Goal: Task Accomplishment & Management: Manage account settings

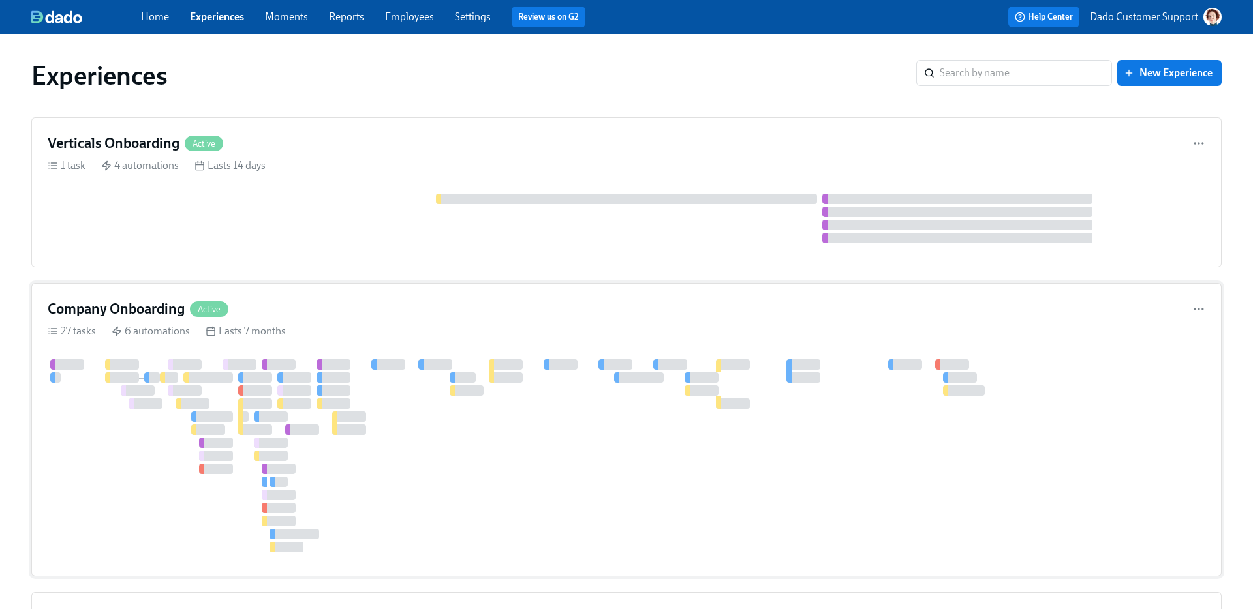
click at [363, 419] on div at bounding box center [349, 417] width 34 height 10
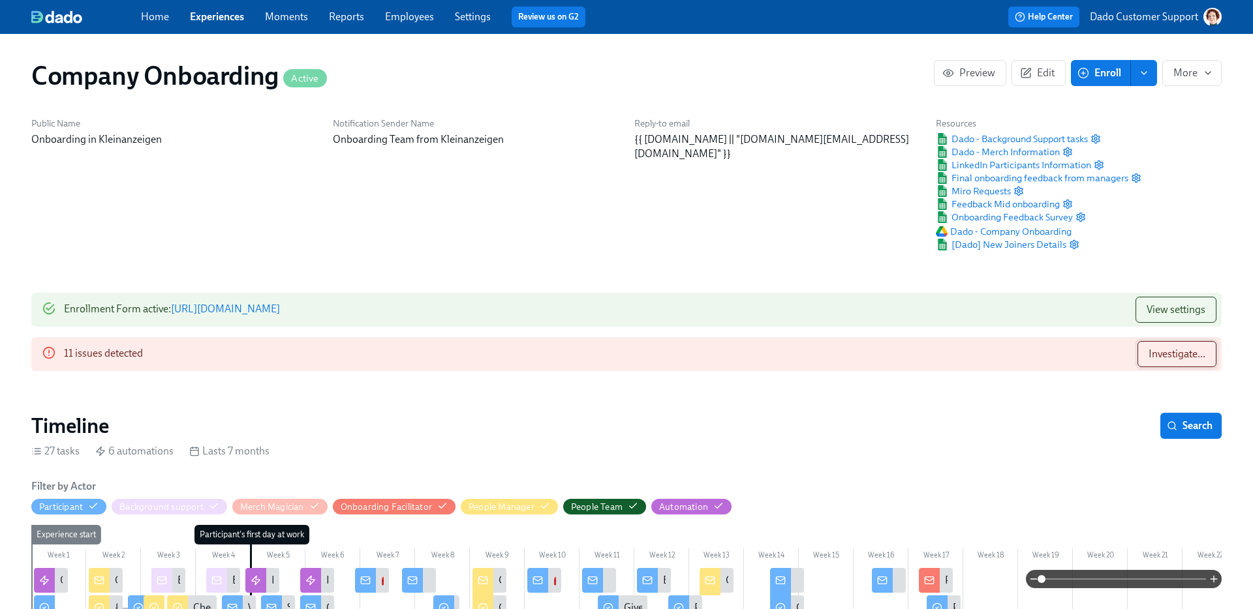
scroll to position [0, 40401]
click at [1188, 354] on span "Investigate..." at bounding box center [1176, 354] width 57 height 13
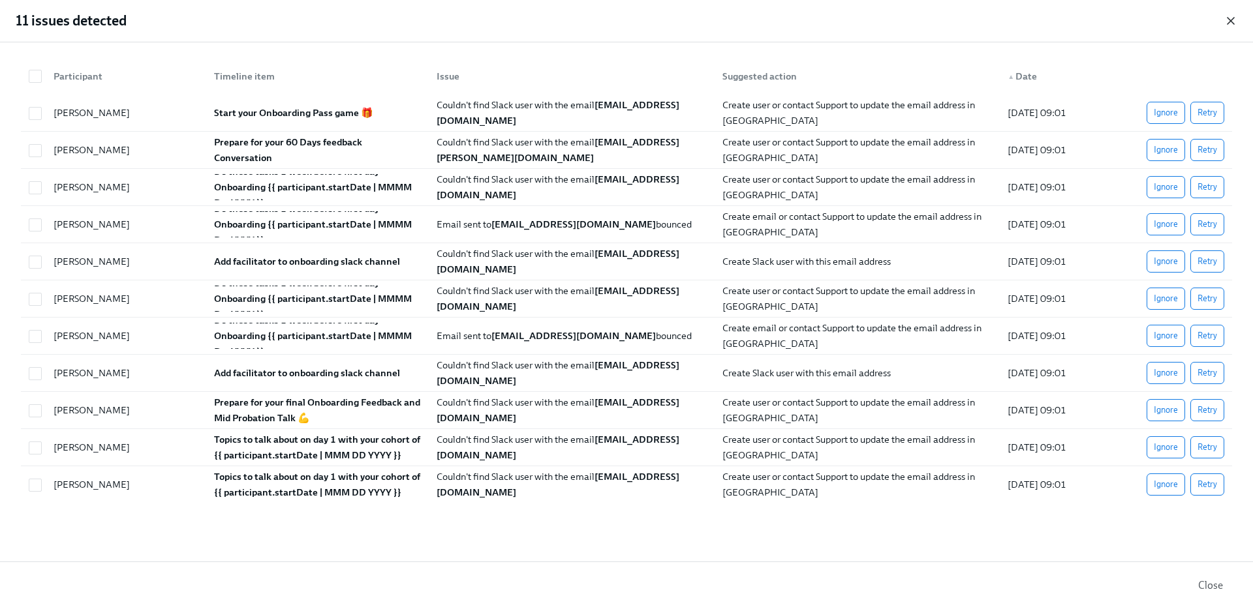
click at [1225, 18] on icon "button" at bounding box center [1230, 20] width 13 height 13
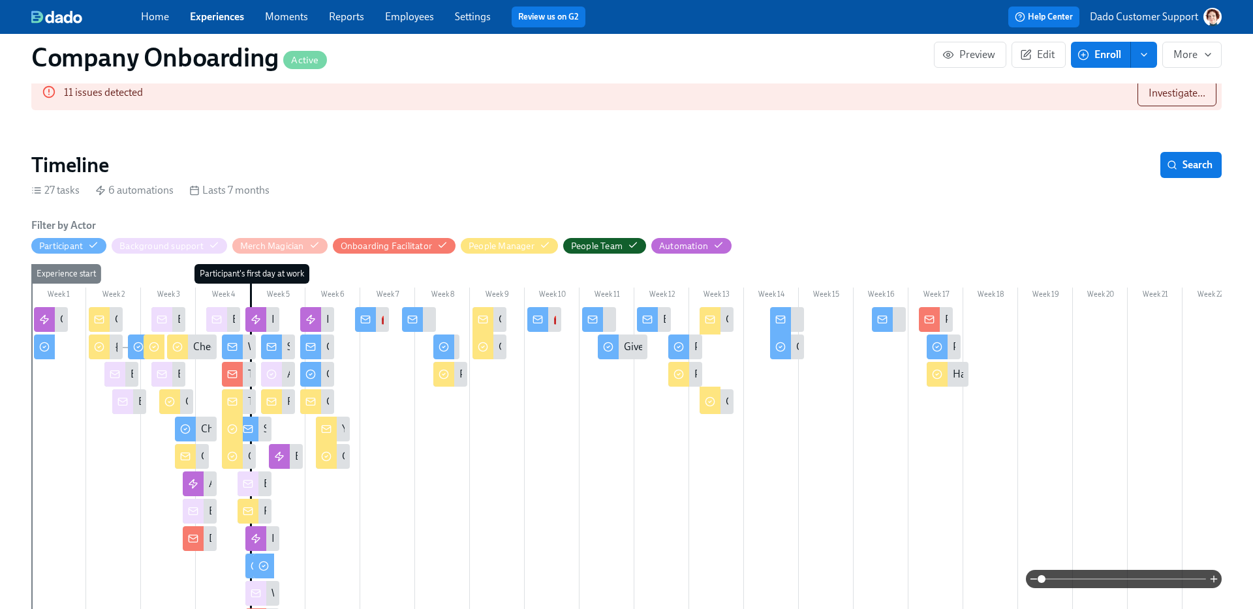
scroll to position [271, 0]
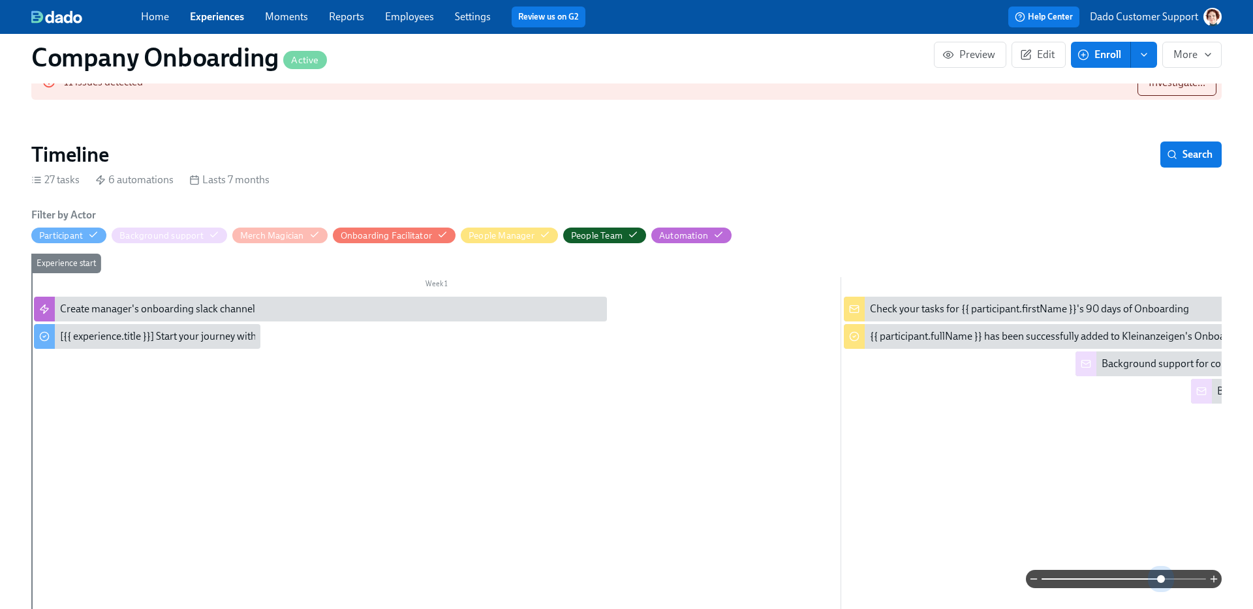
click at [1161, 582] on span at bounding box center [1123, 579] width 164 height 18
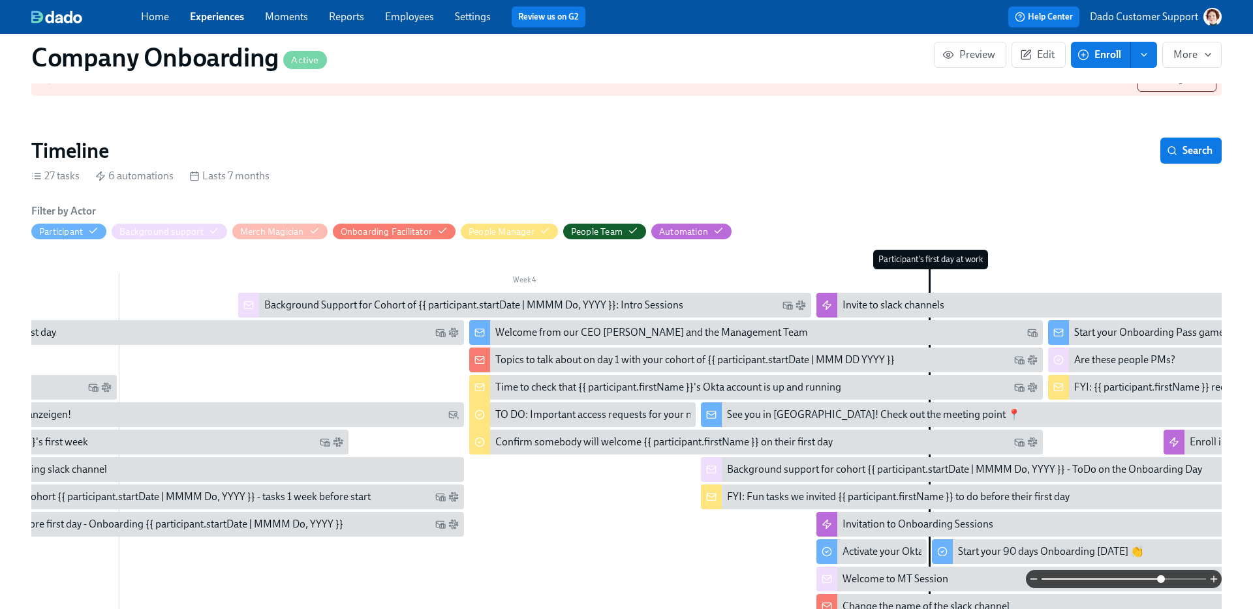
scroll to position [276, 0]
click at [446, 185] on section "Timeline Search 27 tasks 6 automations Lasts 7 months Filter by Actor Participa…" at bounding box center [626, 449] width 1190 height 625
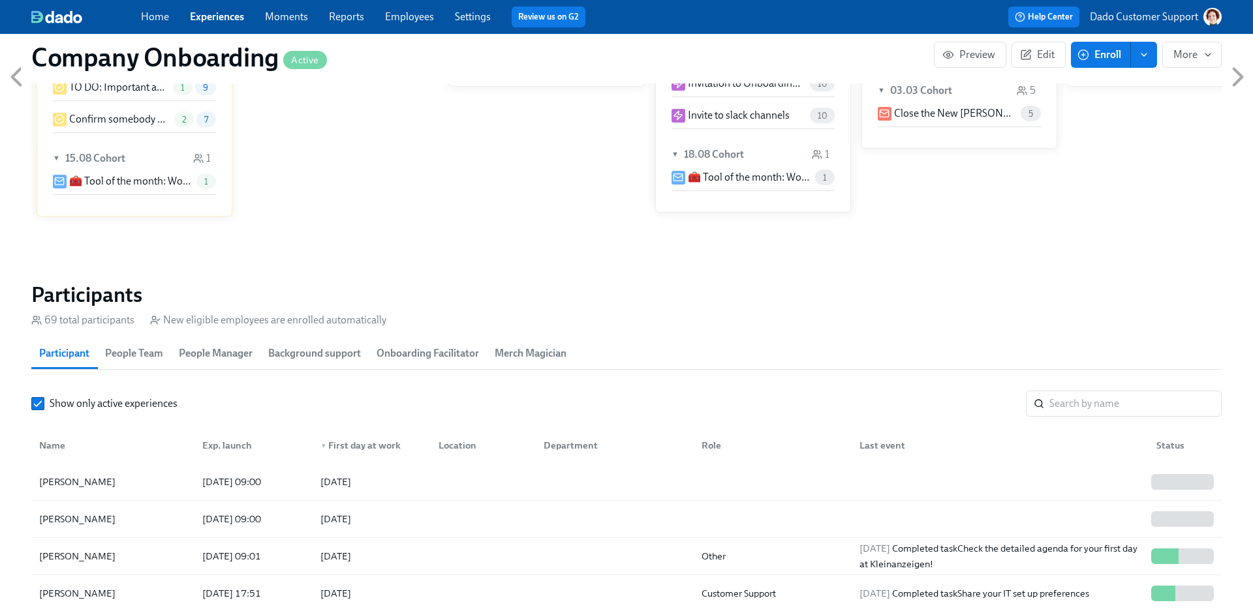
scroll to position [1205, 0]
click at [406, 360] on span "Onboarding Facilitator" at bounding box center [427, 351] width 102 height 18
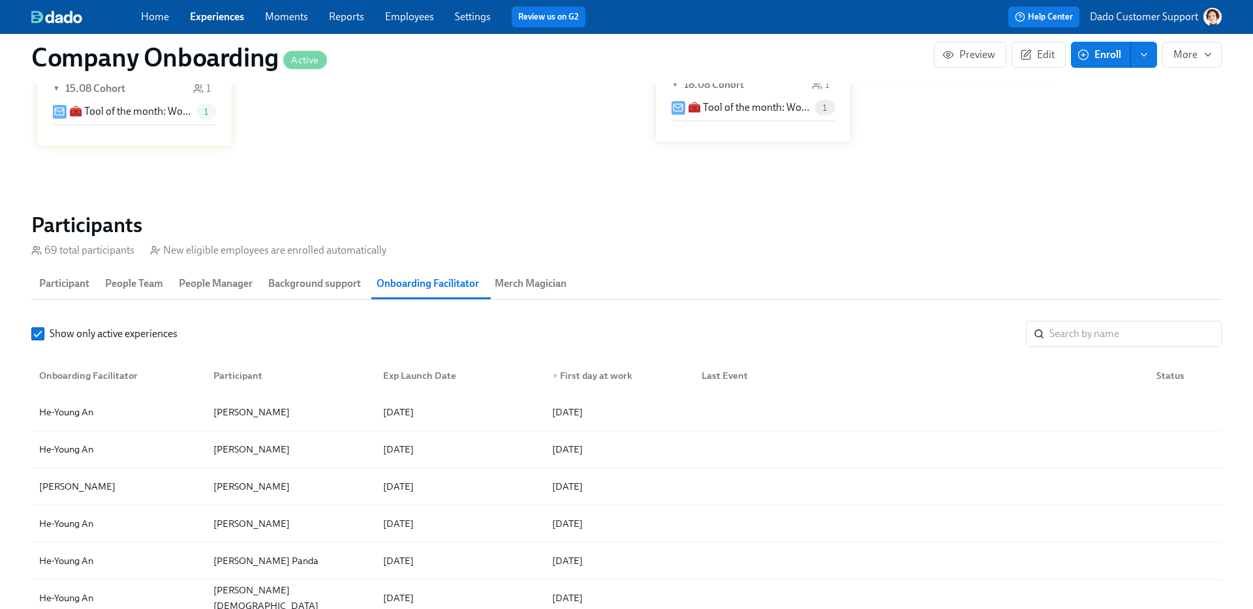
scroll to position [1271, 0]
click at [119, 489] on div "Sulafa Alarjan" at bounding box center [118, 488] width 169 height 26
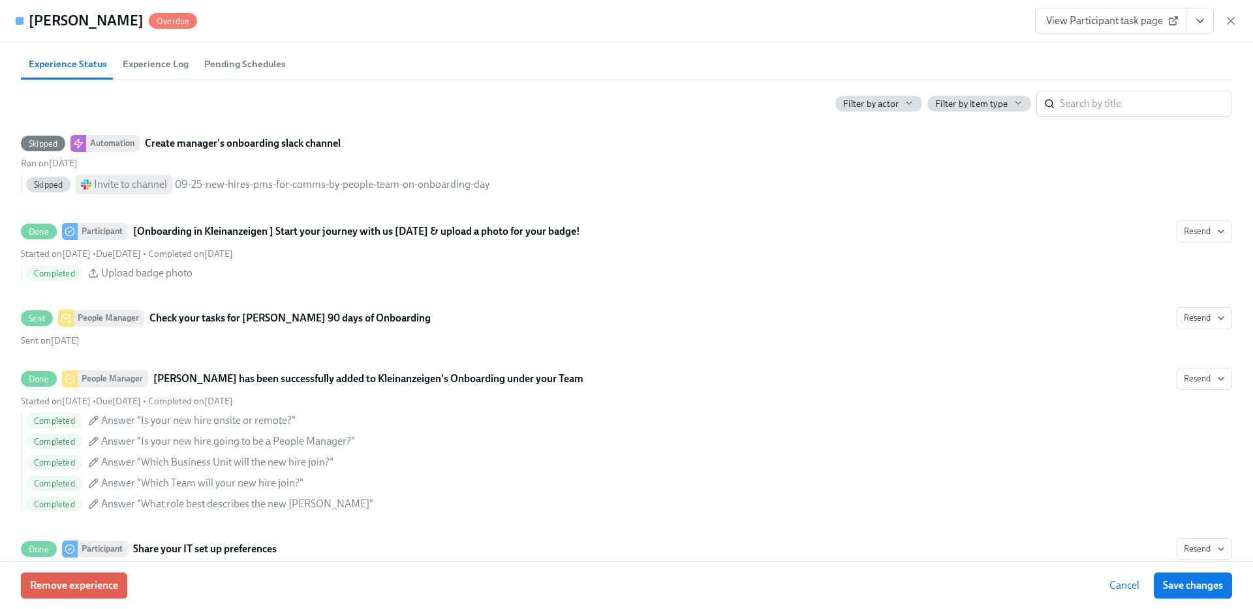
click at [160, 72] on span "Experience Log" at bounding box center [156, 64] width 66 height 15
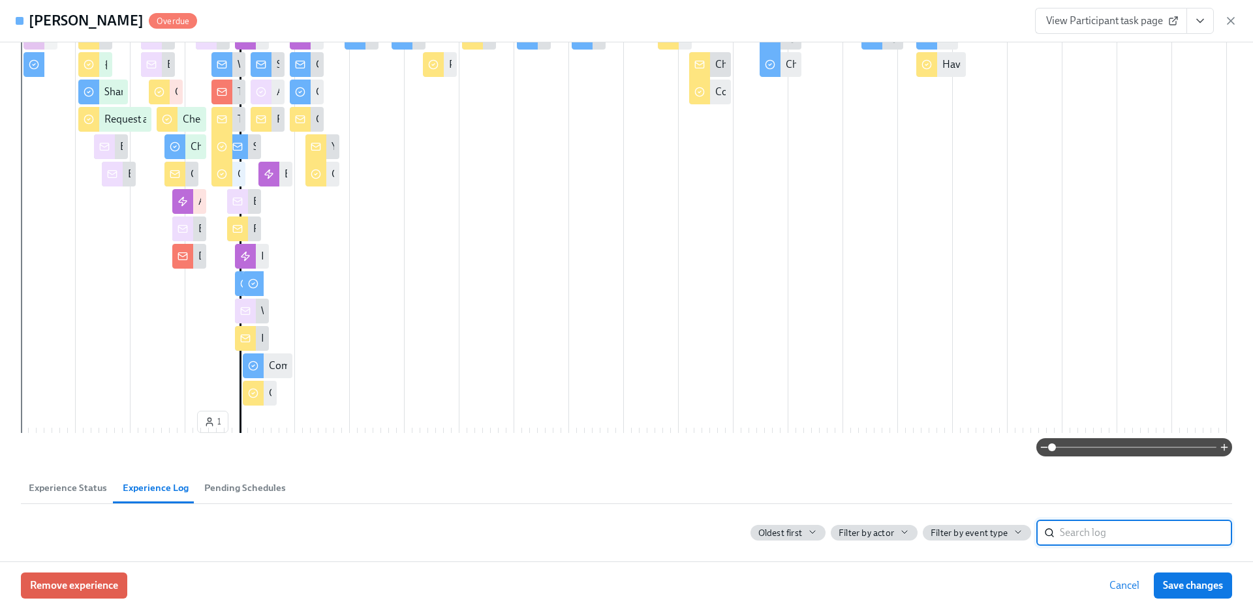
scroll to position [409, 0]
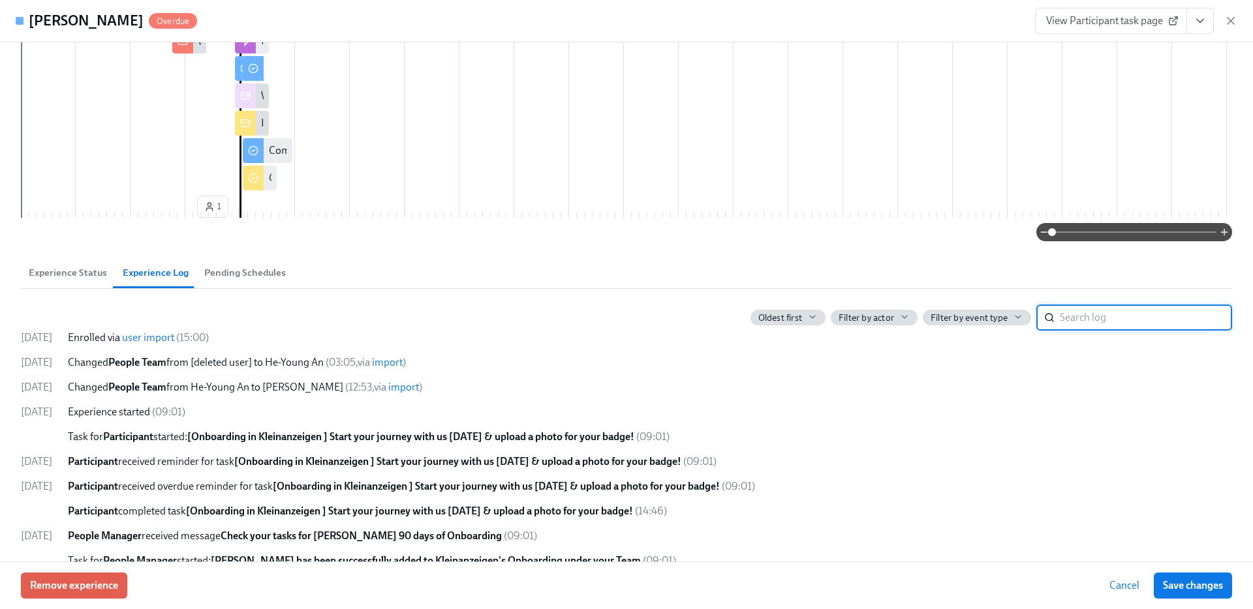
type input "He-Young An"
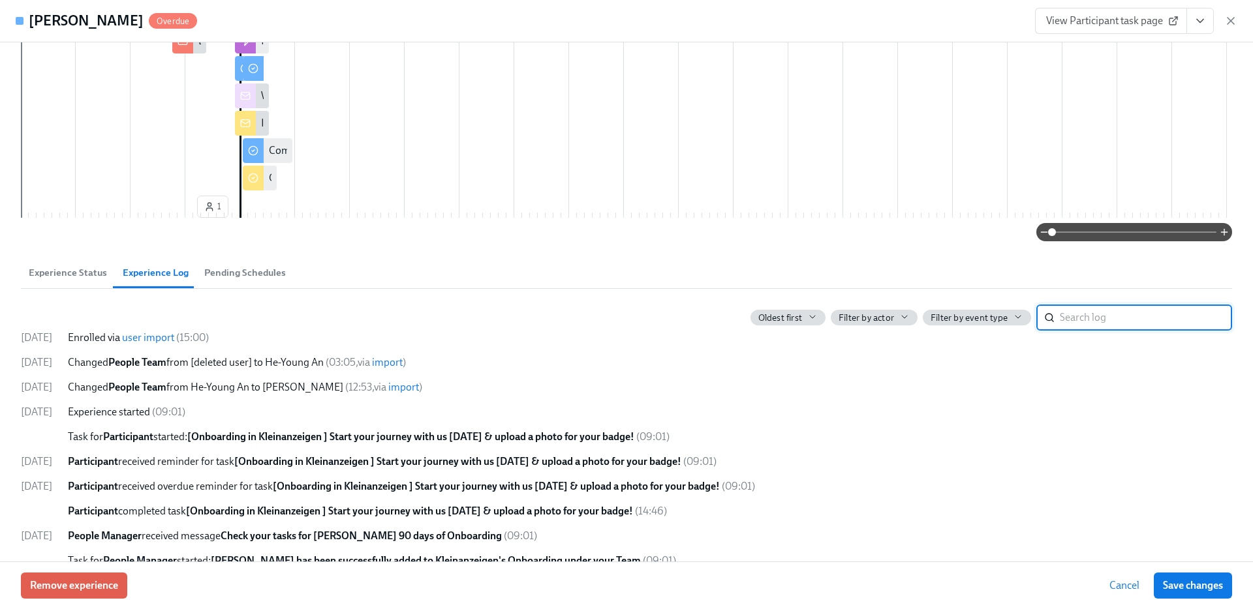
type input "He-Young An"
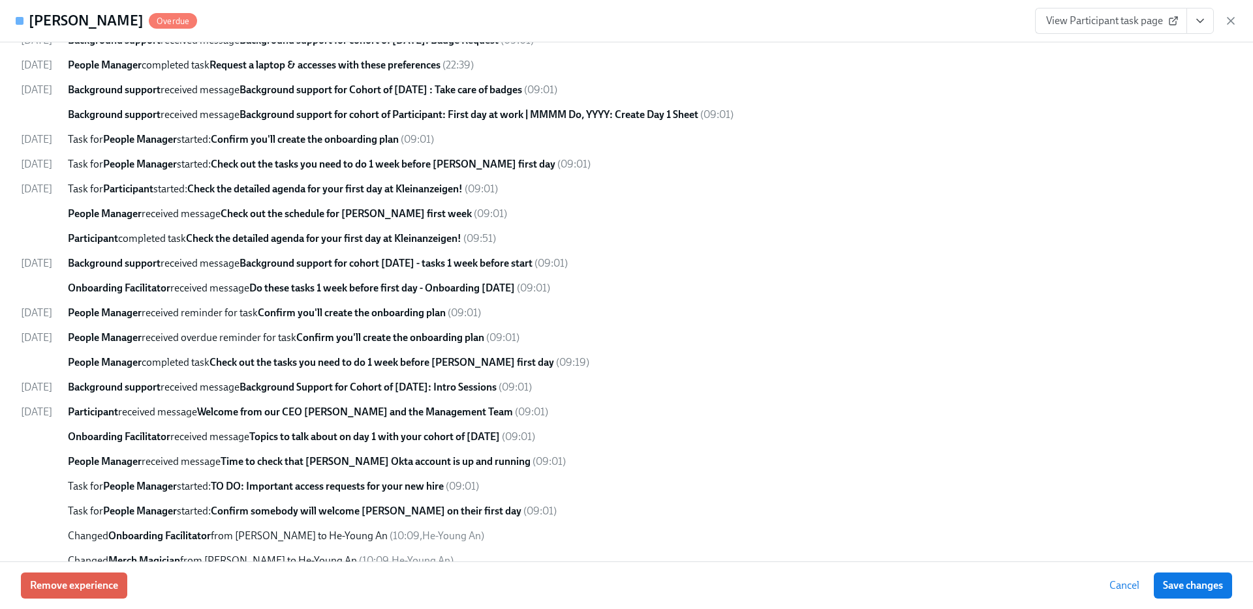
scroll to position [1081, 0]
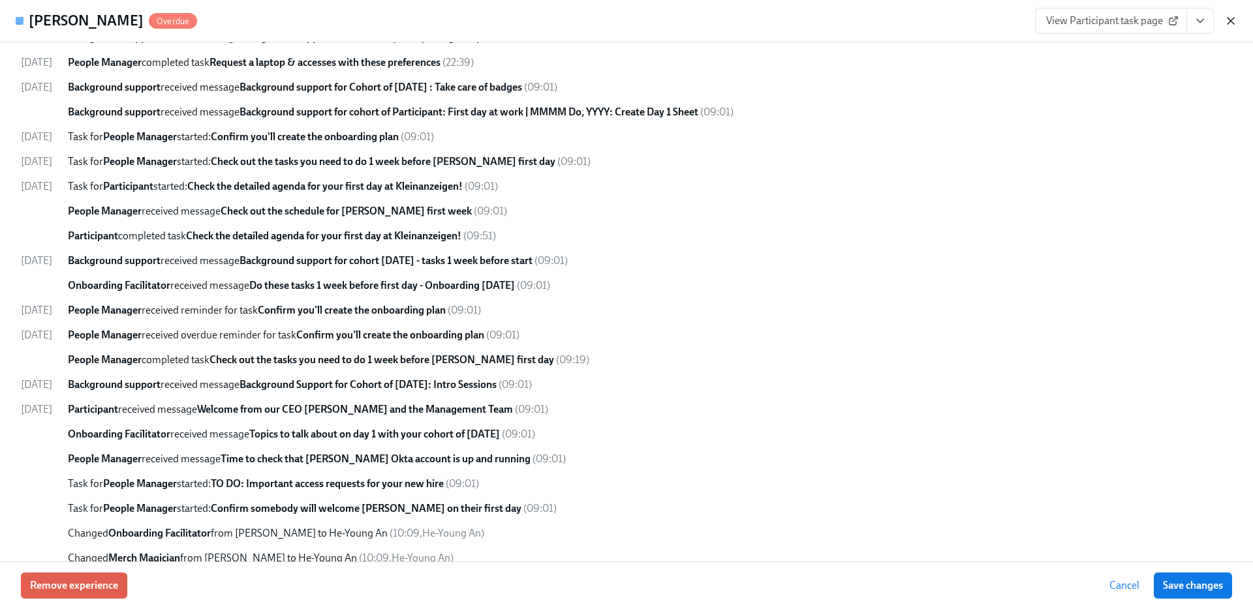
click at [1232, 20] on icon "button" at bounding box center [1230, 21] width 7 height 7
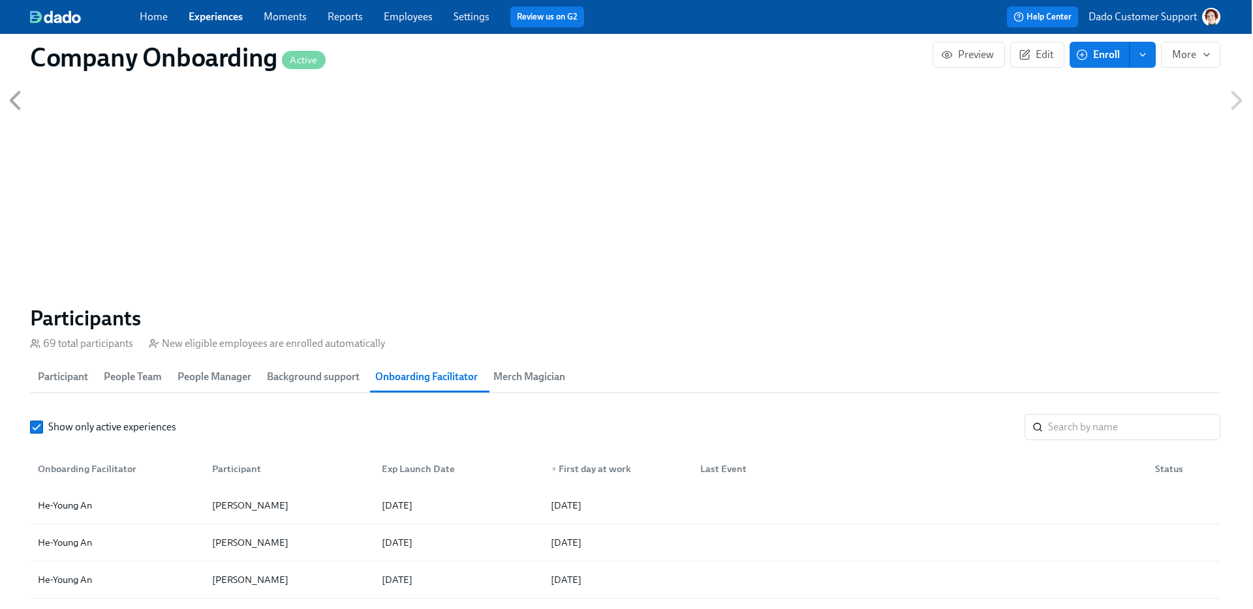
scroll to position [1178, 1]
click at [309, 382] on span "Background support" at bounding box center [313, 378] width 93 height 18
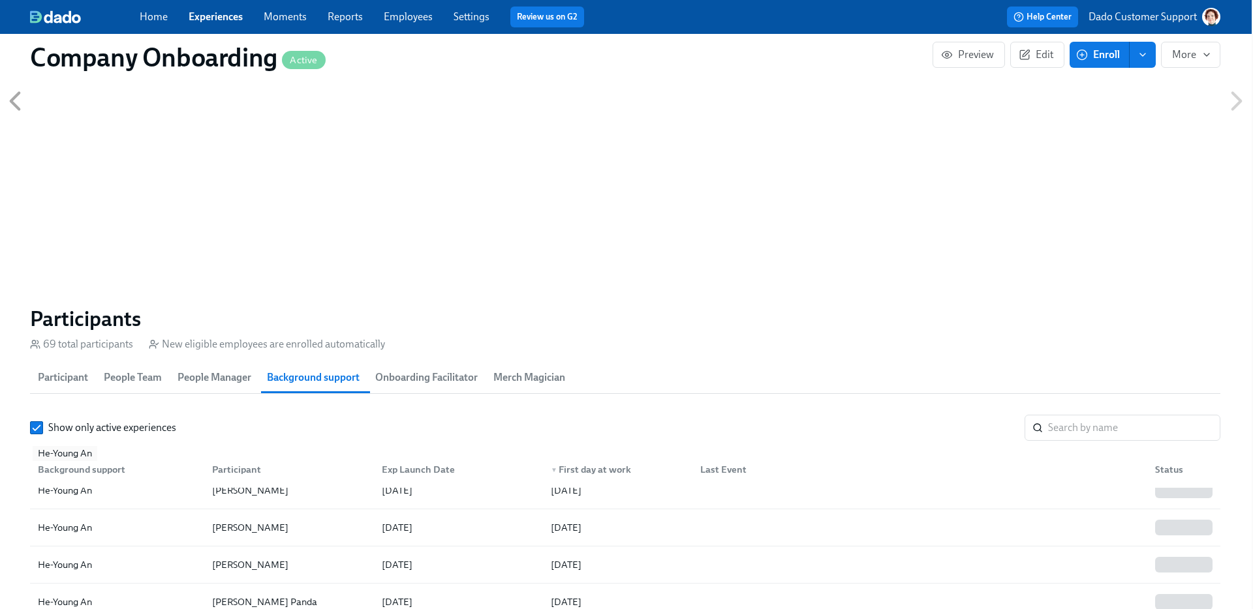
scroll to position [0, 0]
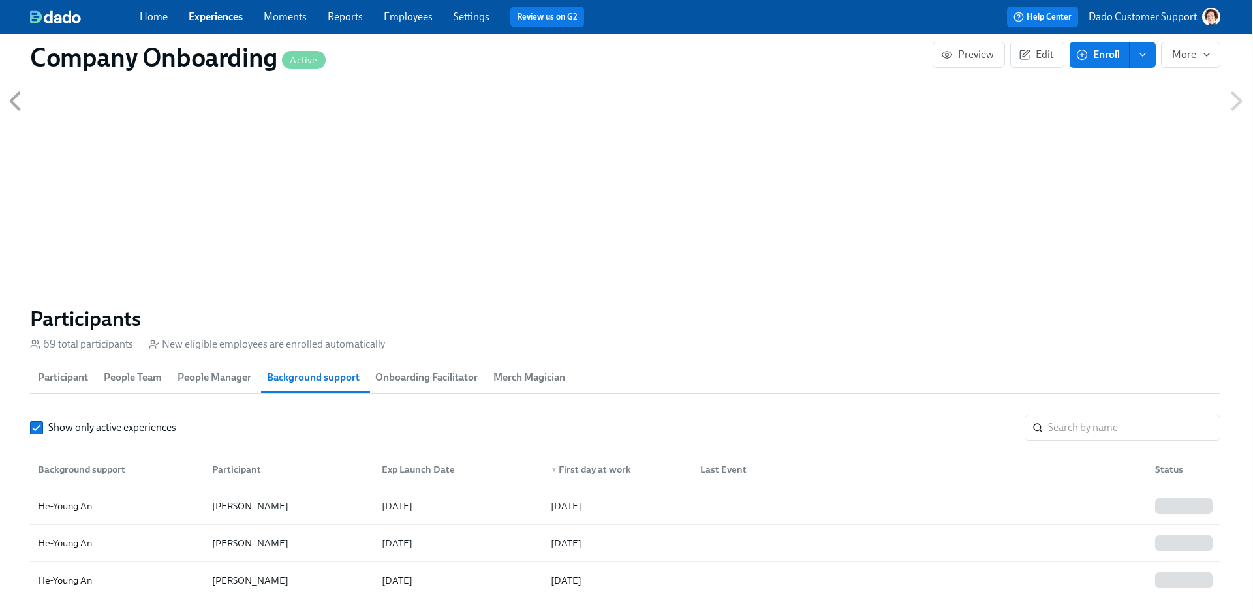
click at [229, 375] on span "People Manager" at bounding box center [214, 378] width 74 height 18
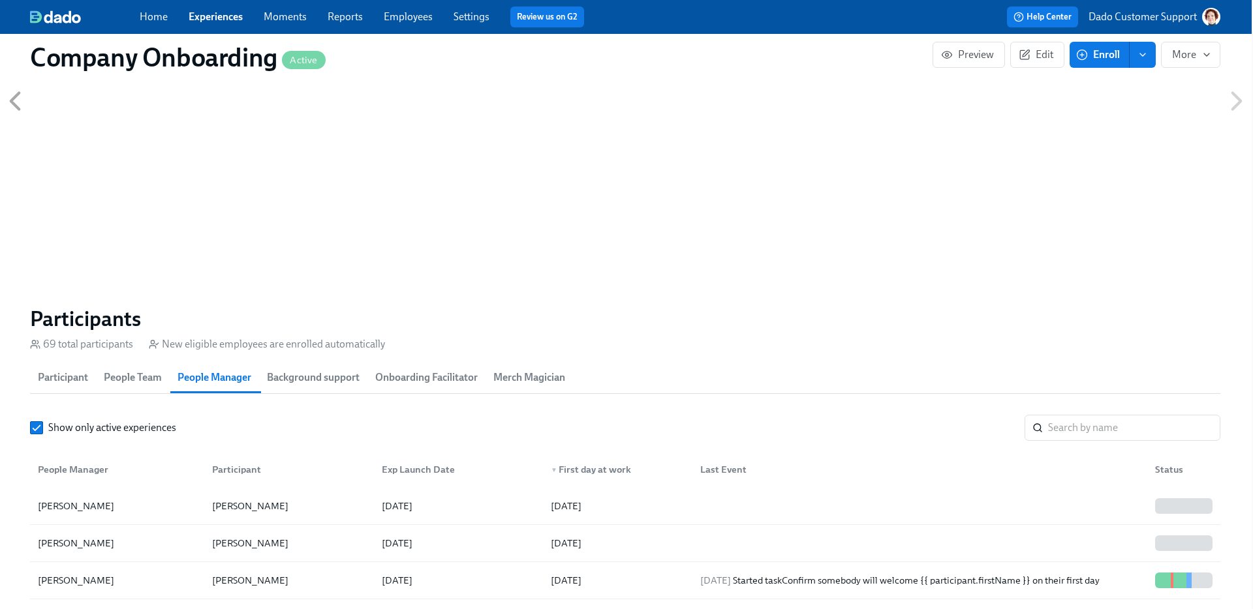
click at [545, 382] on span "Merch Magician" at bounding box center [529, 378] width 72 height 18
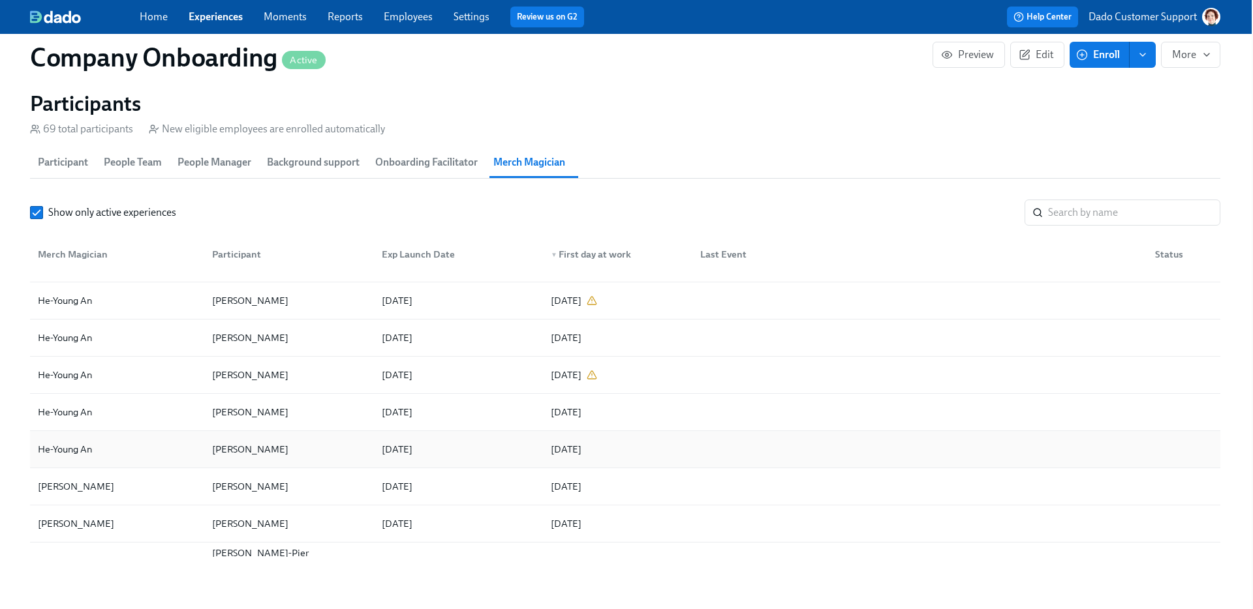
scroll to position [1230, 0]
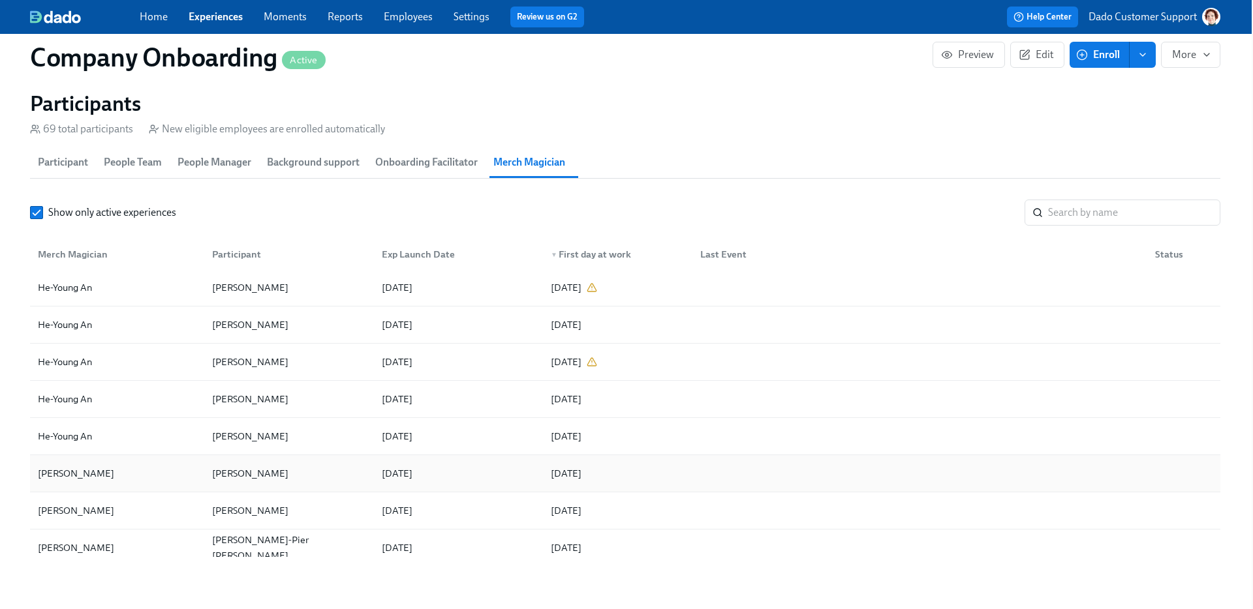
click at [102, 487] on div "Sulafa Alarjan" at bounding box center [117, 474] width 169 height 26
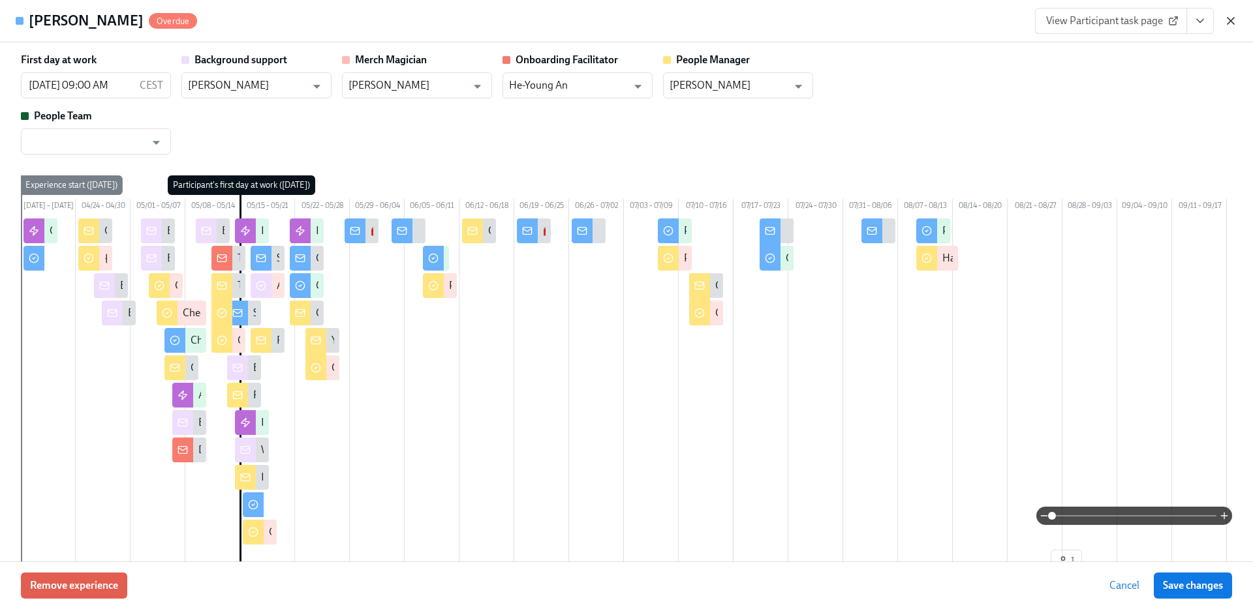
click at [1234, 18] on icon "button" at bounding box center [1230, 20] width 13 height 13
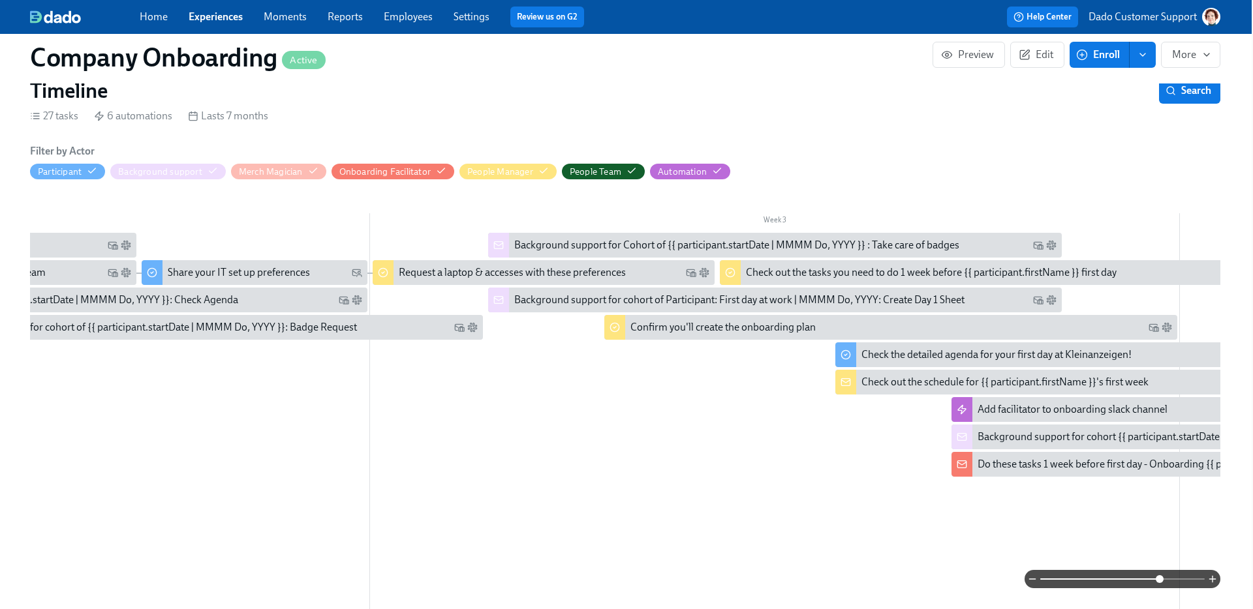
scroll to position [0, 1286]
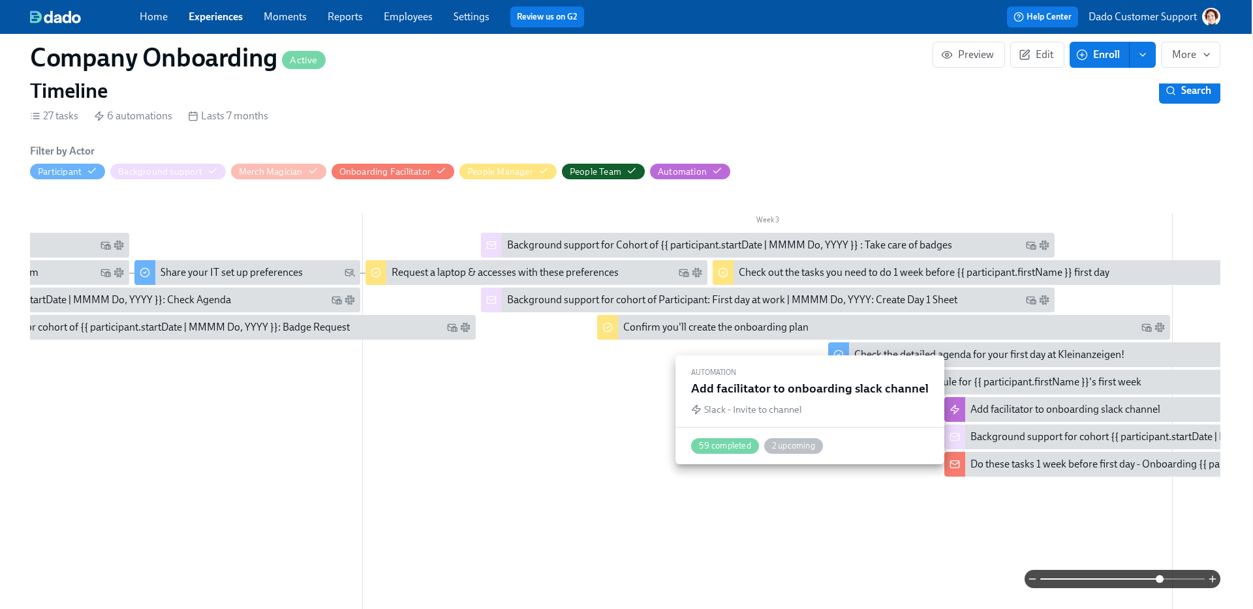
click at [1022, 408] on div "Add facilitator to onboarding slack channel" at bounding box center [1065, 410] width 190 height 14
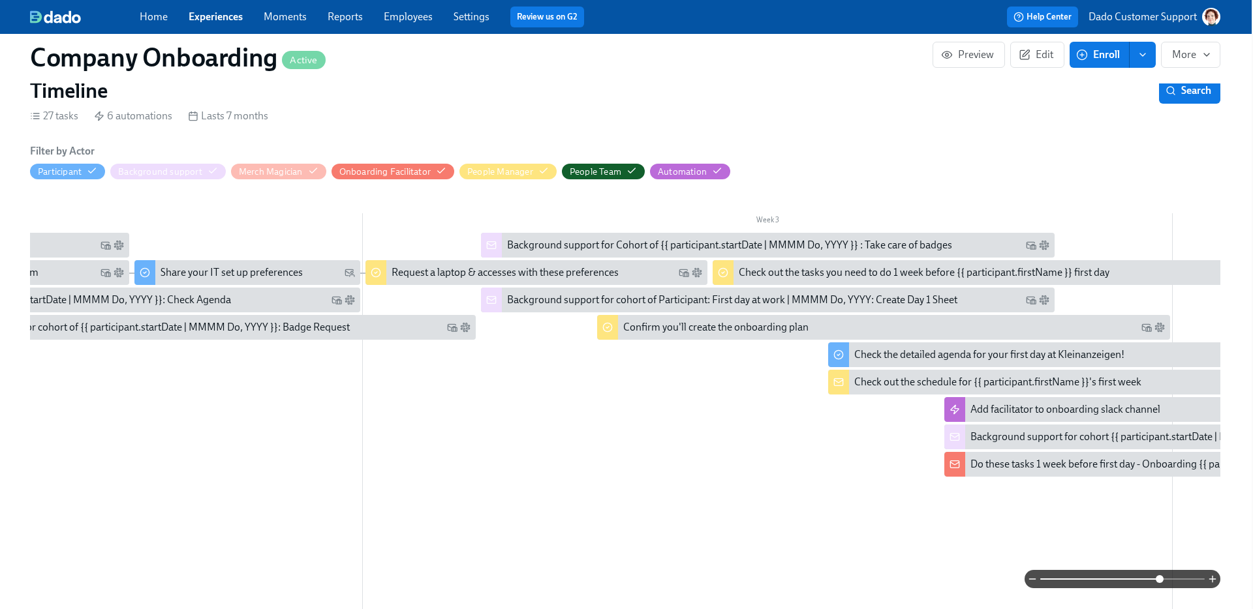
click at [416, 21] on link "Employees" at bounding box center [408, 16] width 49 height 12
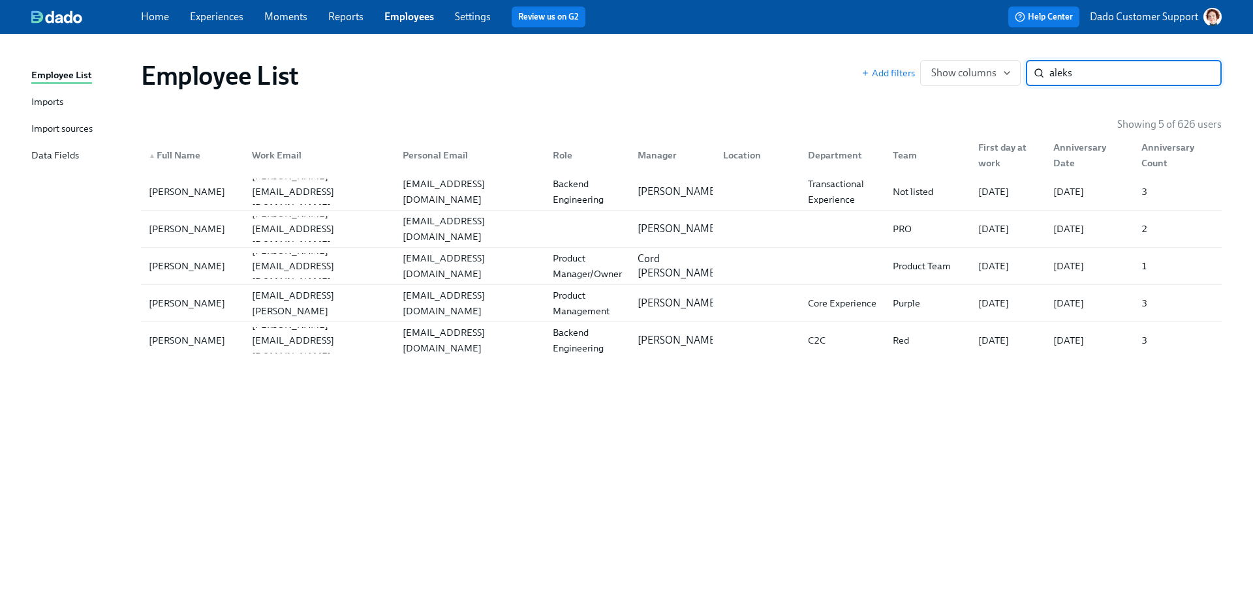
click at [1062, 78] on input "aleks" at bounding box center [1135, 73] width 172 height 26
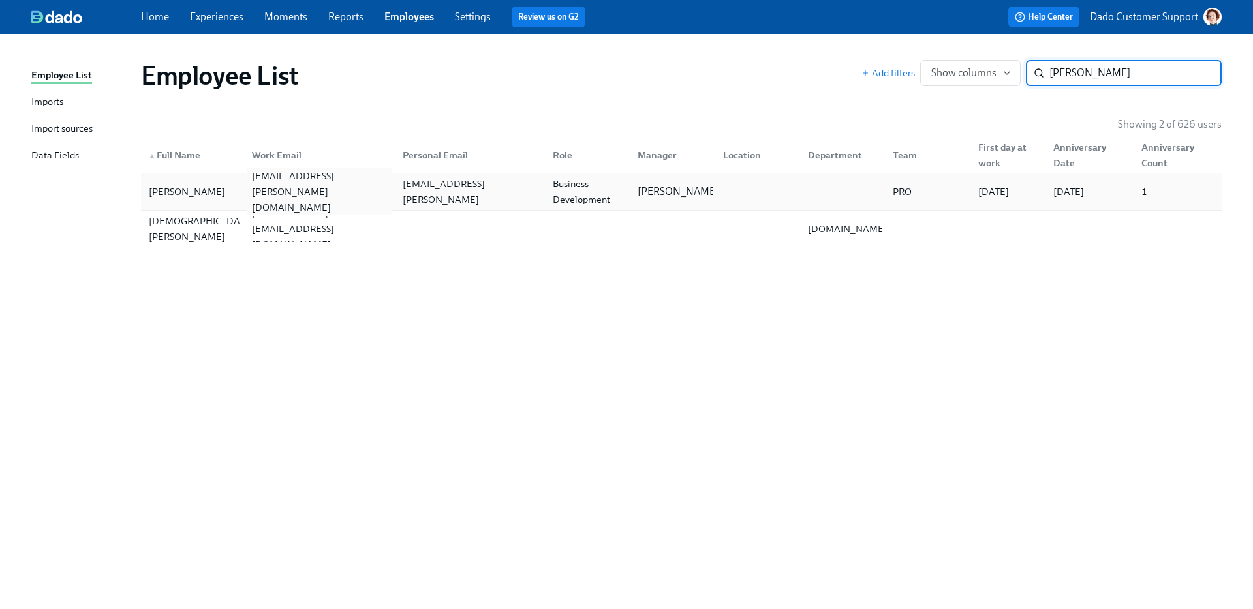
type input "gero"
click at [347, 194] on div "gerosebastian.graf@adevinta.com" at bounding box center [319, 191] width 145 height 47
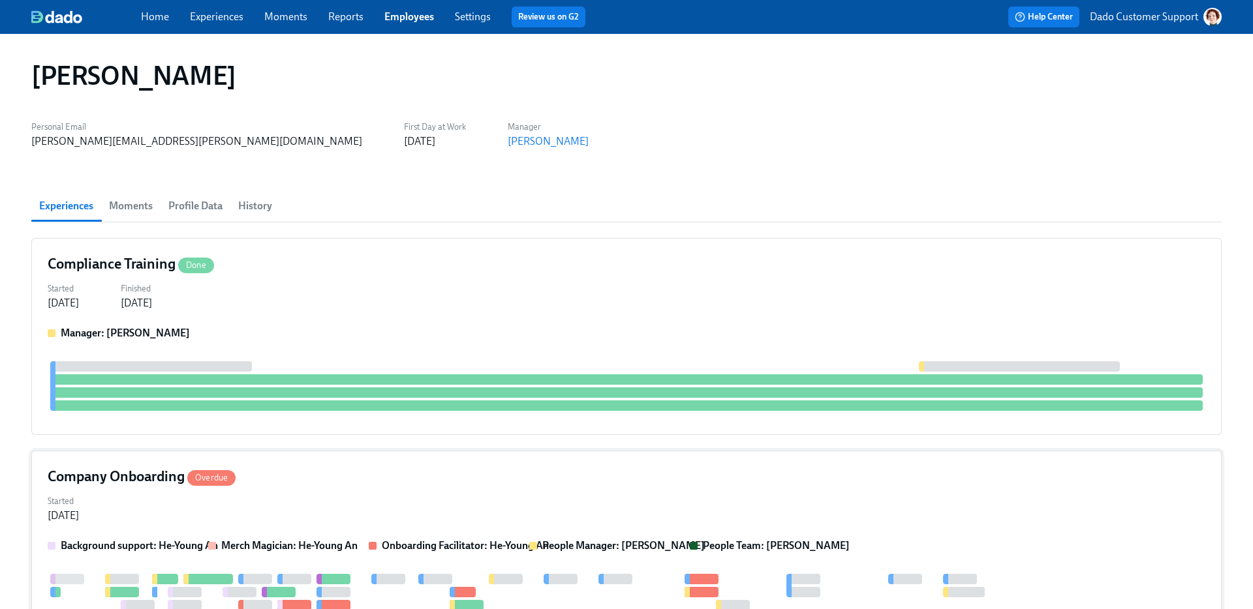
click at [255, 493] on div "Started Jun 16, 2025" at bounding box center [626, 507] width 1157 height 31
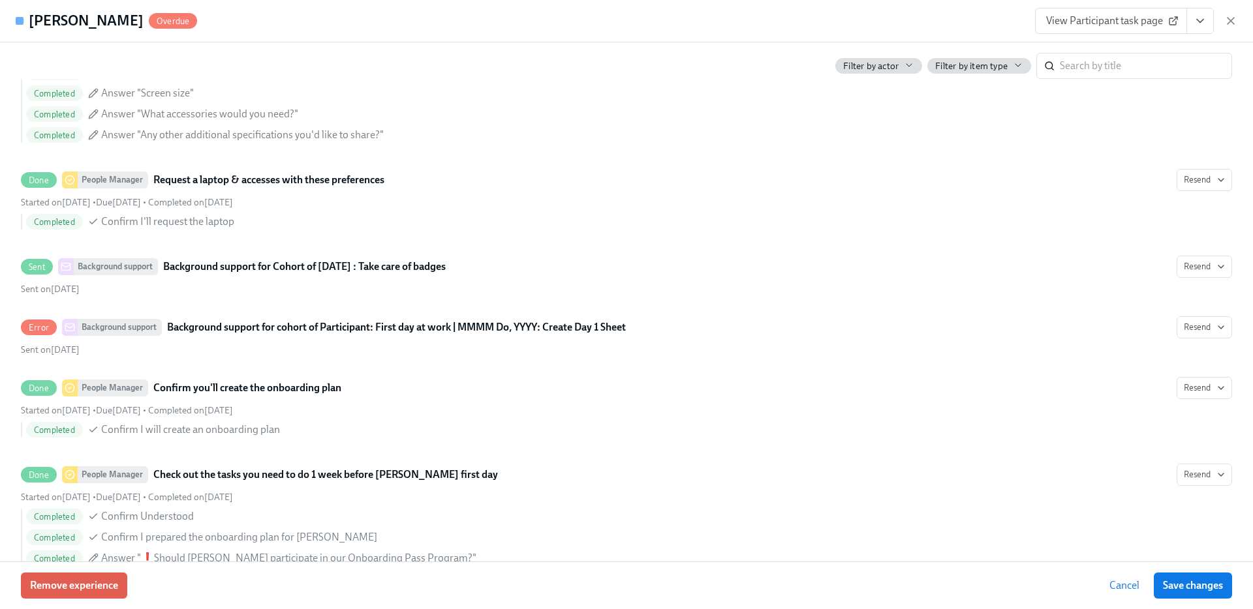
scroll to position [1230, 0]
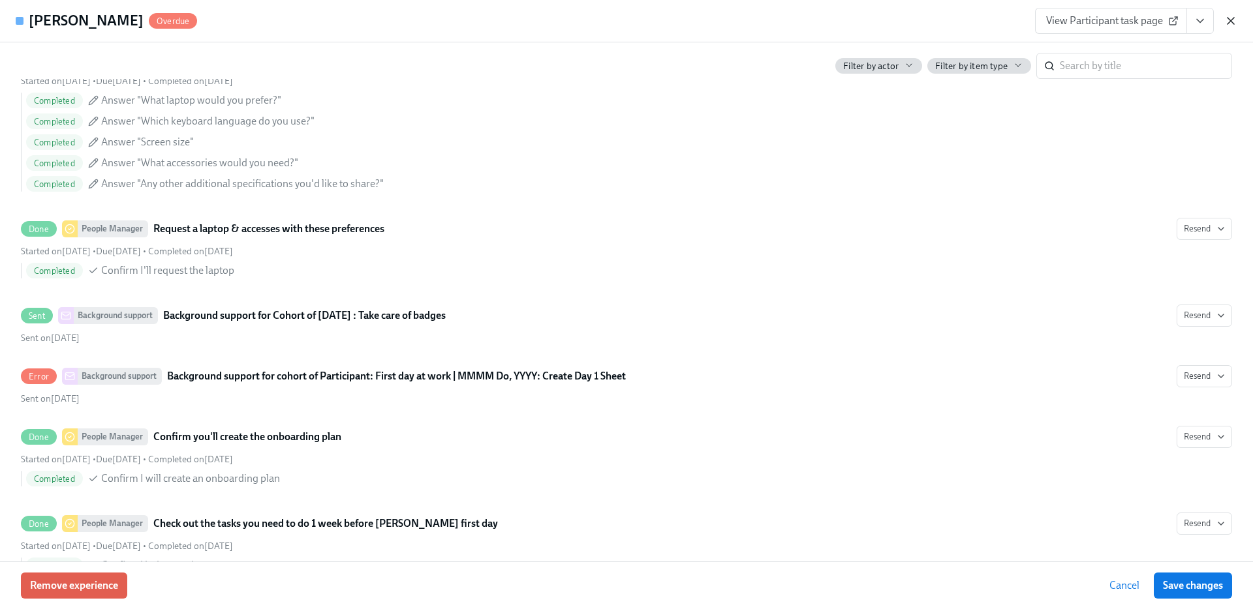
click at [1232, 18] on icon "button" at bounding box center [1230, 21] width 7 height 7
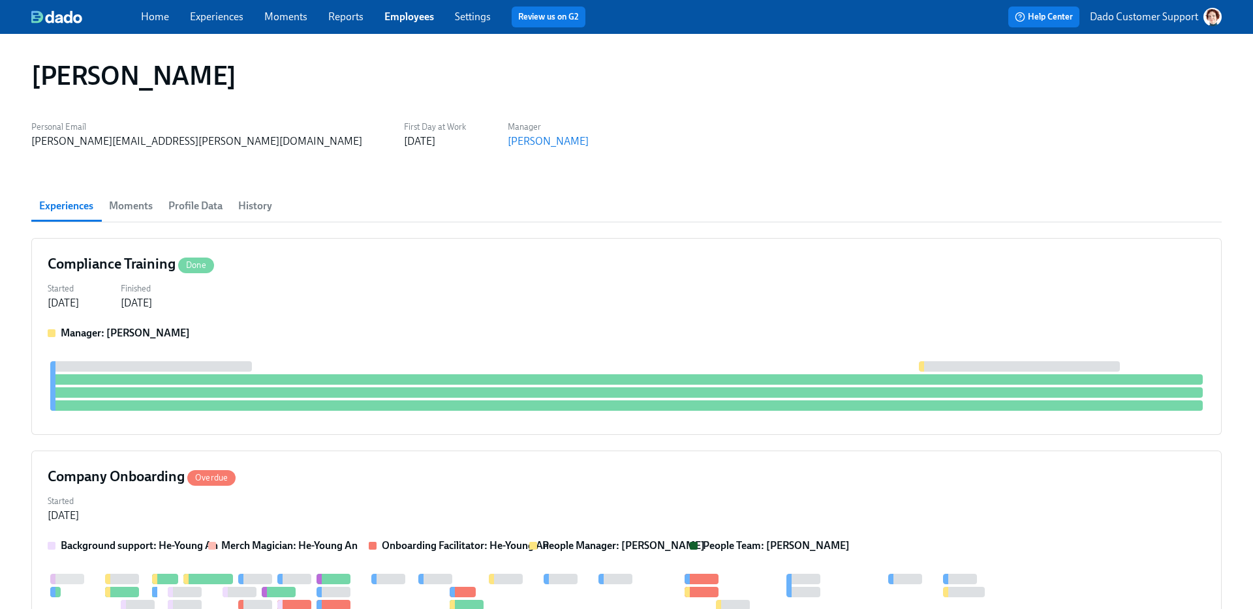
click at [150, 10] on link "Home" at bounding box center [155, 16] width 28 height 12
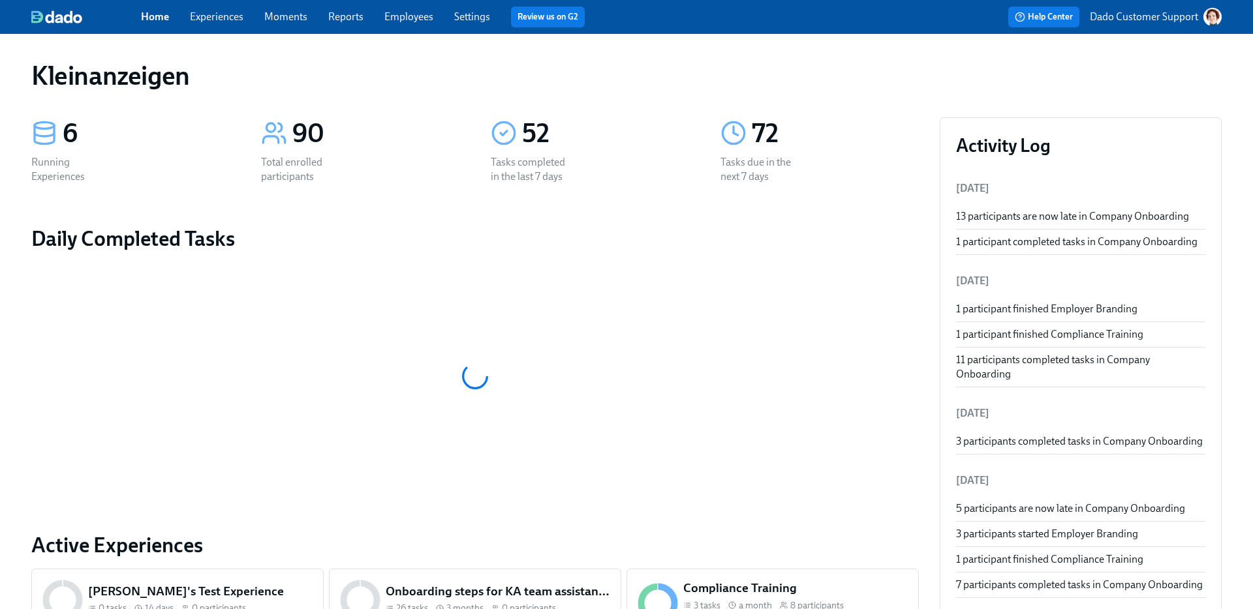
click at [395, 18] on link "Employees" at bounding box center [408, 16] width 49 height 12
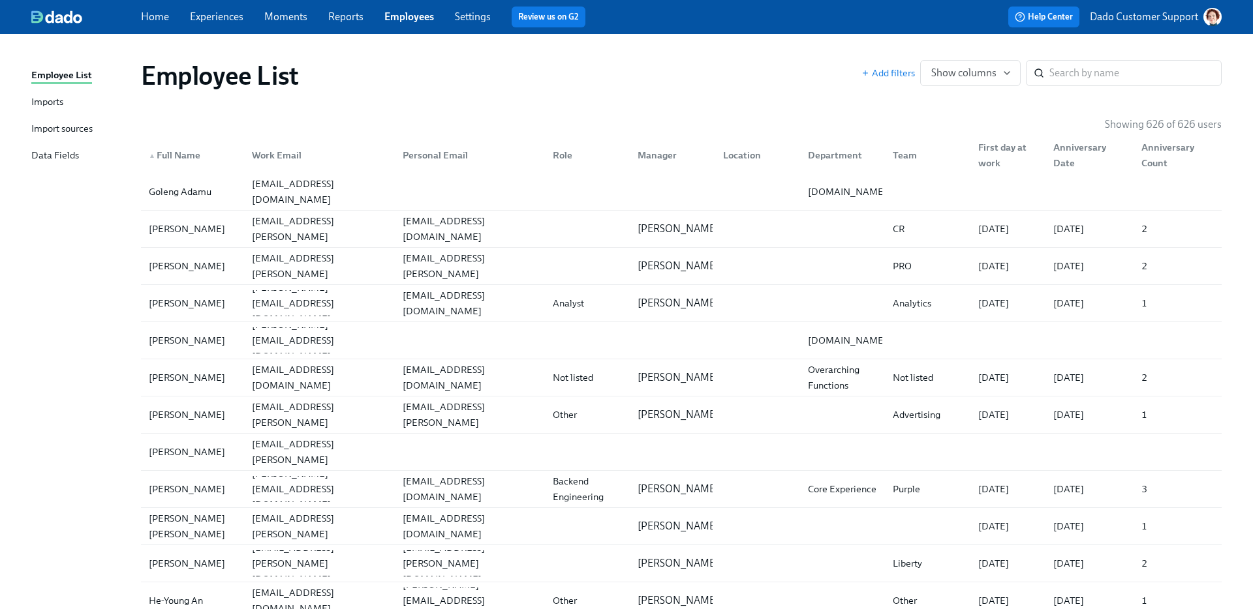
click at [59, 120] on div "Employee List Imports Import sources Data Fields" at bounding box center [86, 121] width 110 height 107
click at [55, 129] on div "Import sources" at bounding box center [61, 129] width 61 height 16
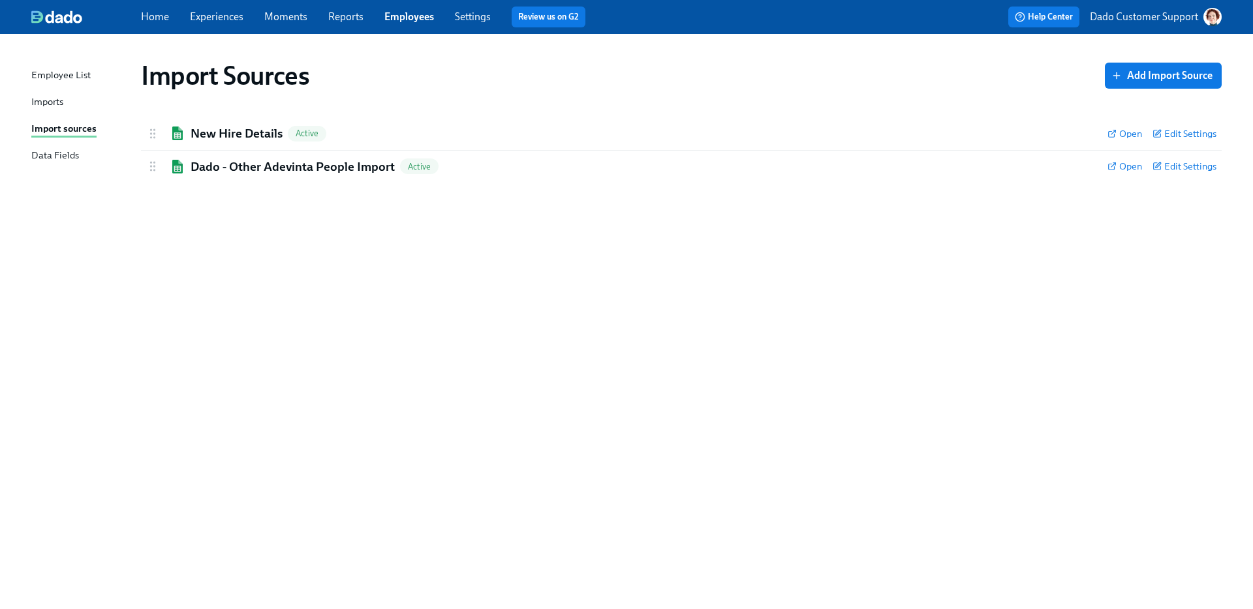
click at [213, 22] on link "Experiences" at bounding box center [216, 16] width 53 height 12
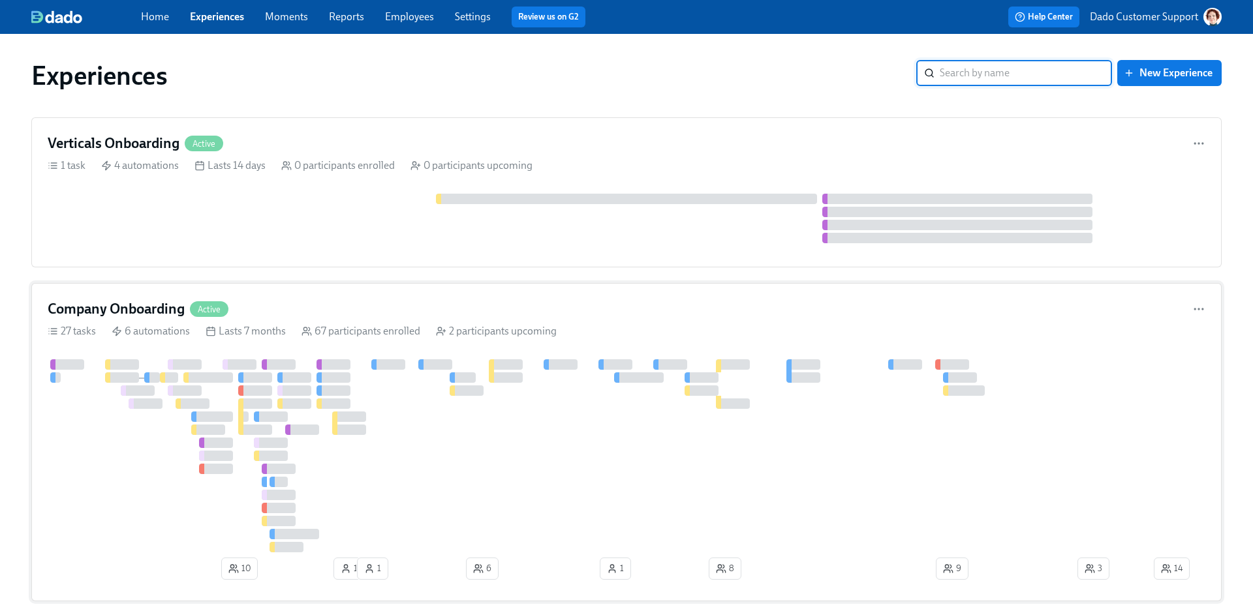
click at [166, 333] on div "6 automations" at bounding box center [151, 331] width 78 height 14
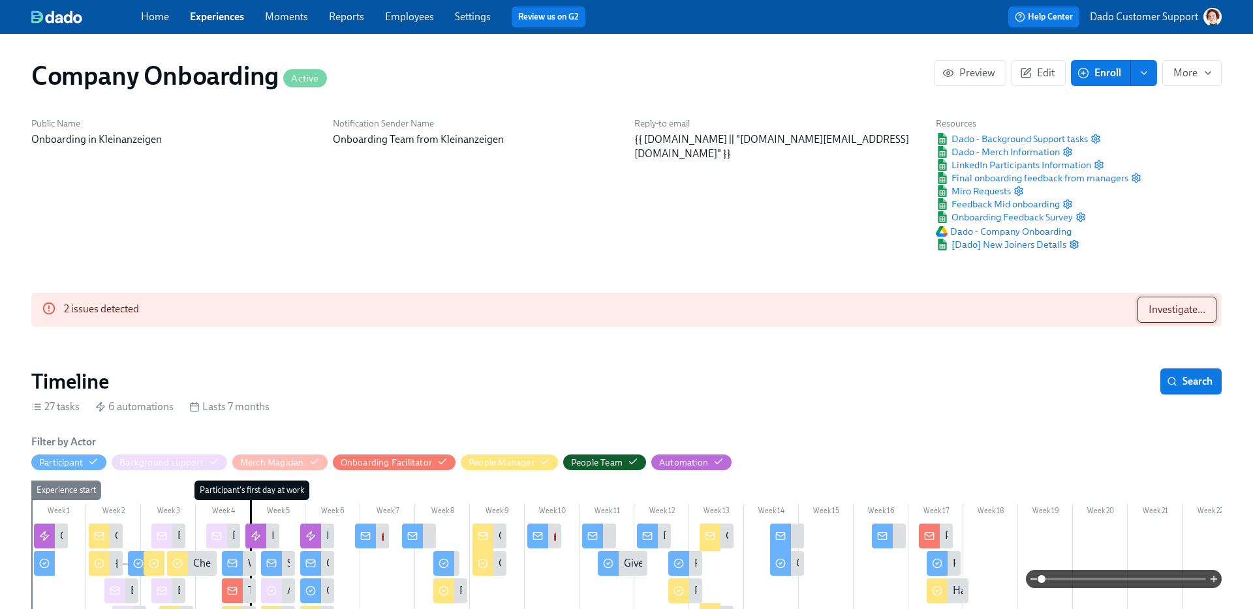
scroll to position [0, 40401]
click at [1180, 315] on span "Investigate..." at bounding box center [1176, 309] width 57 height 13
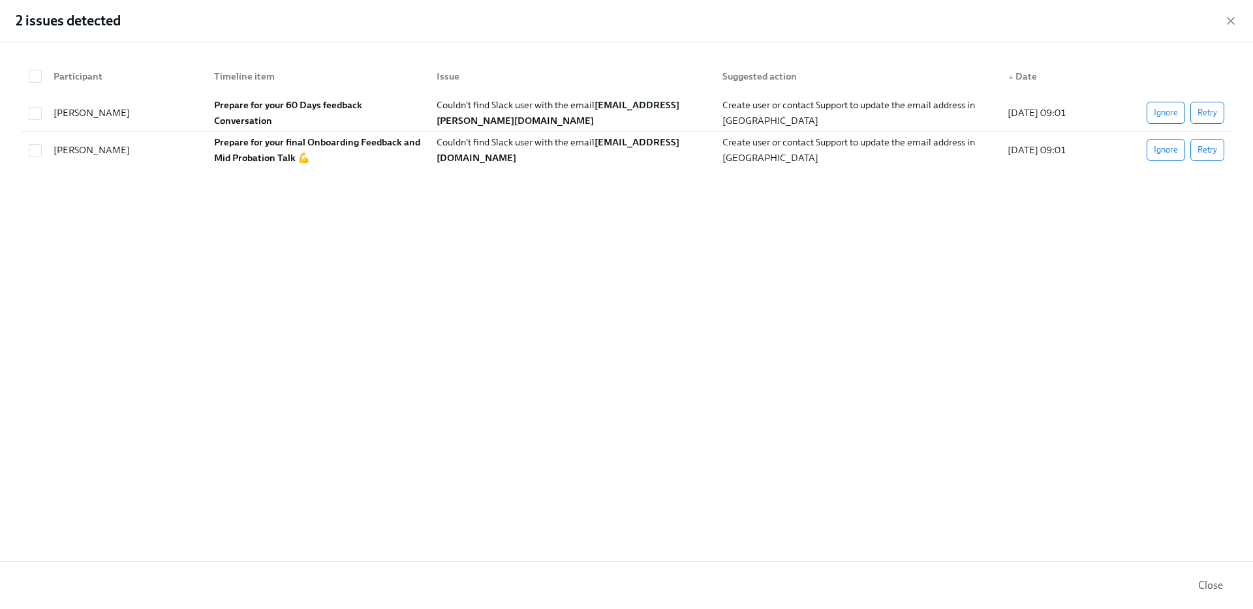
scroll to position [0, 54255]
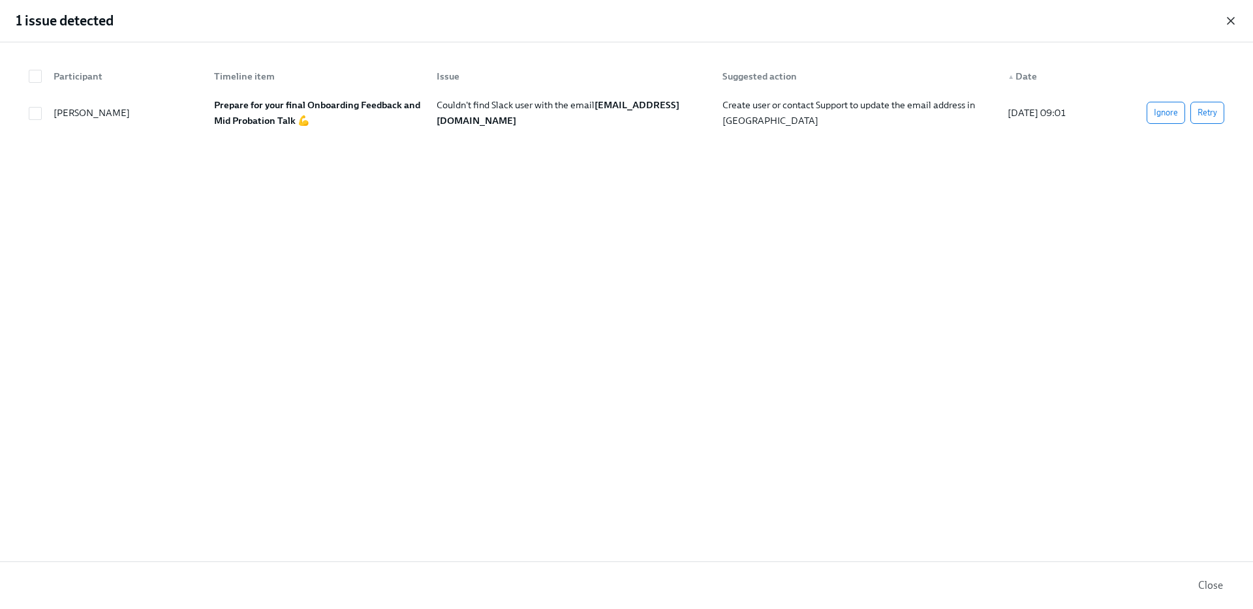
click at [1236, 20] on icon "button" at bounding box center [1230, 20] width 13 height 13
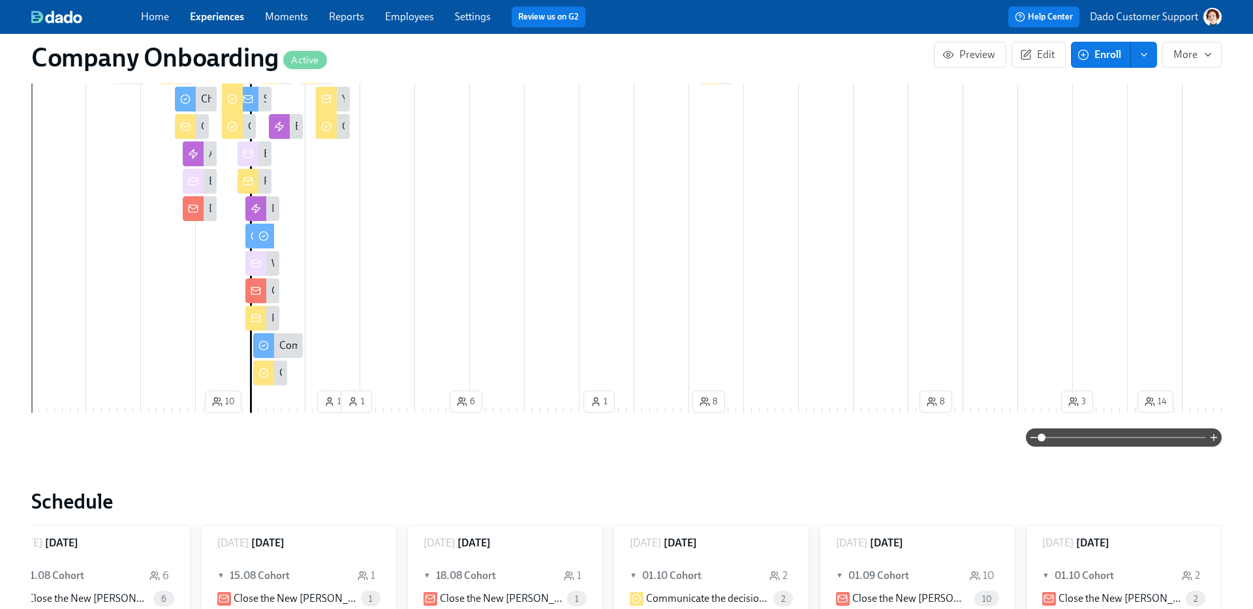
scroll to position [545, 0]
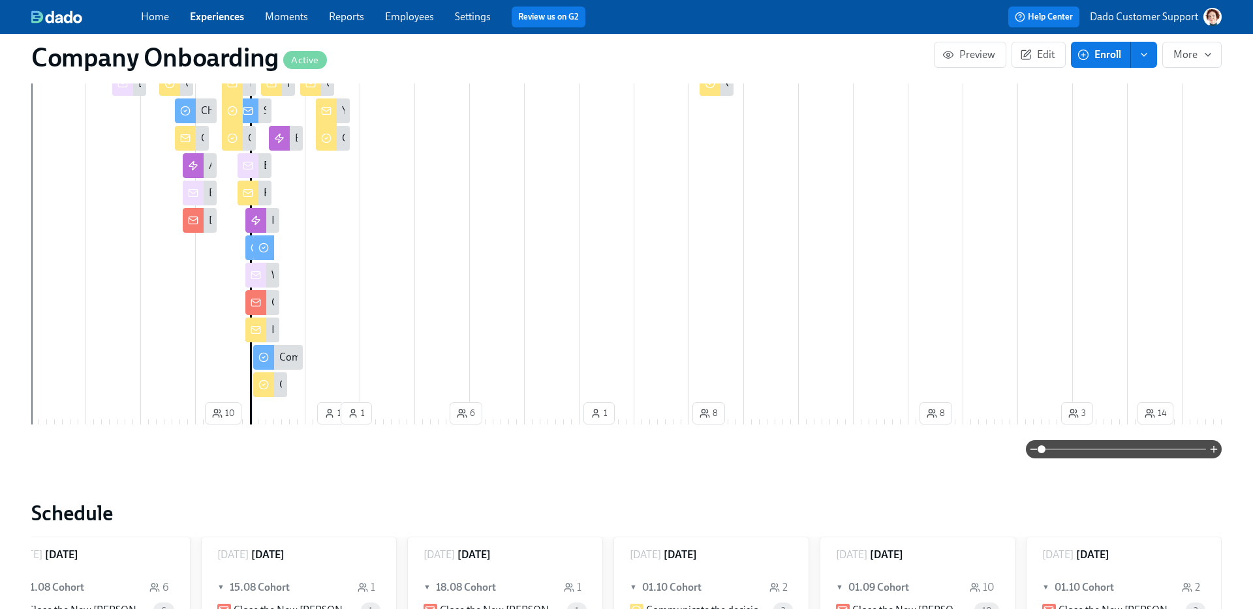
click at [1112, 459] on span at bounding box center [1123, 449] width 164 height 18
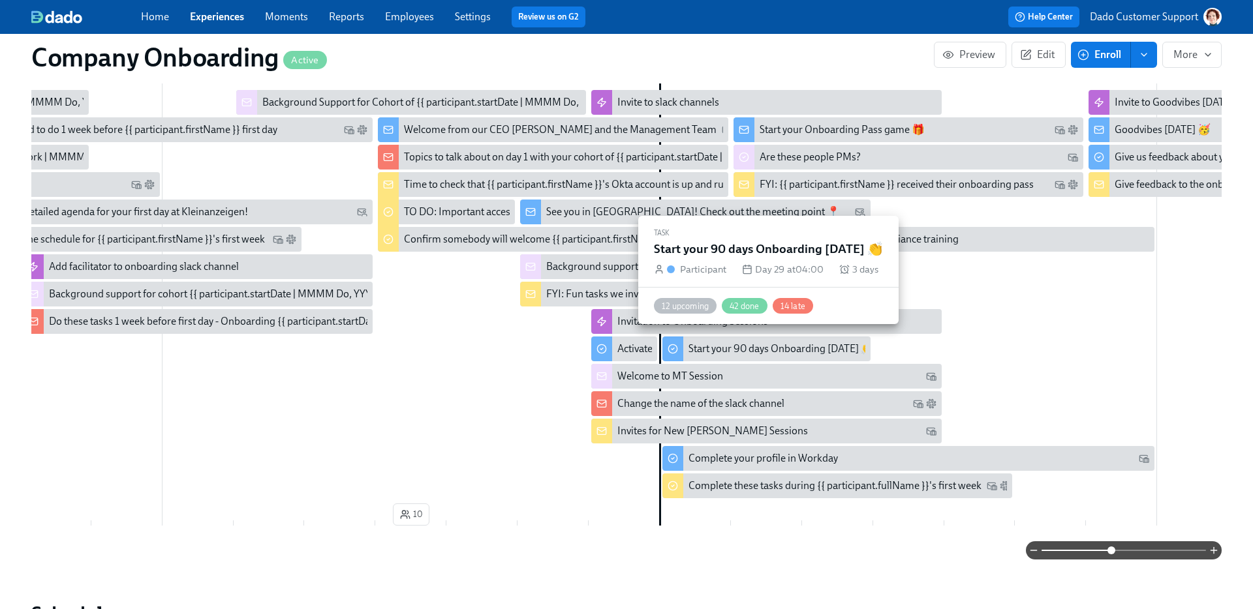
scroll to position [442, 0]
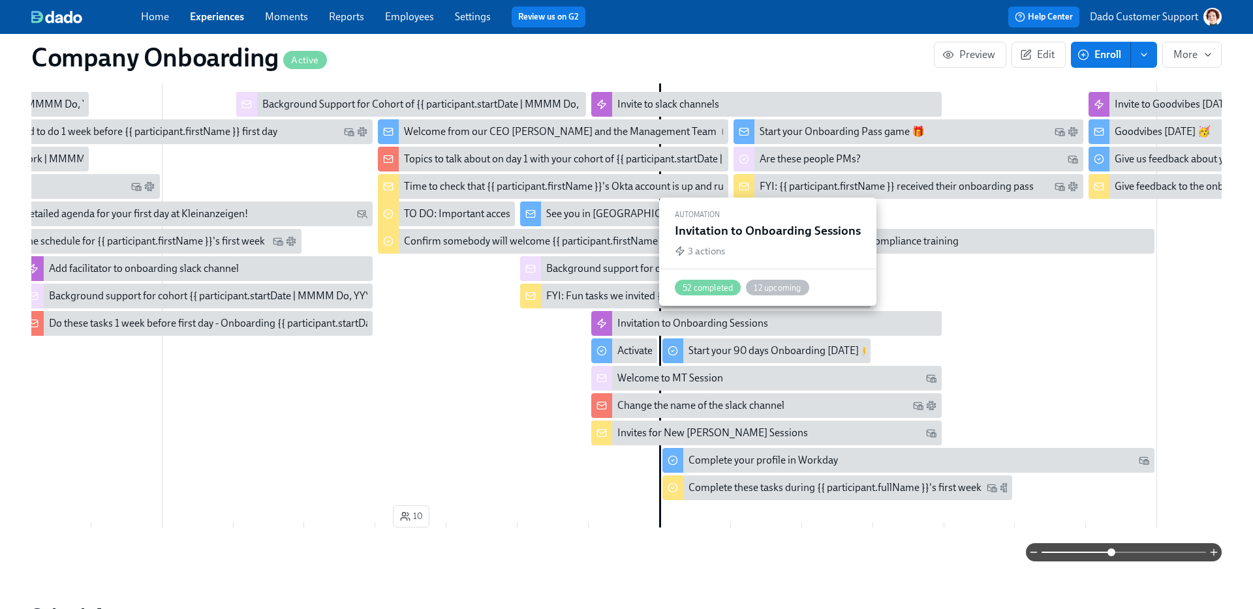
click at [622, 320] on div "Invitation to Onboarding Sessions" at bounding box center [692, 323] width 151 height 14
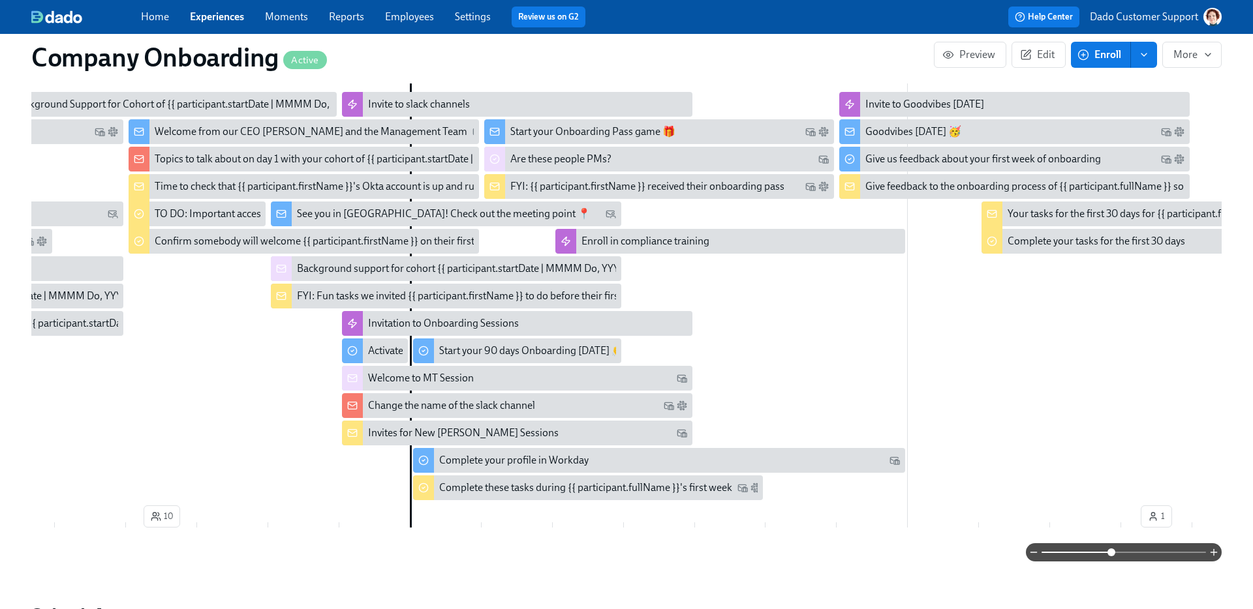
scroll to position [0, 1595]
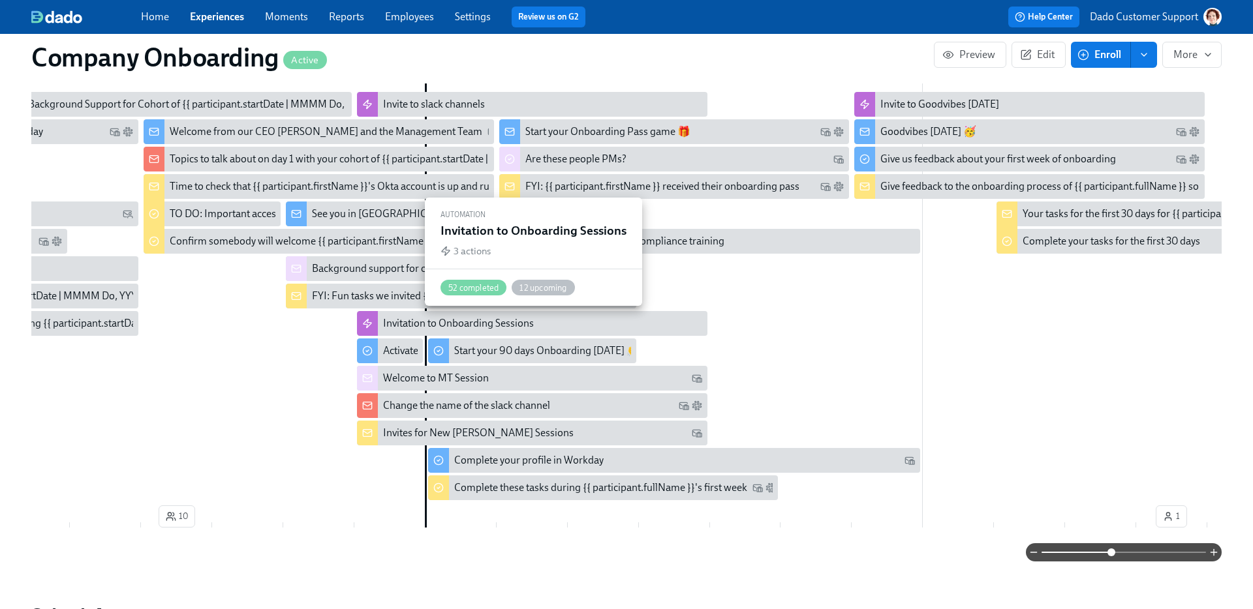
click at [395, 319] on div "Invitation to Onboarding Sessions" at bounding box center [458, 323] width 151 height 14
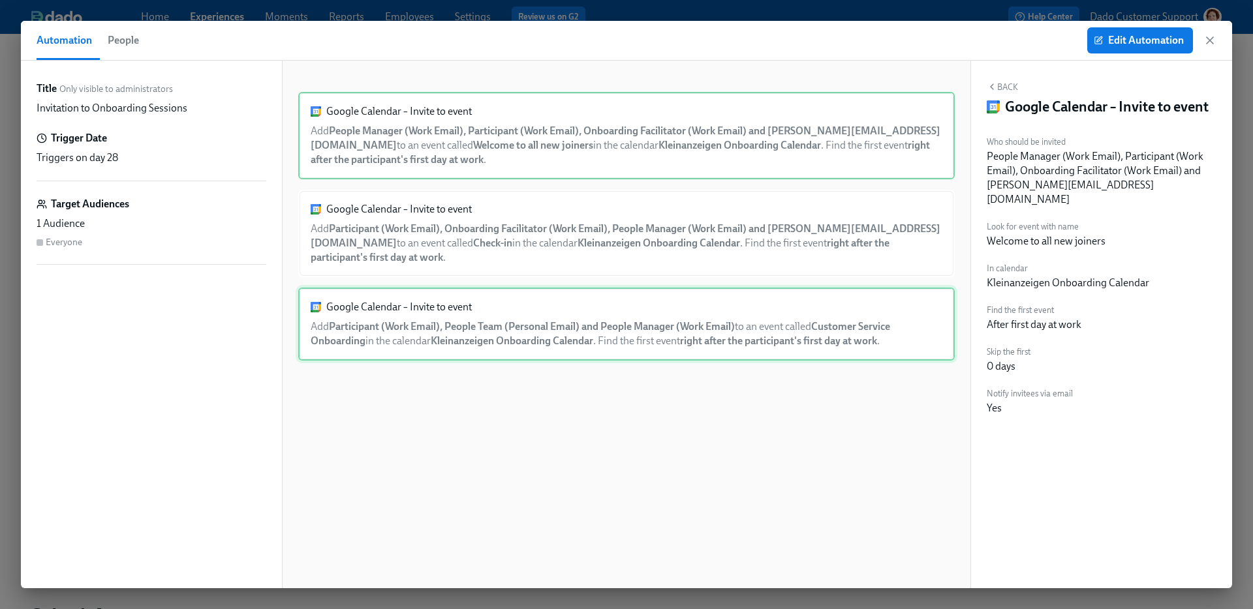
click at [511, 307] on div "Google Calendar – Invite to event Add Participant (Work Email), People Team (Pe…" at bounding box center [626, 324] width 656 height 73
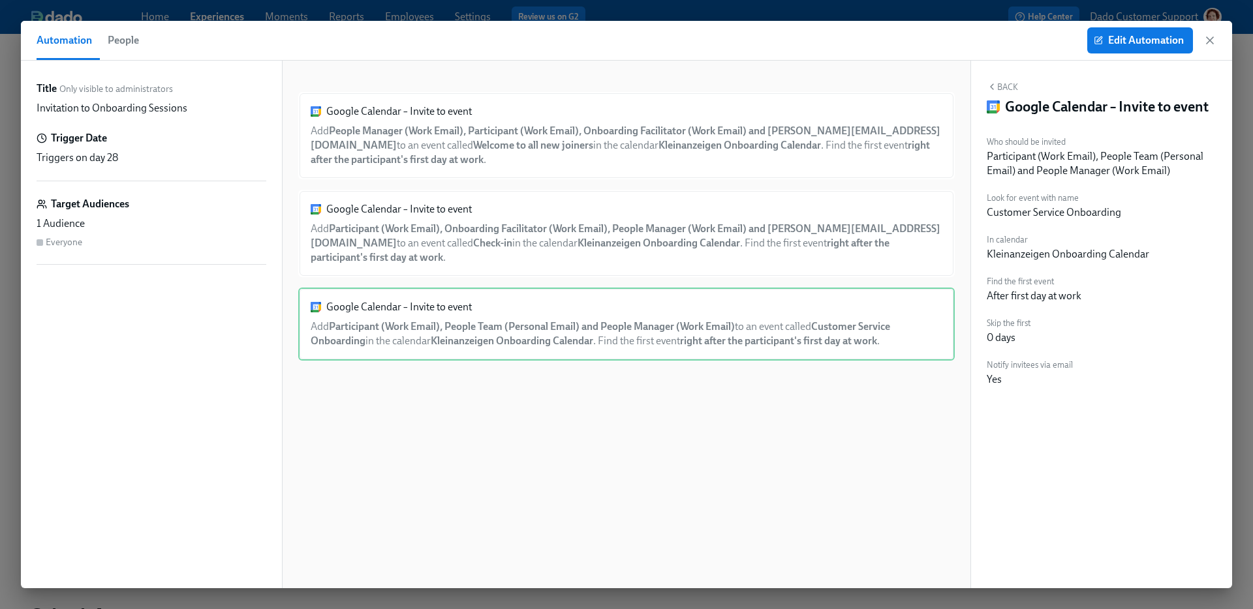
click at [118, 34] on span "People" at bounding box center [123, 40] width 31 height 18
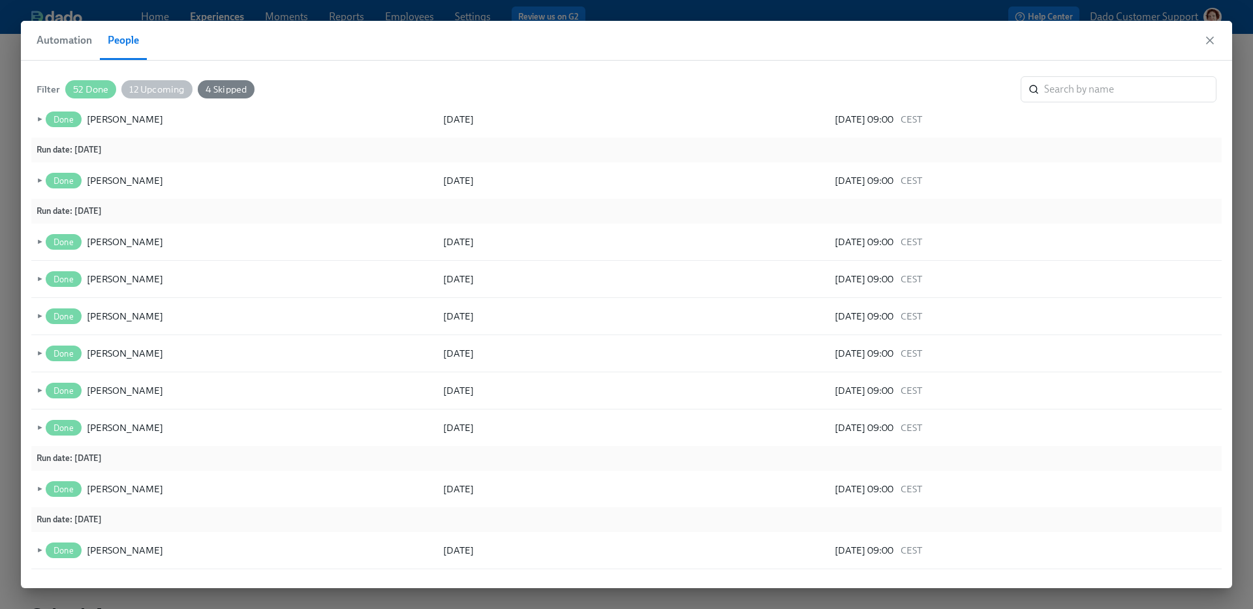
scroll to position [412, 0]
click at [40, 242] on span "►" at bounding box center [38, 243] width 9 height 14
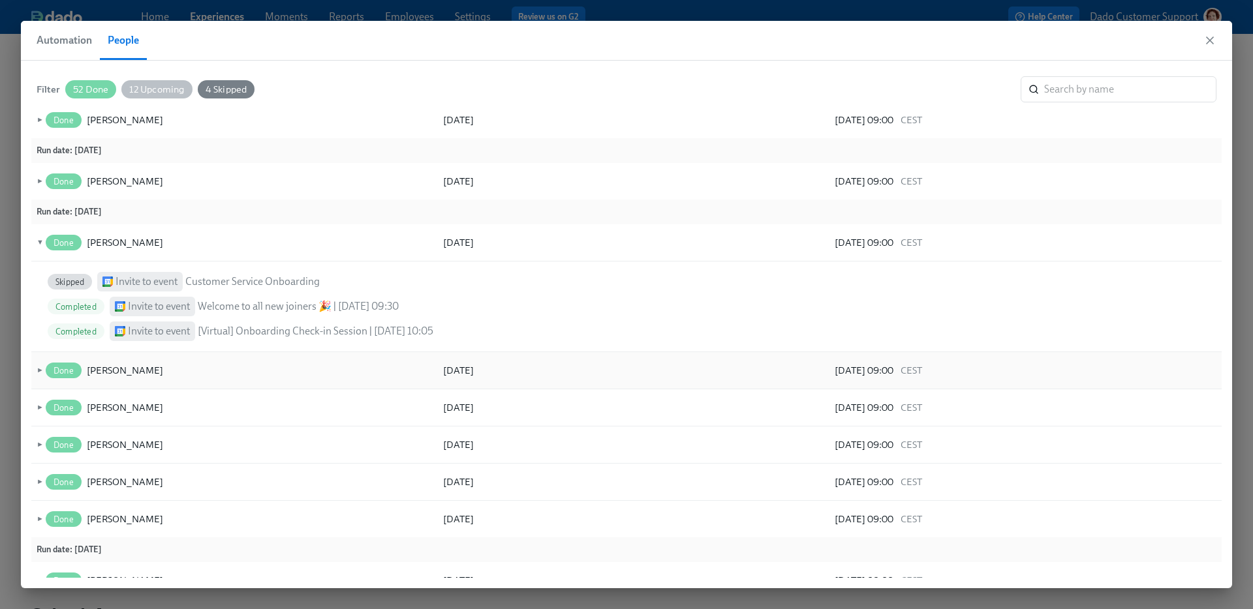
click at [38, 363] on div "► Done Sergei Ostapenko 01.08.2025 31.07.2025 09:00 CEST" at bounding box center [626, 370] width 1190 height 37
click at [37, 371] on span "►" at bounding box center [38, 370] width 9 height 14
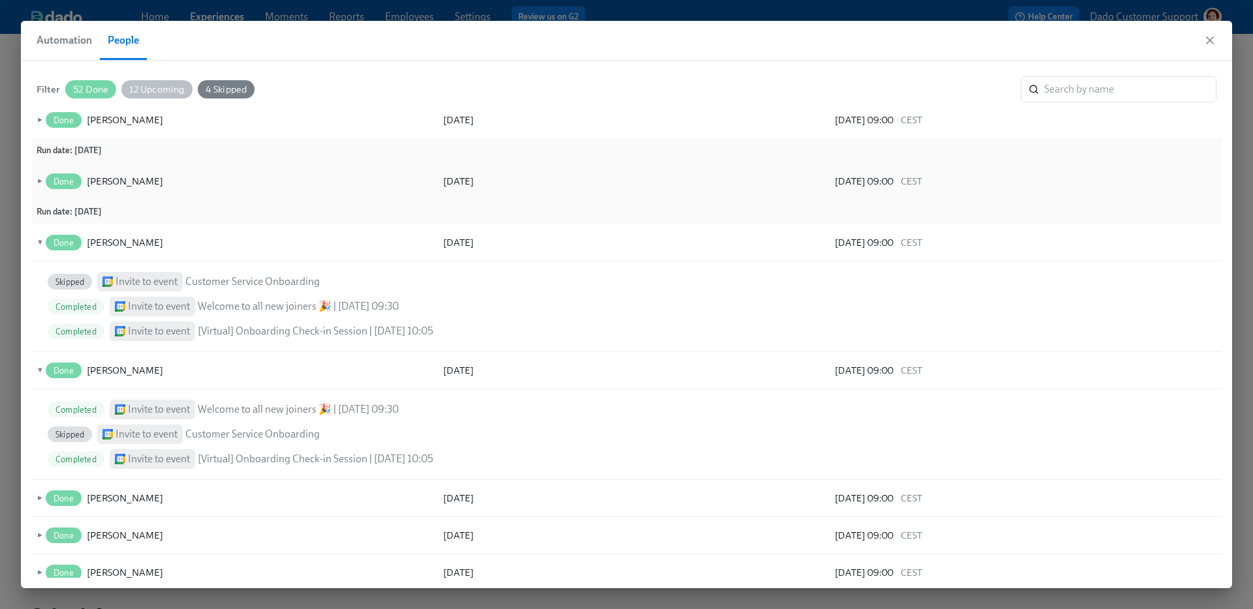
click at [43, 179] on div "Done Aleksandra Peteva Petseva" at bounding box center [110, 182] width 134 height 16
click at [40, 180] on span "►" at bounding box center [38, 181] width 9 height 14
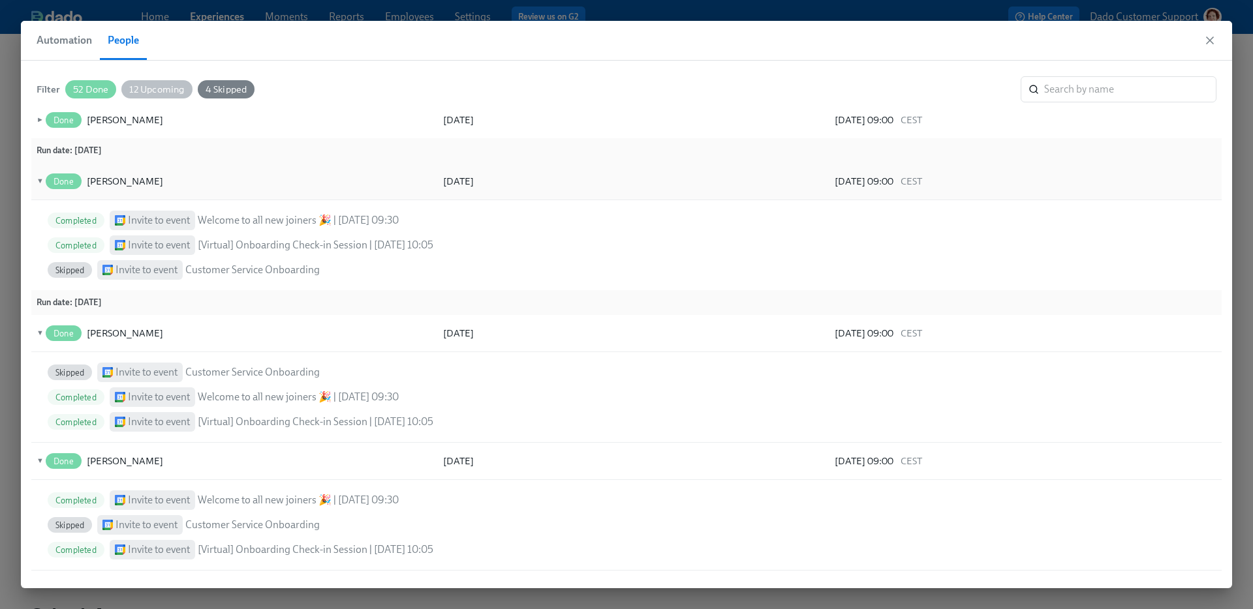
click at [40, 180] on span "▼" at bounding box center [38, 181] width 9 height 14
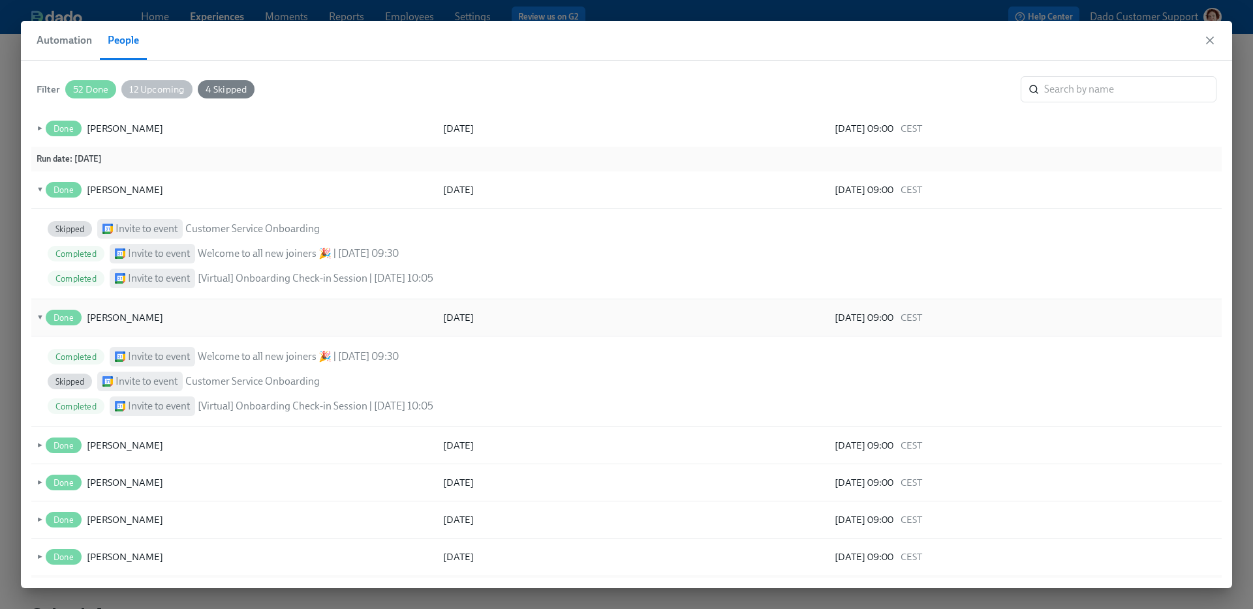
scroll to position [453, 0]
click at [72, 38] on span "Automation" at bounding box center [64, 40] width 55 height 18
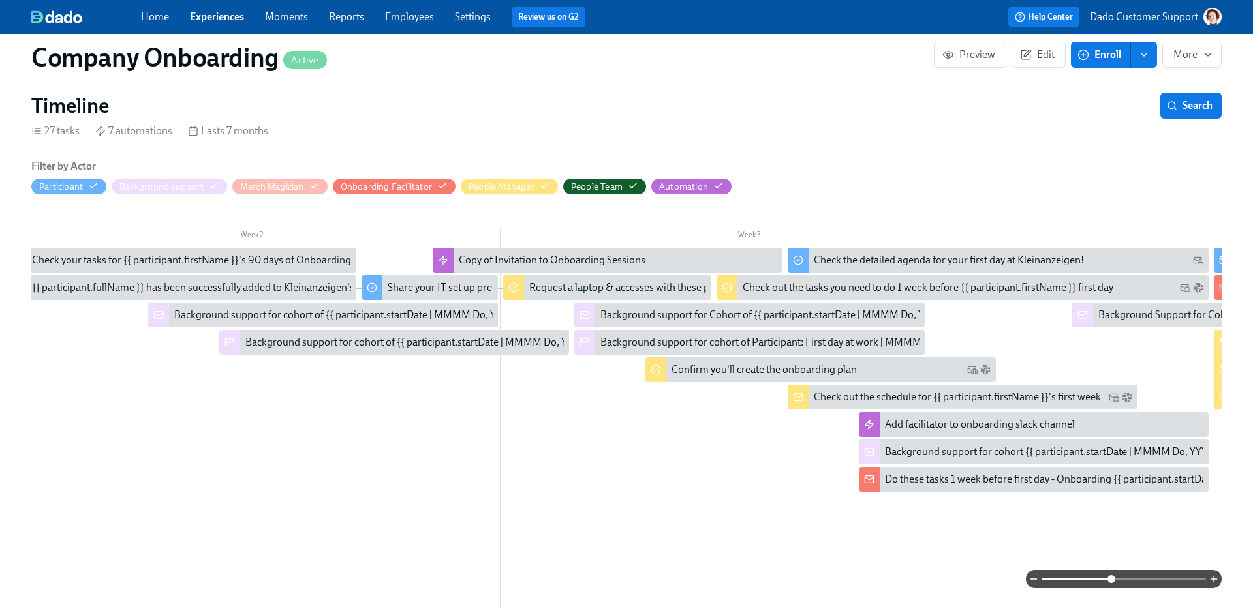
scroll to position [0, 523]
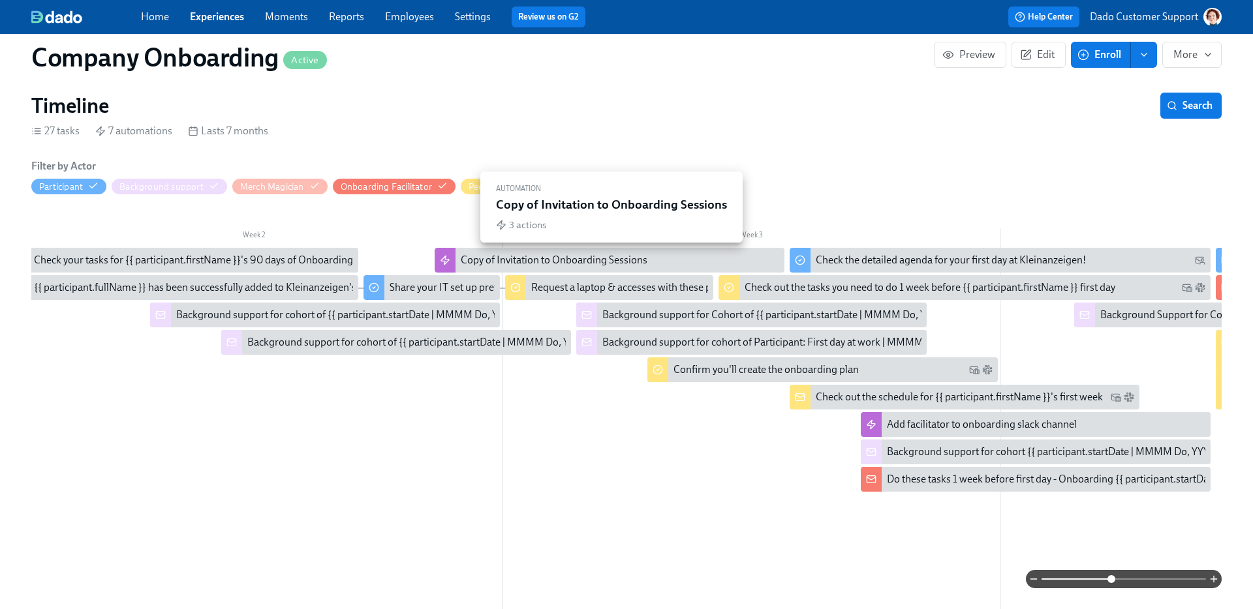
click at [484, 260] on div "Copy of Invitation to Onboarding Sessions" at bounding box center [554, 260] width 187 height 14
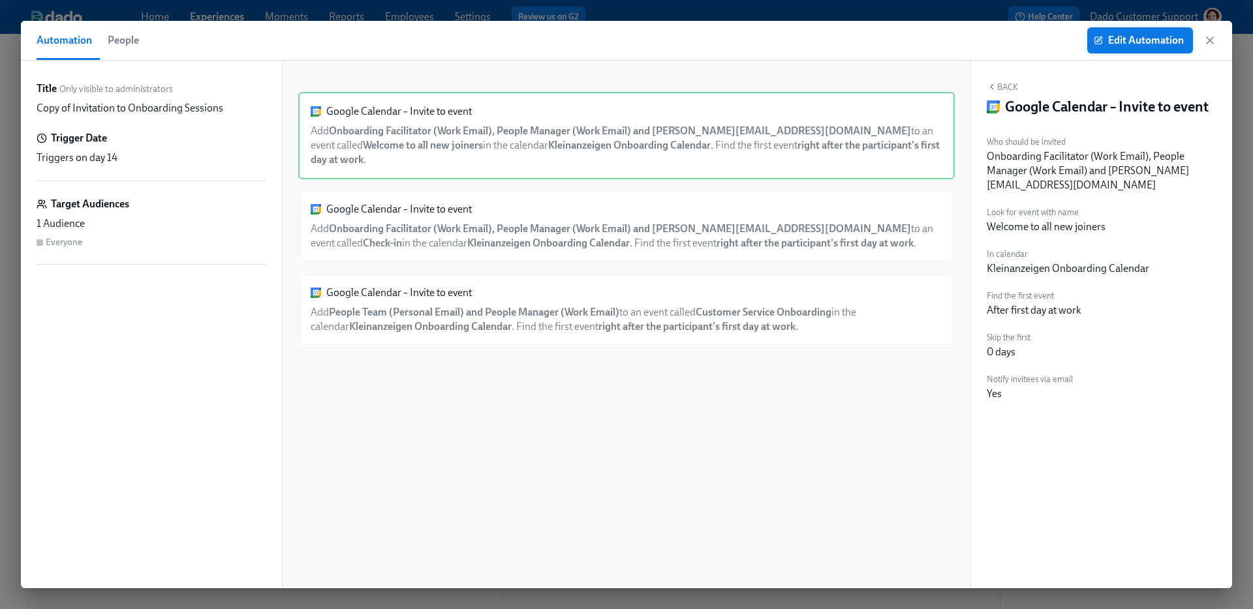
click at [1126, 45] on span "Edit Automation" at bounding box center [1139, 40] width 87 height 13
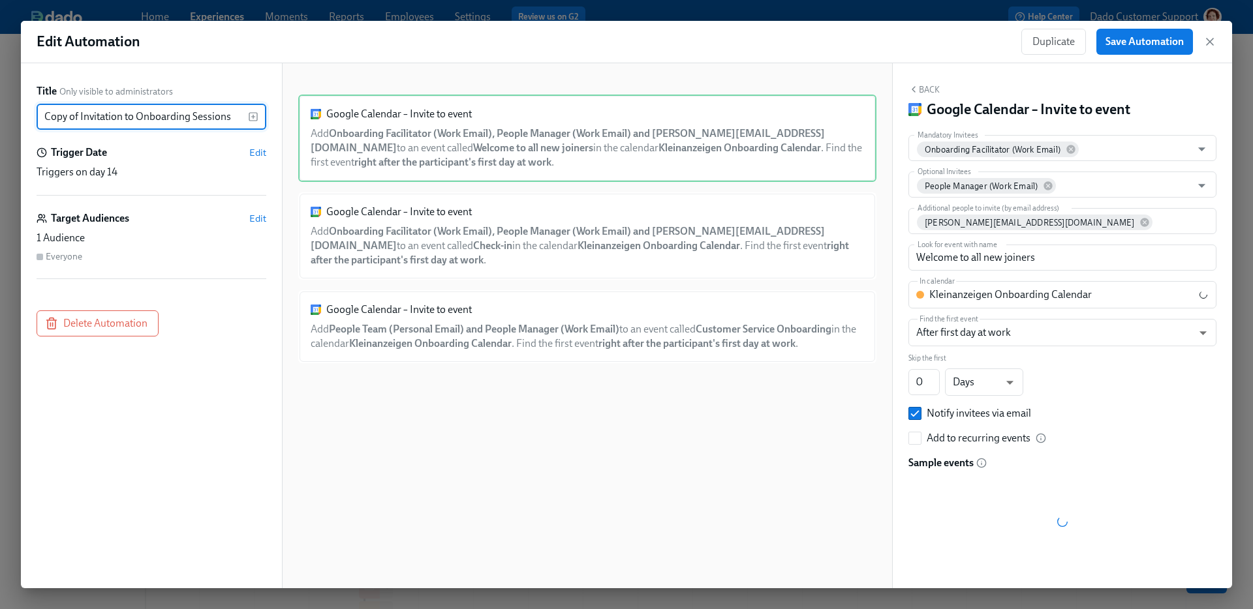
drag, startPoint x: 80, startPoint y: 118, endPoint x: -75, endPoint y: 99, distance: 155.8
click at [0, 99] on html "Home Experiences Moments Reports Employees Settings Review us on G2 Help Center…" at bounding box center [626, 403] width 1253 height 806
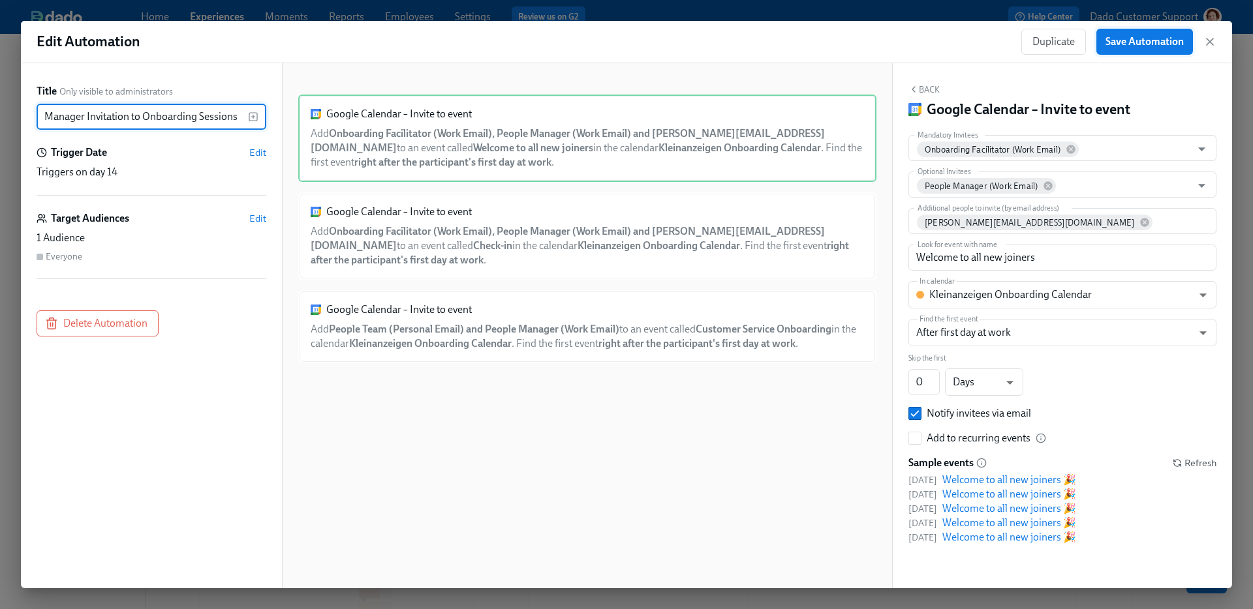
type input "Manager Invitation to Onboarding Sessions"
click at [1172, 33] on button "Save Automation" at bounding box center [1144, 42] width 97 height 26
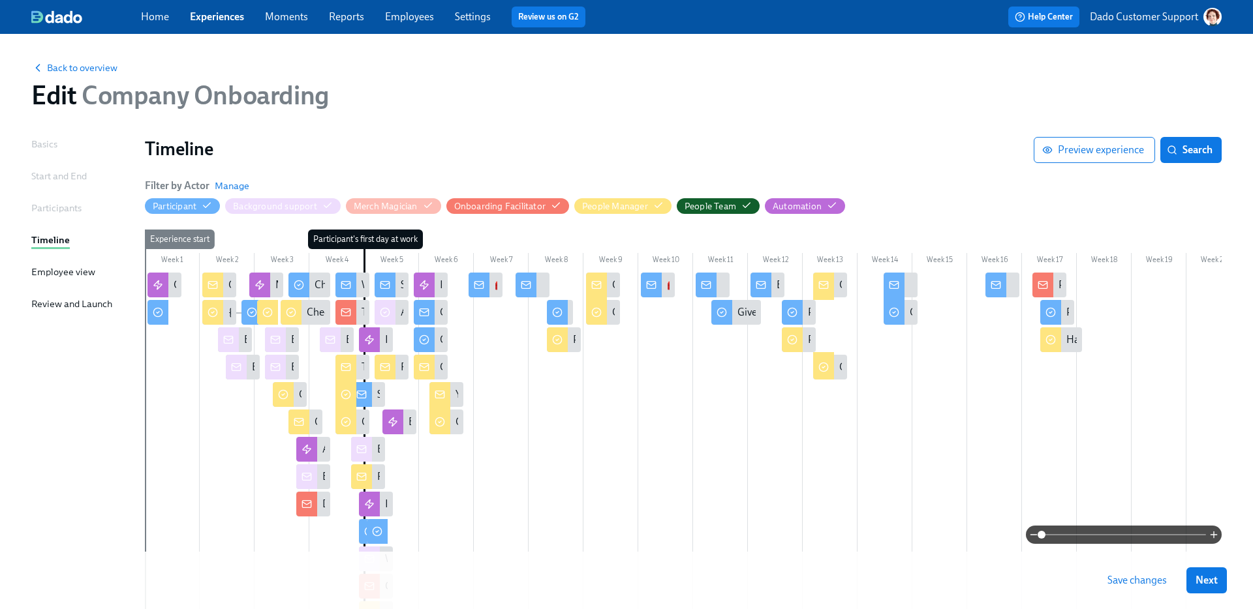
click at [933, 20] on div "Help Center Dado Customer Support" at bounding box center [951, 17] width 540 height 21
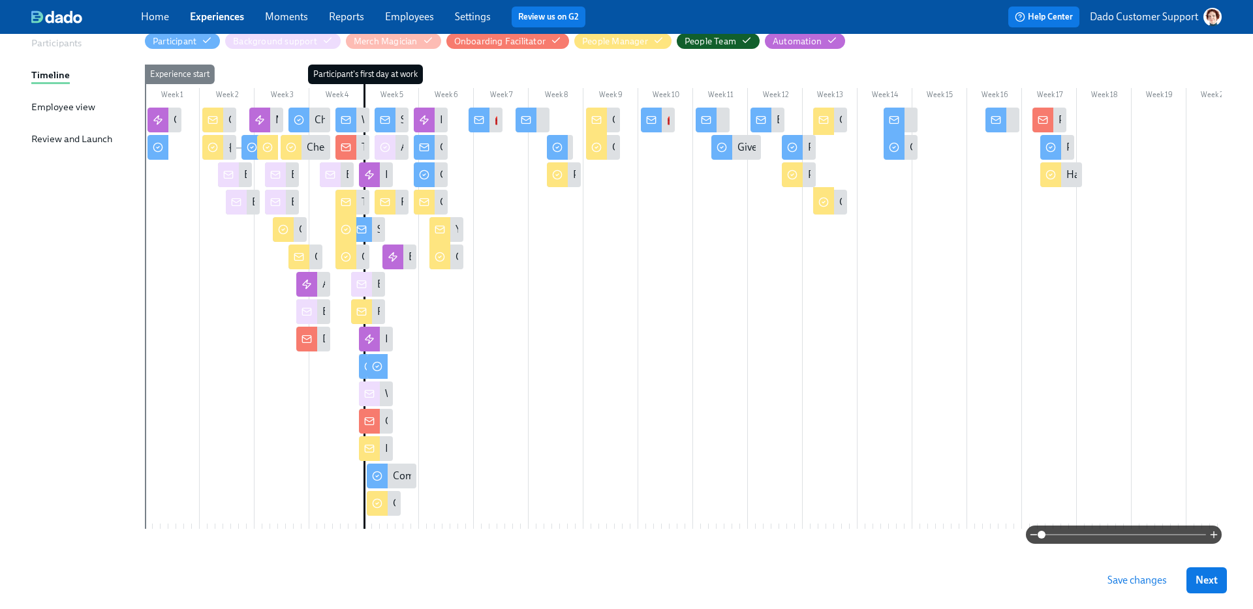
scroll to position [161, 0]
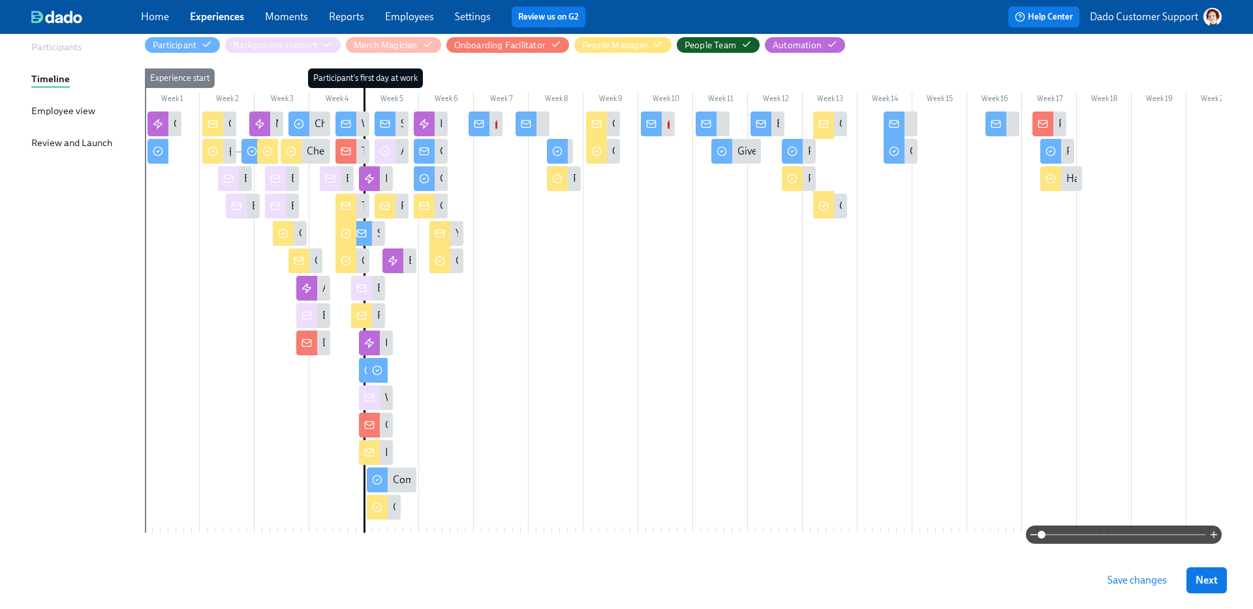
click at [1093, 530] on span at bounding box center [1123, 535] width 164 height 18
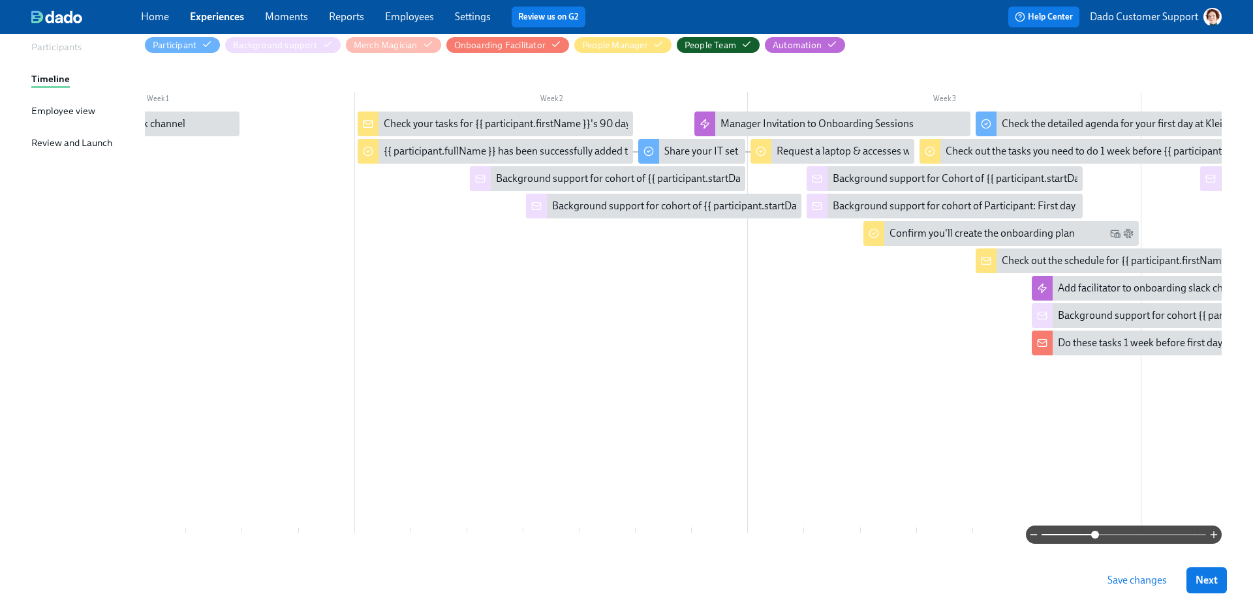
scroll to position [0, 0]
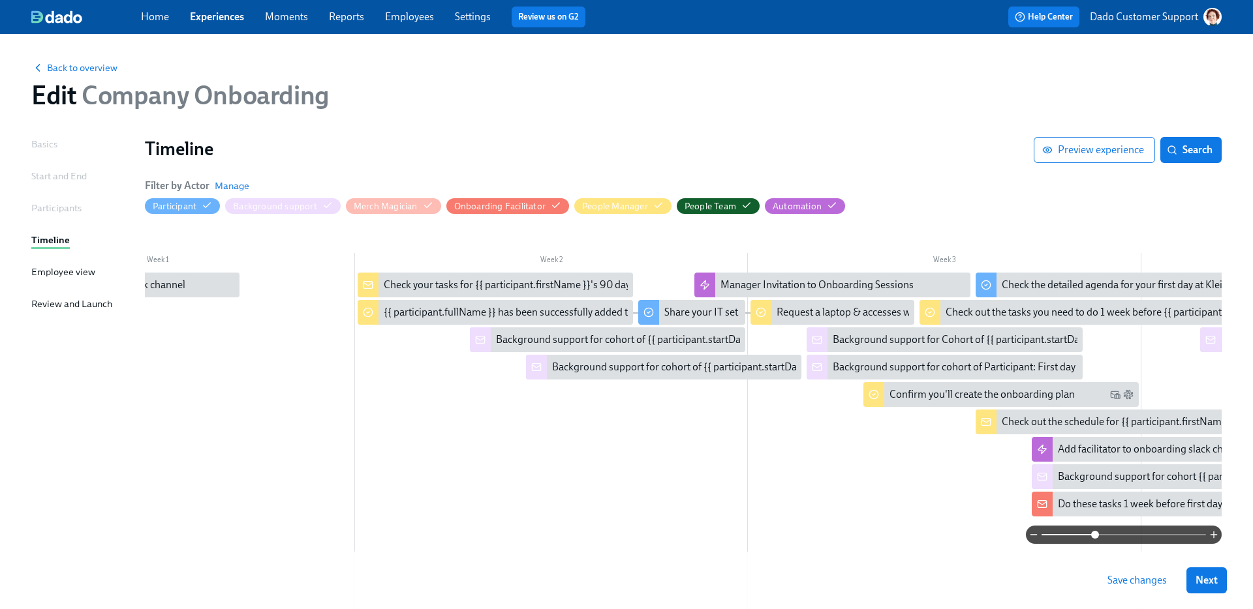
click at [88, 56] on div "Back to overview Edit Company Onboarding" at bounding box center [626, 86] width 1211 height 72
click at [65, 67] on span "Back to overview" at bounding box center [74, 67] width 86 height 13
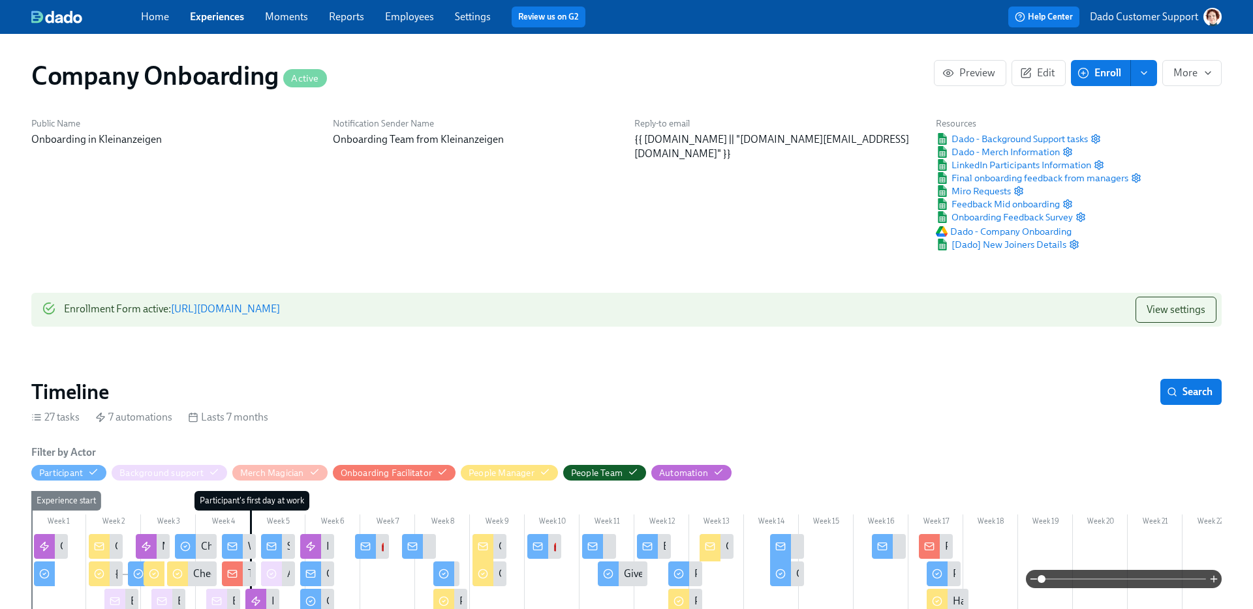
scroll to position [0, 40401]
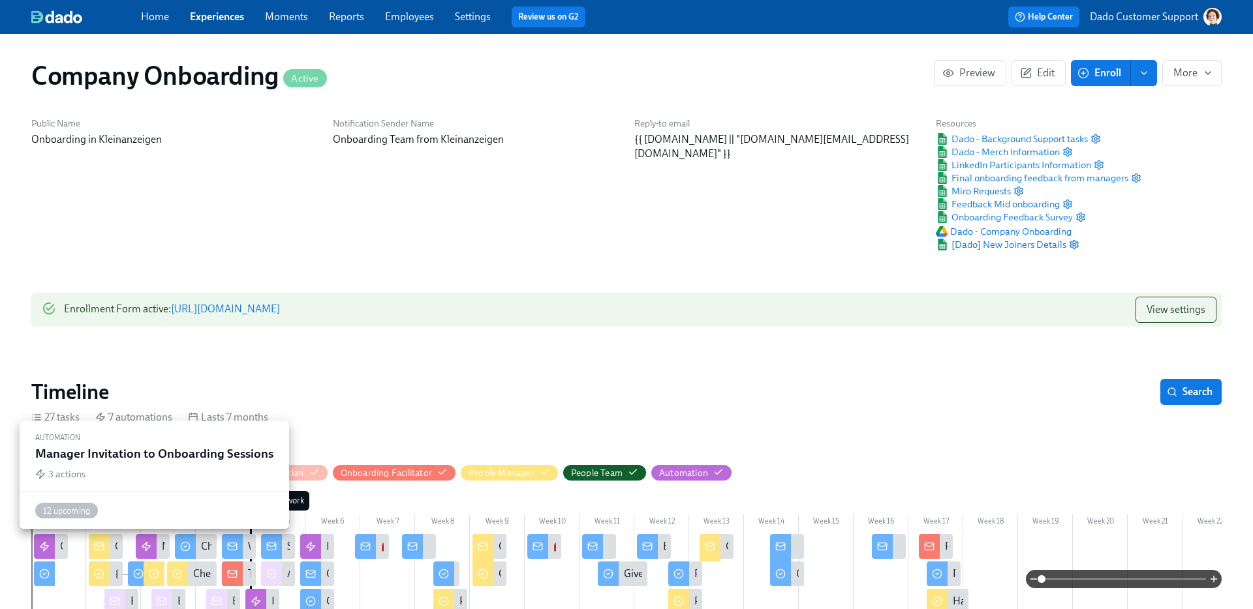
click at [157, 543] on div "Manager Invitation to Onboarding Sessions" at bounding box center [153, 546] width 34 height 25
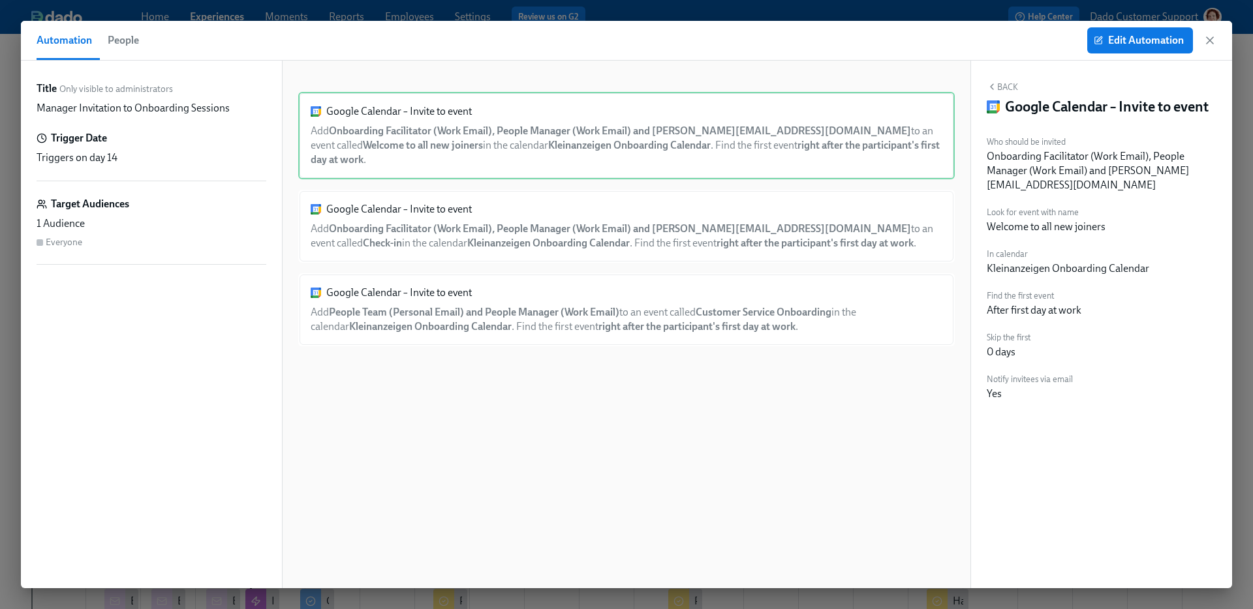
click at [127, 43] on span "People" at bounding box center [123, 40] width 31 height 18
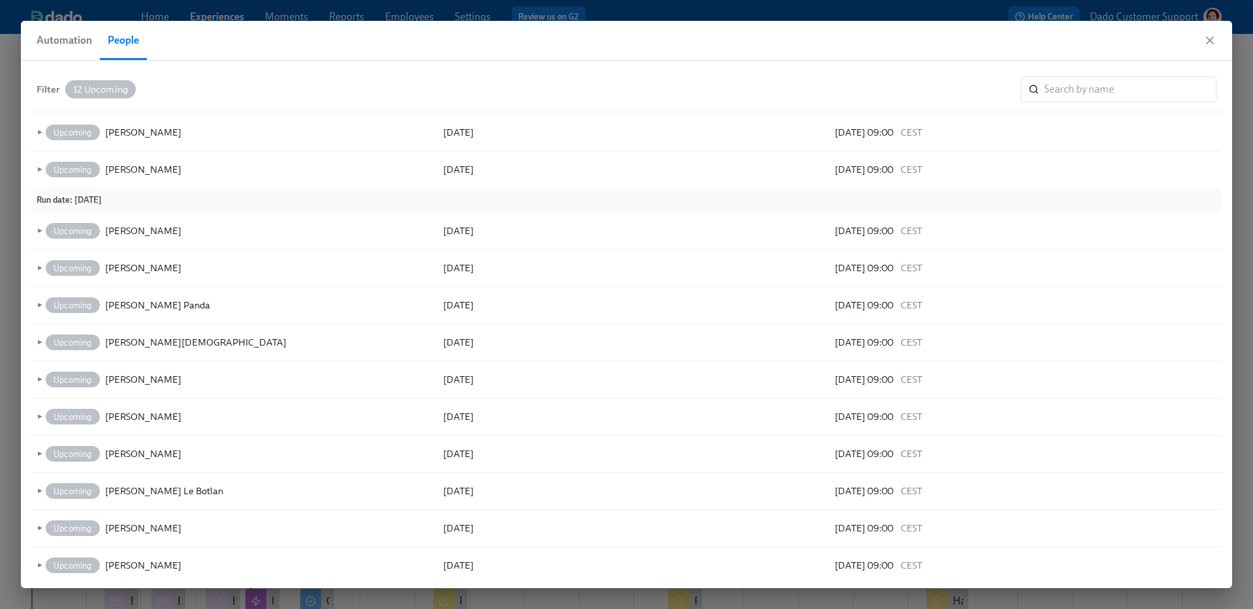
scroll to position [42, 0]
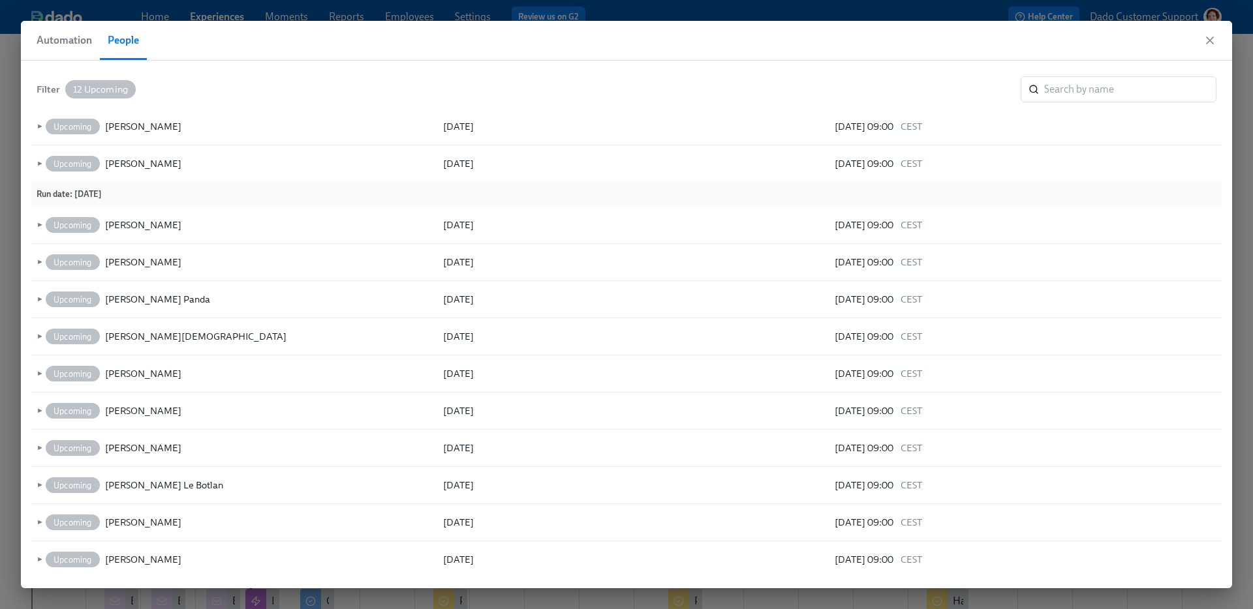
click at [72, 44] on span "Automation" at bounding box center [64, 40] width 55 height 18
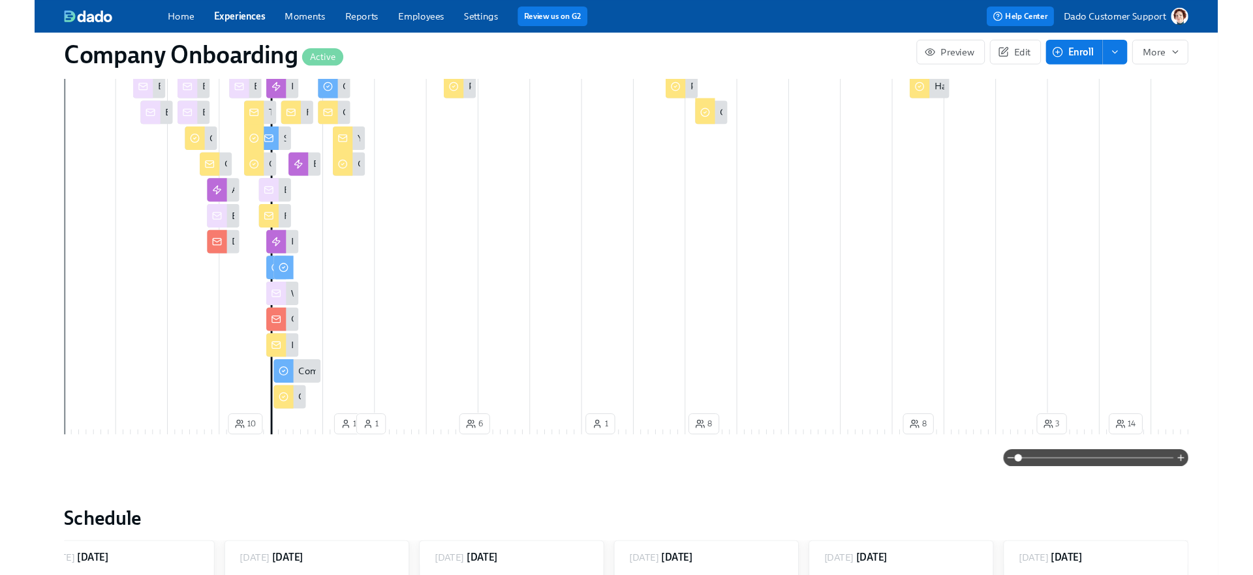
scroll to position [514, 0]
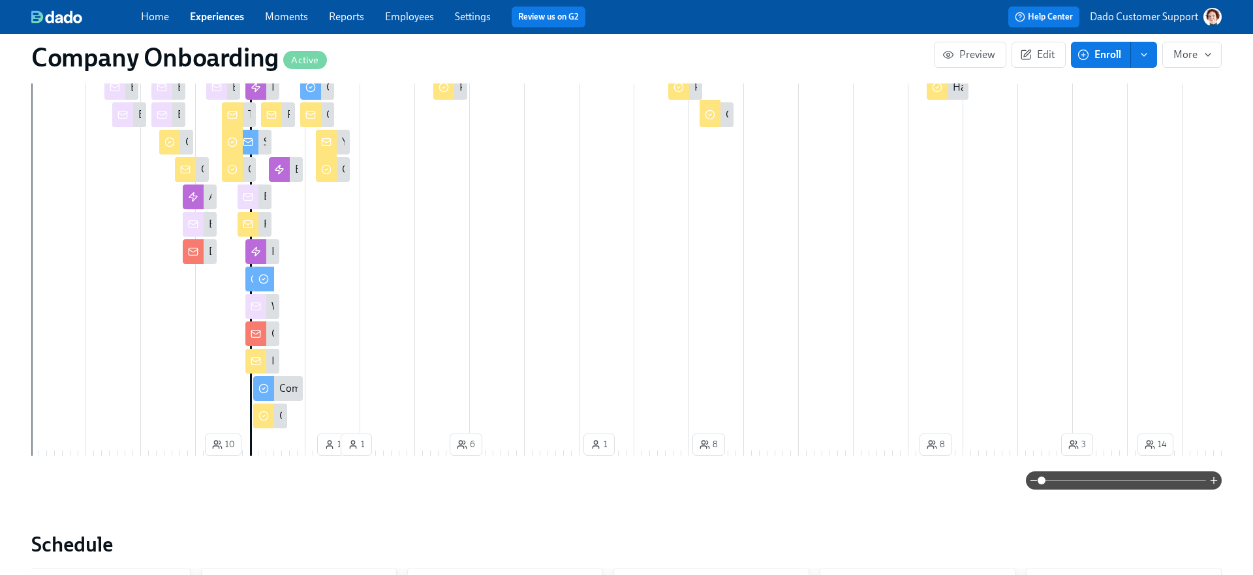
click at [212, 14] on link "Experiences" at bounding box center [217, 16] width 54 height 12
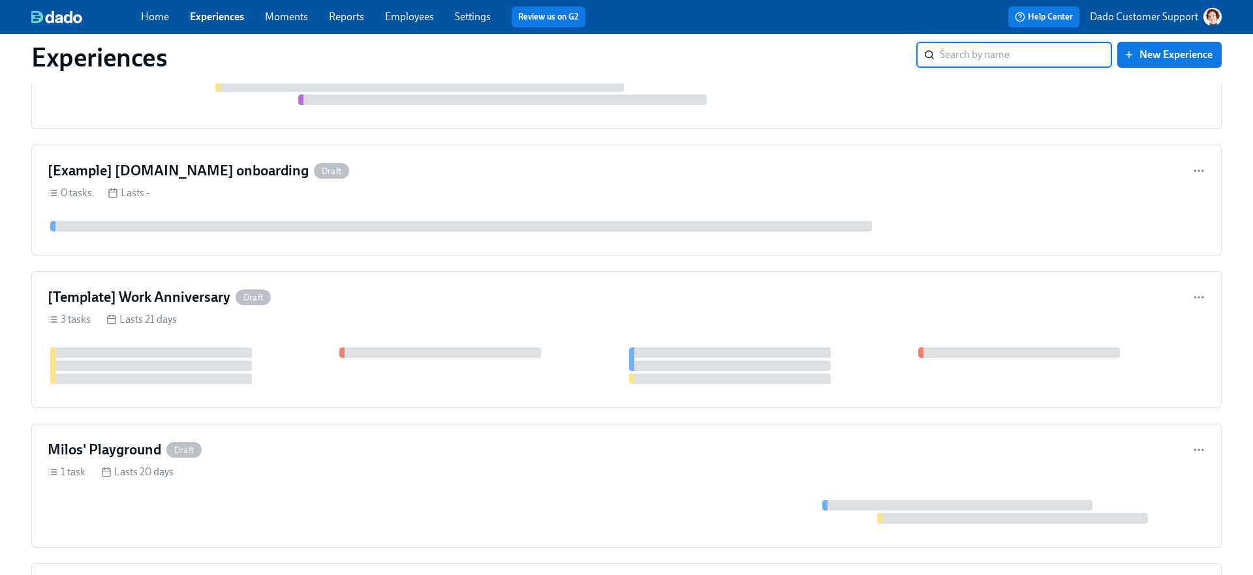
scroll to position [2850, 0]
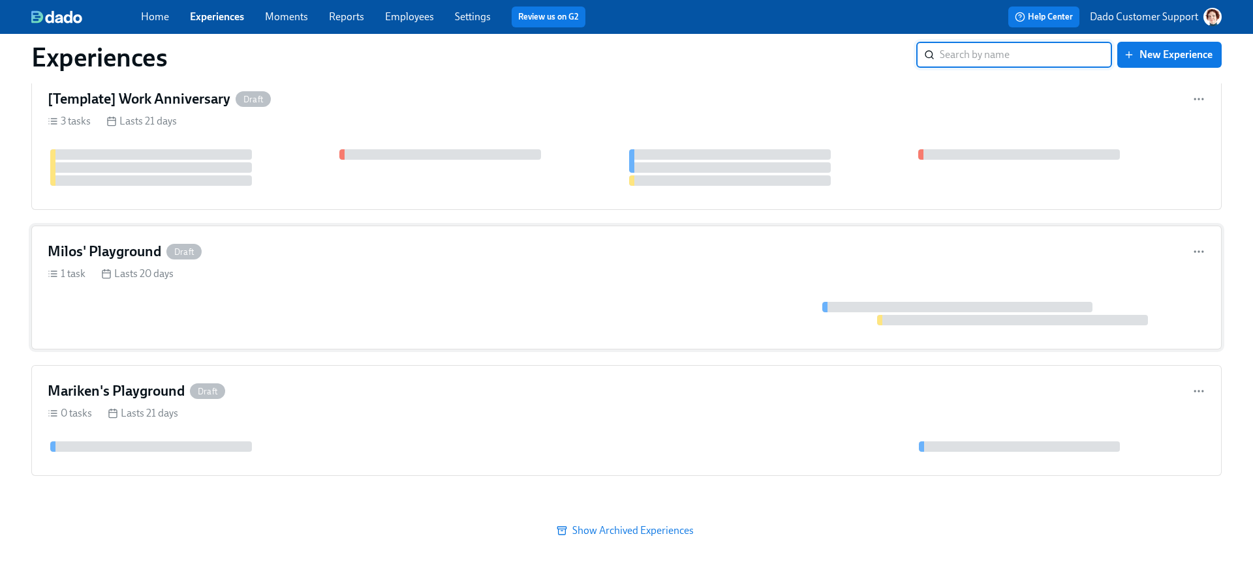
click at [222, 273] on div "1 task Lasts 20 days" at bounding box center [626, 274] width 1157 height 14
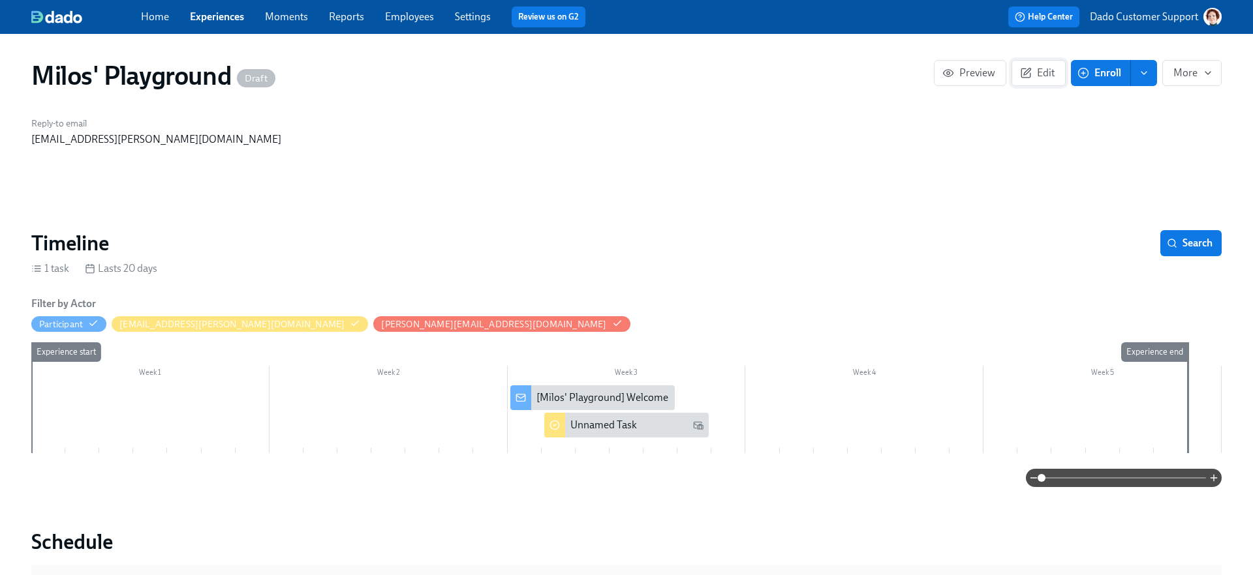
click at [1037, 73] on span "Edit" at bounding box center [1038, 73] width 32 height 13
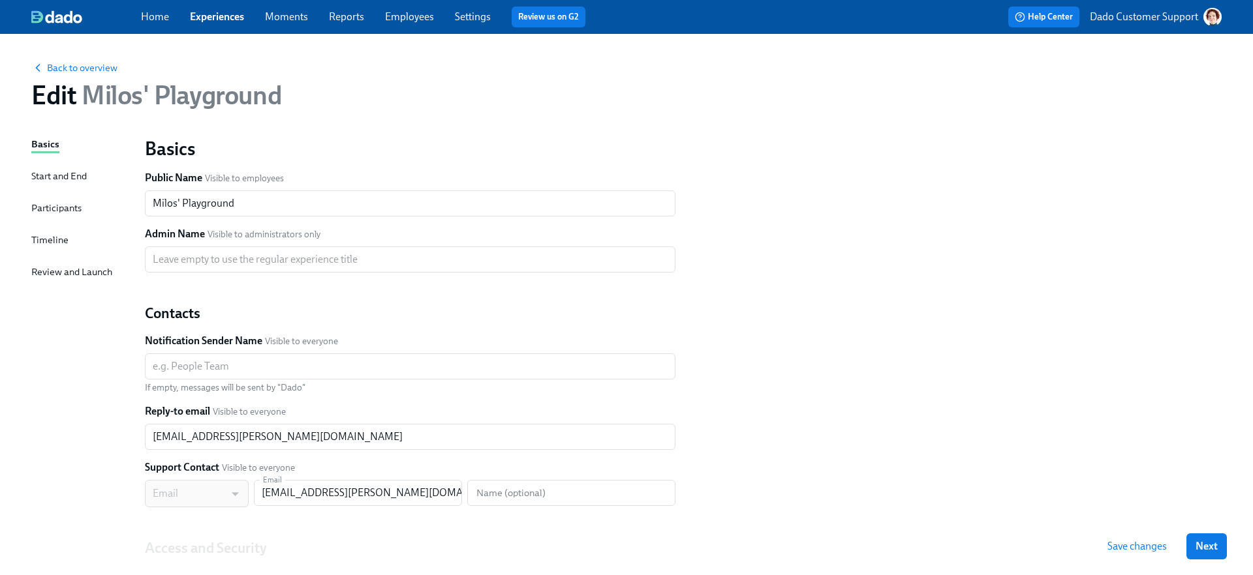
click at [40, 236] on div "Timeline" at bounding box center [49, 240] width 37 height 14
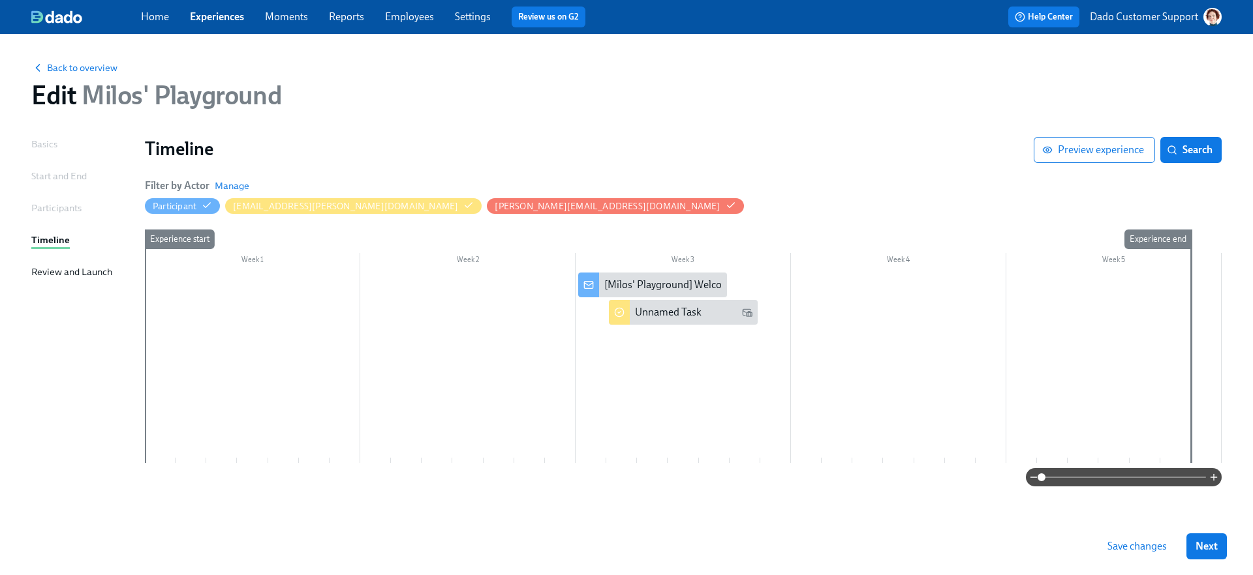
click at [242, 331] on div at bounding box center [683, 368] width 1076 height 190
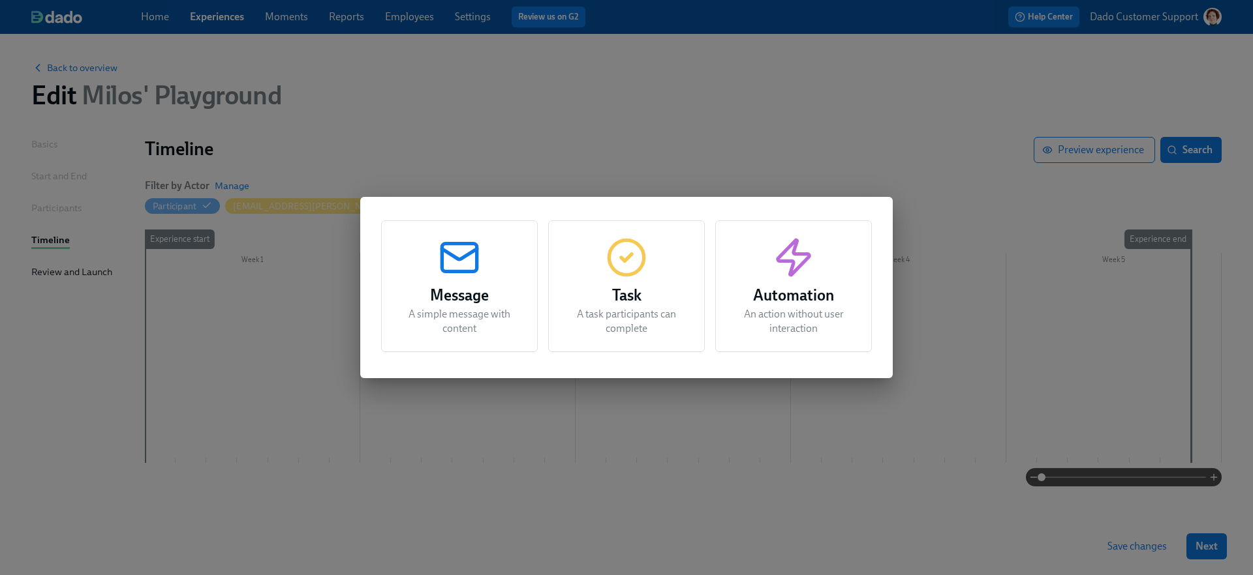
click at [633, 284] on h3 "Task" at bounding box center [626, 295] width 124 height 23
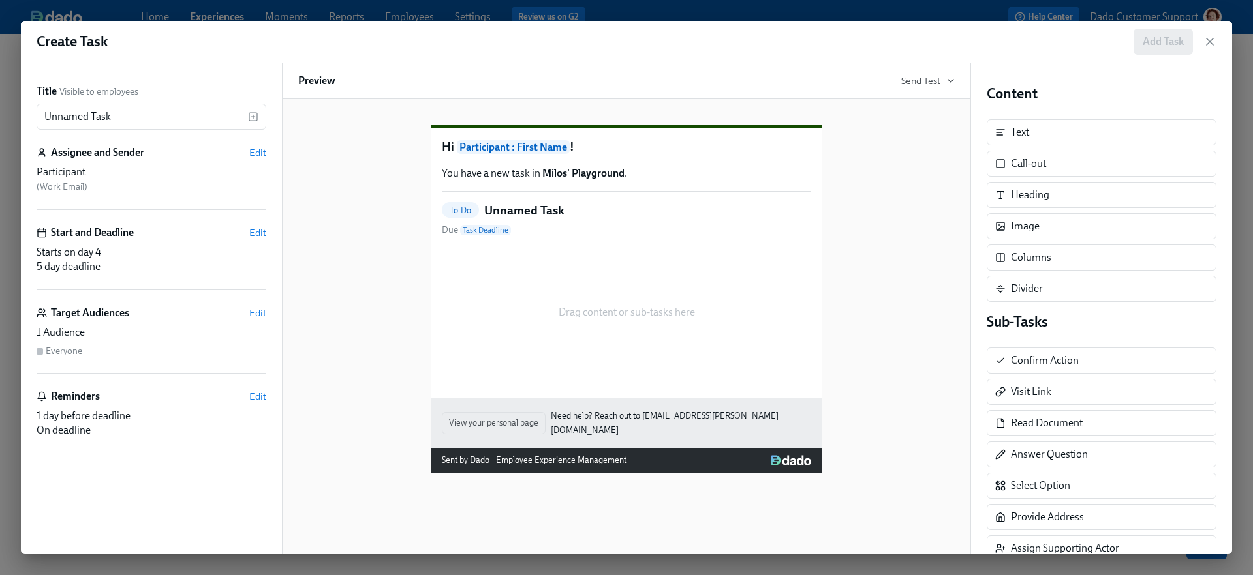
click at [254, 309] on span "Edit" at bounding box center [257, 313] width 17 height 13
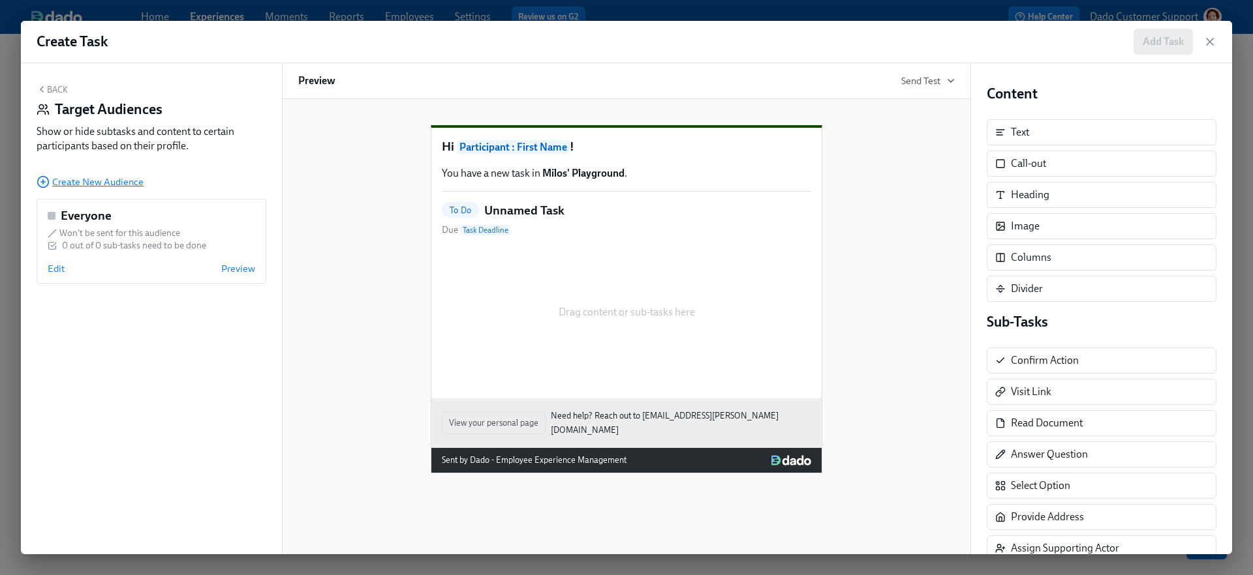
click at [55, 183] on span "Create New Audience" at bounding box center [90, 181] width 107 height 13
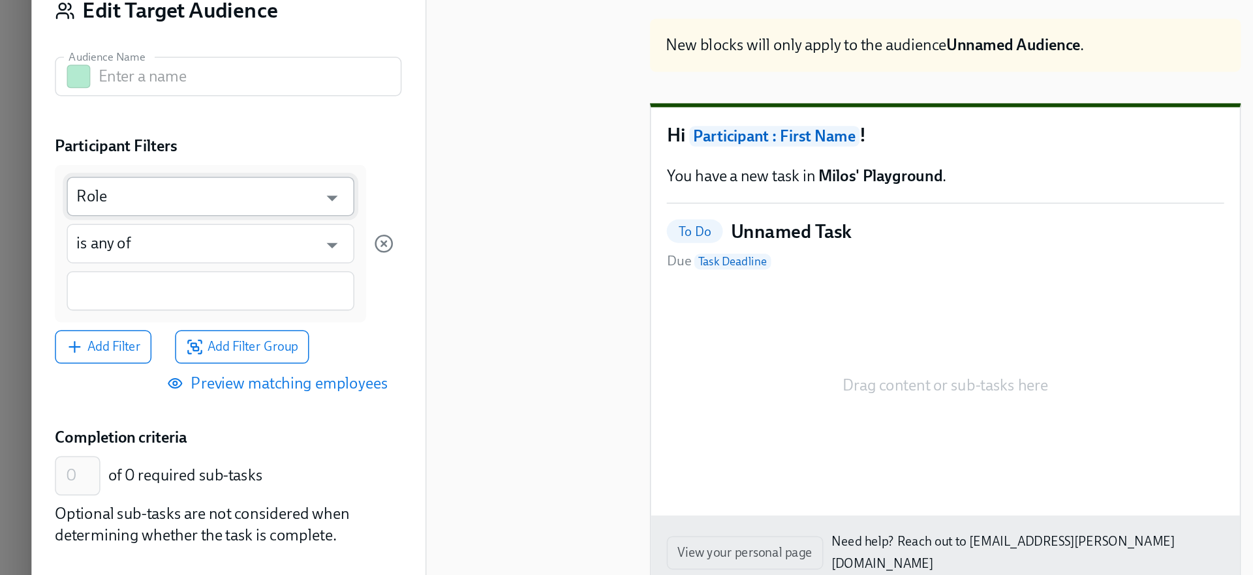
click at [65, 237] on input "Role" at bounding box center [130, 233] width 159 height 26
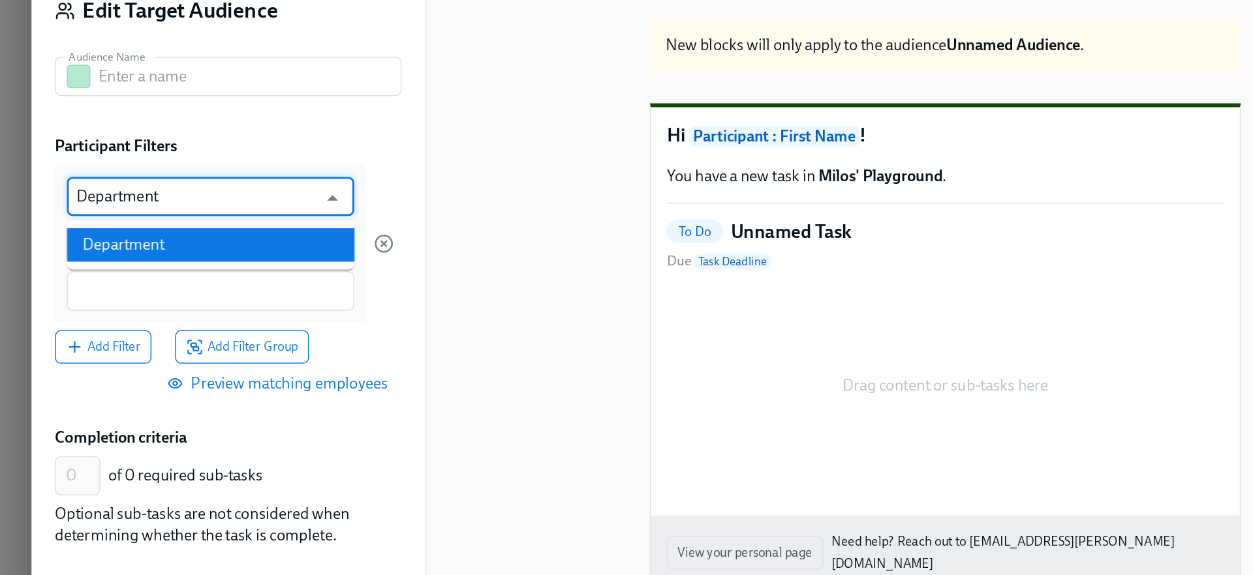
click at [68, 254] on li "Department" at bounding box center [139, 265] width 190 height 22
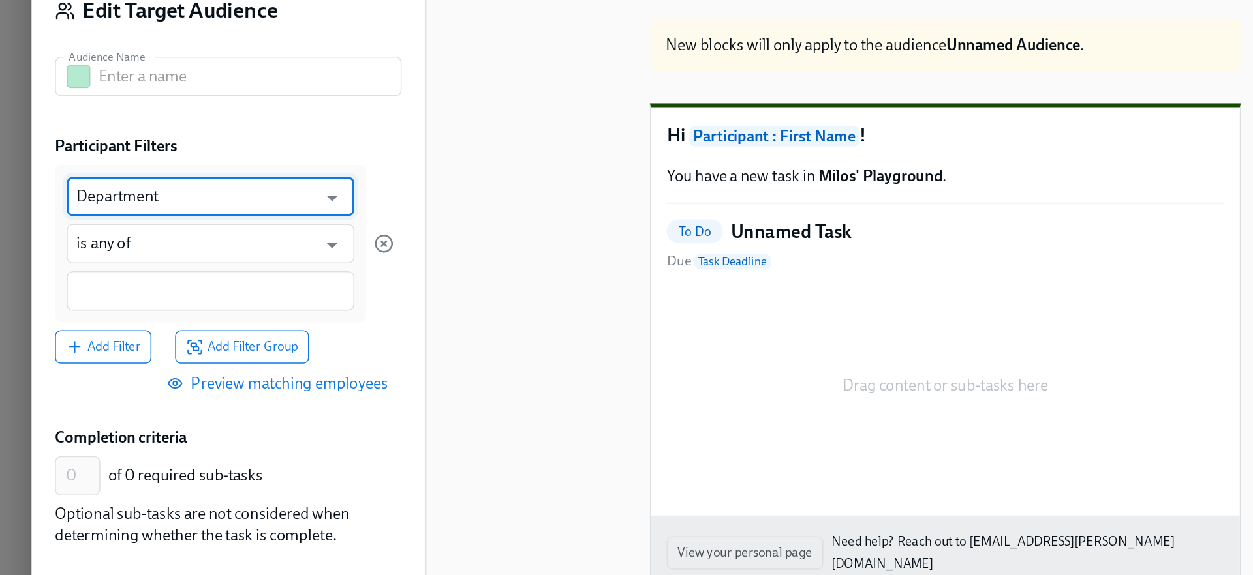
type input "Department"
click at [59, 292] on input at bounding box center [139, 296] width 177 height 14
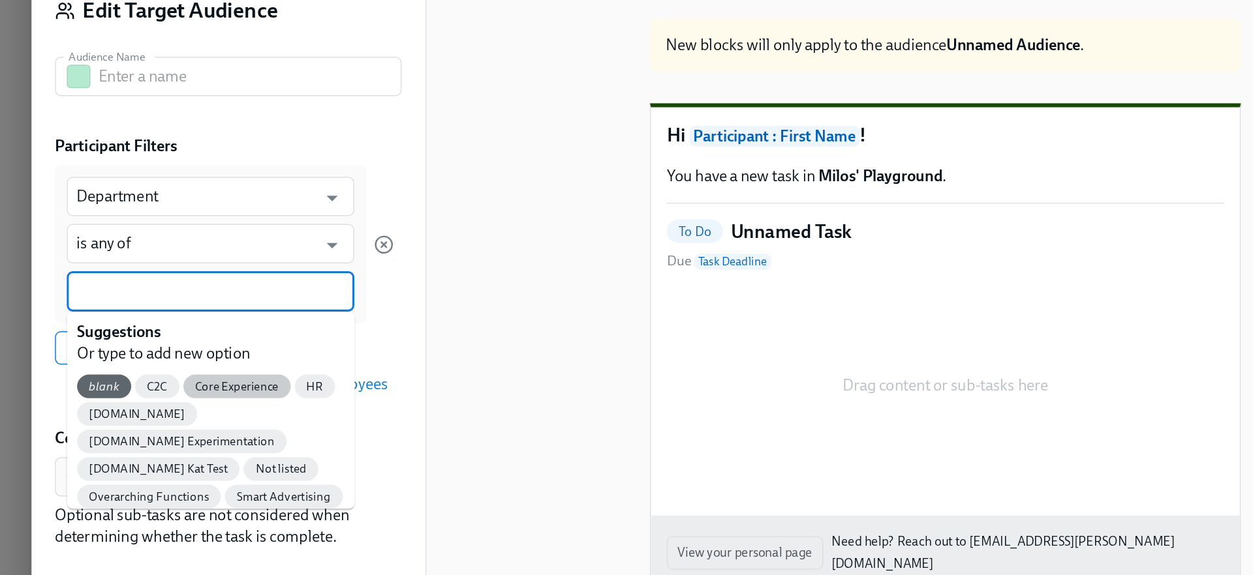
click at [172, 360] on span "Core Experience" at bounding box center [156, 359] width 71 height 10
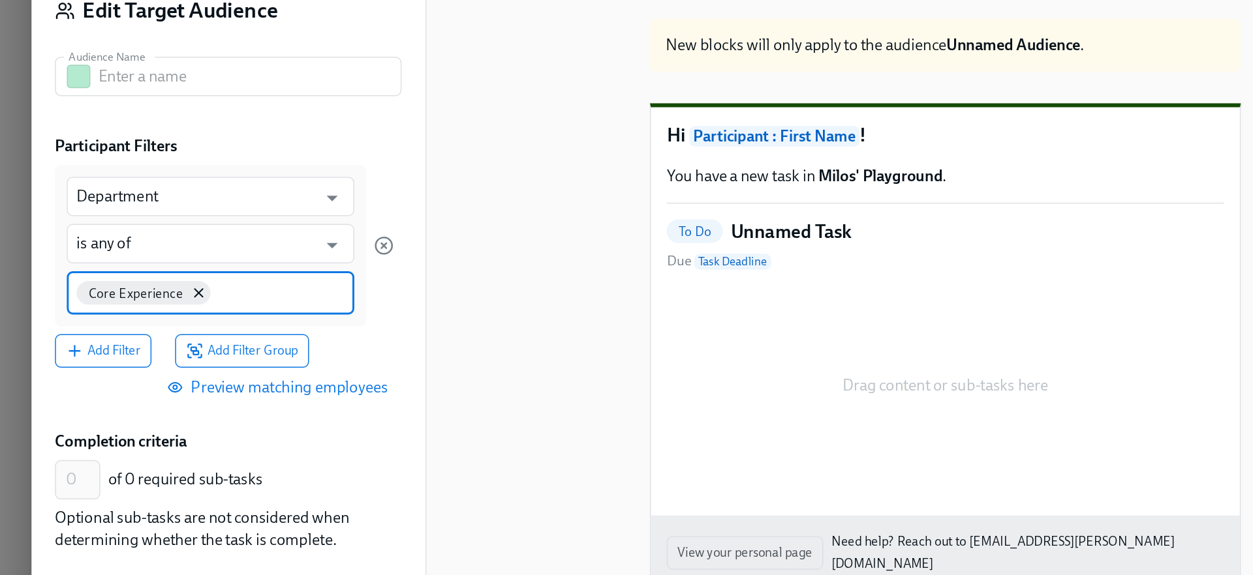
click at [168, 295] on input at bounding box center [185, 296] width 86 height 14
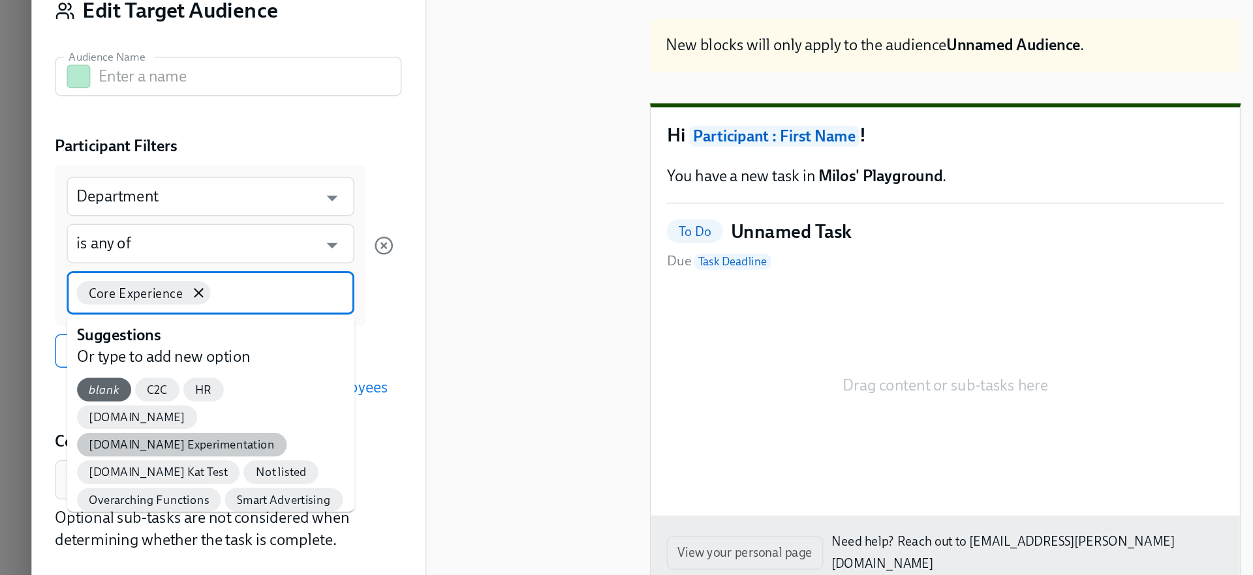
click at [120, 393] on span "Mobile.de Experimentation" at bounding box center [120, 398] width 139 height 10
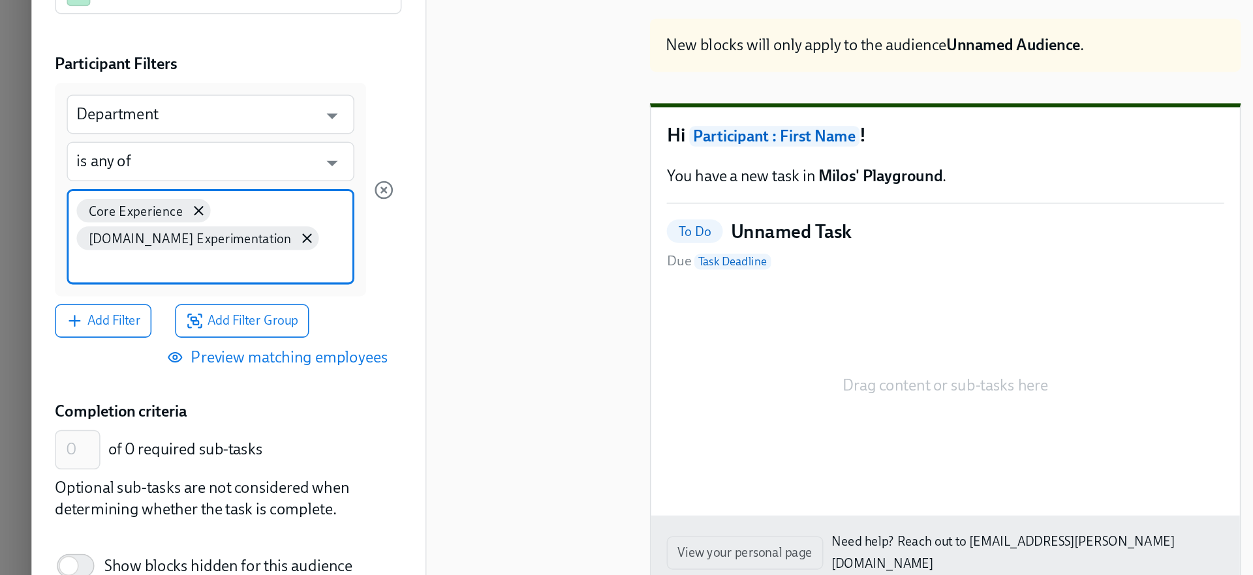
scroll to position [52, 0]
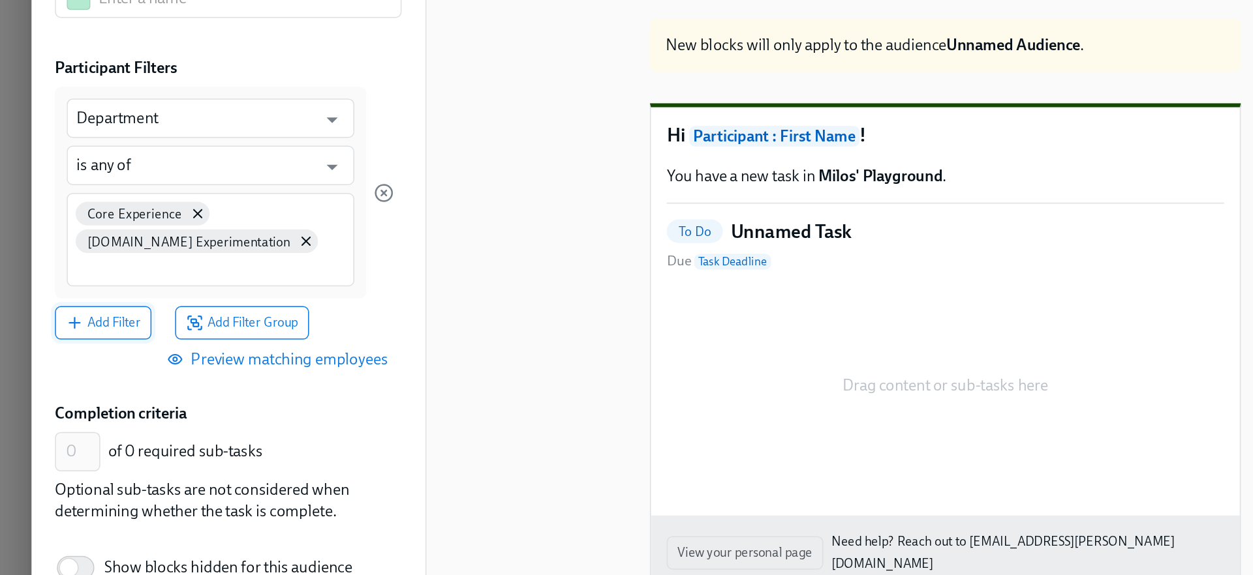
click at [72, 324] on button "Add Filter" at bounding box center [69, 316] width 64 height 22
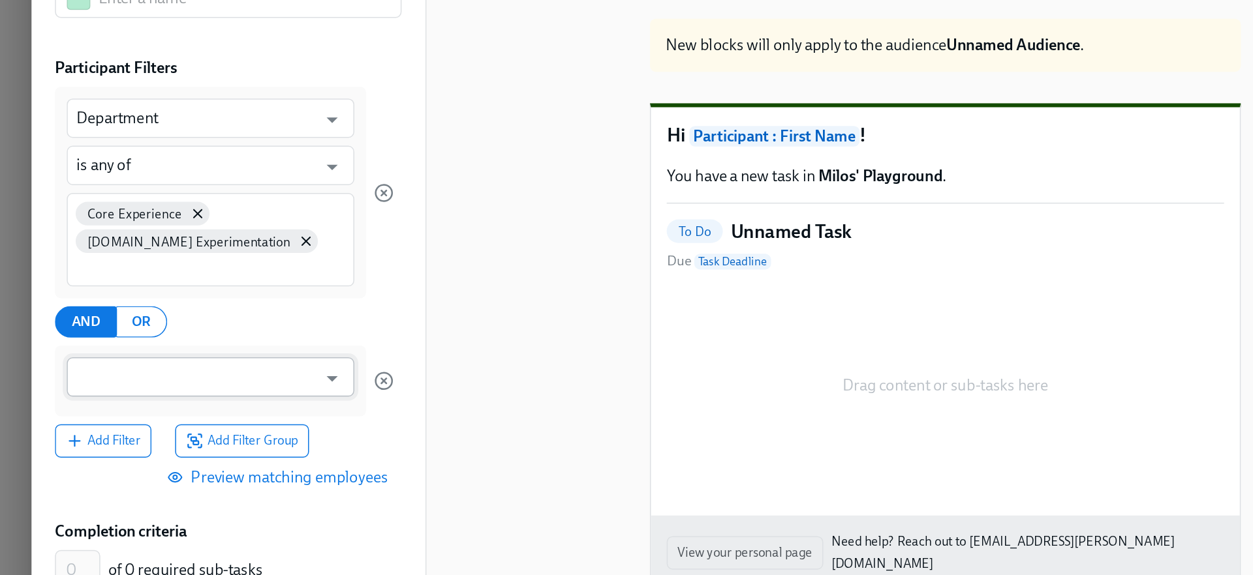
click at [95, 358] on input "text" at bounding box center [130, 352] width 159 height 26
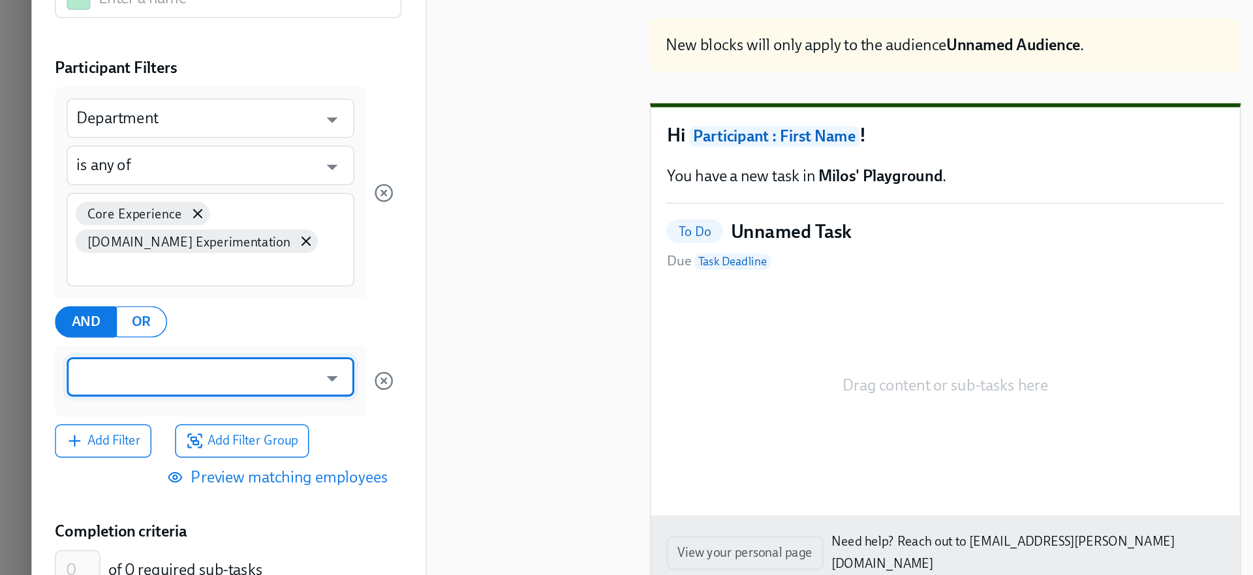
click at [91, 357] on input "text" at bounding box center [130, 352] width 159 height 26
click at [83, 359] on input "text" at bounding box center [130, 352] width 159 height 26
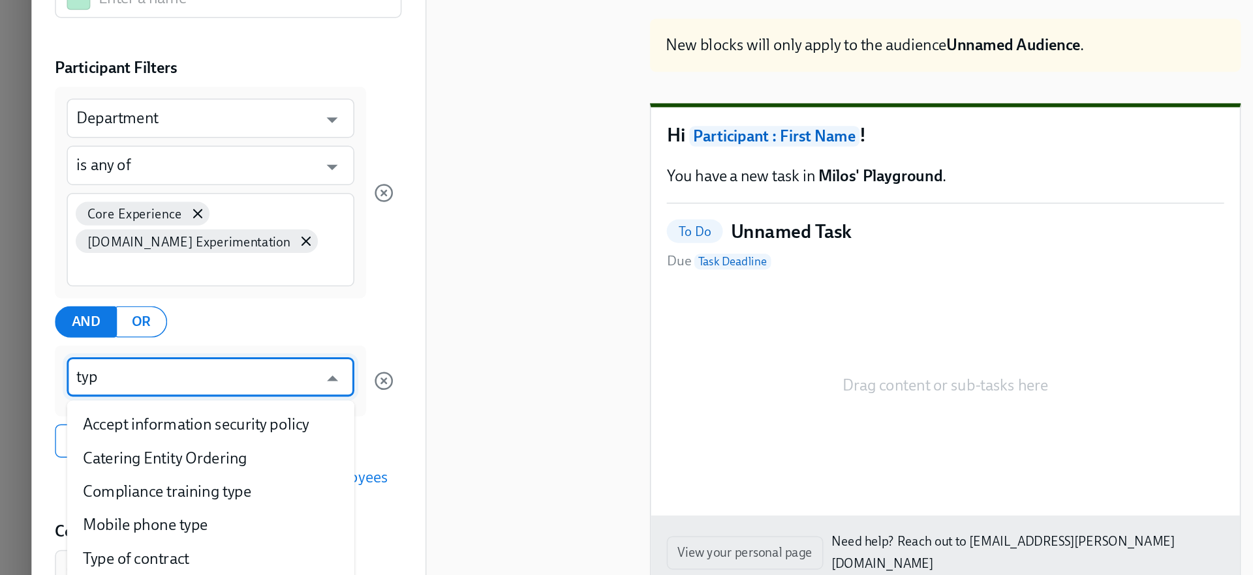
type input "type"
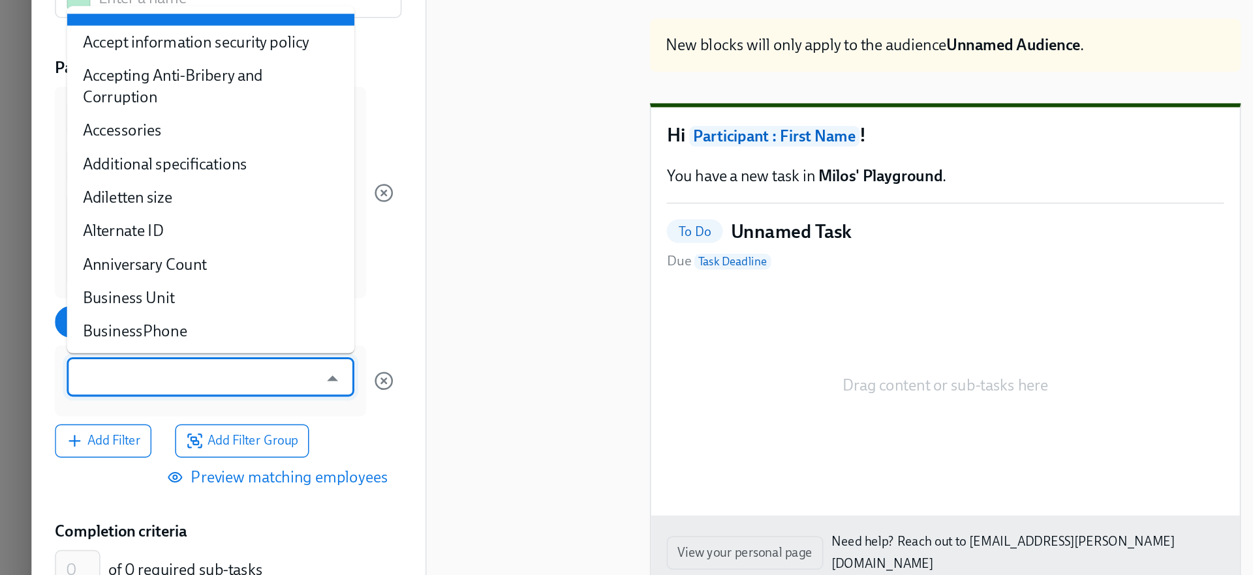
click at [267, 306] on div "Back Edit Target Audience Audience Name Audience Name Participant Filters Depar…" at bounding box center [151, 308] width 261 height 491
click at [169, 346] on input "text" at bounding box center [130, 352] width 159 height 26
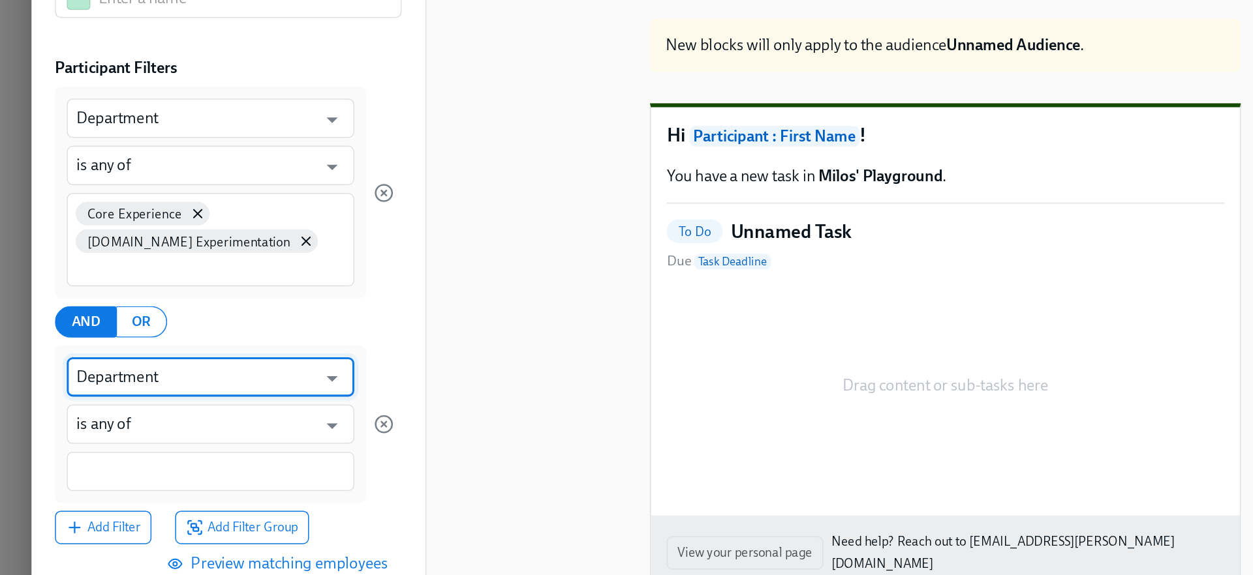
type input "Department"
click at [114, 423] on div at bounding box center [139, 415] width 190 height 26
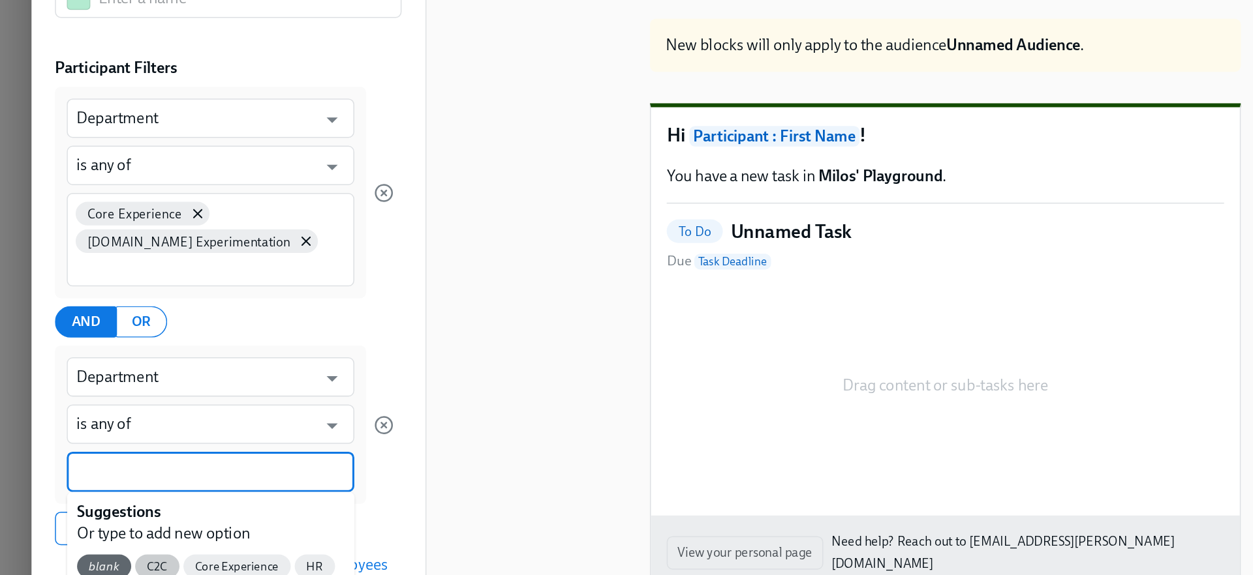
click at [102, 472] on div "C2C" at bounding box center [103, 478] width 29 height 16
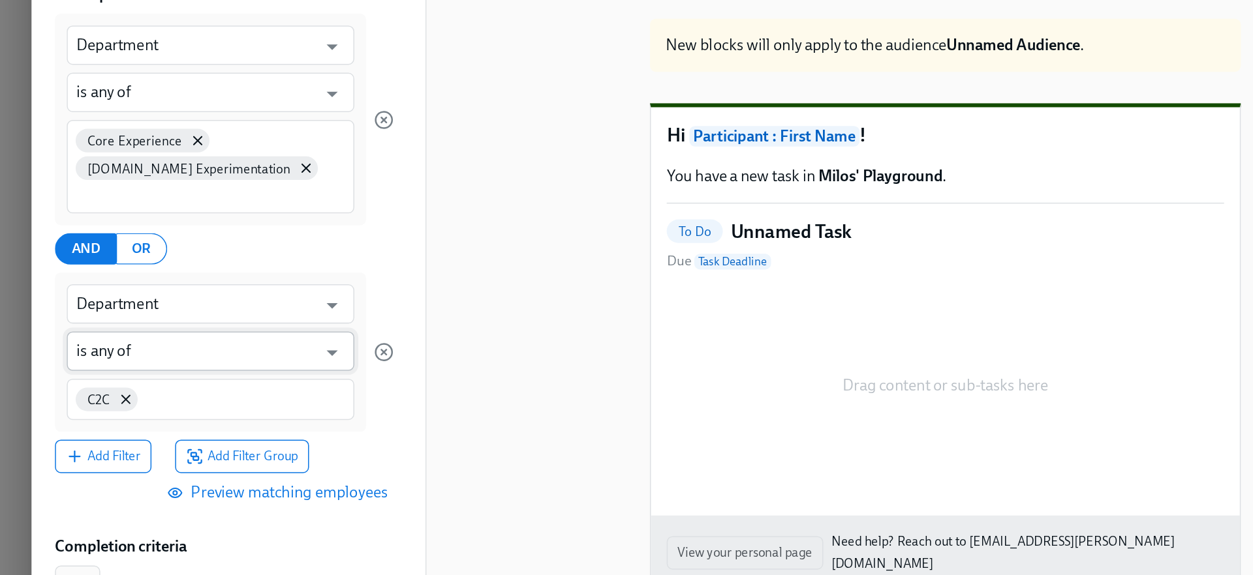
scroll to position [100, 0]
click at [152, 404] on span "Add Filter Group" at bounding box center [160, 405] width 74 height 13
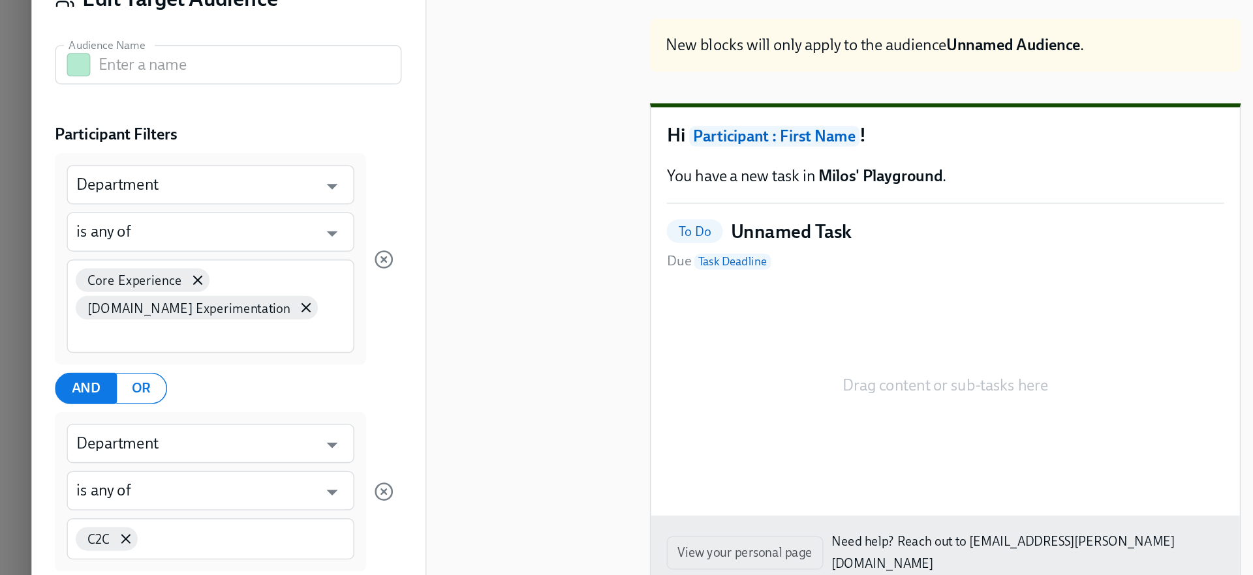
scroll to position [0, 0]
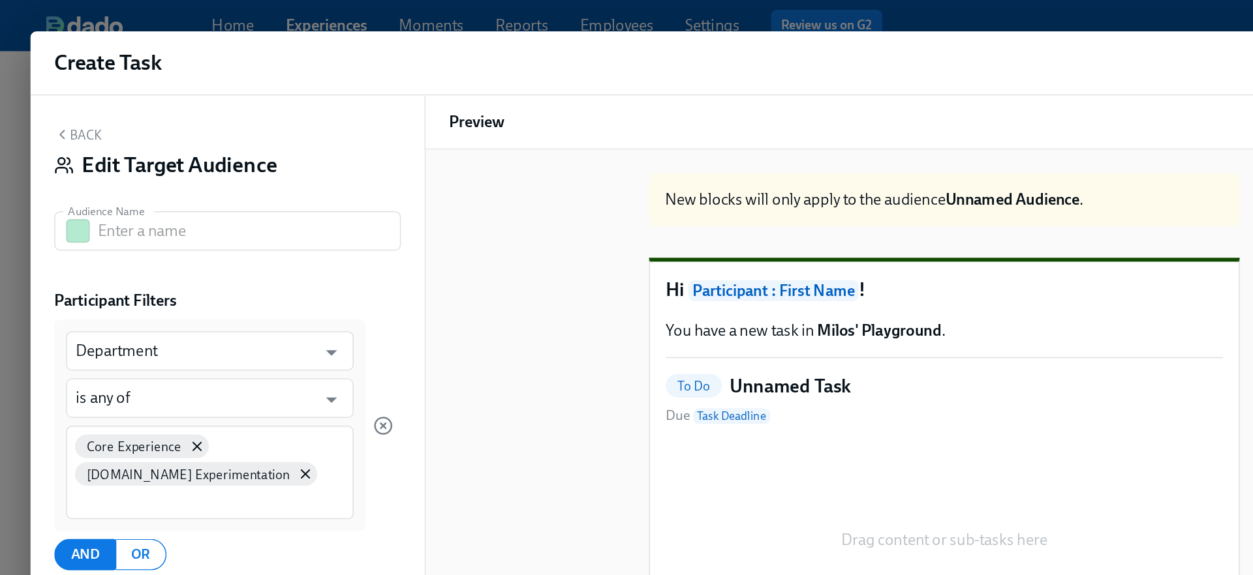
click at [282, 10] on div "Create Task Add Task Back Edit Target Audience Audience Name Audience Name Part…" at bounding box center [626, 287] width 1253 height 575
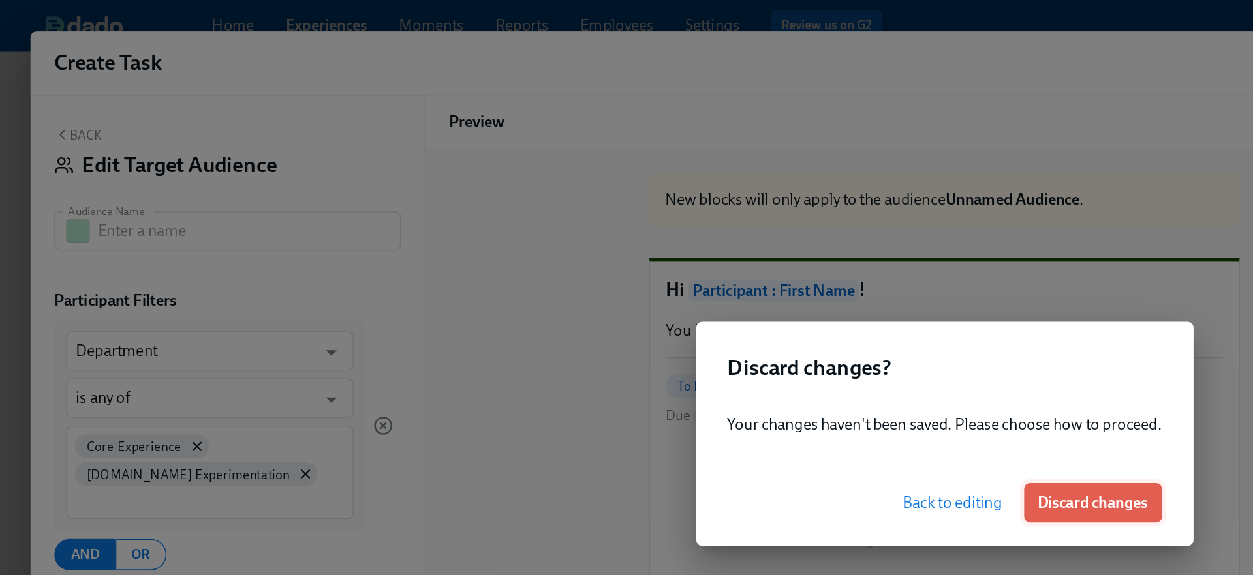
click at [739, 327] on span "Discard changes" at bounding box center [724, 333] width 73 height 13
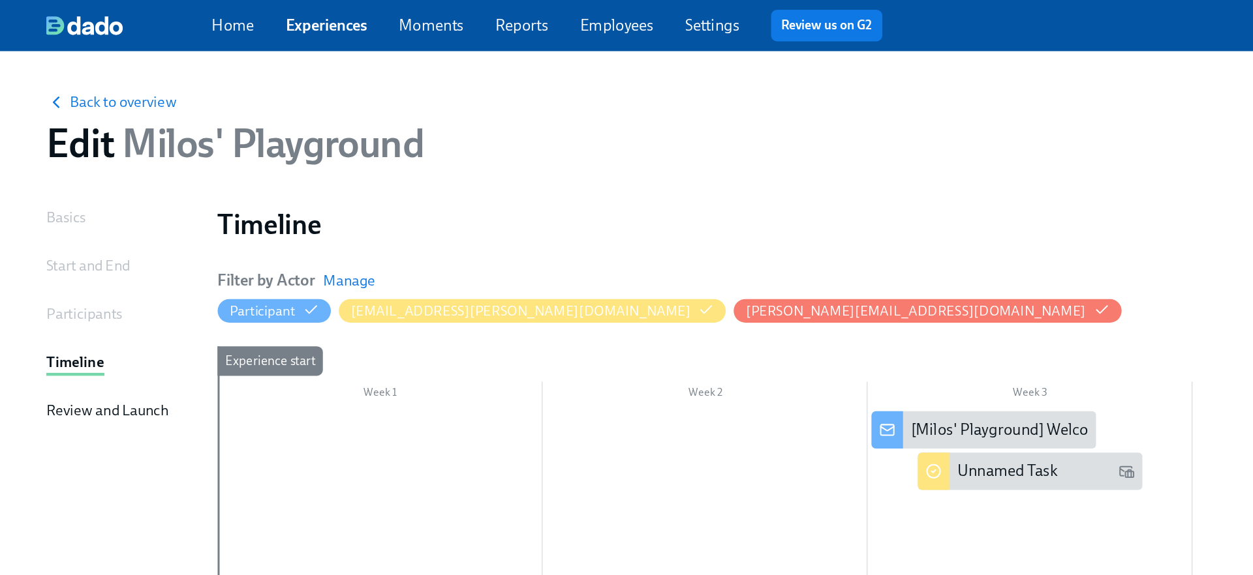
click at [43, 210] on div "Participants" at bounding box center [56, 208] width 50 height 14
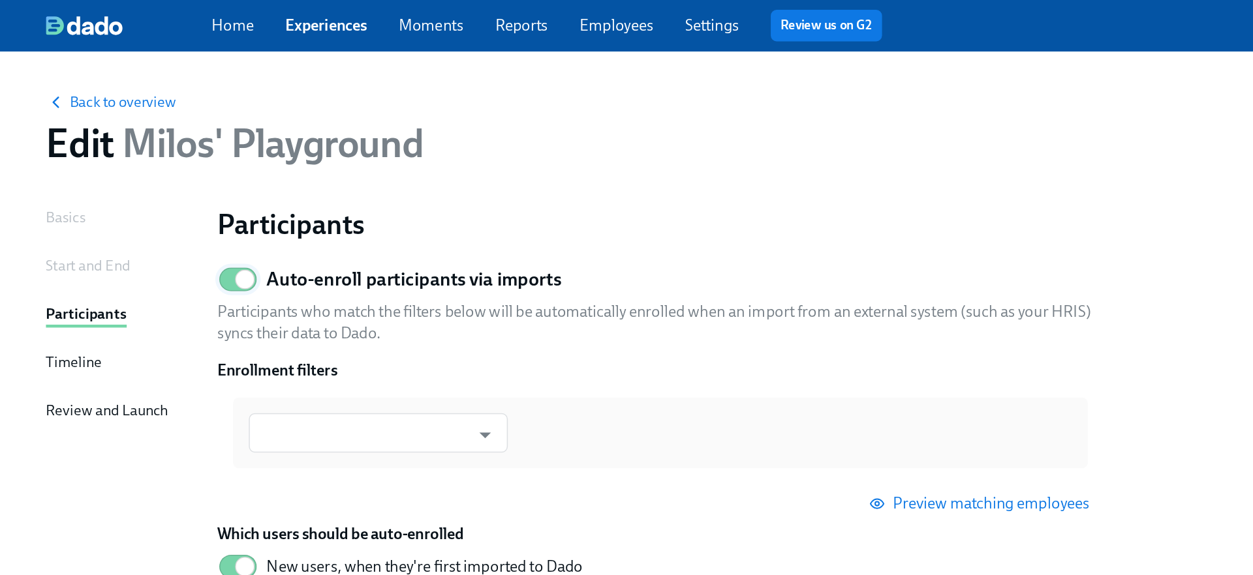
click at [155, 185] on input "Auto-enroll participants via imports" at bounding box center [163, 185] width 86 height 29
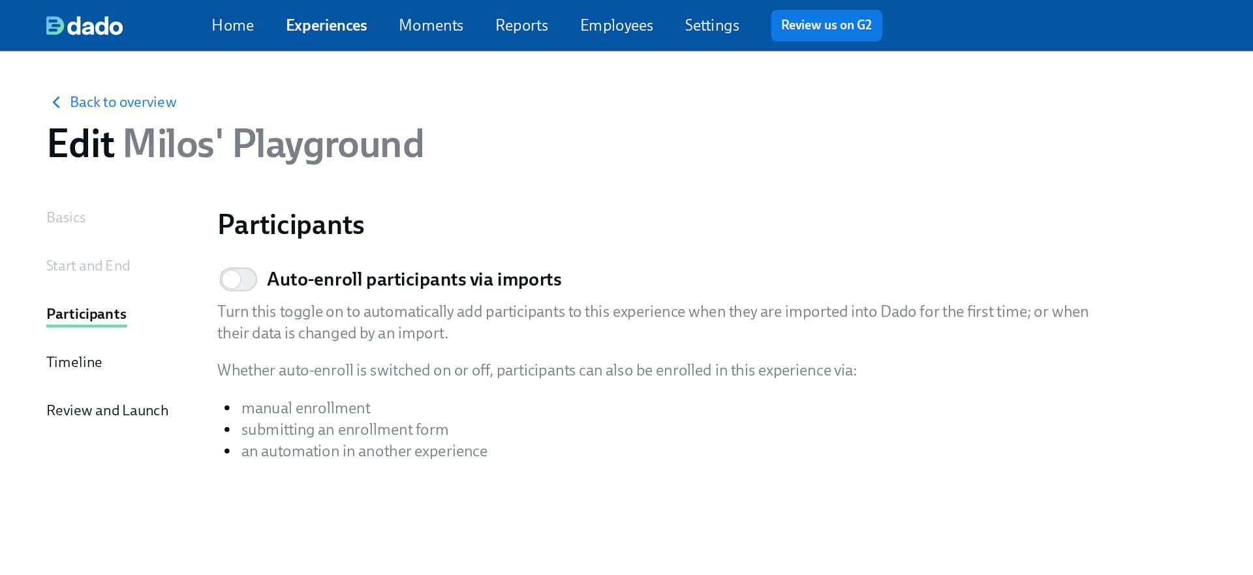
click at [236, 183] on h5 "Auto-enroll participants via imports" at bounding box center [274, 185] width 195 height 17
click at [197, 183] on input "Auto-enroll participants via imports" at bounding box center [154, 185] width 86 height 29
checkbox input "true"
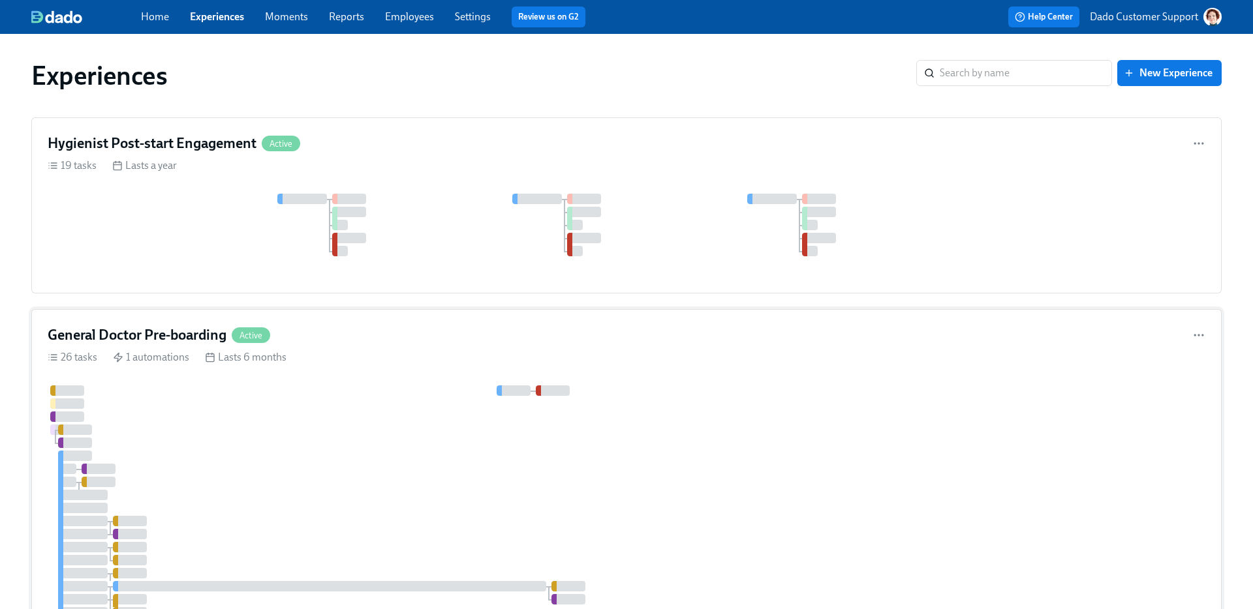
click at [178, 412] on div at bounding box center [788, 580] width 1480 height 389
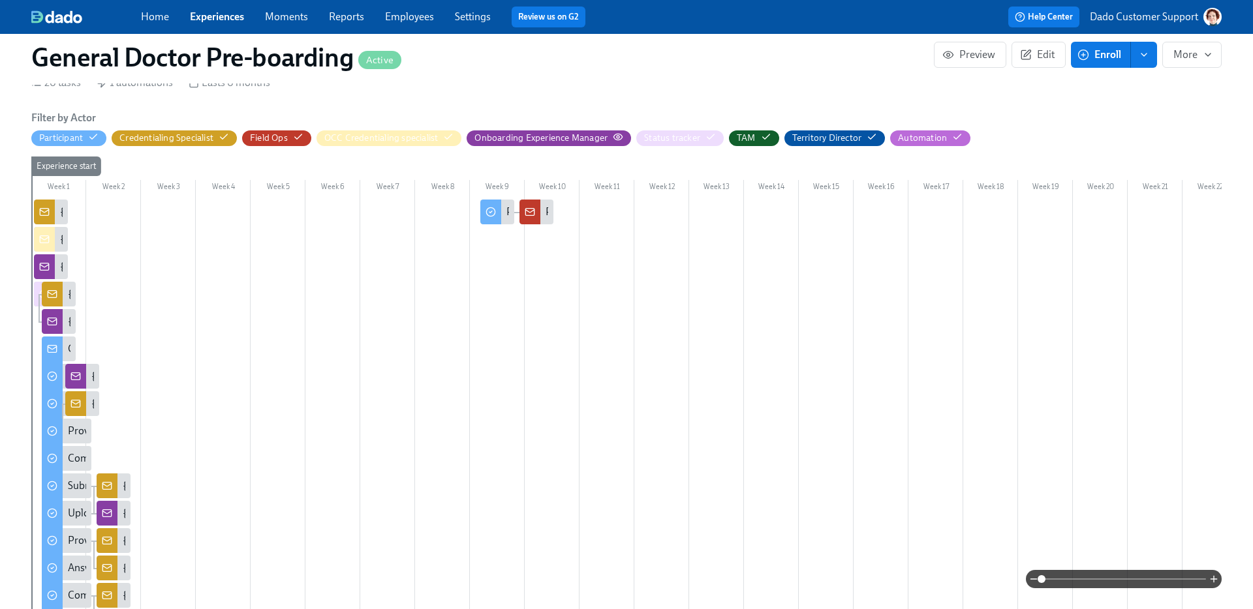
scroll to position [434, 0]
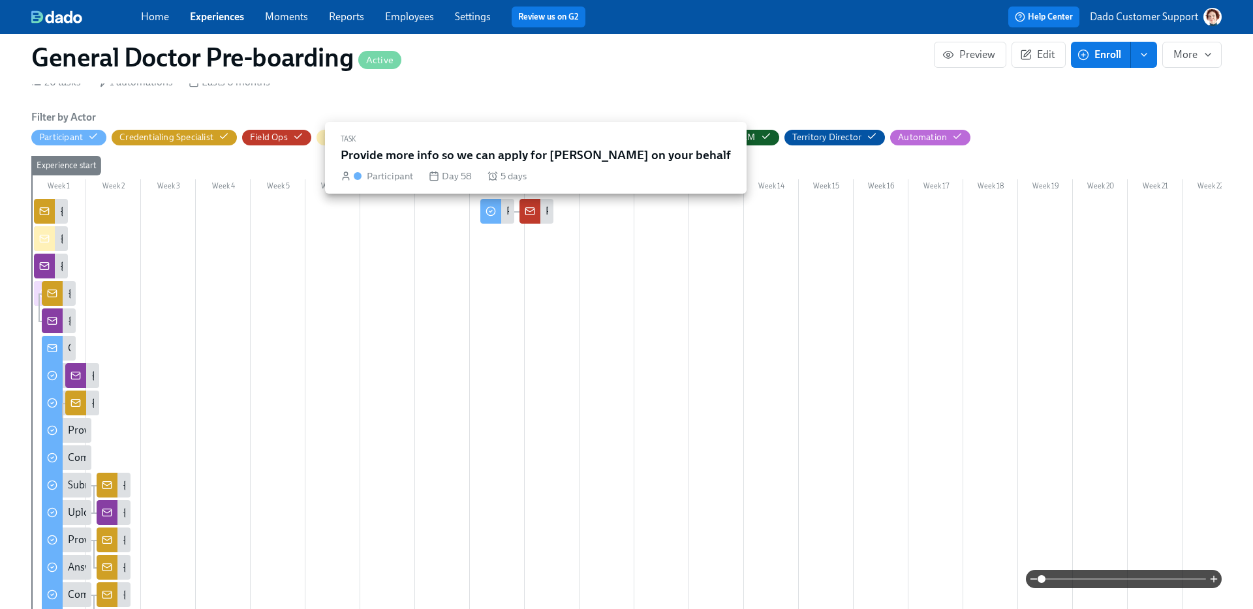
click at [499, 209] on div at bounding box center [490, 211] width 21 height 25
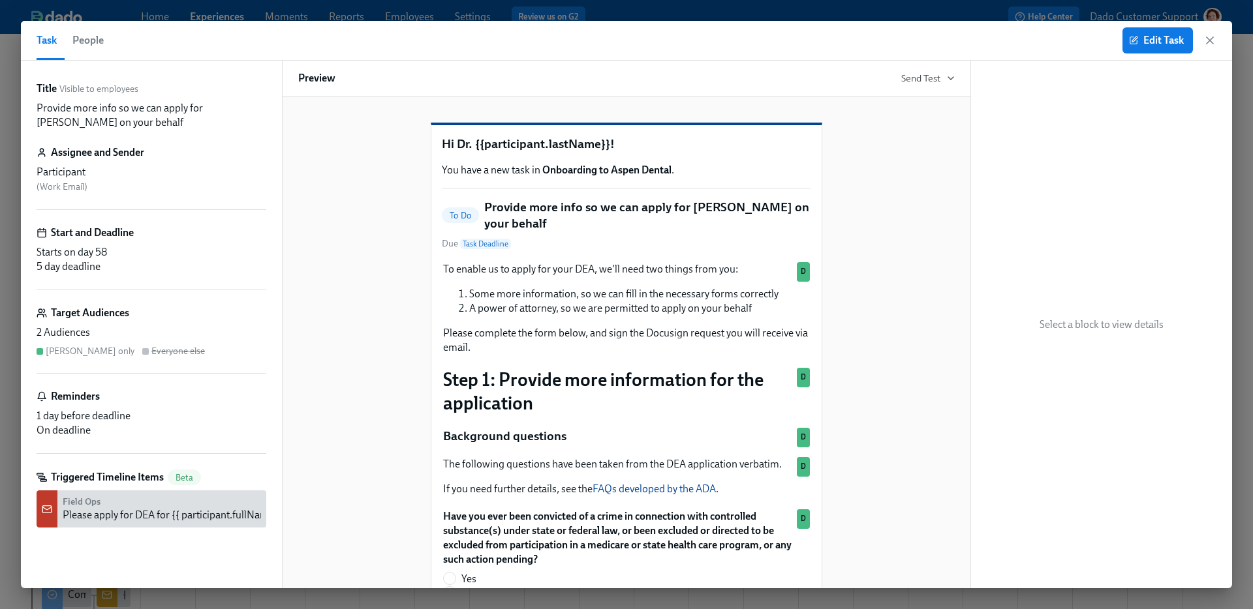
click at [89, 31] on span "People" at bounding box center [87, 40] width 31 height 18
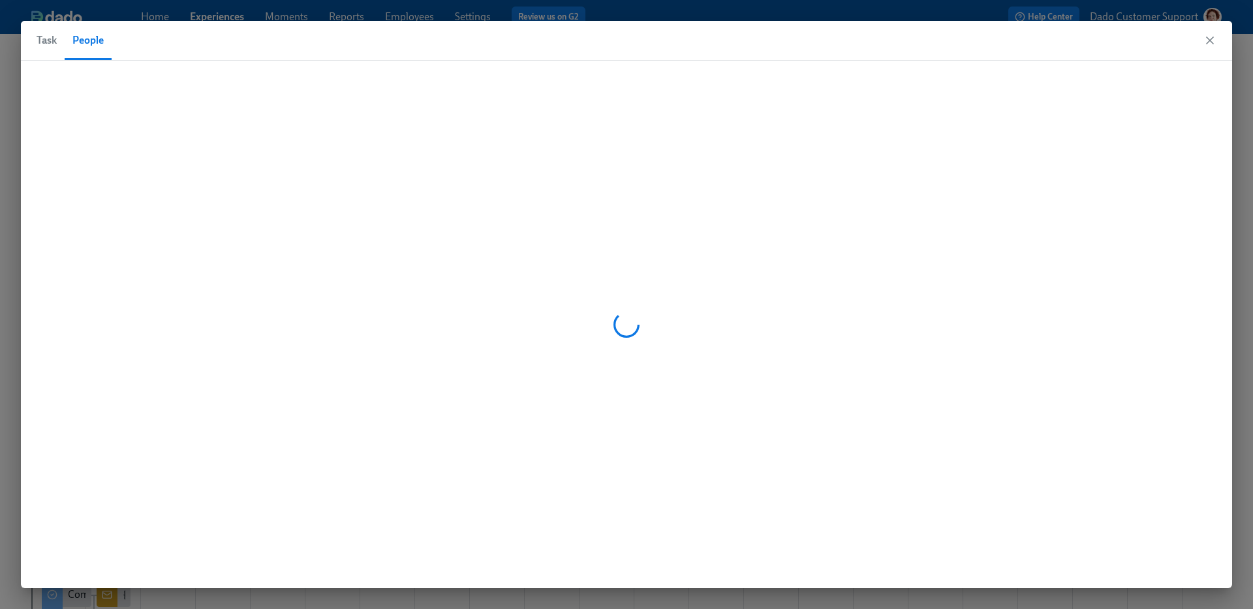
scroll to position [0, 28279]
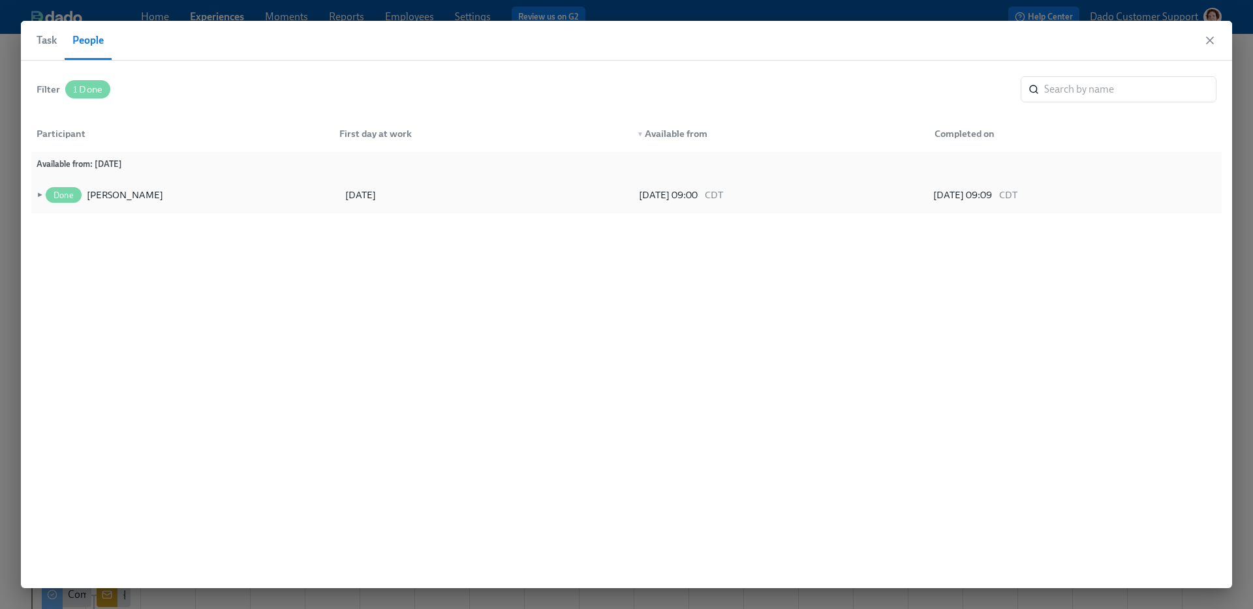
click at [37, 192] on span "►" at bounding box center [38, 195] width 9 height 14
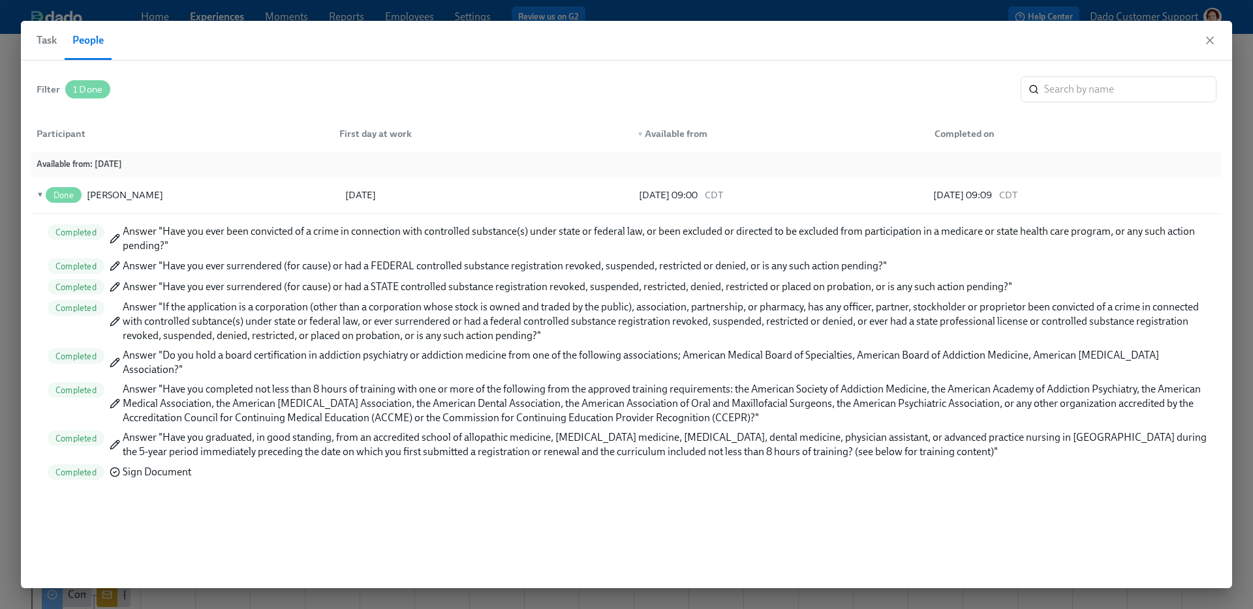
click at [50, 37] on span "Task" at bounding box center [47, 40] width 20 height 18
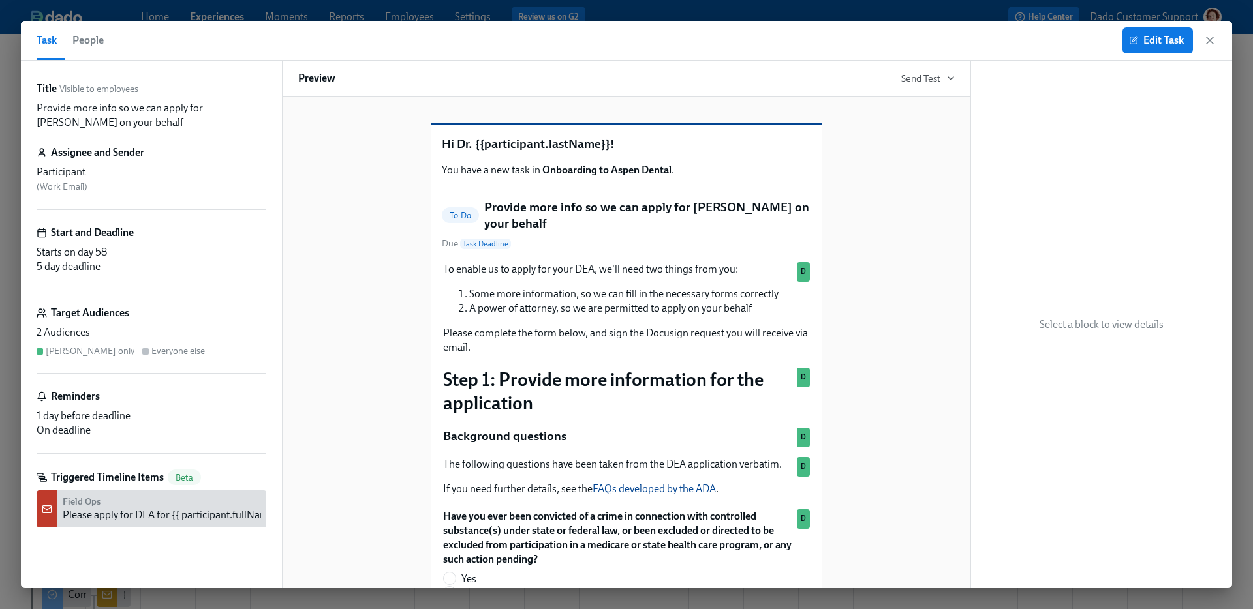
click at [142, 491] on div "Field Ops Please apply for DEA for {{ participant.fullName }} (General Dentist)" at bounding box center [152, 509] width 230 height 37
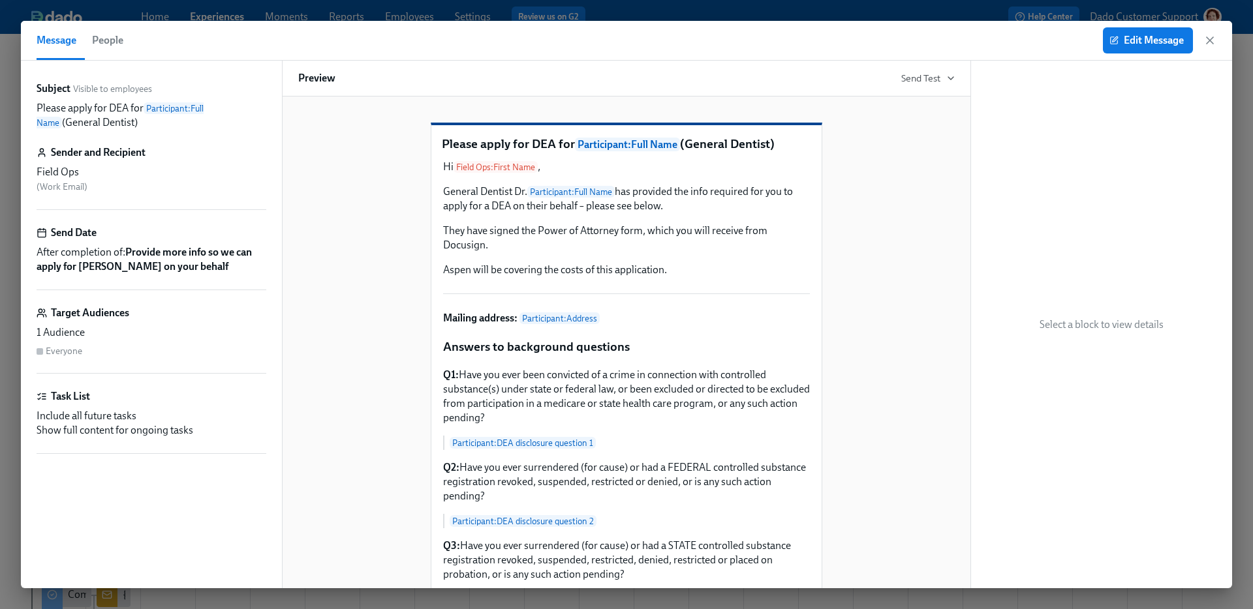
click at [100, 36] on span "People" at bounding box center [107, 40] width 31 height 18
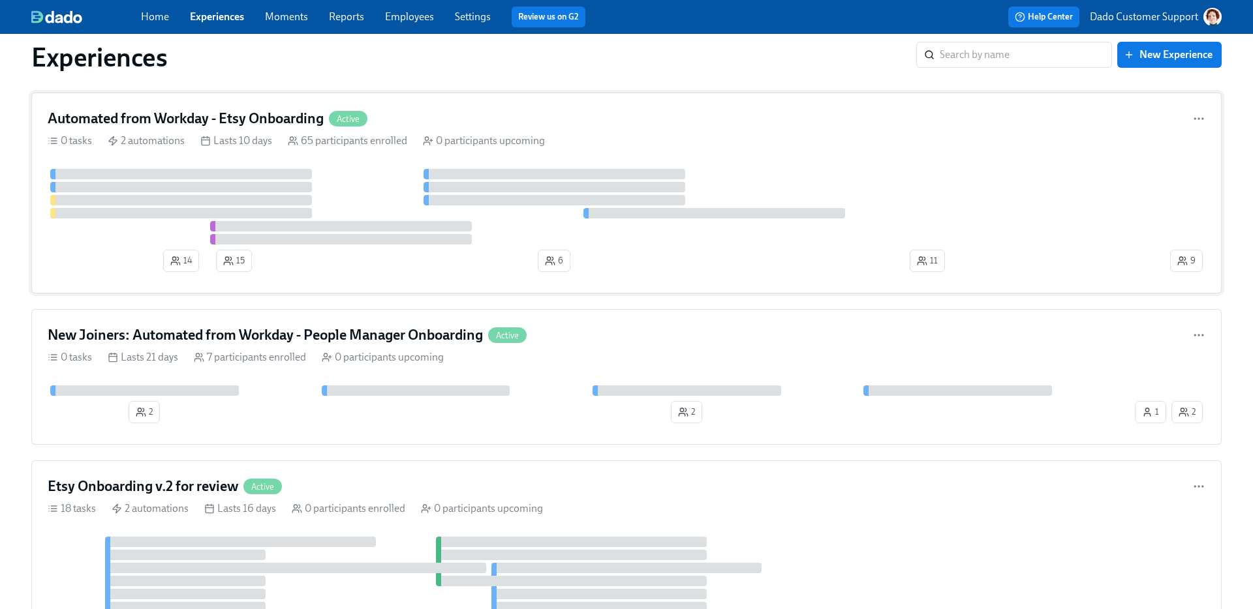
scroll to position [25, 0]
click at [353, 207] on div at bounding box center [607, 206] width 1119 height 76
click at [419, 129] on div "Automated from Workday - Etsy Onboarding Active 0 tasks 2 automations Lasts 10 …" at bounding box center [626, 192] width 1190 height 201
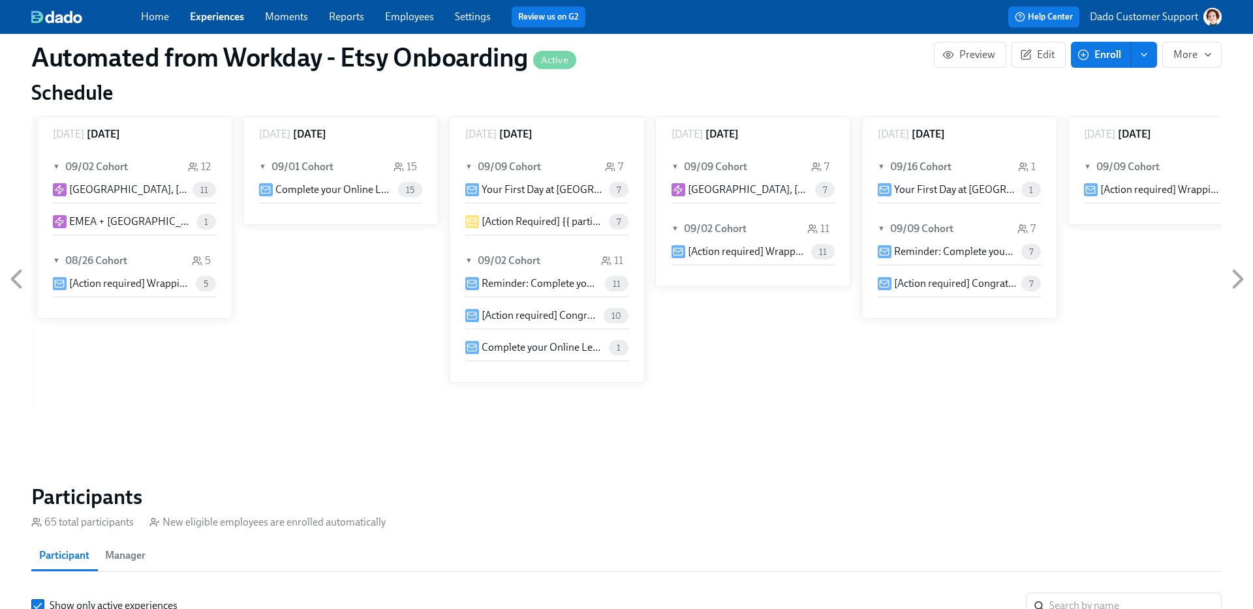
scroll to position [831, 0]
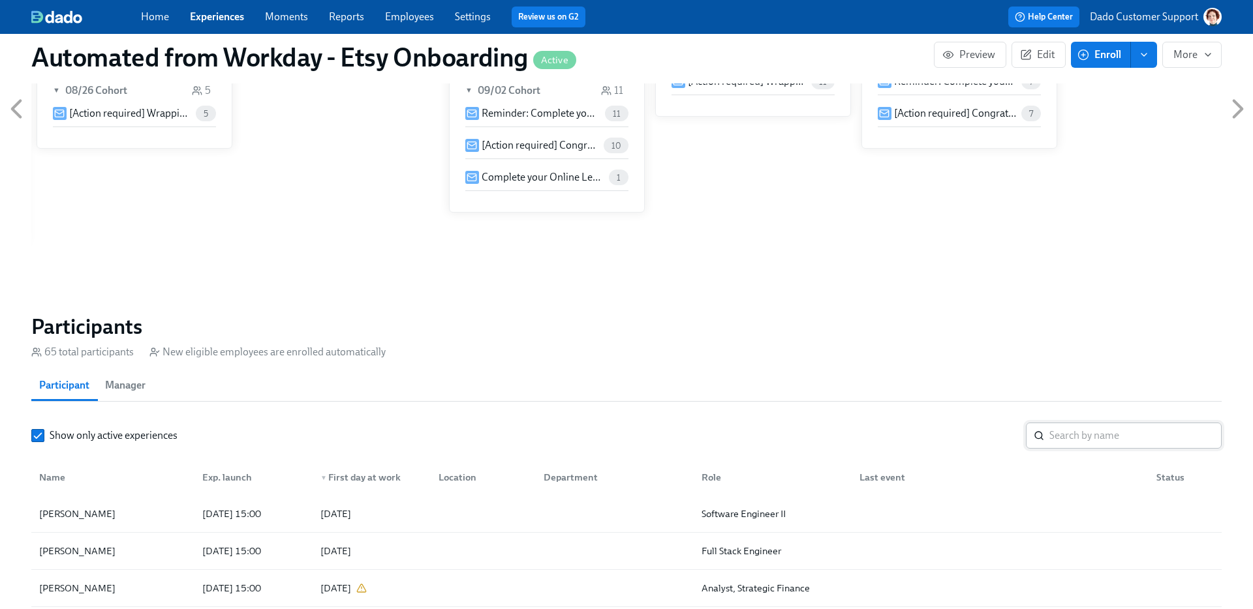
click at [1094, 440] on input "search" at bounding box center [1135, 436] width 172 height 26
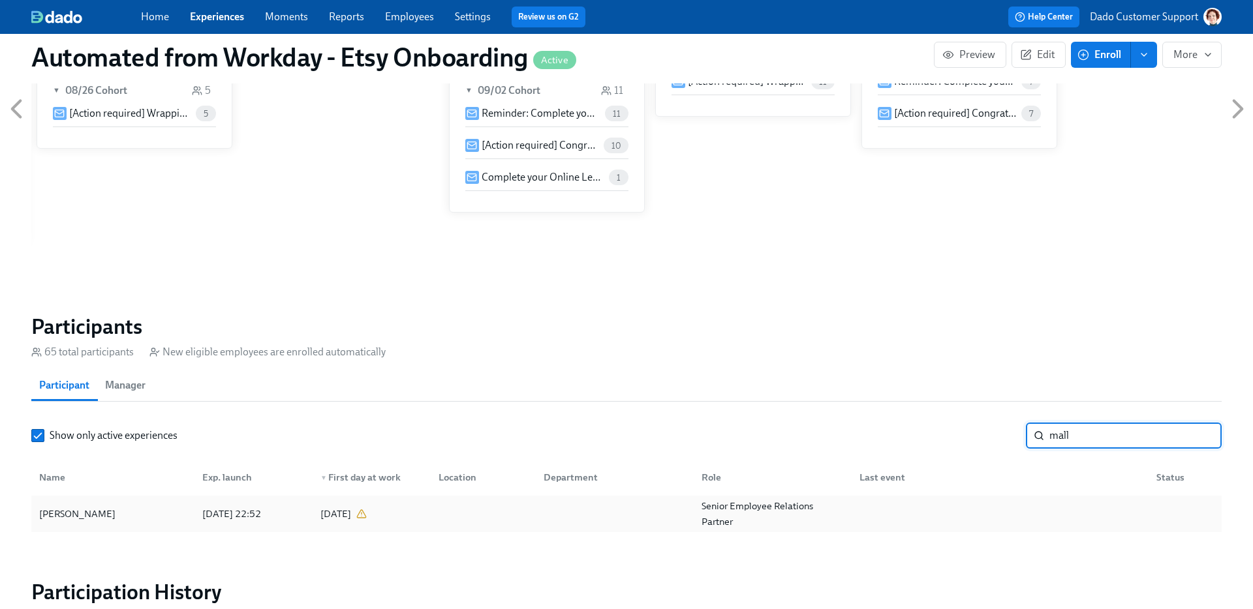
type input "mall"
click at [257, 508] on div "[DATE] 22:52" at bounding box center [231, 514] width 69 height 16
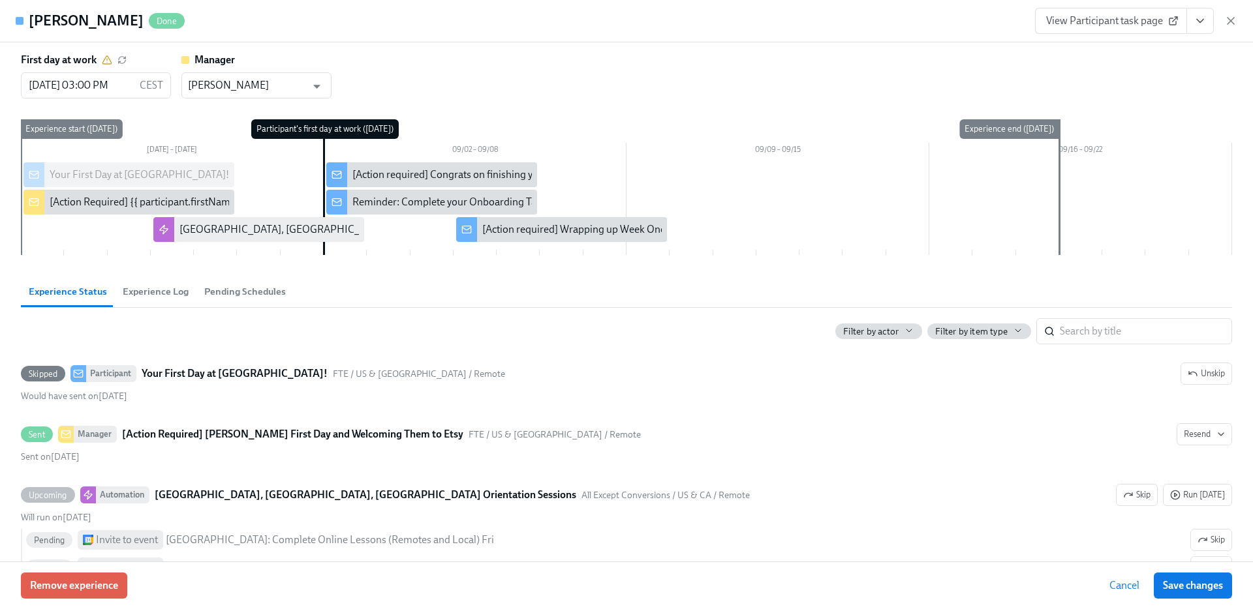
click at [144, 286] on span "Experience Log" at bounding box center [156, 291] width 66 height 15
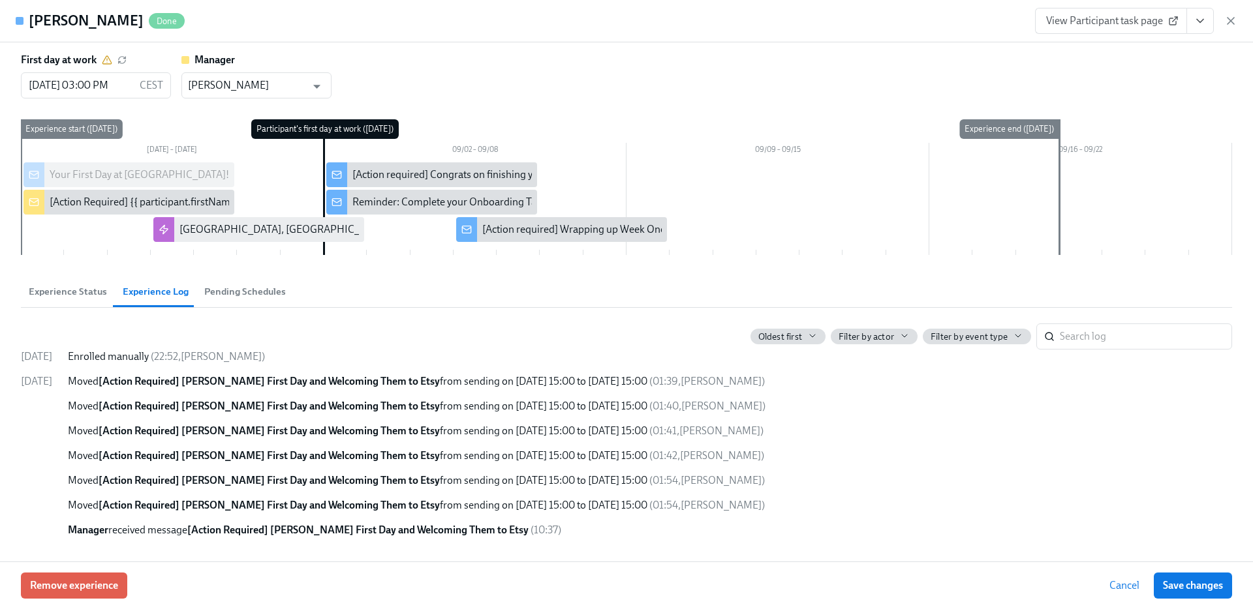
click at [70, 289] on span "Experience Status" at bounding box center [68, 291] width 78 height 15
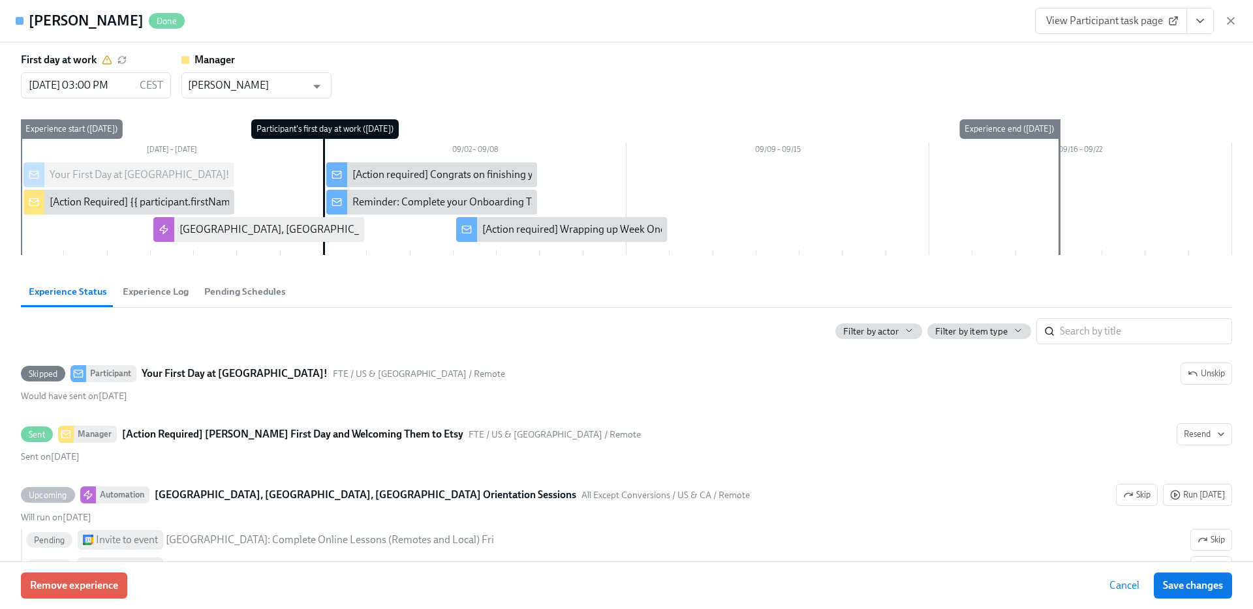
click at [137, 297] on span "Experience Log" at bounding box center [156, 291] width 66 height 15
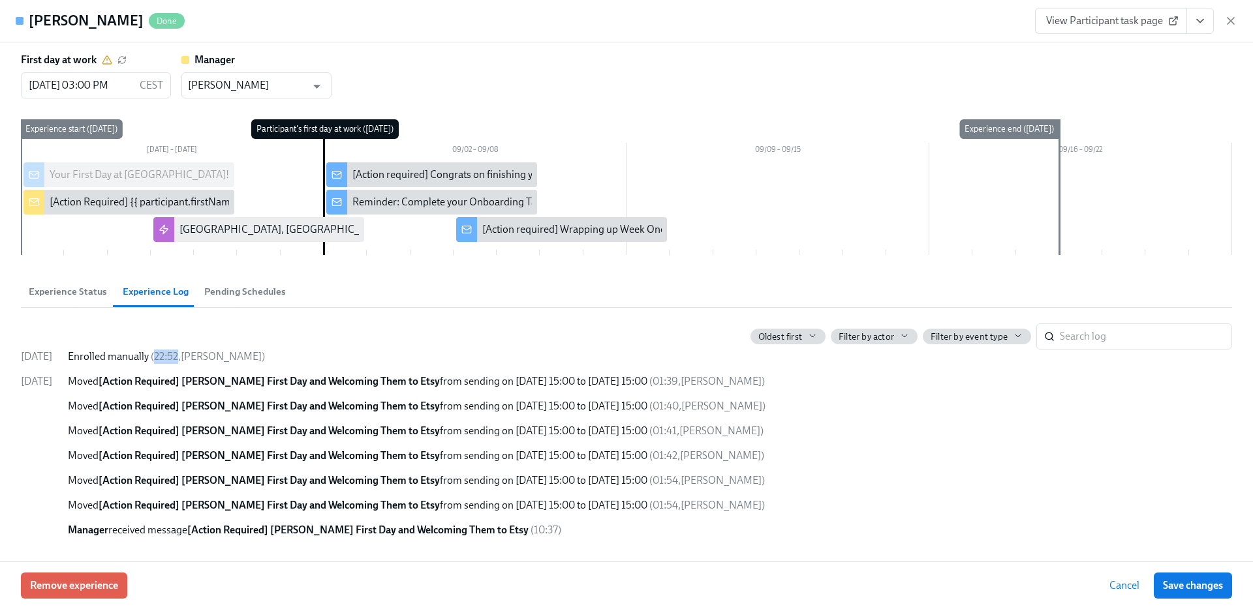
drag, startPoint x: 177, startPoint y: 358, endPoint x: 201, endPoint y: 358, distance: 23.5
click at [201, 358] on span "( 22:52 , Nancy Kellison )" at bounding box center [208, 356] width 114 height 12
copy span "22:52"
click at [210, 286] on span "Pending Schedules" at bounding box center [245, 291] width 82 height 15
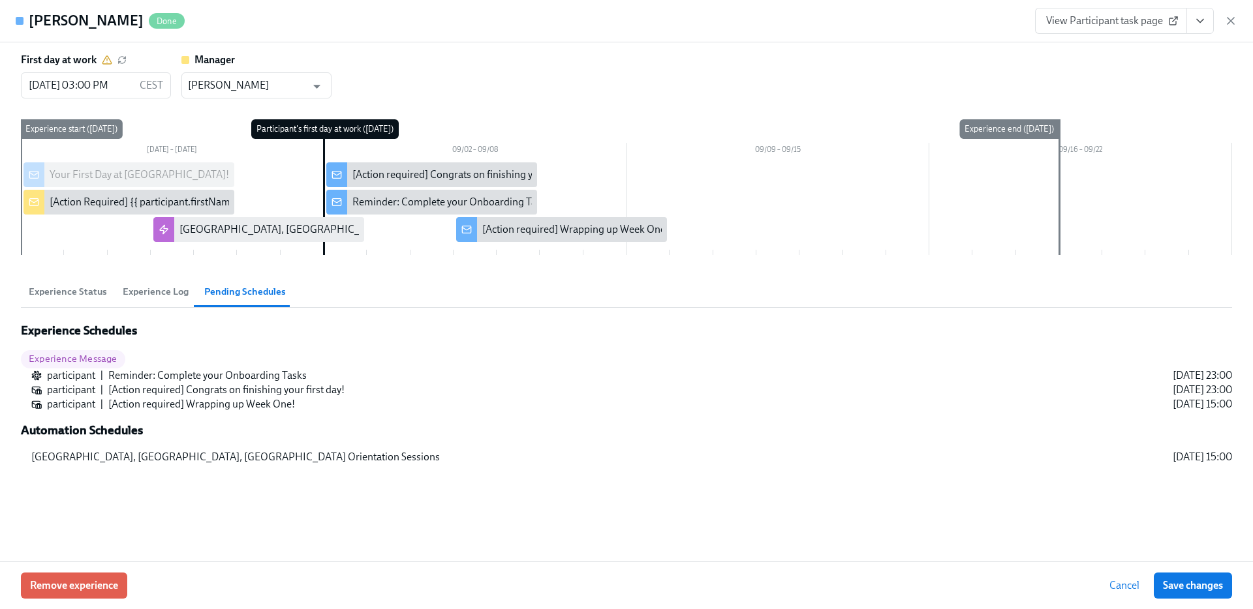
click at [156, 296] on span "Experience Log" at bounding box center [156, 291] width 66 height 15
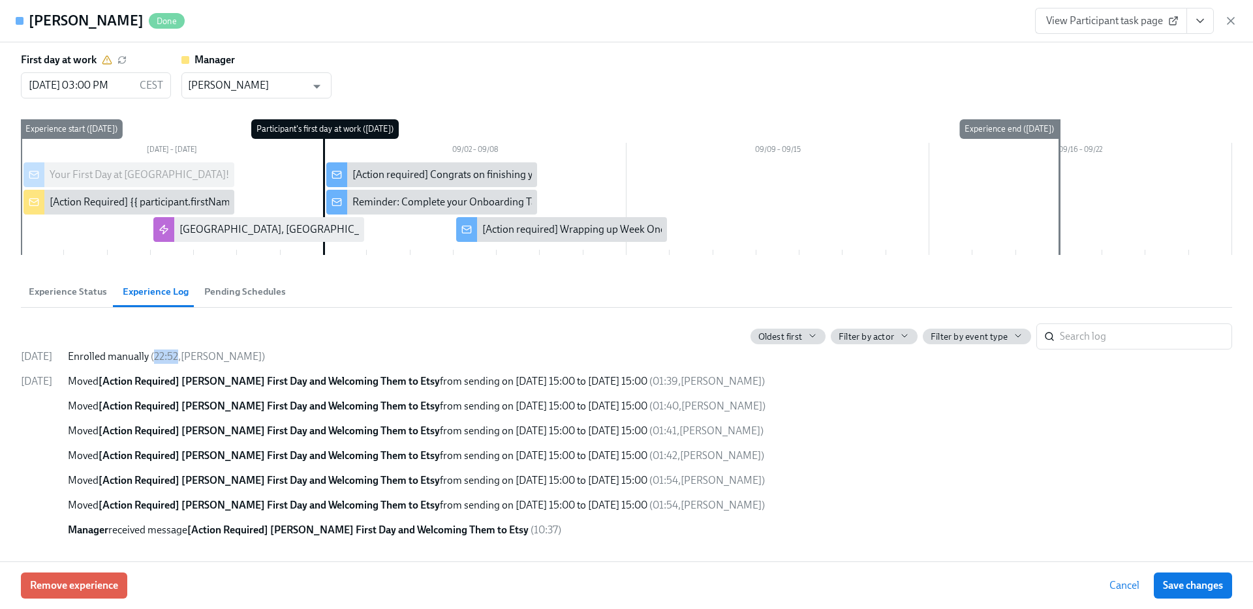
drag, startPoint x: 178, startPoint y: 353, endPoint x: 201, endPoint y: 352, distance: 22.8
click at [202, 352] on span "( 22:52 , Nancy Kellison )" at bounding box center [208, 356] width 114 height 12
copy span "22:52"
click at [247, 283] on button "Pending Schedules" at bounding box center [244, 291] width 97 height 31
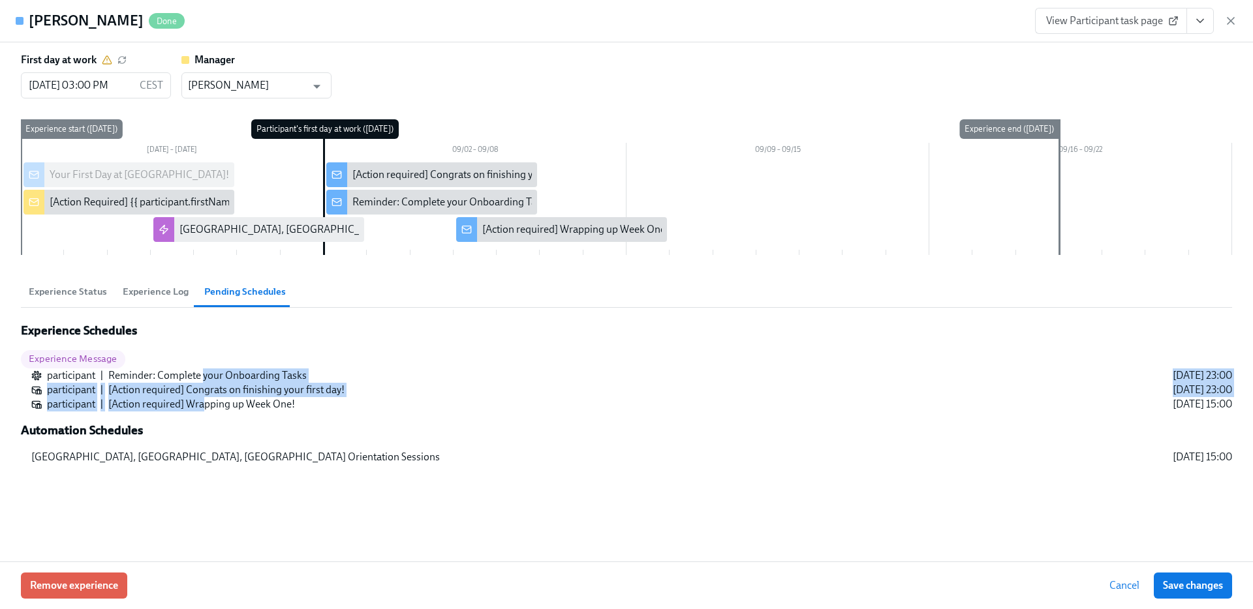
drag, startPoint x: 203, startPoint y: 376, endPoint x: 204, endPoint y: 406, distance: 29.4
click at [204, 406] on div "participant | Reminder: Complete your Onboarding Tasks 2025/09/02 23:00 partici…" at bounding box center [631, 390] width 1200 height 43
click at [86, 296] on span "Experience Status" at bounding box center [68, 291] width 78 height 15
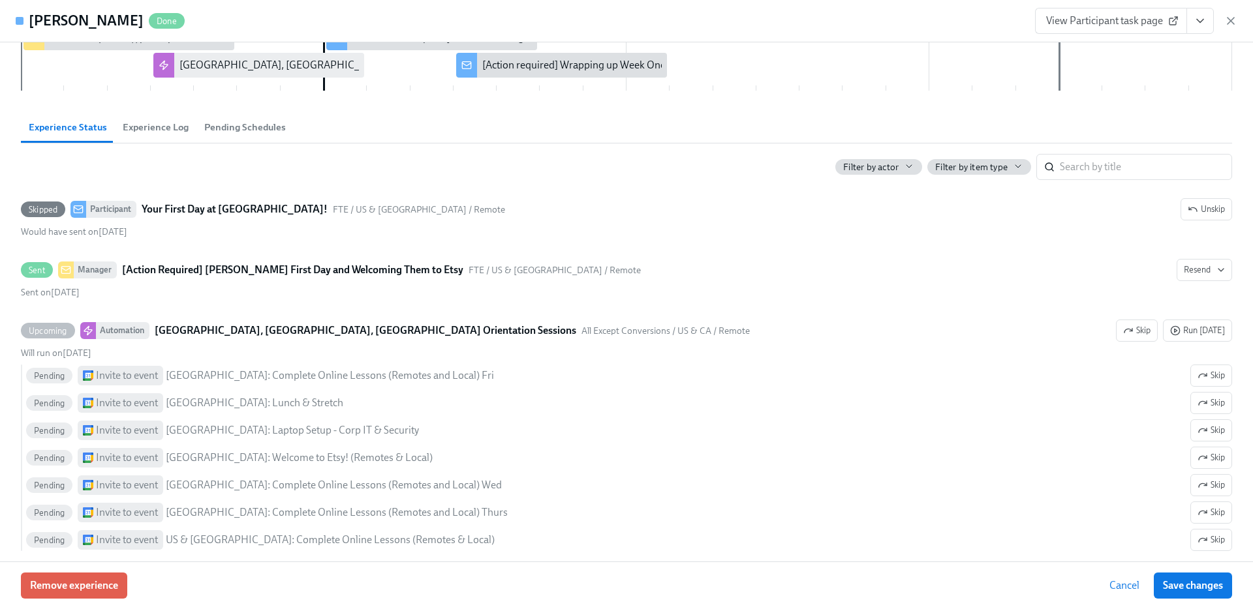
scroll to position [0, 0]
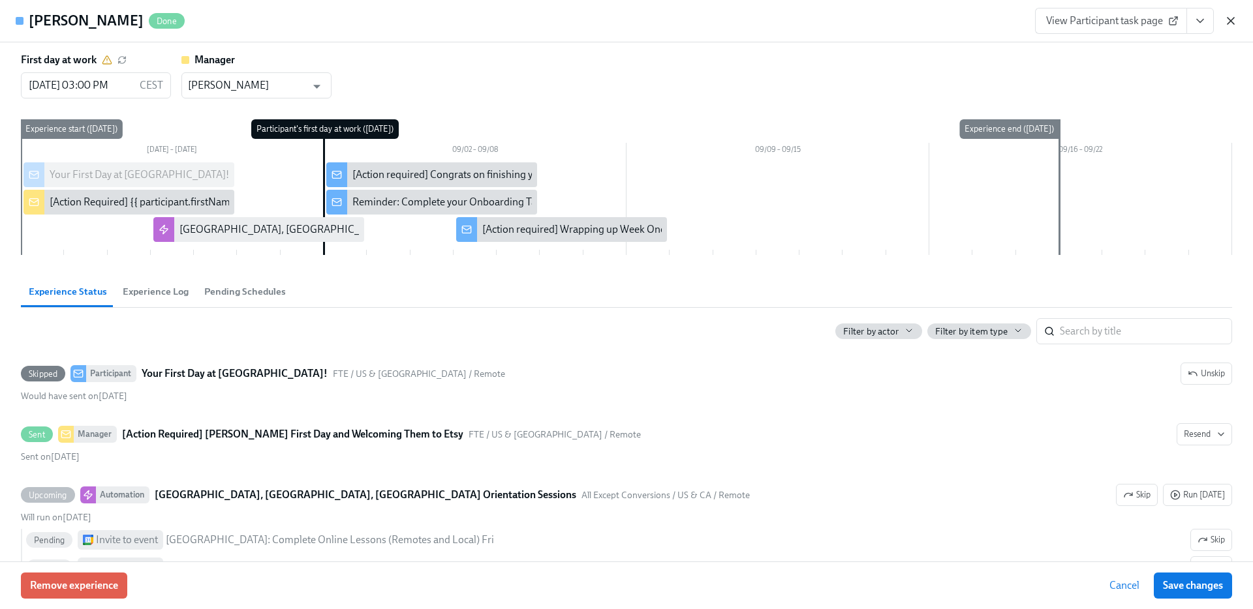
click at [1233, 19] on icon "button" at bounding box center [1230, 20] width 13 height 13
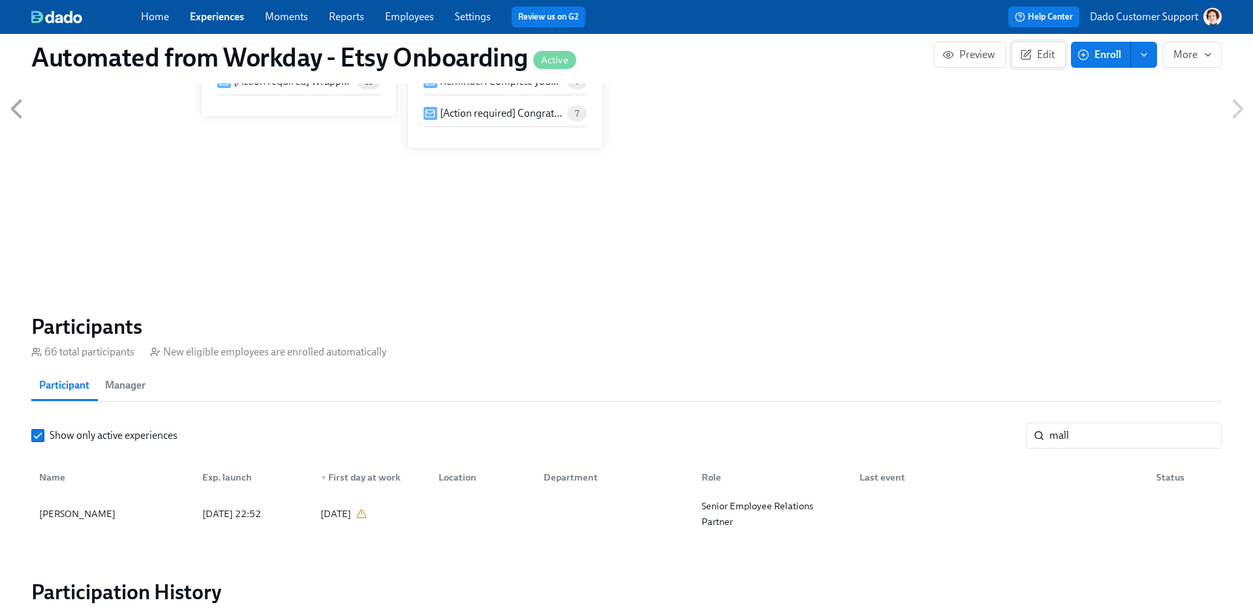
click at [1020, 55] on icon "button" at bounding box center [1026, 55] width 12 height 12
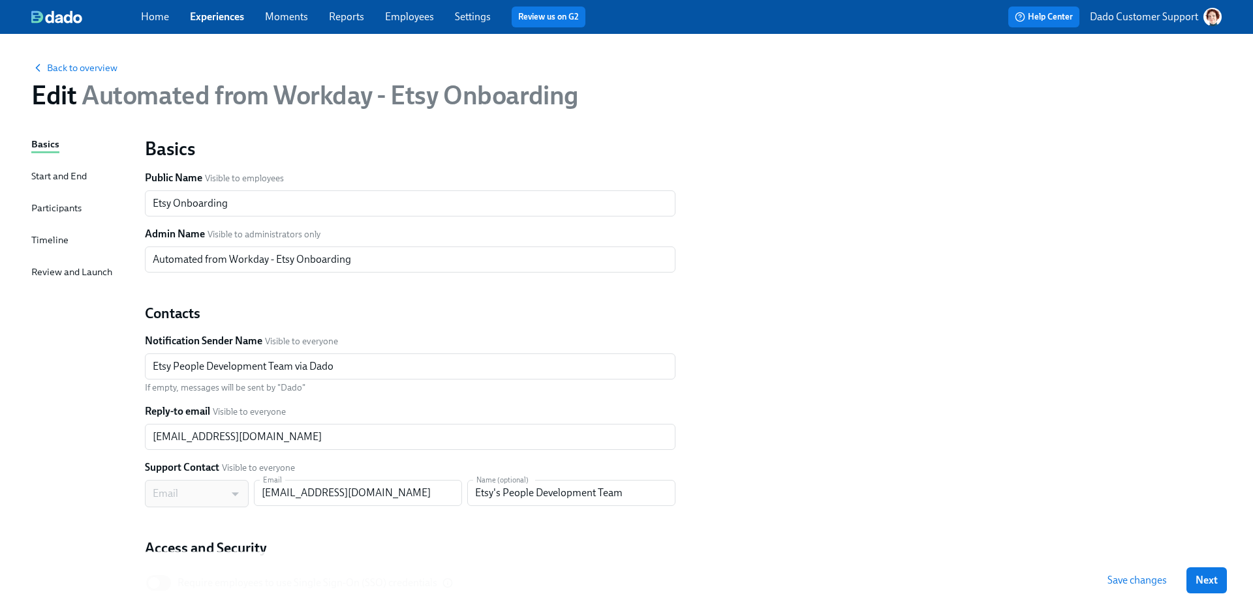
click at [1140, 577] on span "Save changes" at bounding box center [1136, 580] width 59 height 13
click at [81, 71] on span "Back to overview" at bounding box center [74, 67] width 86 height 13
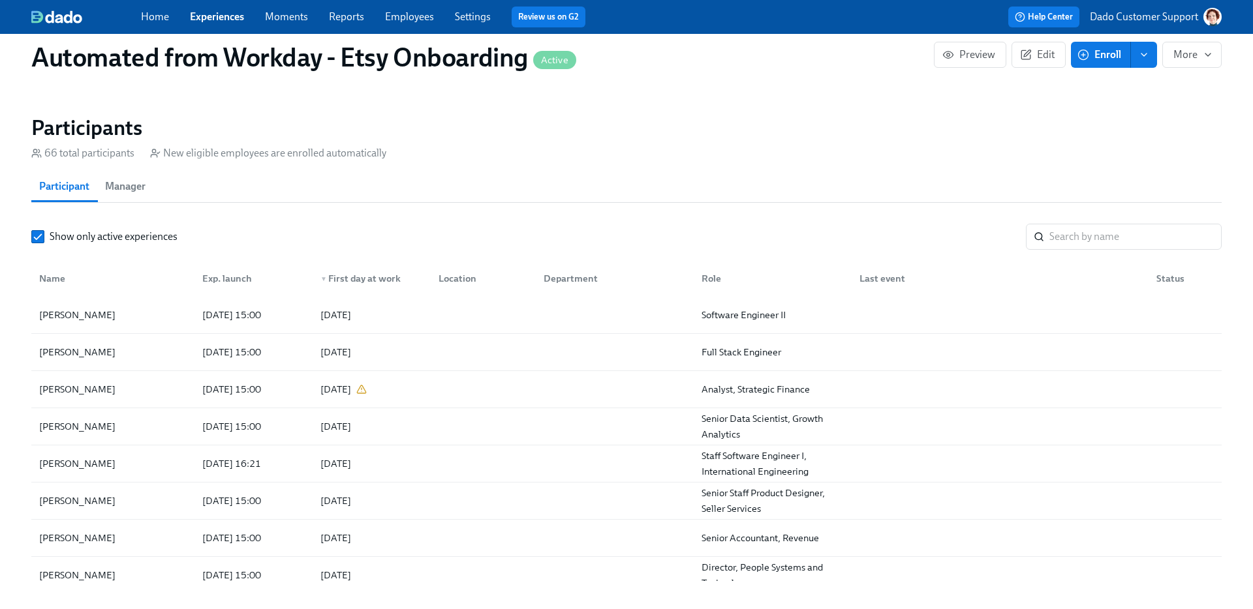
scroll to position [1034, 0]
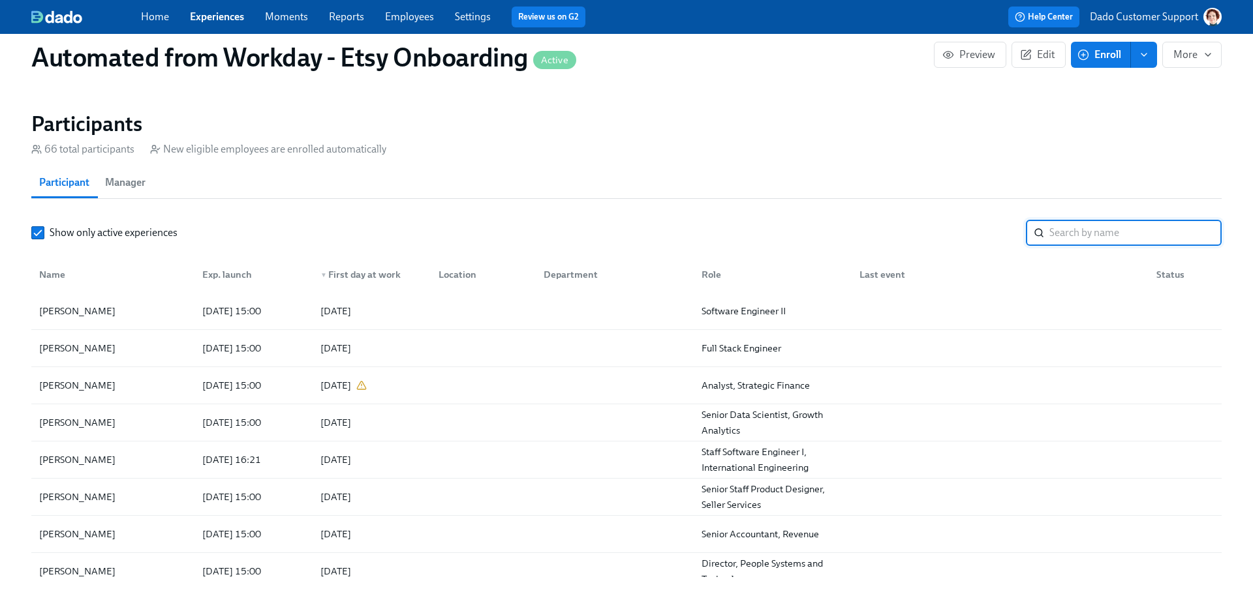
click at [1088, 236] on input "search" at bounding box center [1135, 233] width 172 height 26
type input "ma"
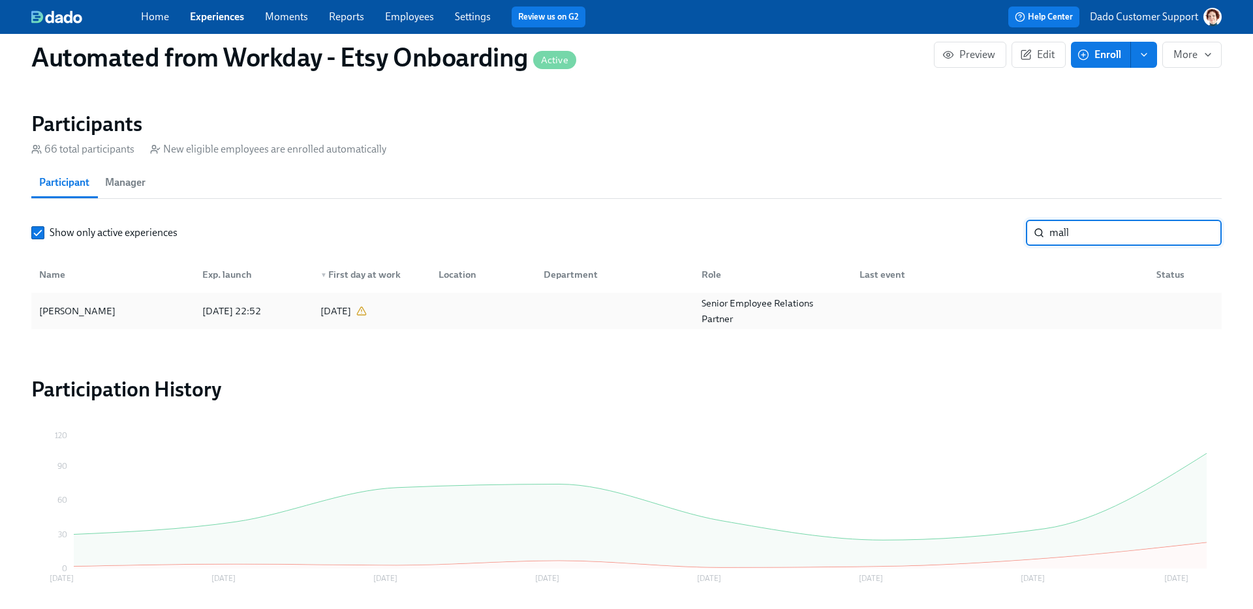
type input "mall"
click at [327, 308] on div "2025/09/02" at bounding box center [335, 311] width 31 height 16
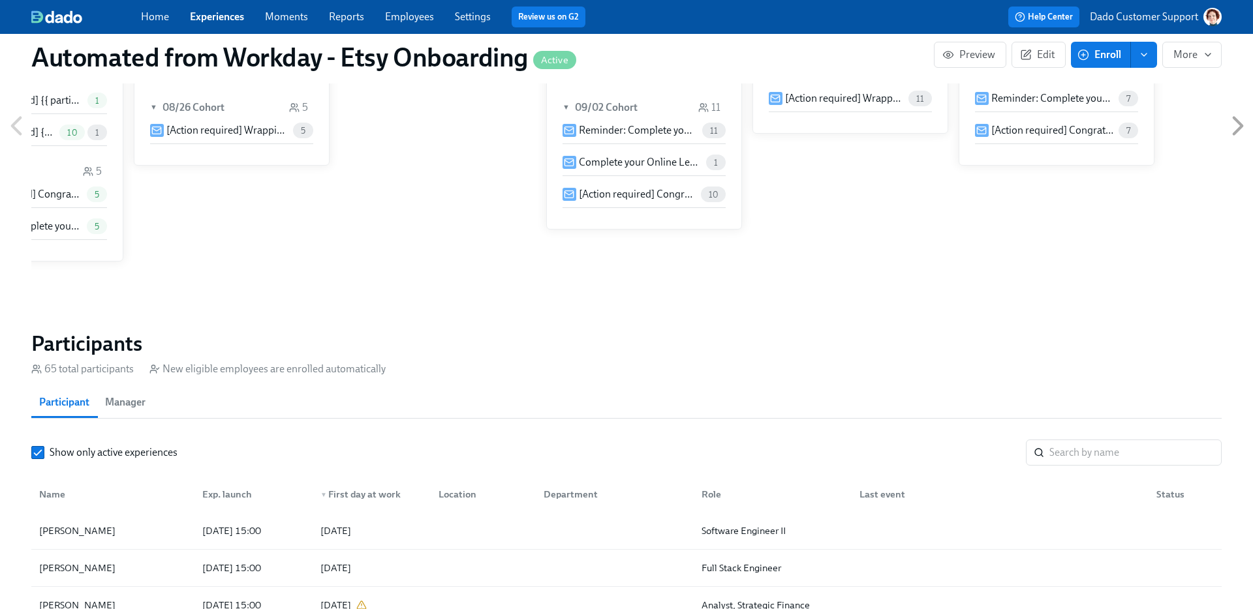
scroll to position [0, 1850]
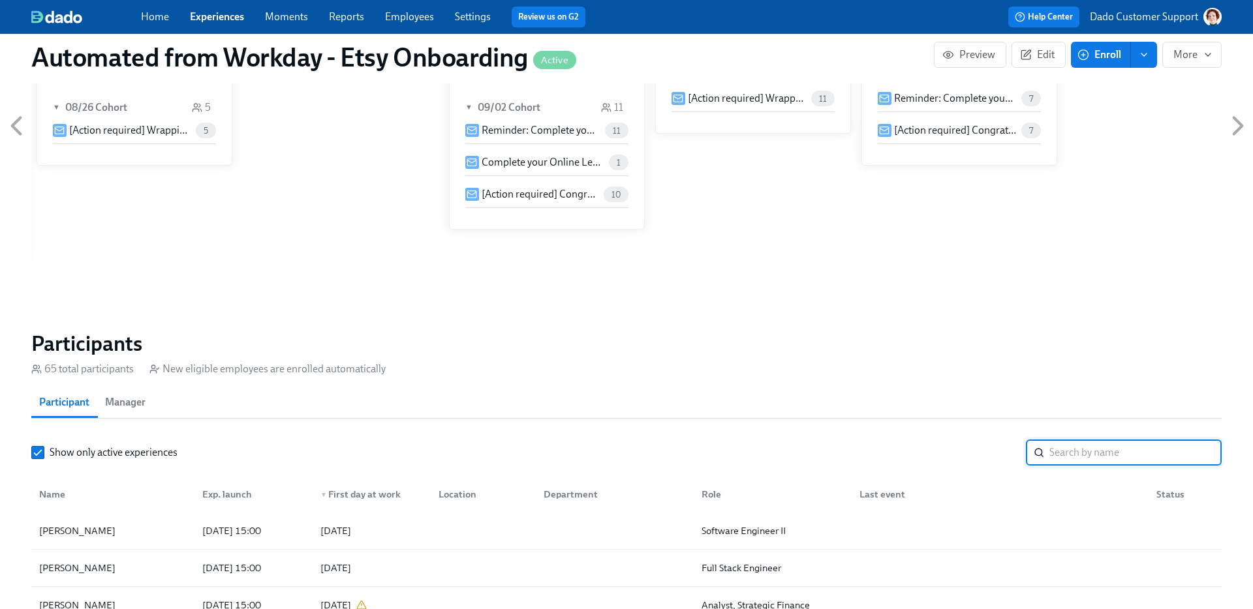
click at [1091, 461] on input "search" at bounding box center [1135, 453] width 172 height 26
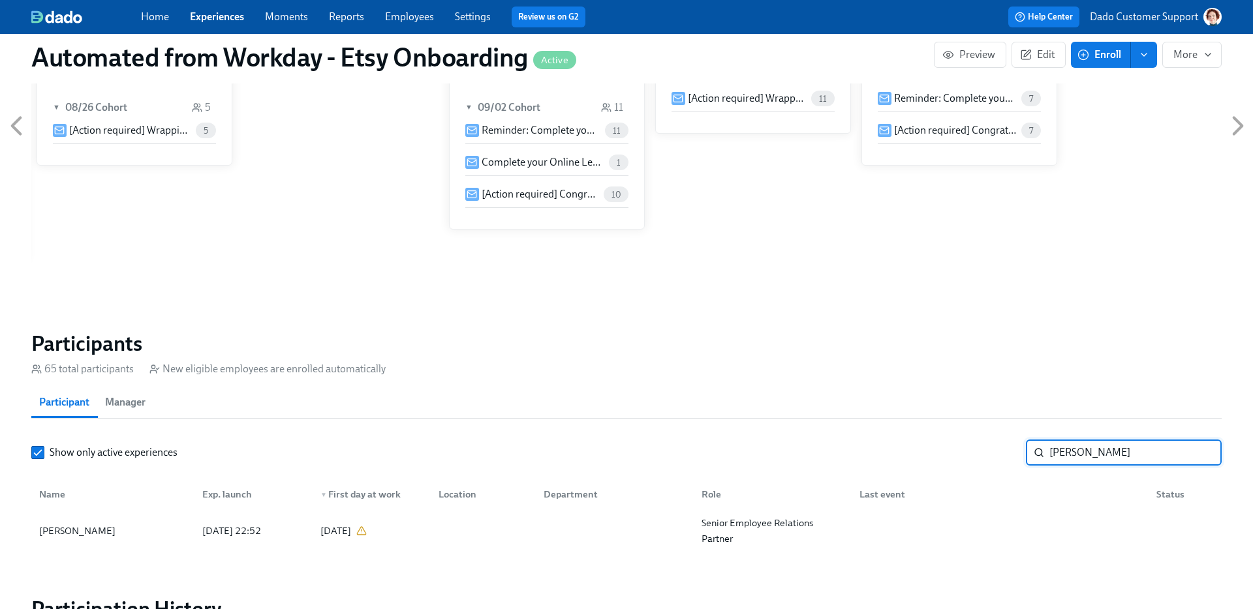
type input "[PERSON_NAME]"
click at [157, 501] on div "Name" at bounding box center [113, 494] width 158 height 26
click at [136, 528] on div "[PERSON_NAME]" at bounding box center [113, 531] width 158 height 26
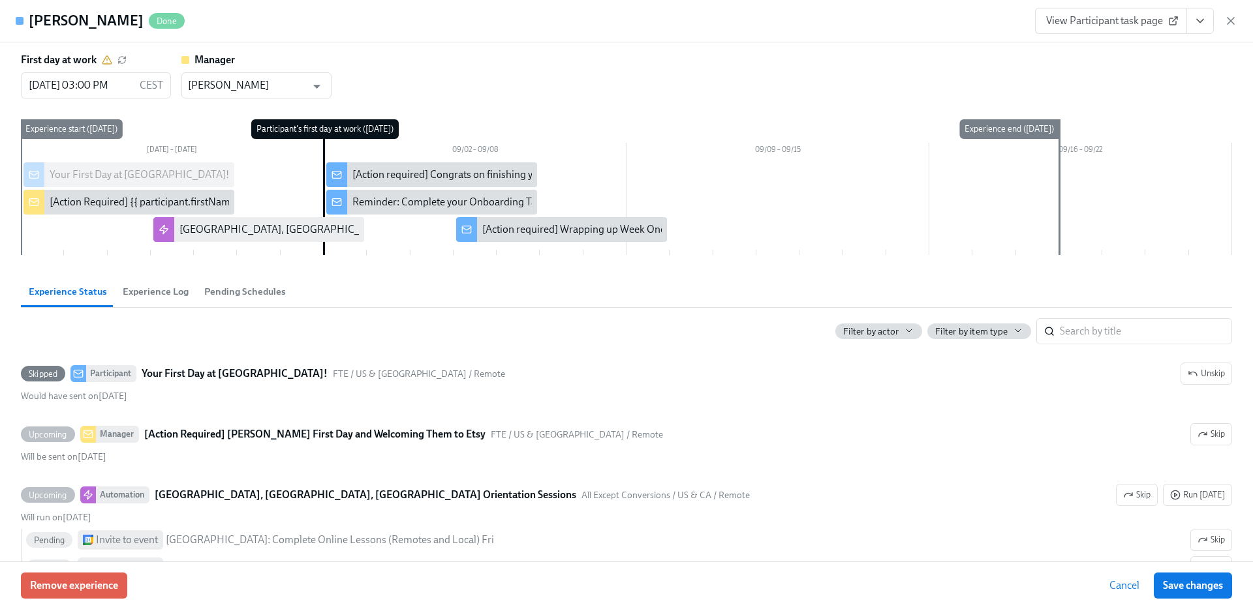
click at [241, 292] on span "Pending Schedules" at bounding box center [245, 291] width 82 height 15
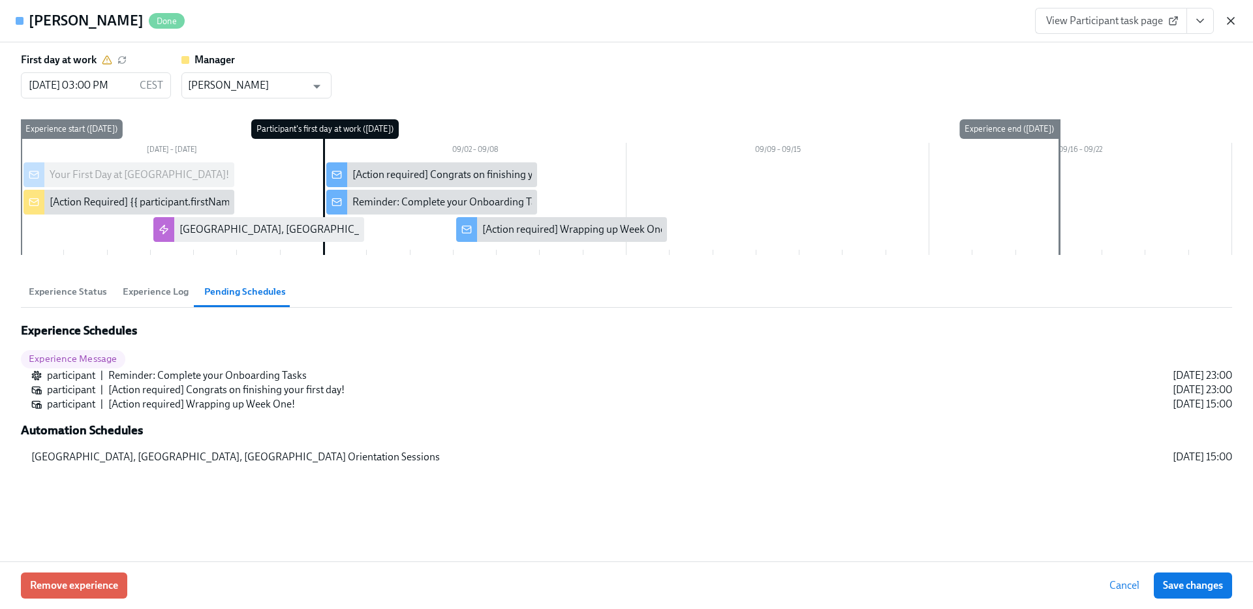
click at [1230, 18] on icon "button" at bounding box center [1230, 20] width 13 height 13
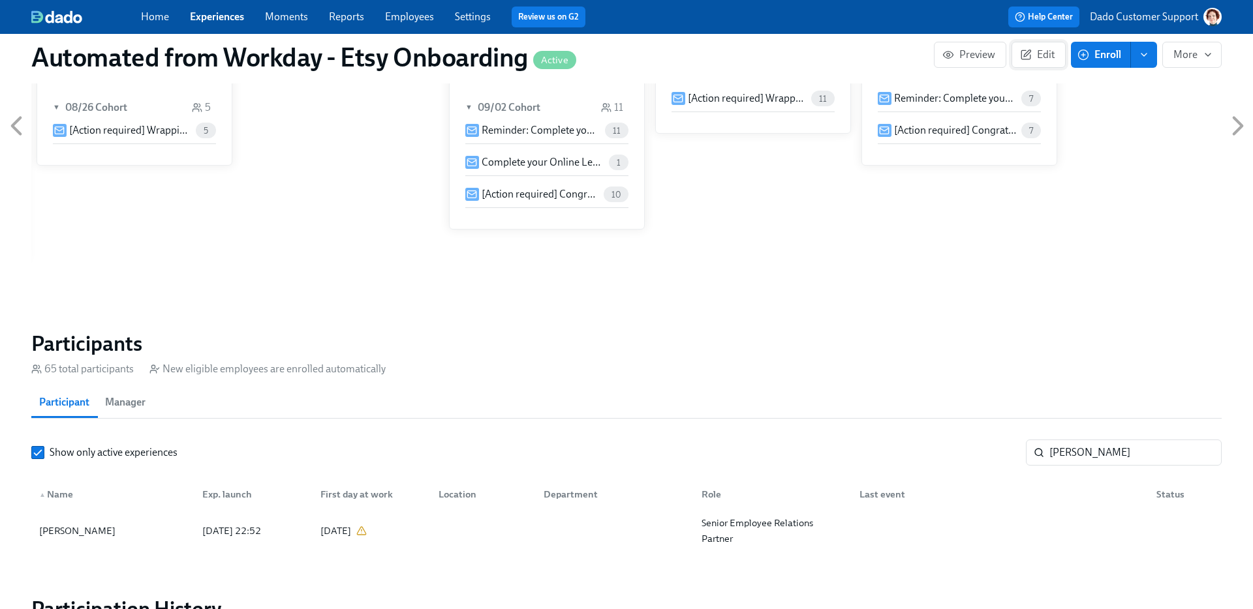
click at [1055, 52] on button "Edit" at bounding box center [1038, 55] width 54 height 26
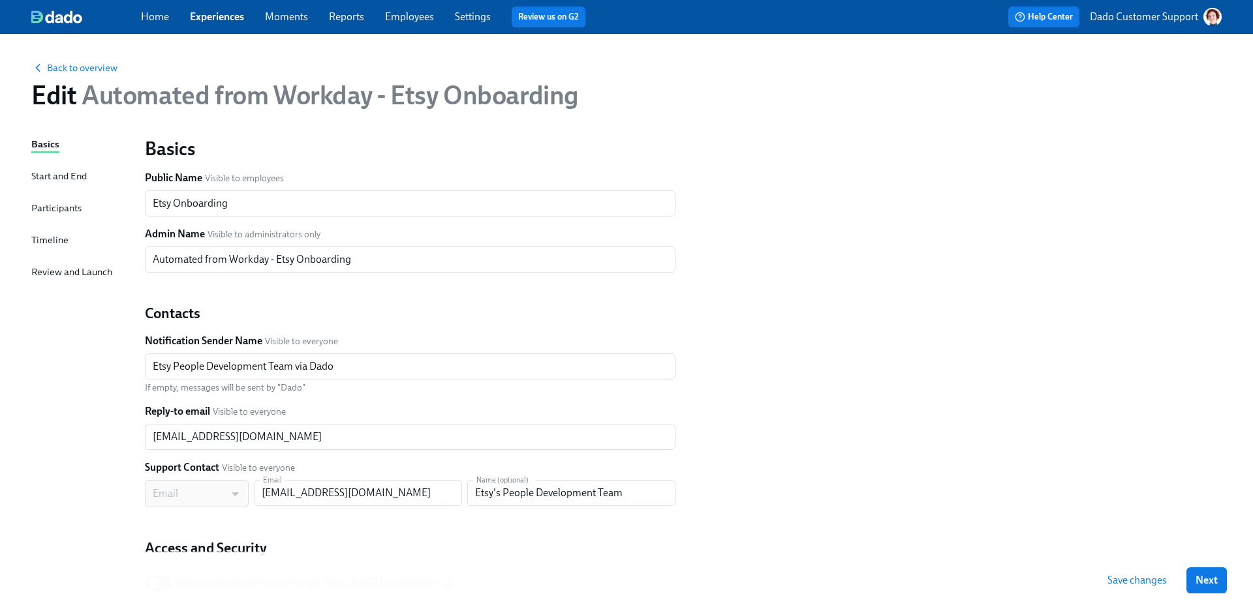
click at [1113, 583] on span "Save changes" at bounding box center [1136, 580] width 59 height 13
click at [66, 67] on span "Back to overview" at bounding box center [74, 67] width 86 height 13
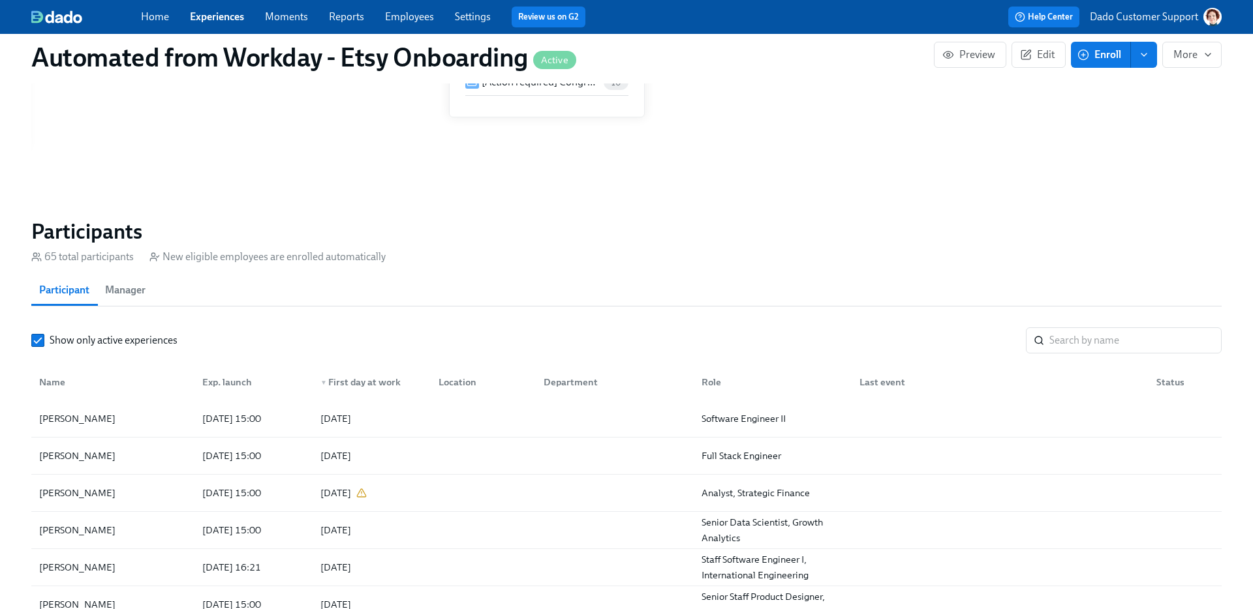
scroll to position [932, 0]
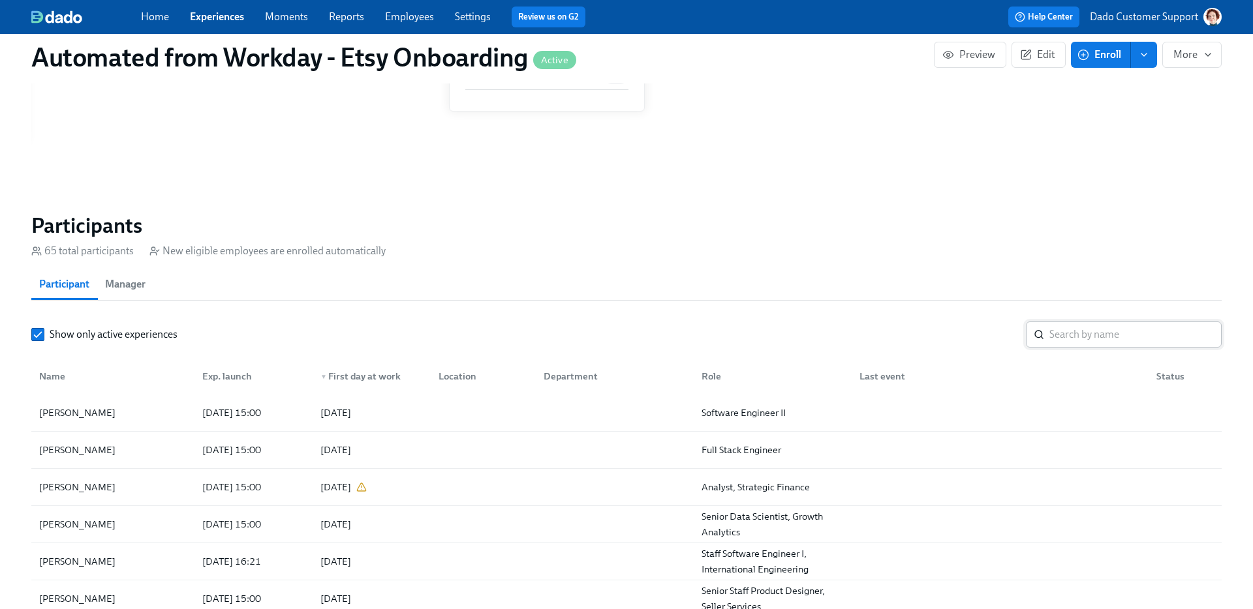
click at [1078, 322] on input "search" at bounding box center [1135, 335] width 172 height 26
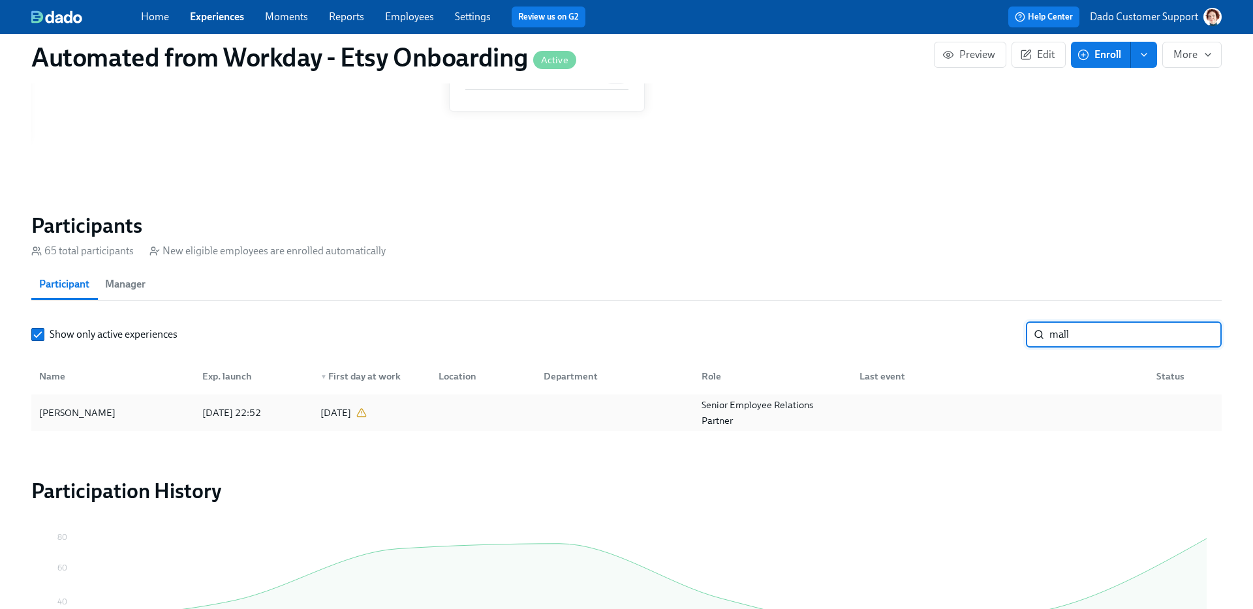
type input "mall"
click at [121, 416] on div "[PERSON_NAME]" at bounding box center [113, 413] width 158 height 26
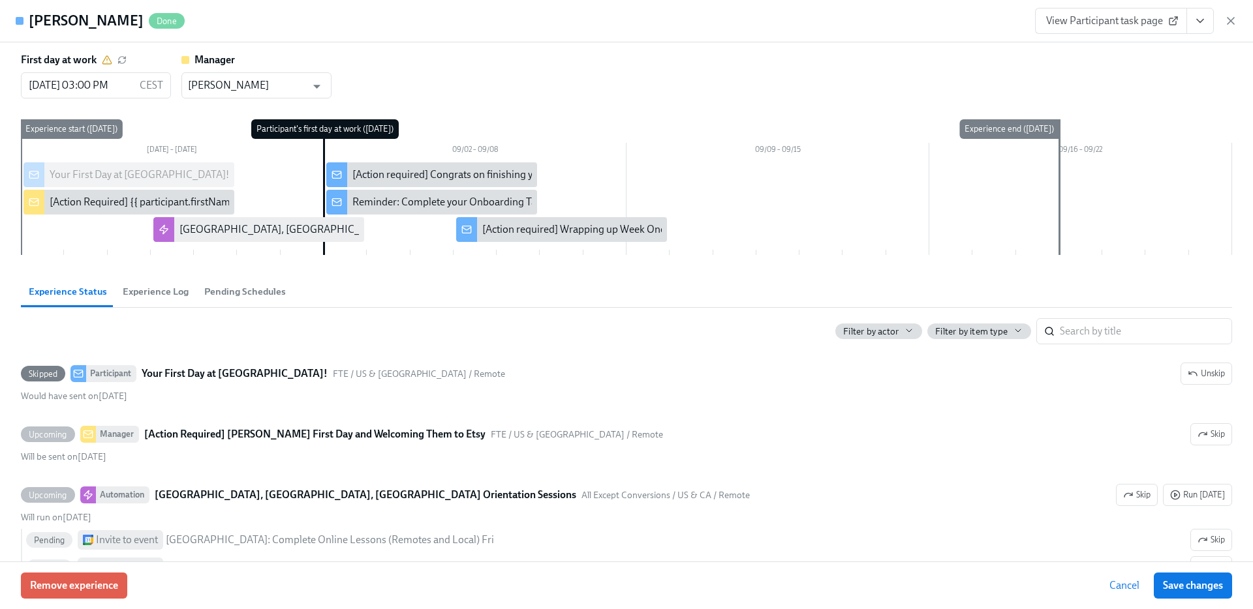
scroll to position [0, 2304]
click at [243, 282] on button "Pending Schedules" at bounding box center [244, 291] width 97 height 31
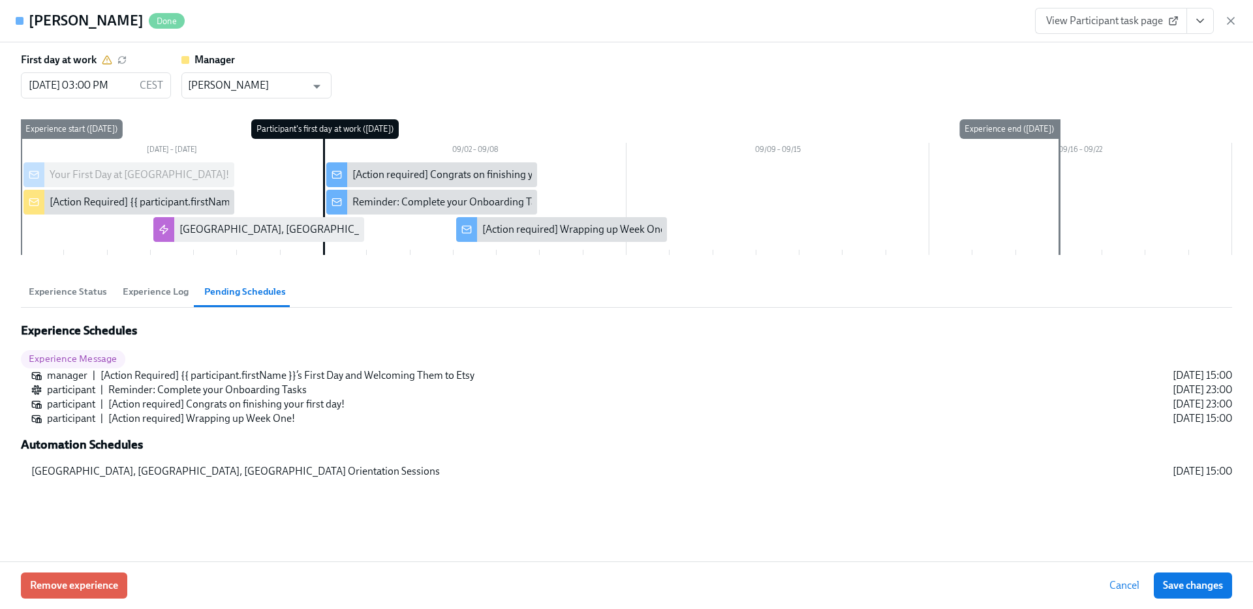
click at [61, 295] on span "Experience Status" at bounding box center [68, 291] width 78 height 15
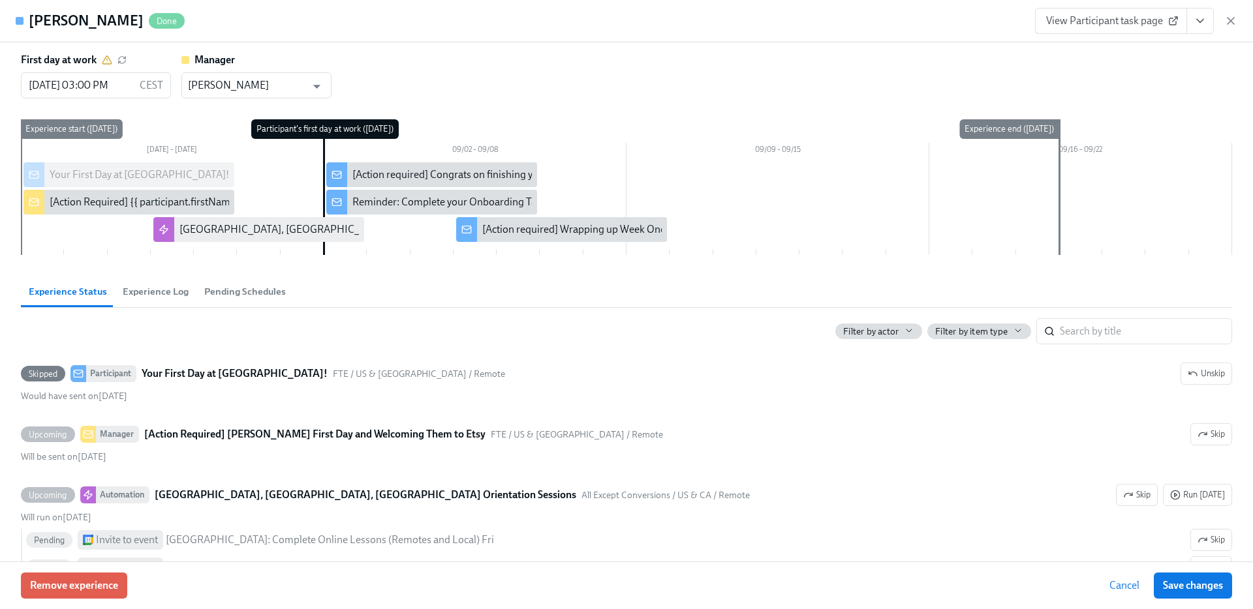
click at [247, 283] on button "Pending Schedules" at bounding box center [244, 291] width 97 height 31
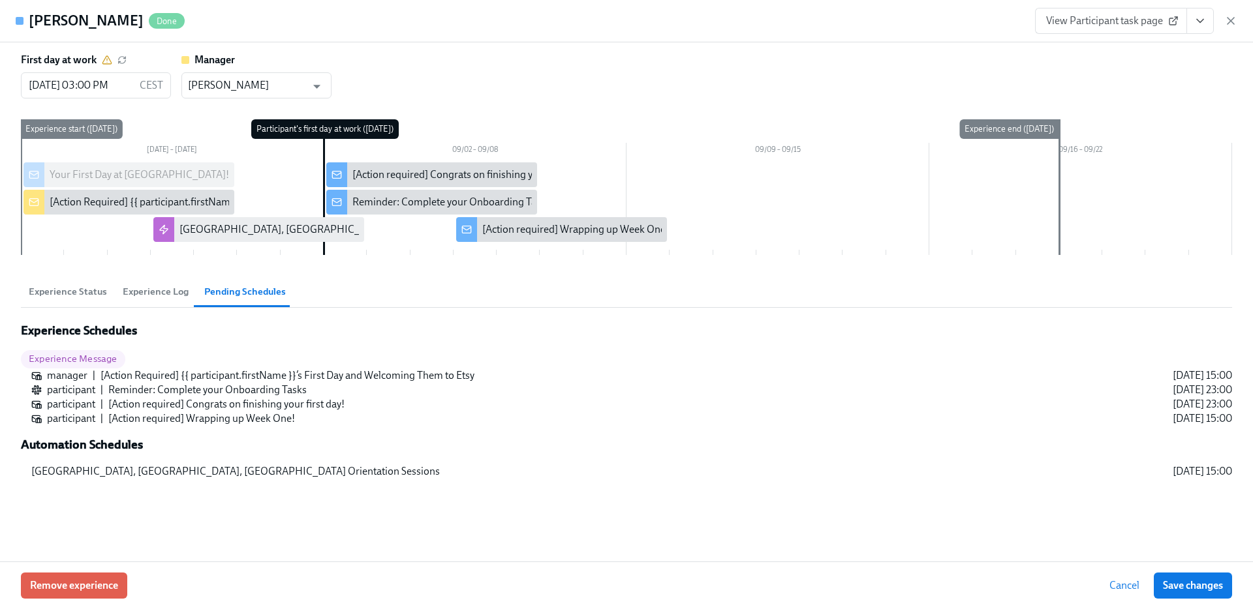
click at [63, 294] on span "Experience Status" at bounding box center [68, 291] width 78 height 15
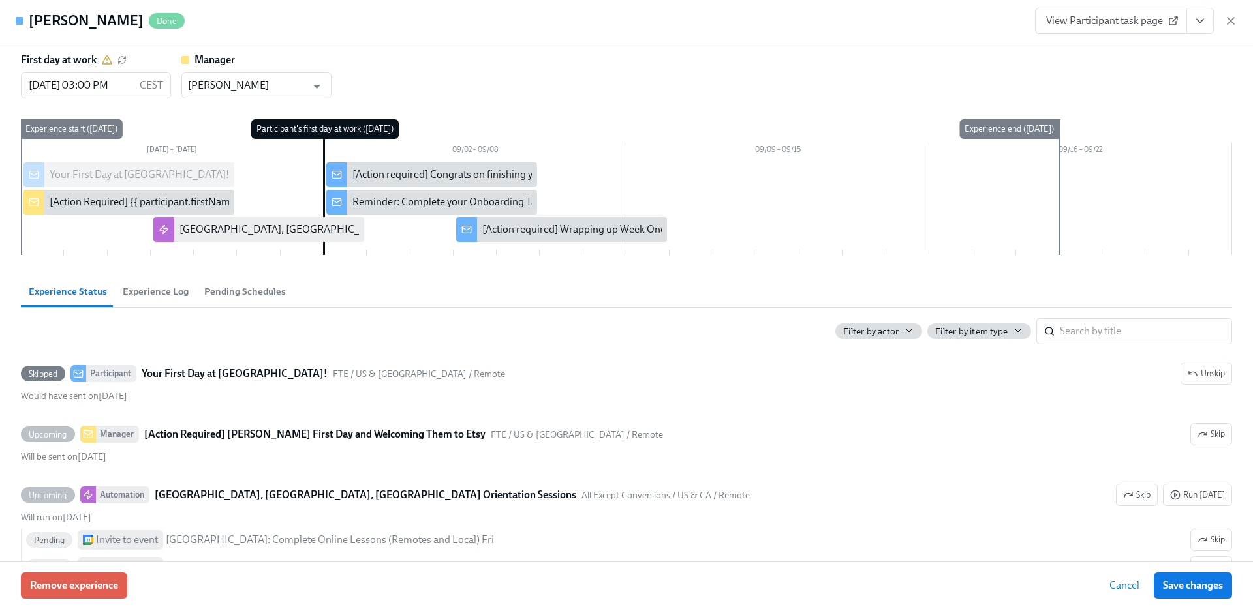
click at [142, 286] on span "Experience Log" at bounding box center [156, 291] width 66 height 15
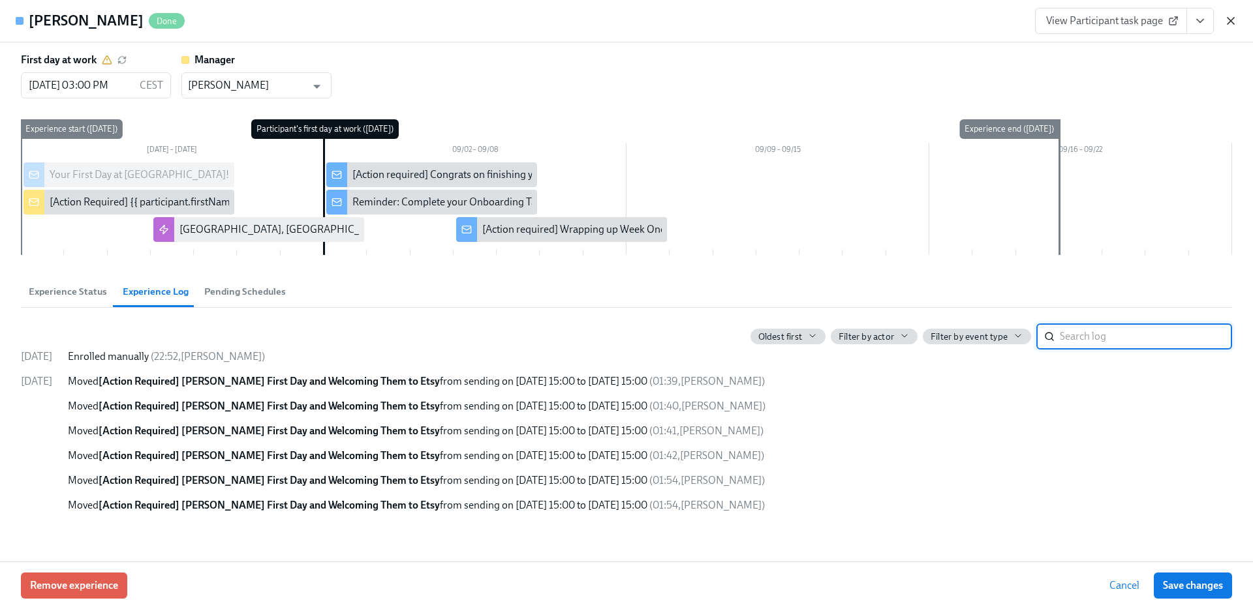
click at [1230, 20] on icon "button" at bounding box center [1230, 21] width 7 height 7
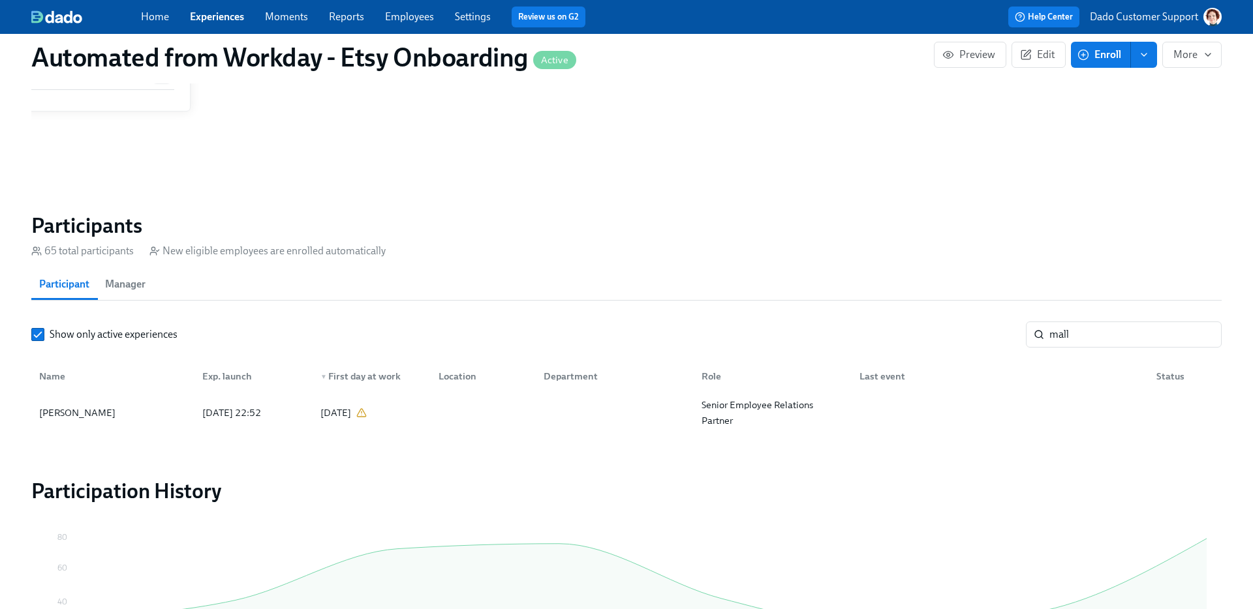
click at [389, 18] on link "Employees" at bounding box center [409, 16] width 49 height 12
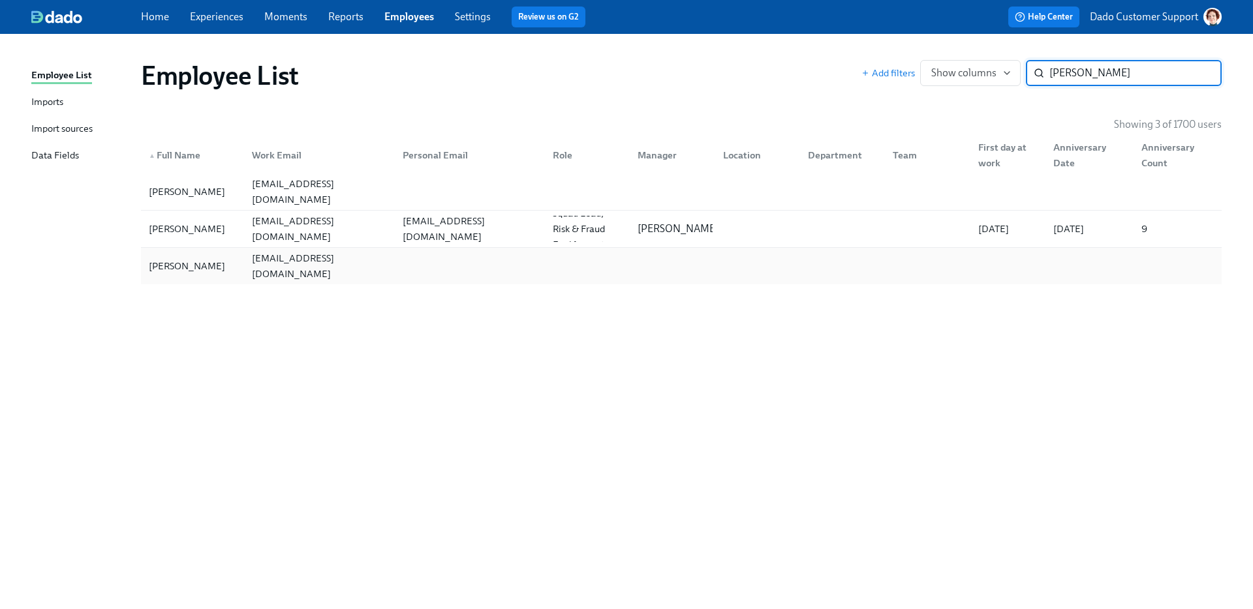
type input "britt"
click at [212, 260] on div "Brittany Rasmussen" at bounding box center [187, 266] width 87 height 16
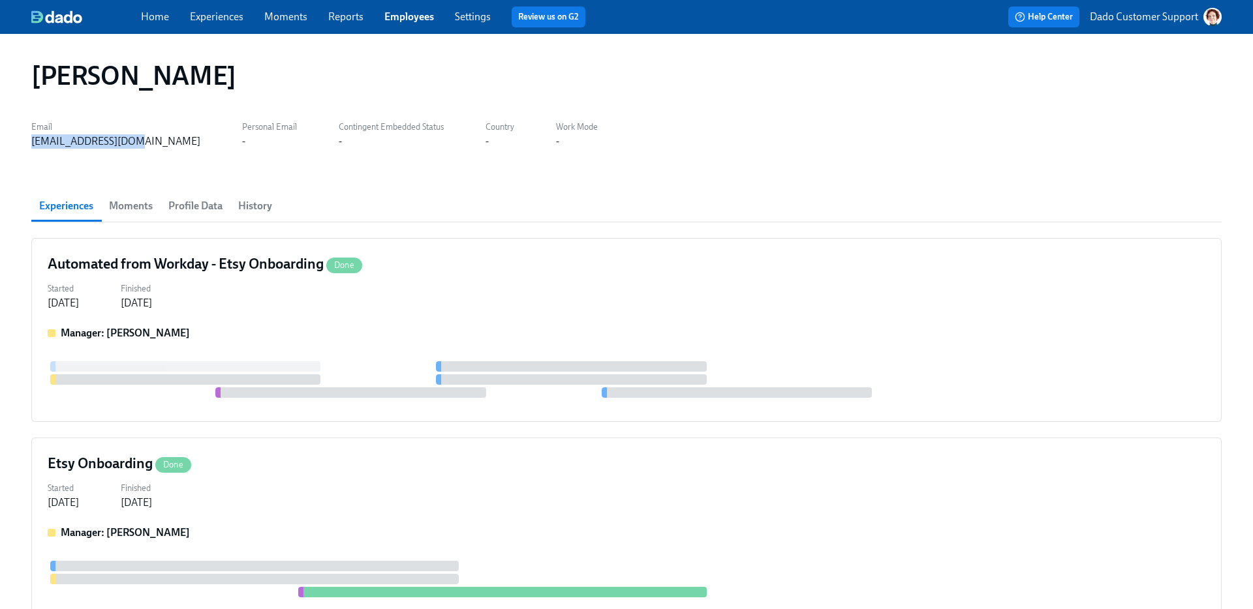
drag, startPoint x: 30, startPoint y: 145, endPoint x: 146, endPoint y: 145, distance: 116.1
click at [147, 145] on div "Brittany Rasmussen Email brasmussen@etsy.com Personal Email - Contingent Embedd…" at bounding box center [626, 372] width 1253 height 677
copy div "brasmussen@etsy.com"
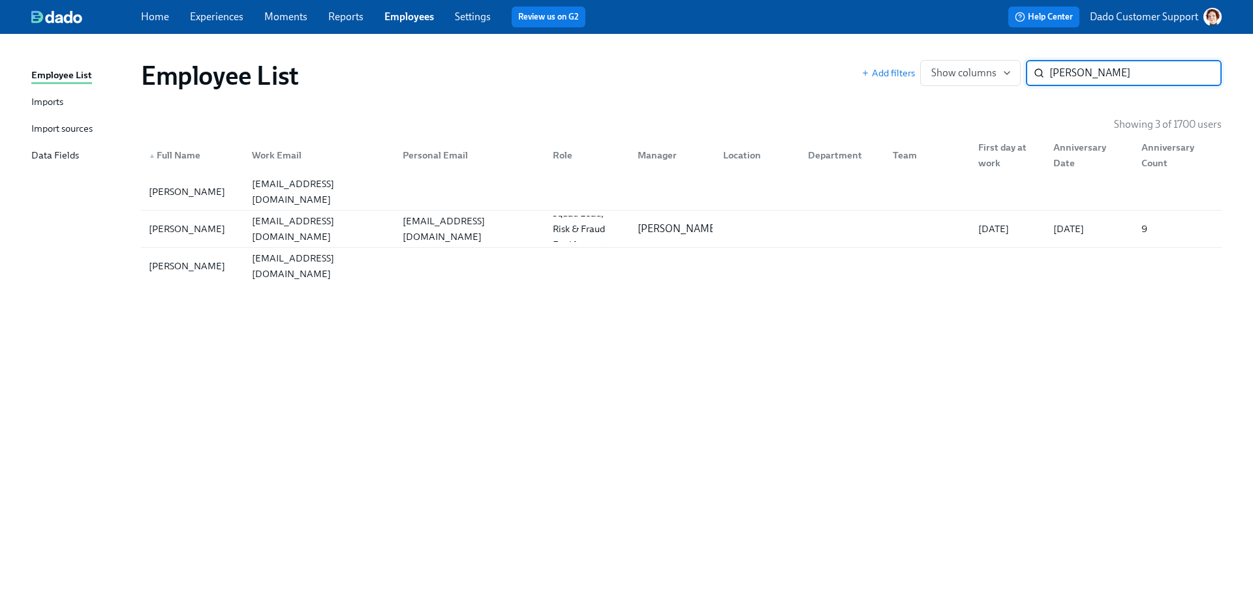
type input "b"
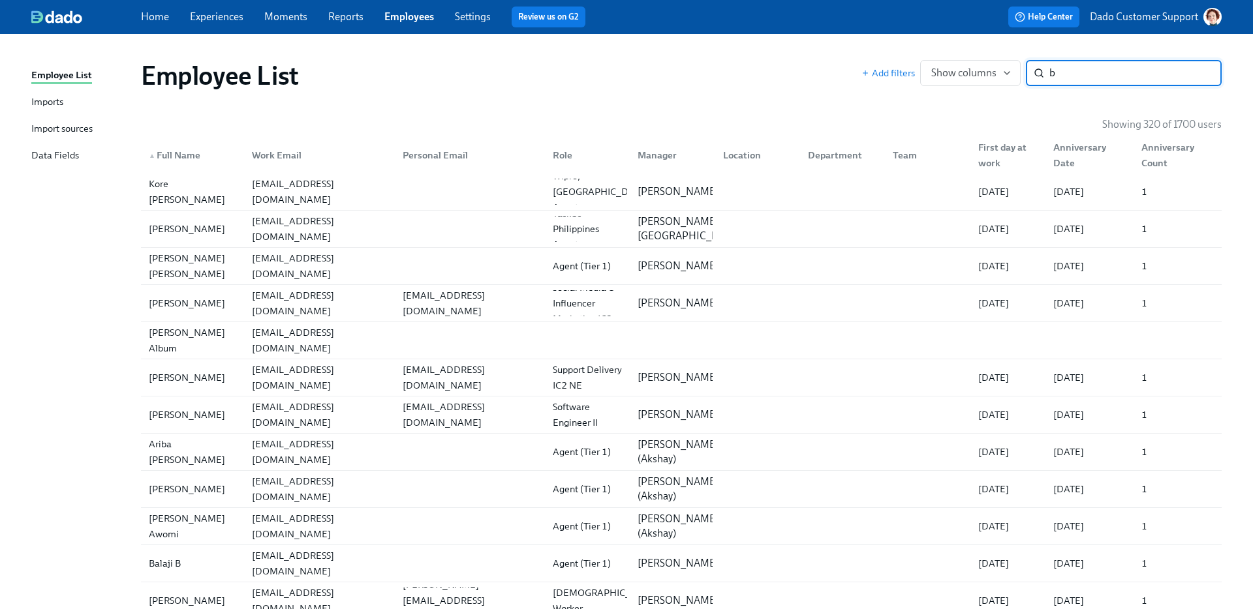
click at [210, 18] on link "Experiences" at bounding box center [216, 16] width 53 height 12
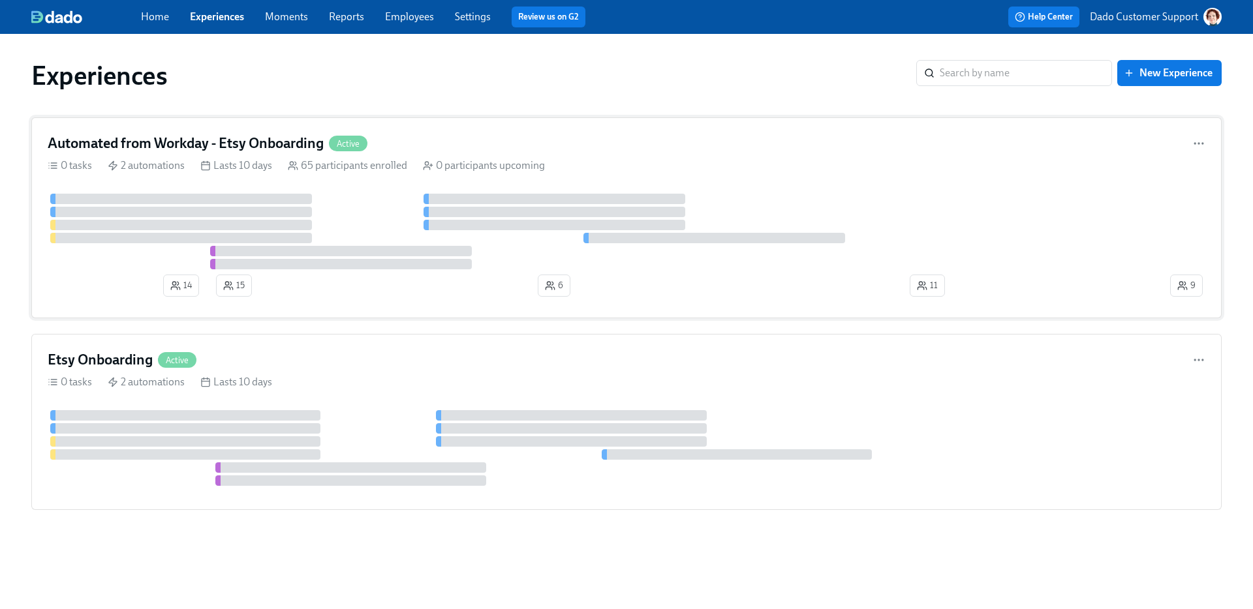
click at [194, 129] on div "Automated from Workday - Etsy Onboarding Active 0 tasks 2 automations Lasts 10 …" at bounding box center [626, 217] width 1190 height 201
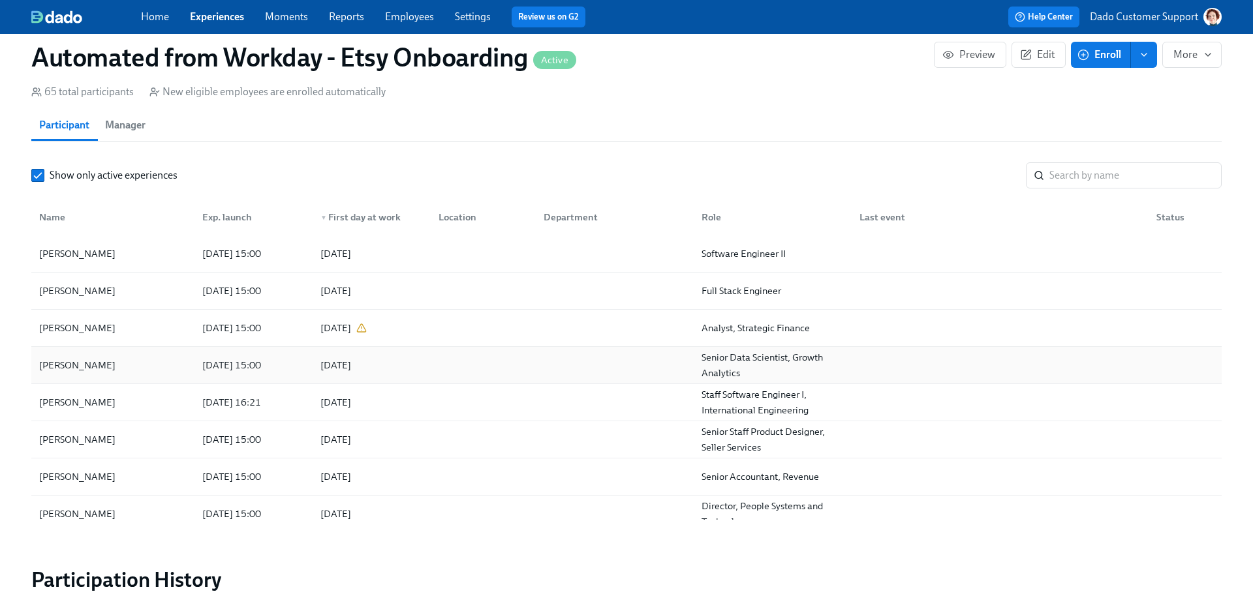
scroll to position [1091, 0]
click at [1067, 179] on input "search" at bounding box center [1135, 176] width 172 height 26
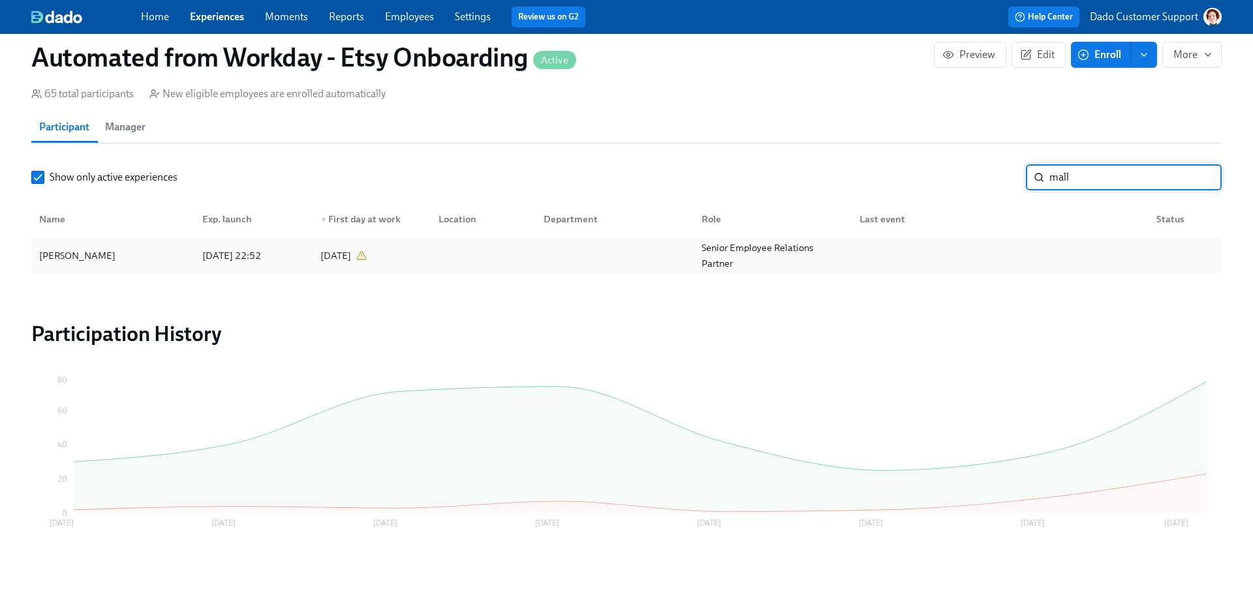
type input "mall"
click at [324, 254] on div "[DATE]" at bounding box center [335, 256] width 31 height 16
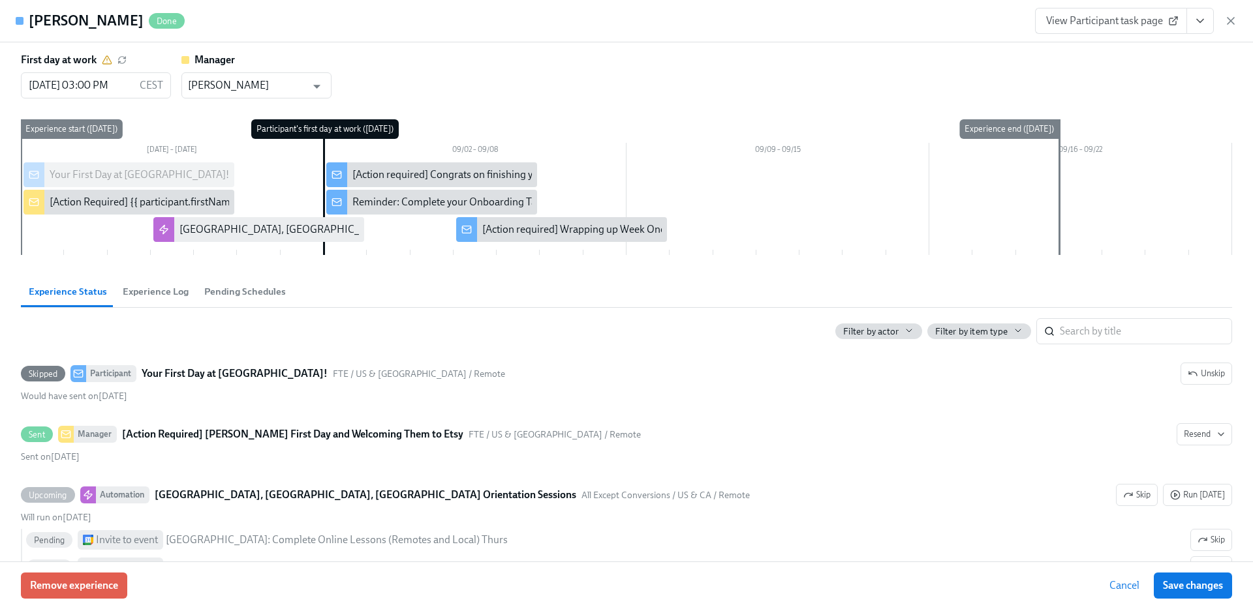
click at [160, 295] on span "Experience Log" at bounding box center [156, 291] width 66 height 15
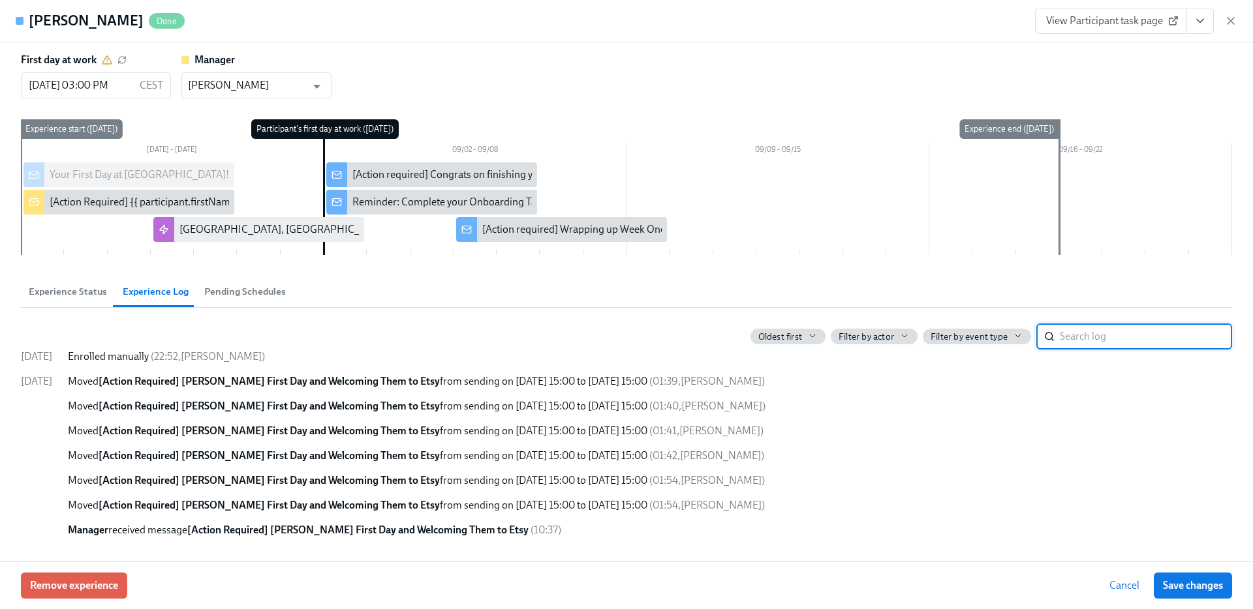
click at [78, 299] on span "Experience Status" at bounding box center [68, 291] width 78 height 15
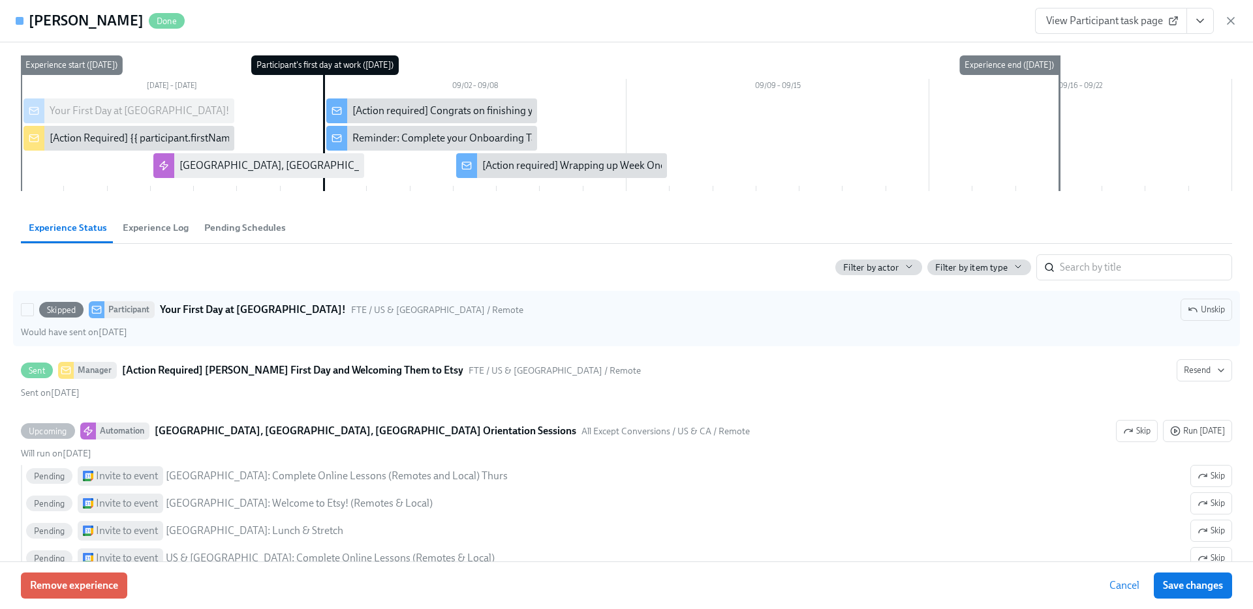
scroll to position [124, 0]
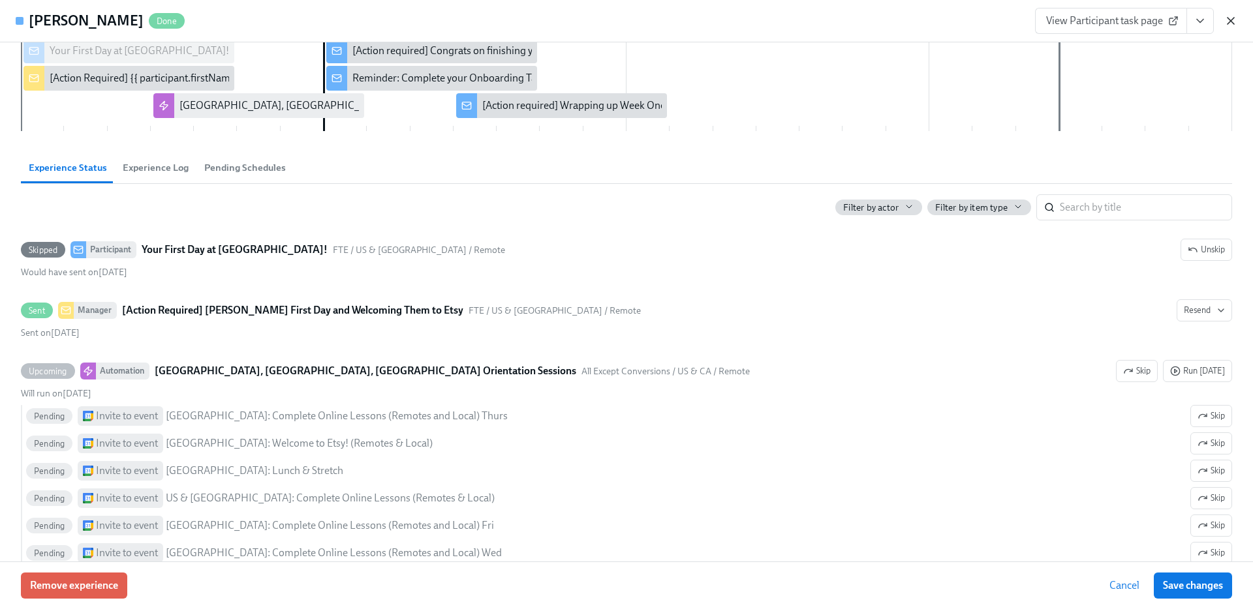
click at [1230, 16] on icon "button" at bounding box center [1230, 20] width 13 height 13
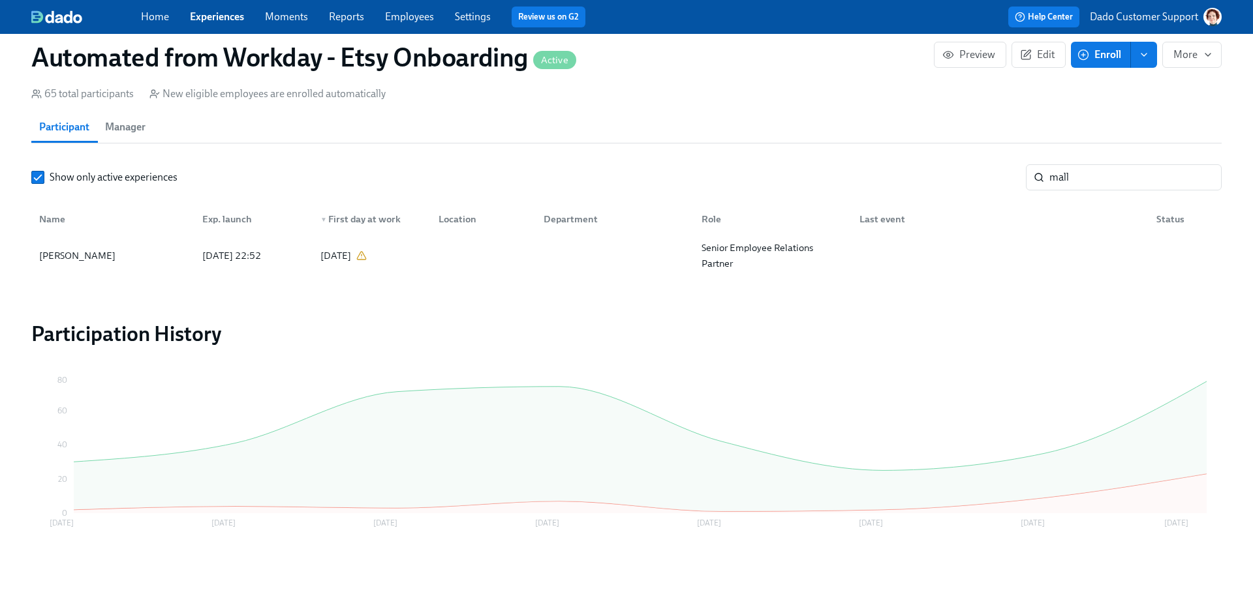
click at [1097, 56] on span "Enroll" at bounding box center [1100, 54] width 41 height 13
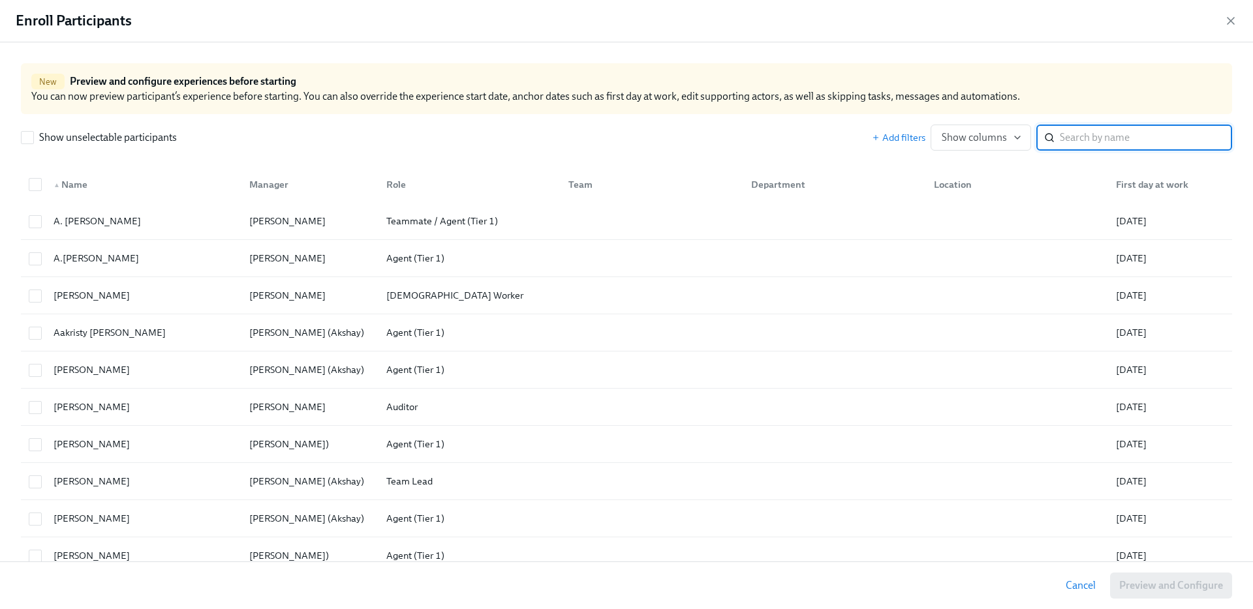
click at [1095, 138] on input "search" at bounding box center [1145, 138] width 172 height 26
type input "Dado"
type input "test"
click at [1230, 18] on icon "button" at bounding box center [1230, 20] width 13 height 13
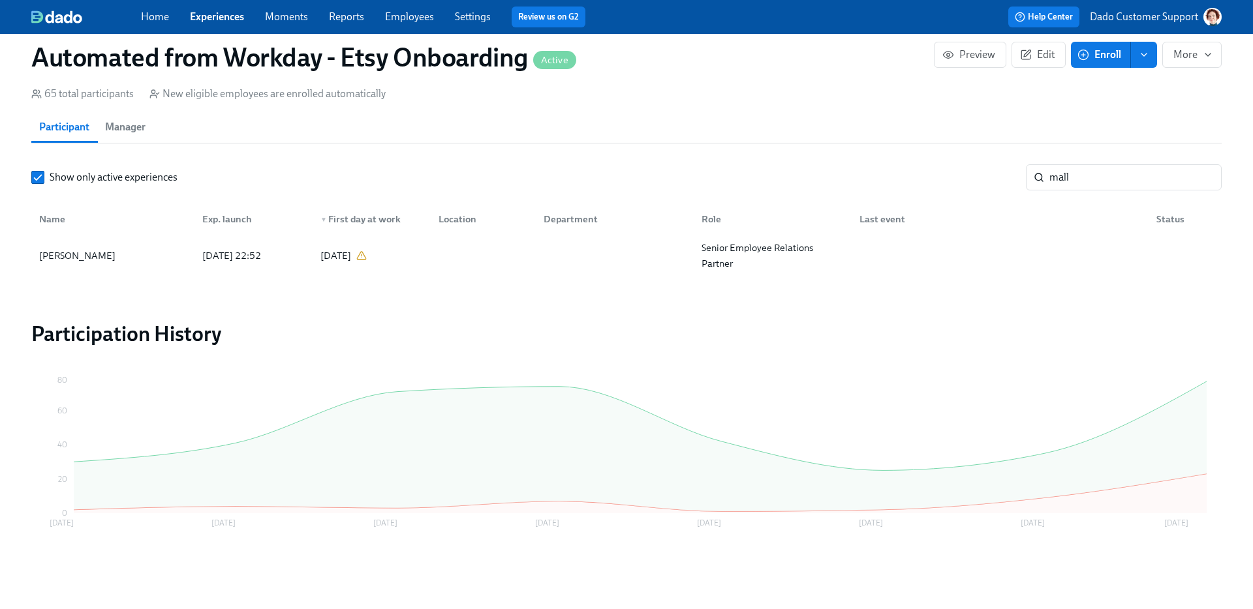
click at [1088, 56] on icon "button" at bounding box center [1083, 55] width 12 height 12
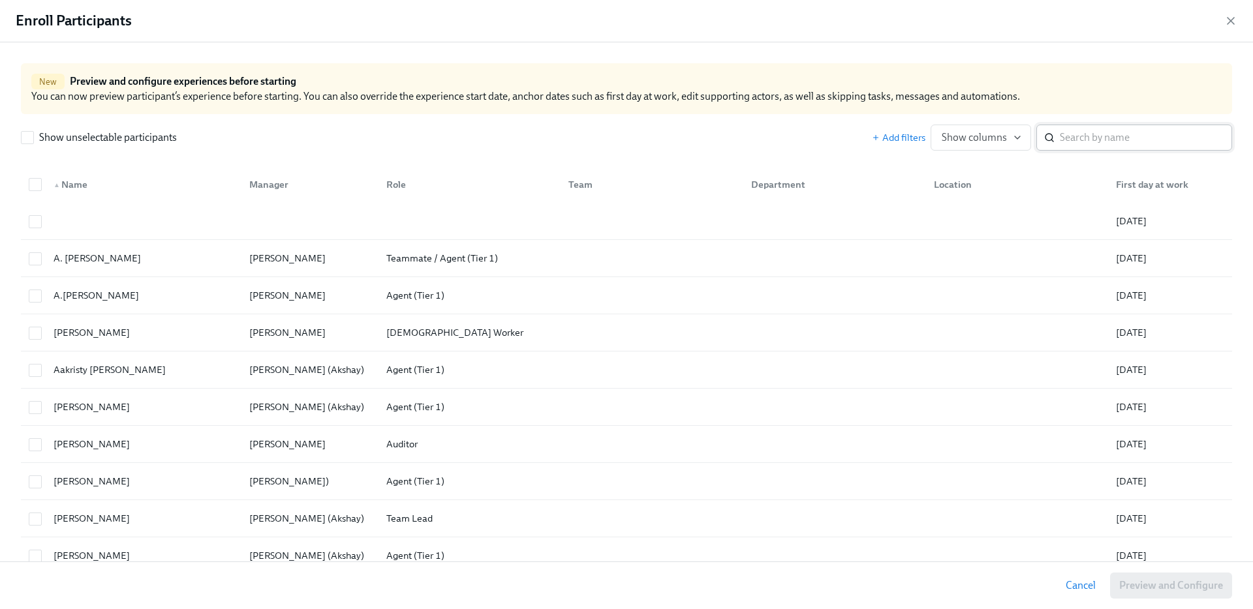
click at [1106, 141] on input "search" at bounding box center [1145, 138] width 172 height 26
type input "Dad"
click at [906, 129] on div "Add filters Show columns ​" at bounding box center [1052, 138] width 360 height 26
click at [905, 136] on span "Add filters" at bounding box center [898, 137] width 53 height 13
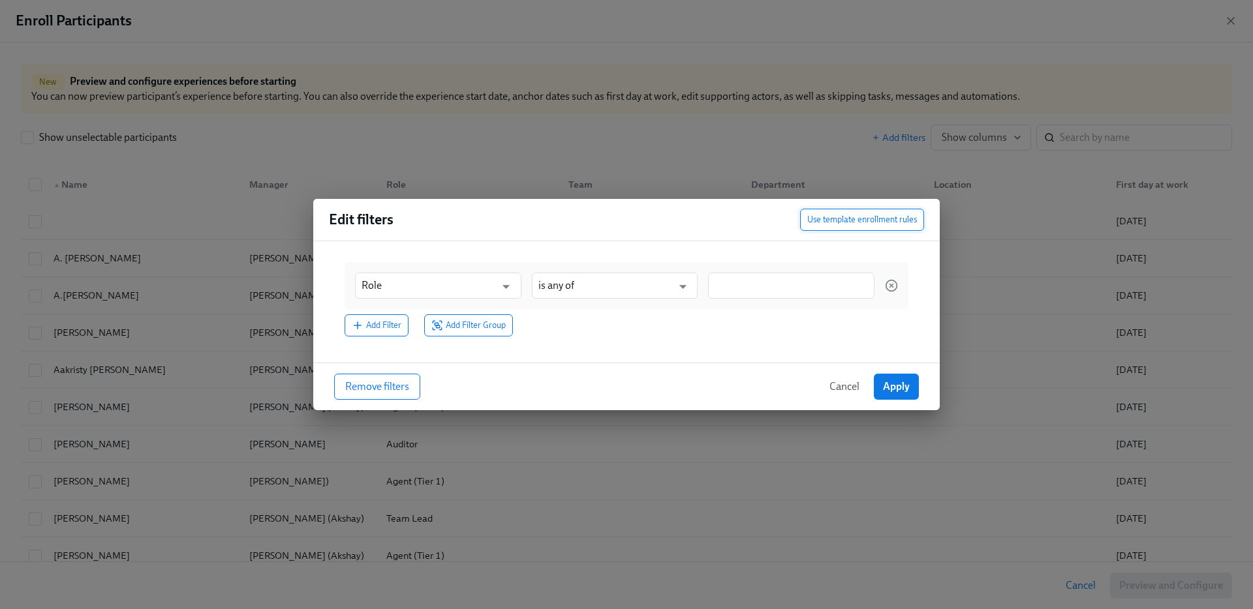
click at [870, 216] on span "Use template enrollment rules" at bounding box center [862, 219] width 110 height 13
type input "First day at work"
type input "is on or after"
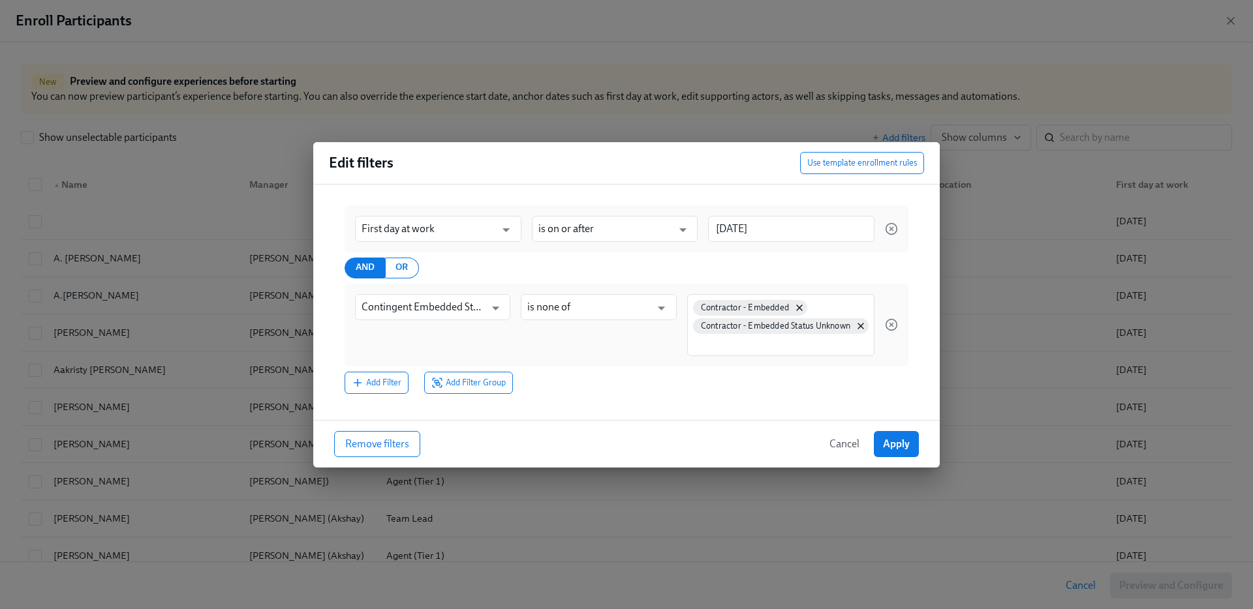
click at [834, 439] on span "Cancel" at bounding box center [844, 444] width 30 height 13
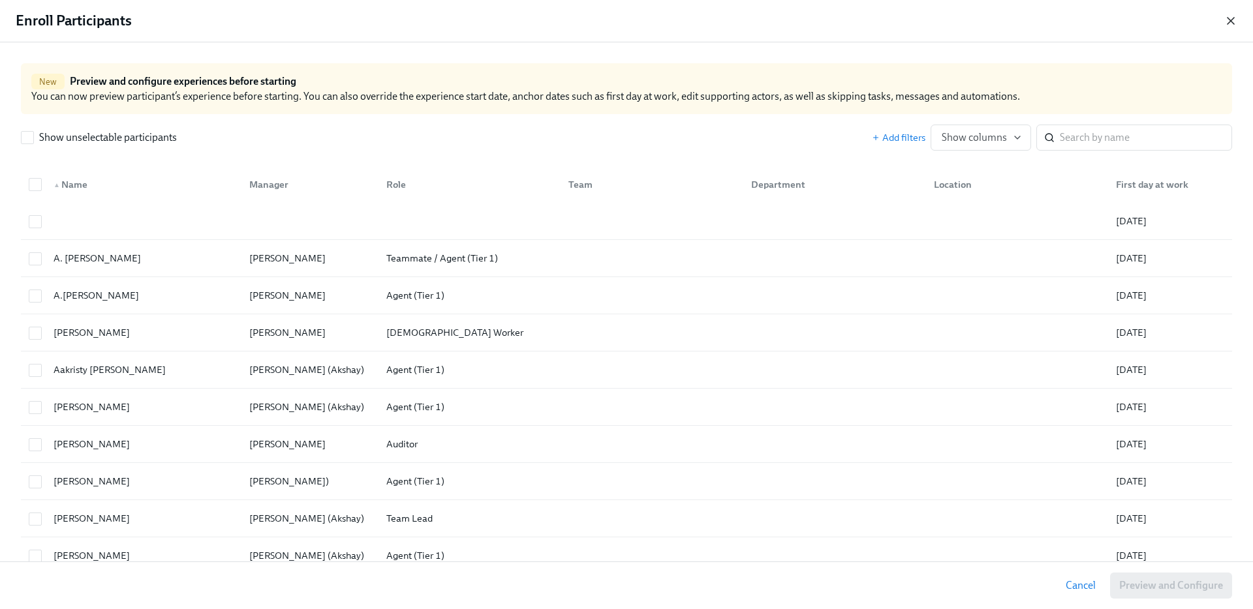
click at [1233, 19] on icon "button" at bounding box center [1230, 20] width 13 height 13
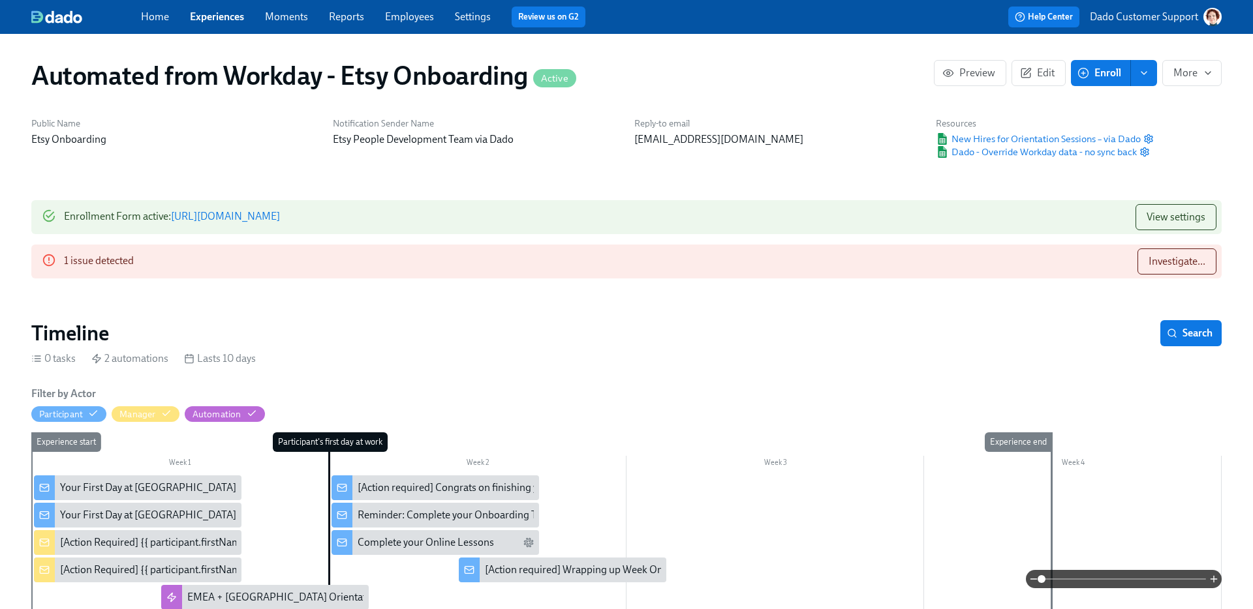
scroll to position [0, 1850]
click at [1027, 69] on icon "button" at bounding box center [1026, 73] width 12 height 12
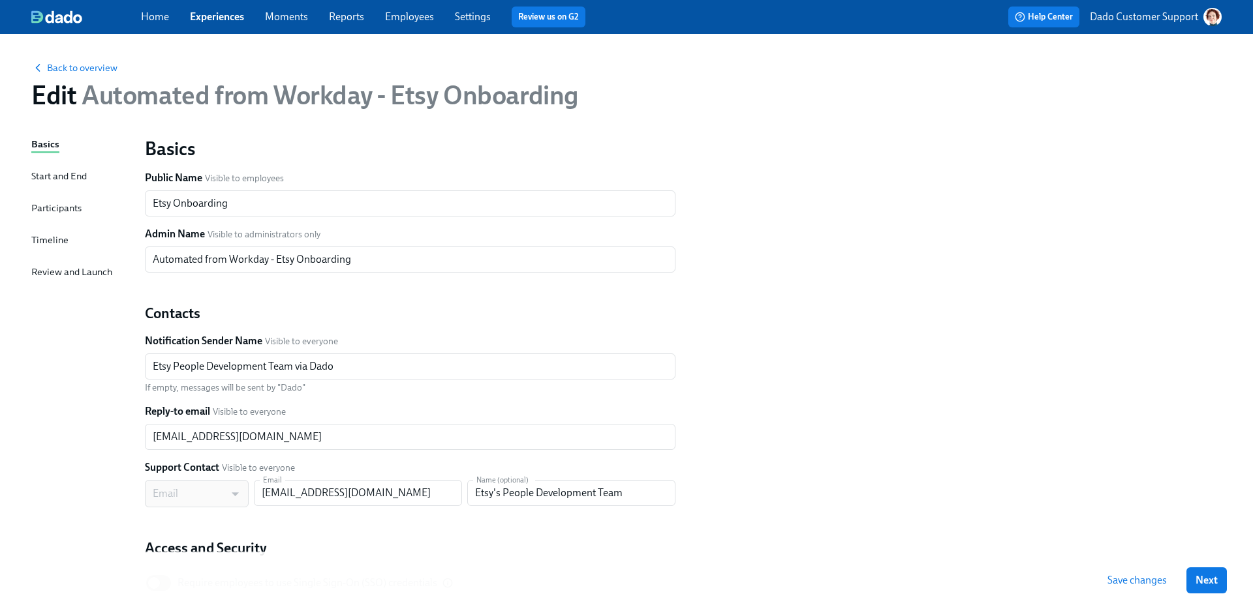
click at [44, 209] on div "Participants" at bounding box center [56, 208] width 50 height 14
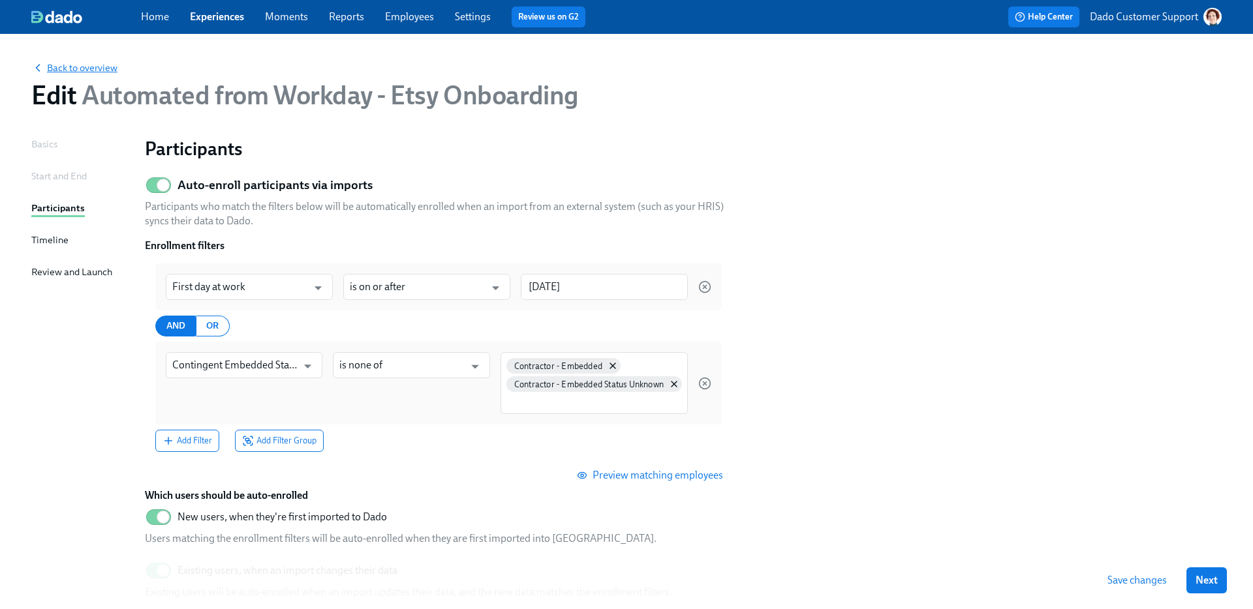
click at [51, 70] on span "Back to overview" at bounding box center [74, 67] width 86 height 13
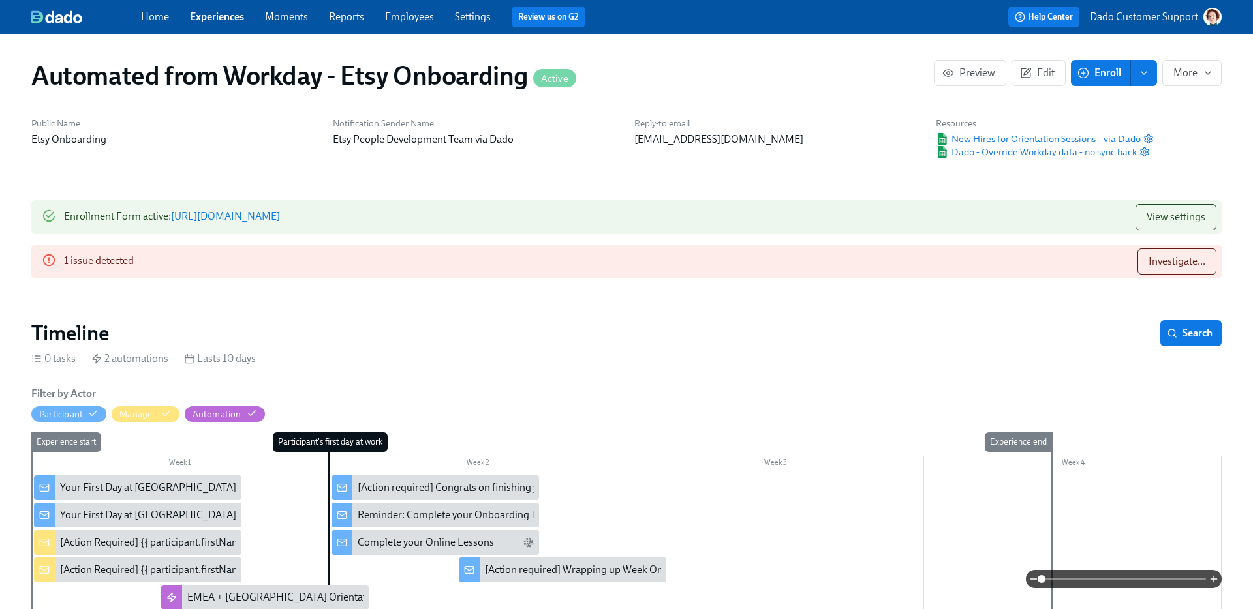
scroll to position [0, 1850]
click at [1103, 87] on div "Automated from Workday - Etsy Onboarding Active Preview Edit Enroll More" at bounding box center [626, 75] width 1190 height 31
click at [1102, 75] on span "Enroll" at bounding box center [1100, 73] width 41 height 13
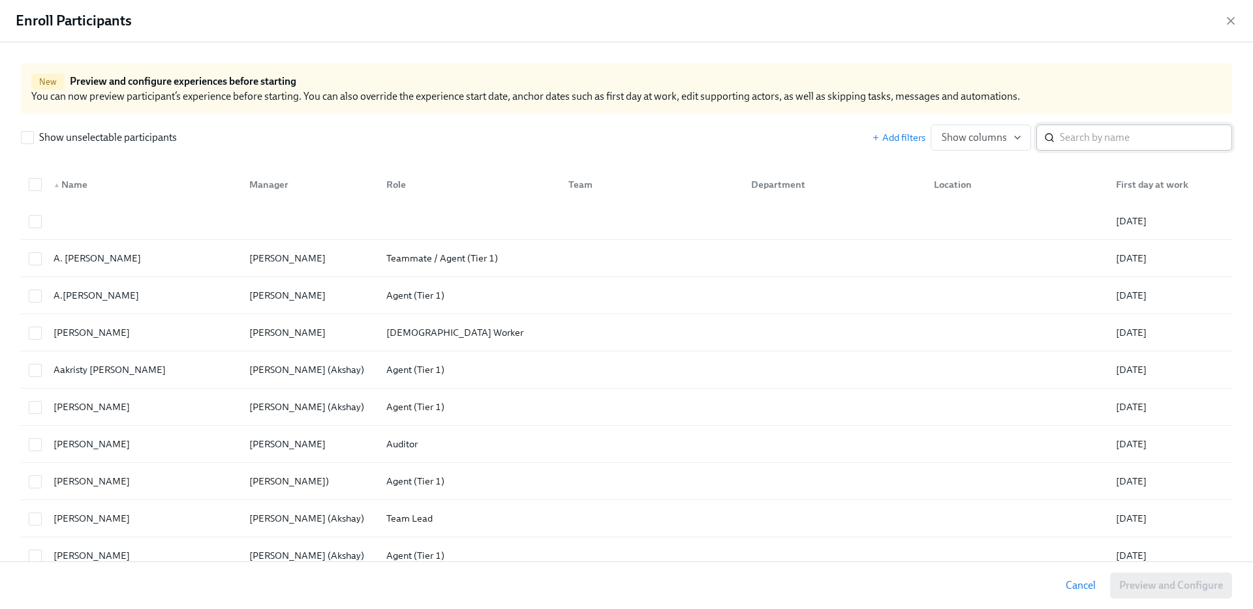
click at [1123, 138] on input "search" at bounding box center [1145, 138] width 172 height 26
type input "Dad"
click at [1230, 19] on icon "button" at bounding box center [1230, 20] width 13 height 13
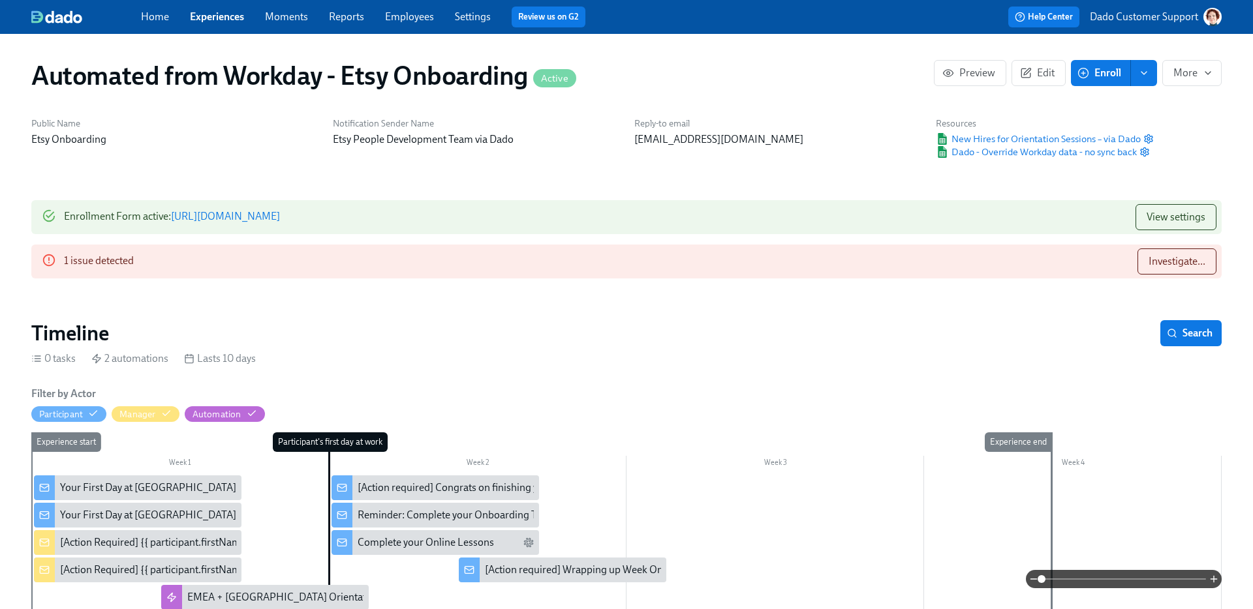
click at [423, 11] on link "Employees" at bounding box center [409, 16] width 49 height 12
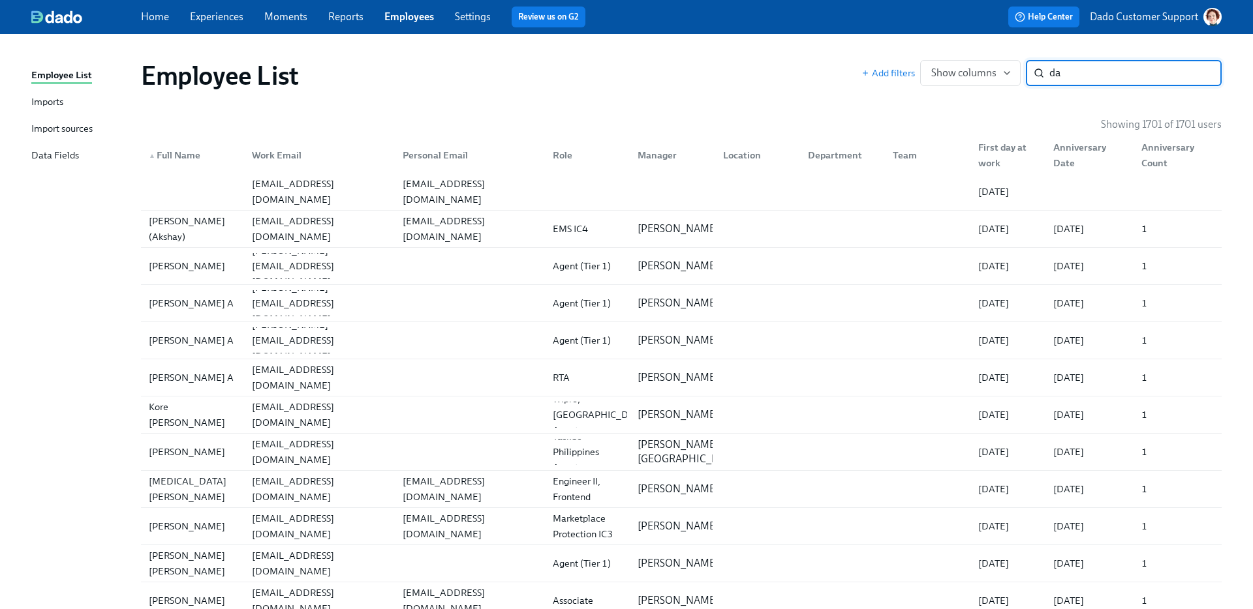
type input "dad"
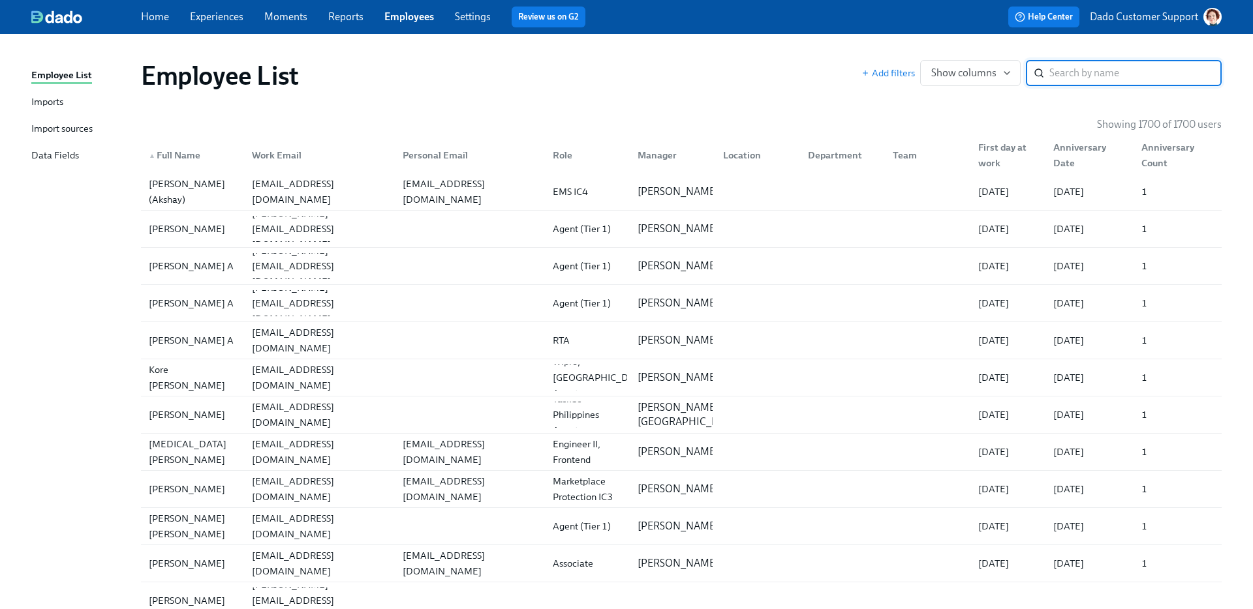
click at [205, 22] on link "Experiences" at bounding box center [216, 16] width 53 height 12
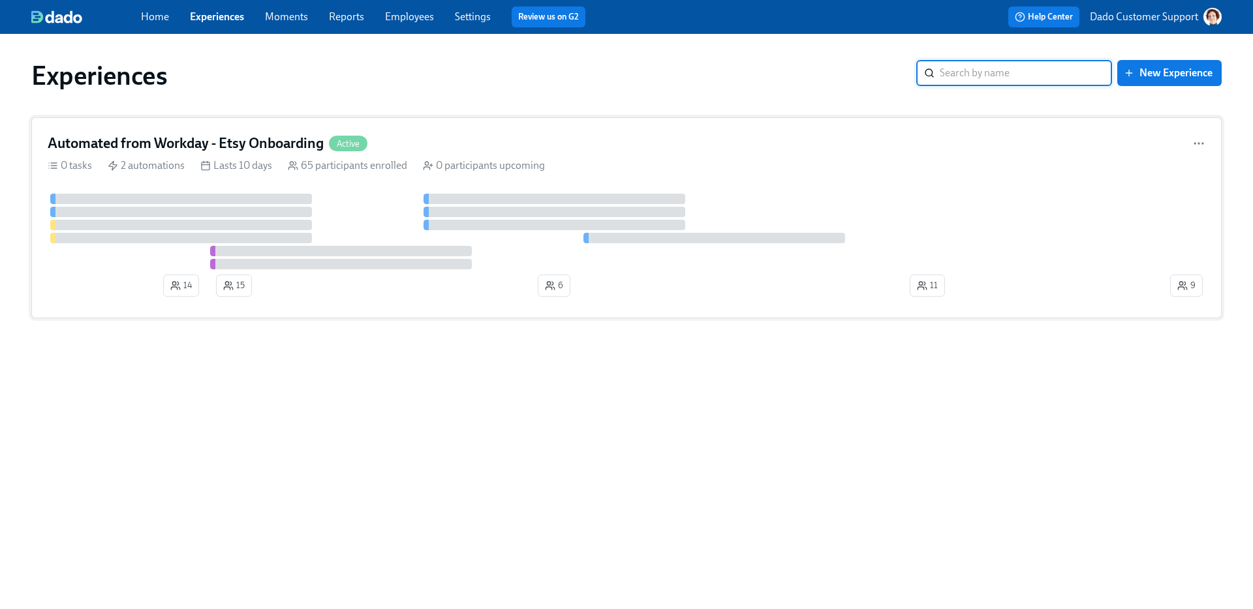
click at [227, 153] on h4 "Automated from Workday - Etsy Onboarding" at bounding box center [186, 144] width 276 height 20
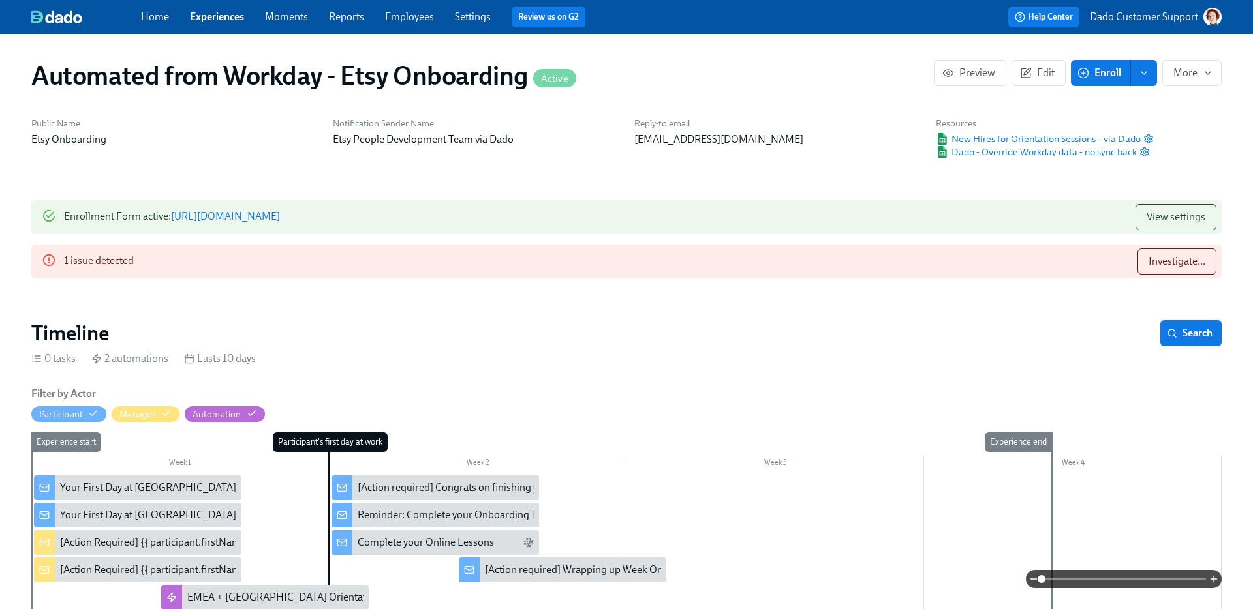
scroll to position [0, 1850]
click at [1114, 70] on span "Enroll" at bounding box center [1100, 73] width 41 height 13
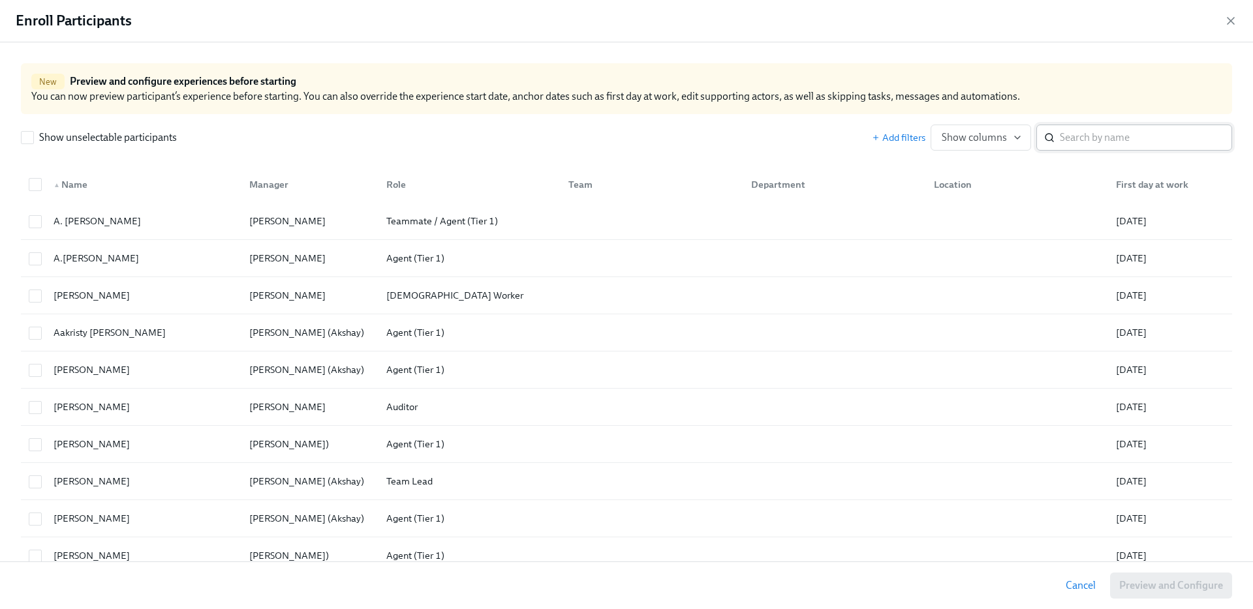
click at [1087, 145] on input "search" at bounding box center [1145, 138] width 172 height 26
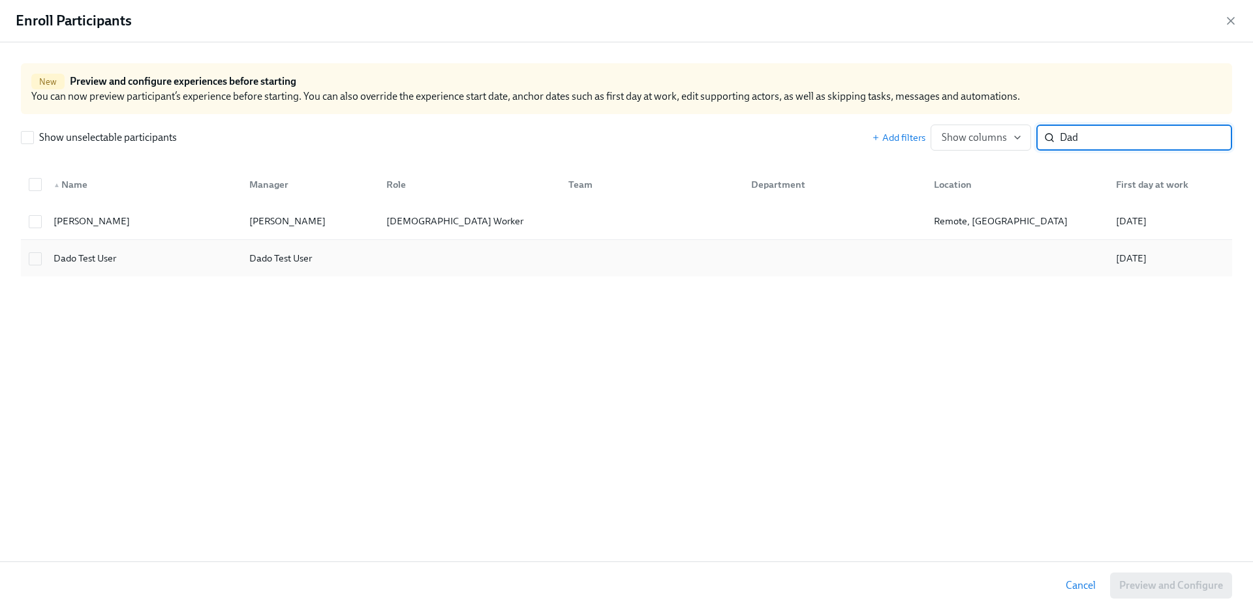
type input "Dad"
click at [195, 253] on div "Dado Test User" at bounding box center [141, 258] width 196 height 26
checkbox input "true"
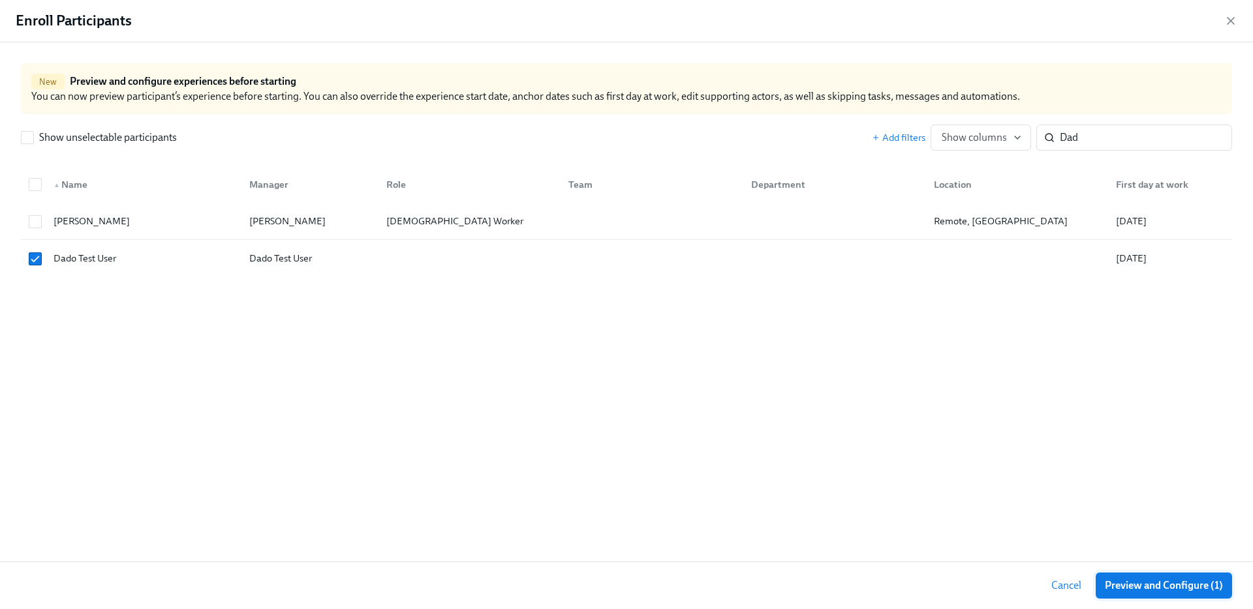
click at [1144, 586] on span "Preview and Configure (1)" at bounding box center [1163, 585] width 118 height 13
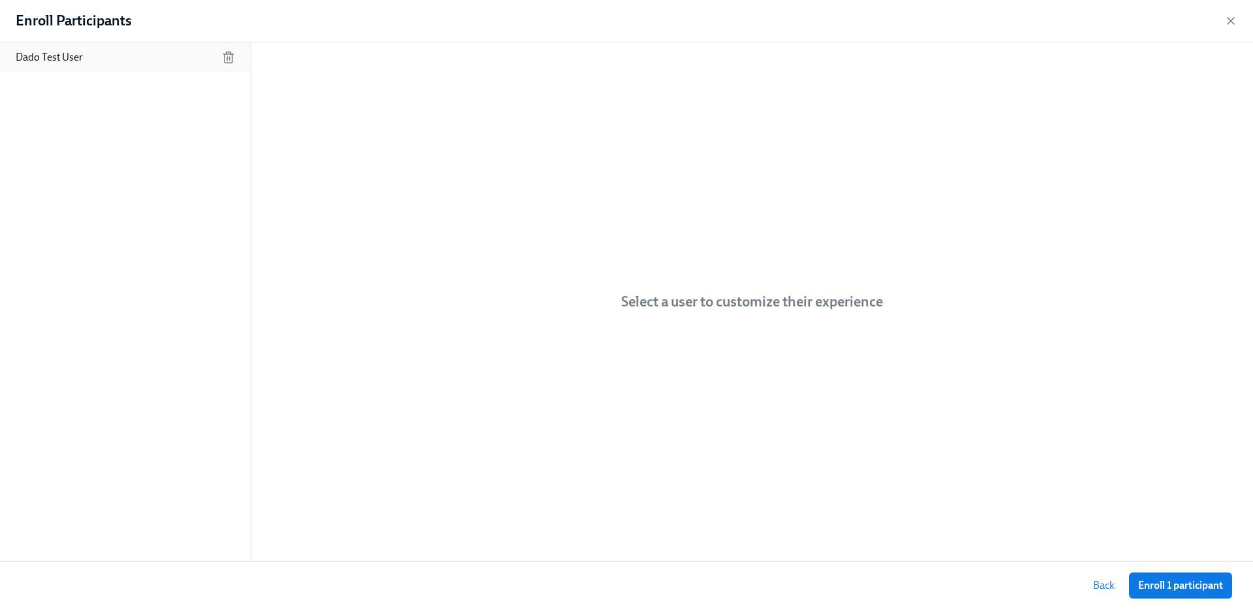
click at [56, 59] on p "Dado Test User" at bounding box center [49, 57] width 67 height 14
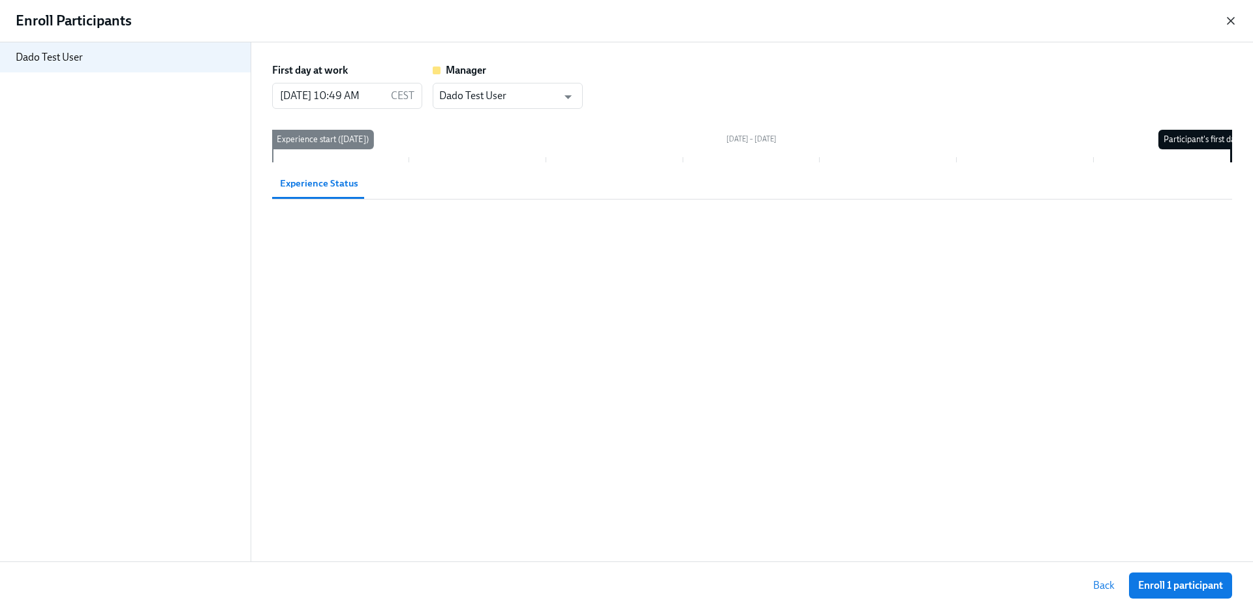
click at [1230, 18] on icon "button" at bounding box center [1230, 20] width 13 height 13
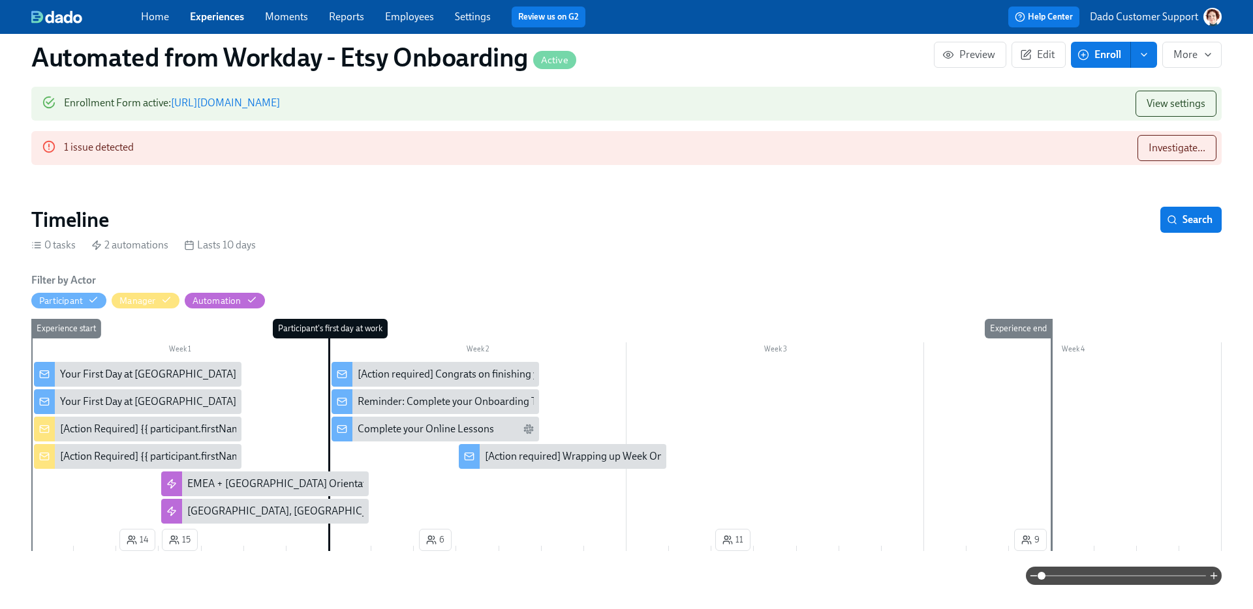
scroll to position [222, 0]
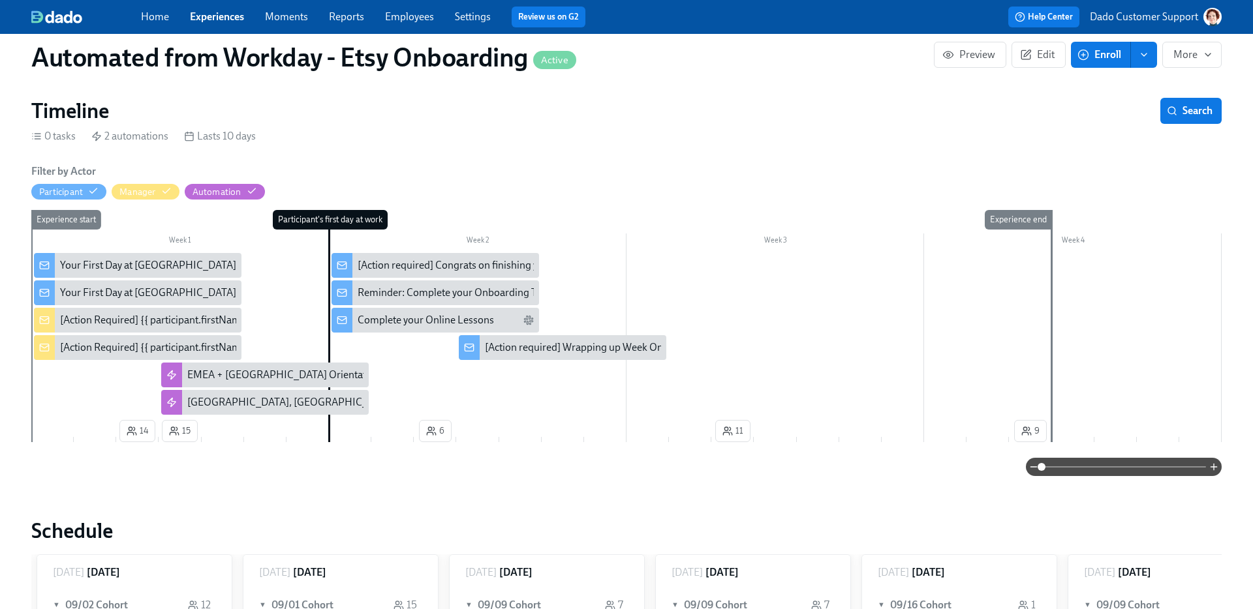
click at [76, 260] on div "Your First Day at [GEOGRAPHIC_DATA]!" at bounding box center [149, 265] width 179 height 14
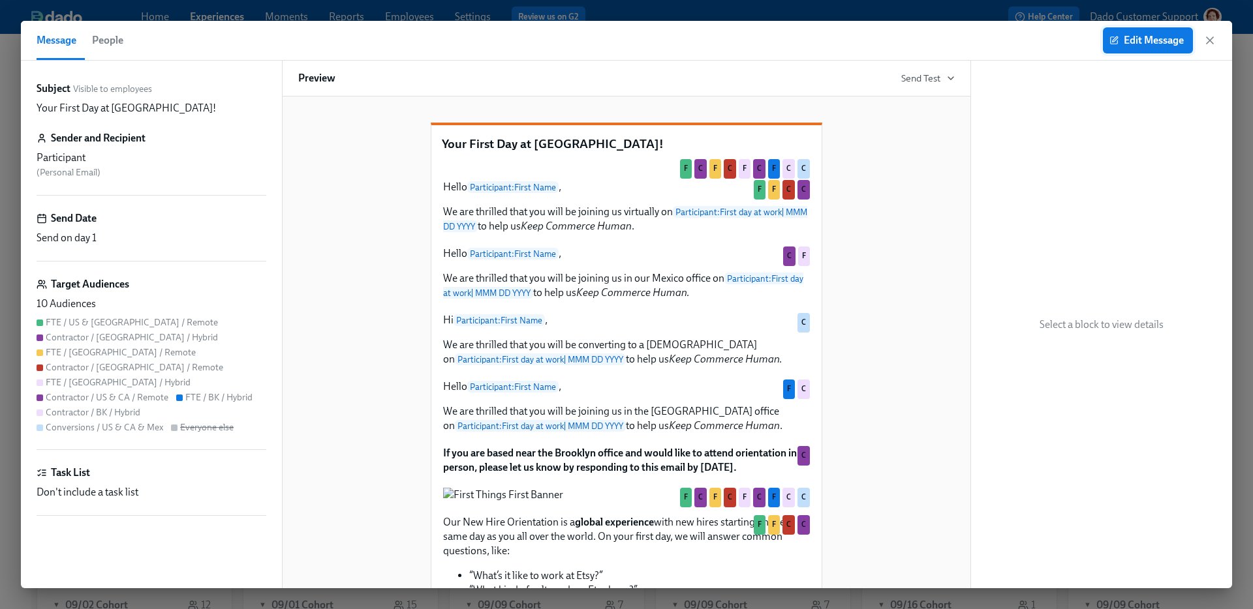
click at [1140, 41] on span "Edit Message" at bounding box center [1148, 40] width 72 height 13
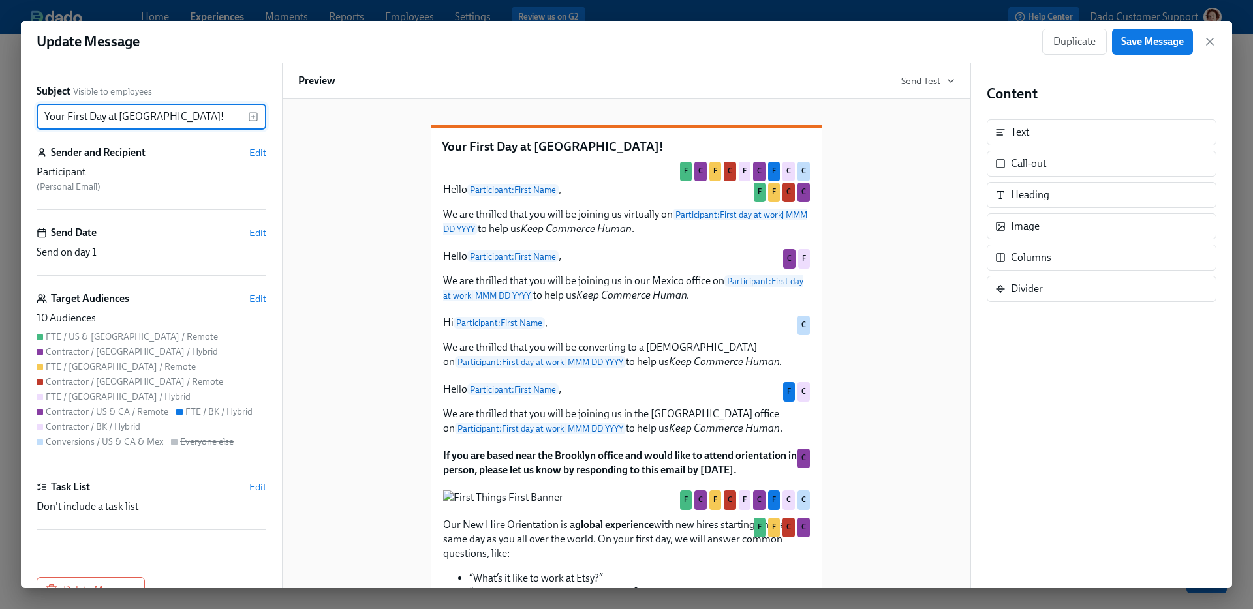
click at [255, 298] on span "Edit" at bounding box center [257, 298] width 17 height 13
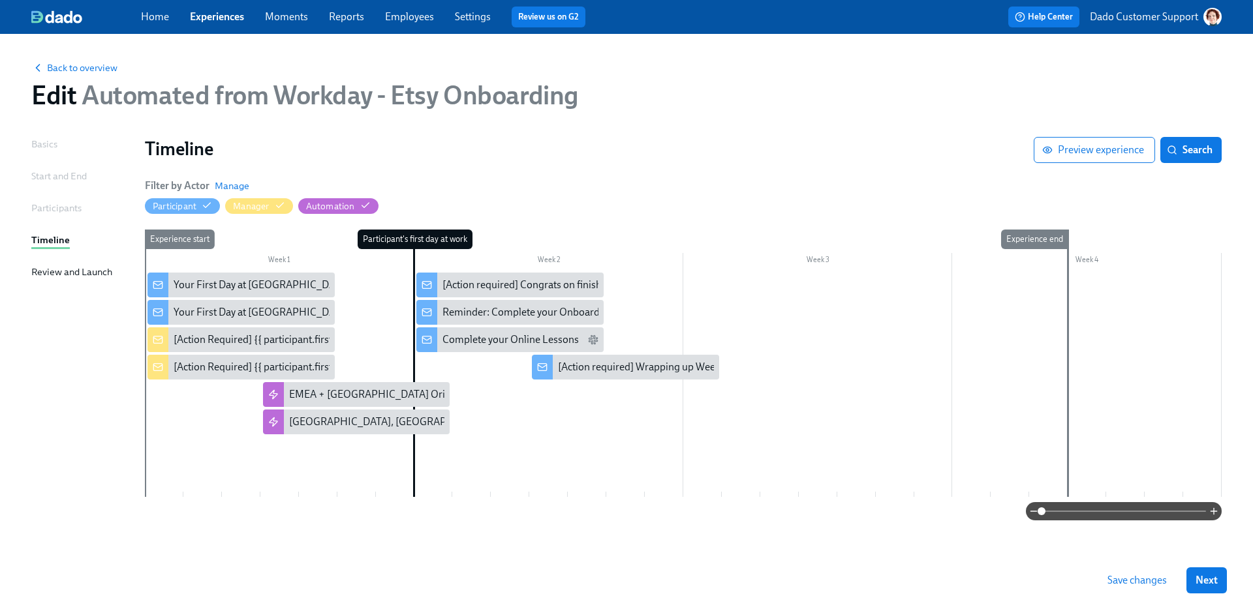
click at [63, 74] on div "Back to overview Edit Automated from Workday - Etsy Onboarding" at bounding box center [626, 86] width 1211 height 72
click at [60, 65] on span "Back to overview" at bounding box center [74, 67] width 86 height 13
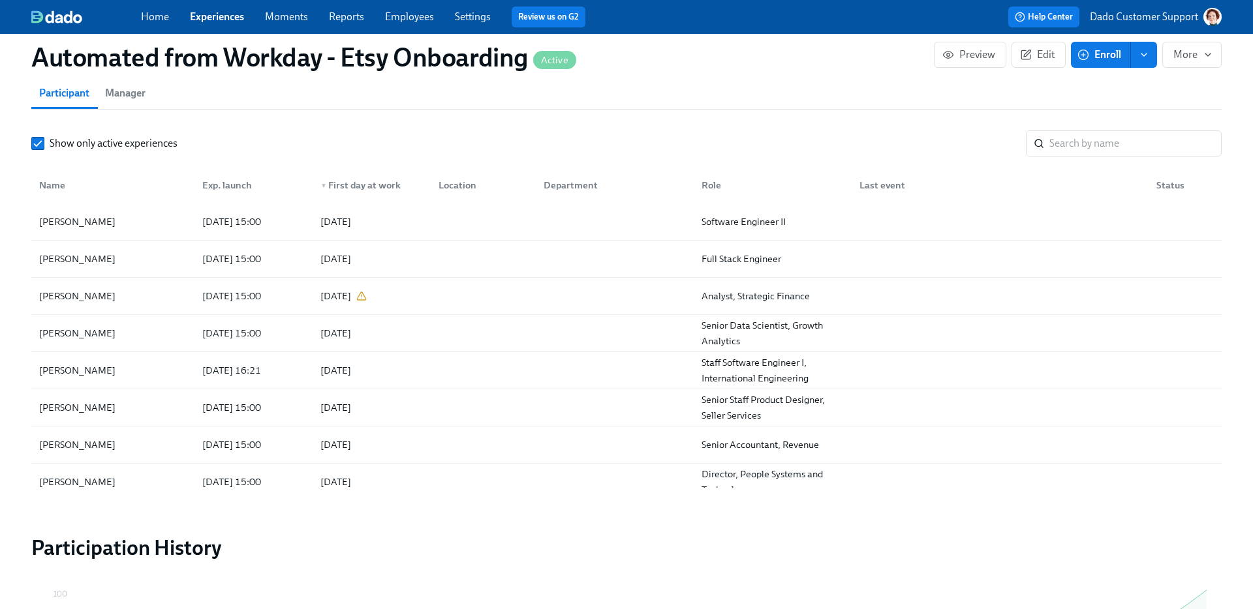
scroll to position [1124, 0]
click at [1112, 54] on span "Enroll" at bounding box center [1100, 54] width 41 height 13
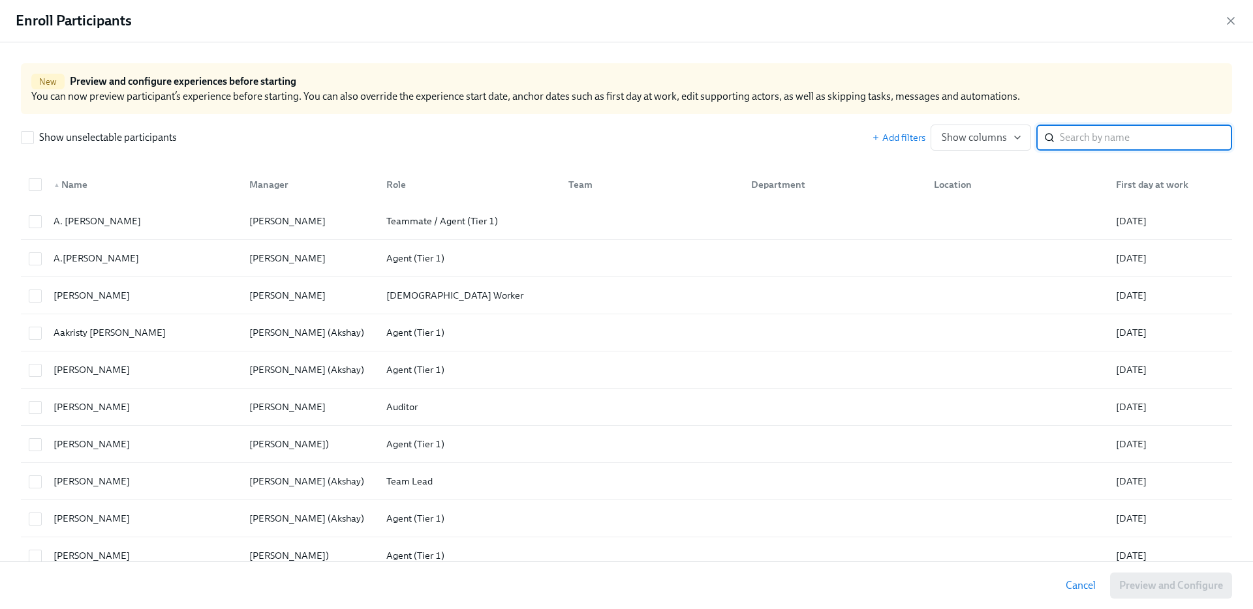
click at [1110, 144] on input "search" at bounding box center [1145, 138] width 172 height 26
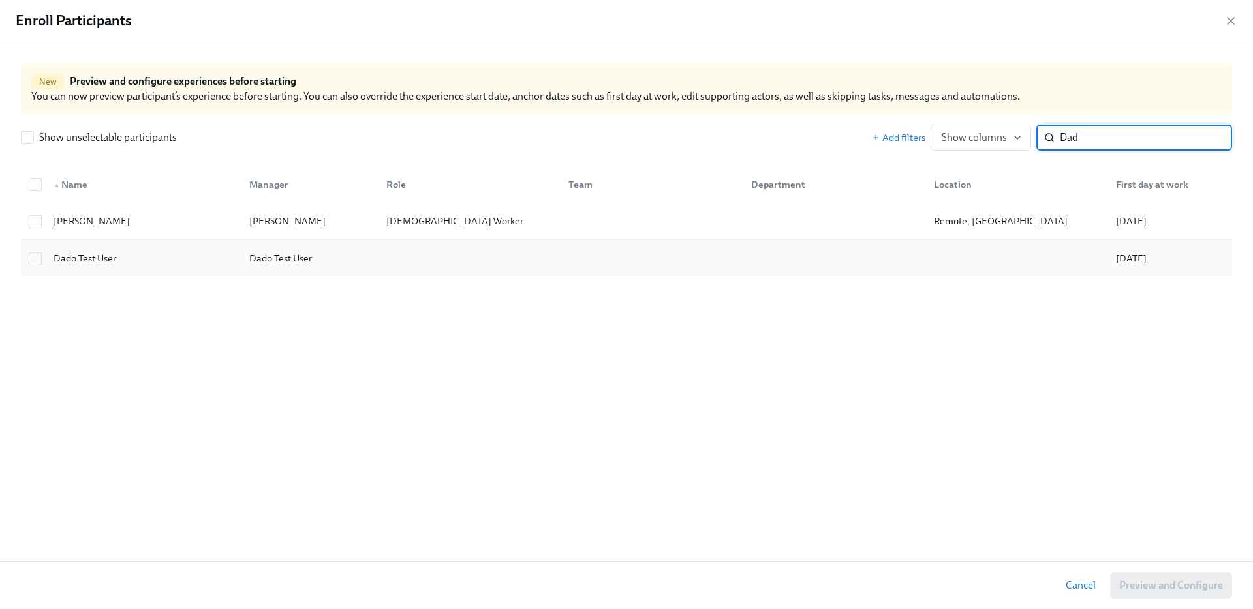
type input "Dad"
click at [214, 251] on div "Dado Test User" at bounding box center [141, 258] width 196 height 26
checkbox input "true"
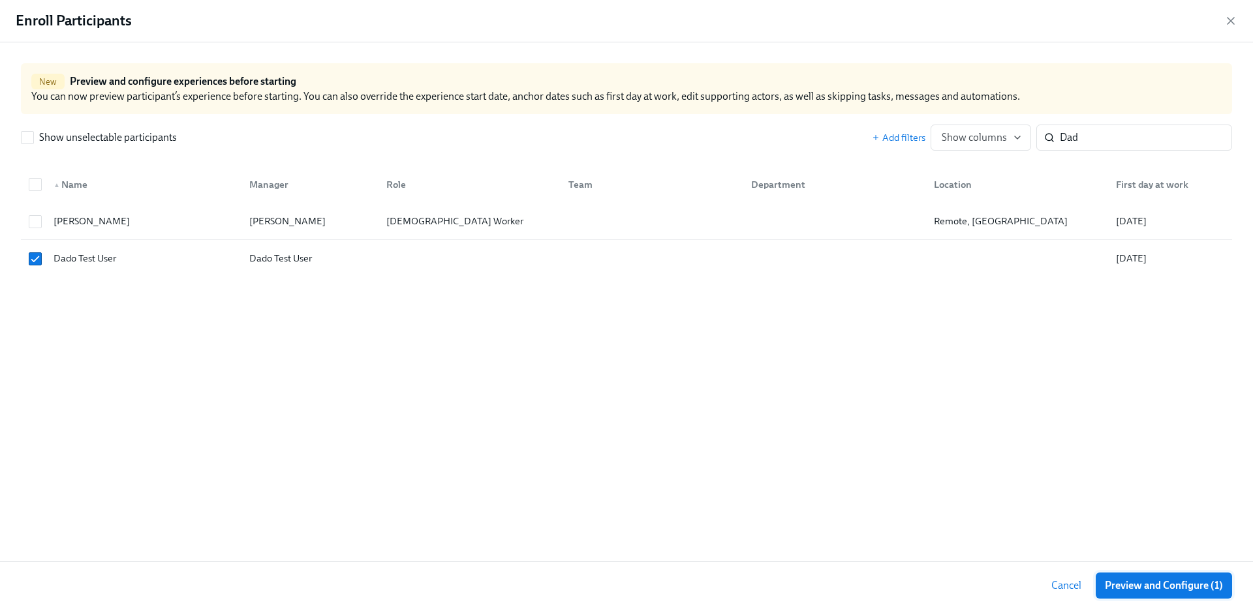
click at [1176, 582] on span "Preview and Configure (1)" at bounding box center [1163, 585] width 118 height 13
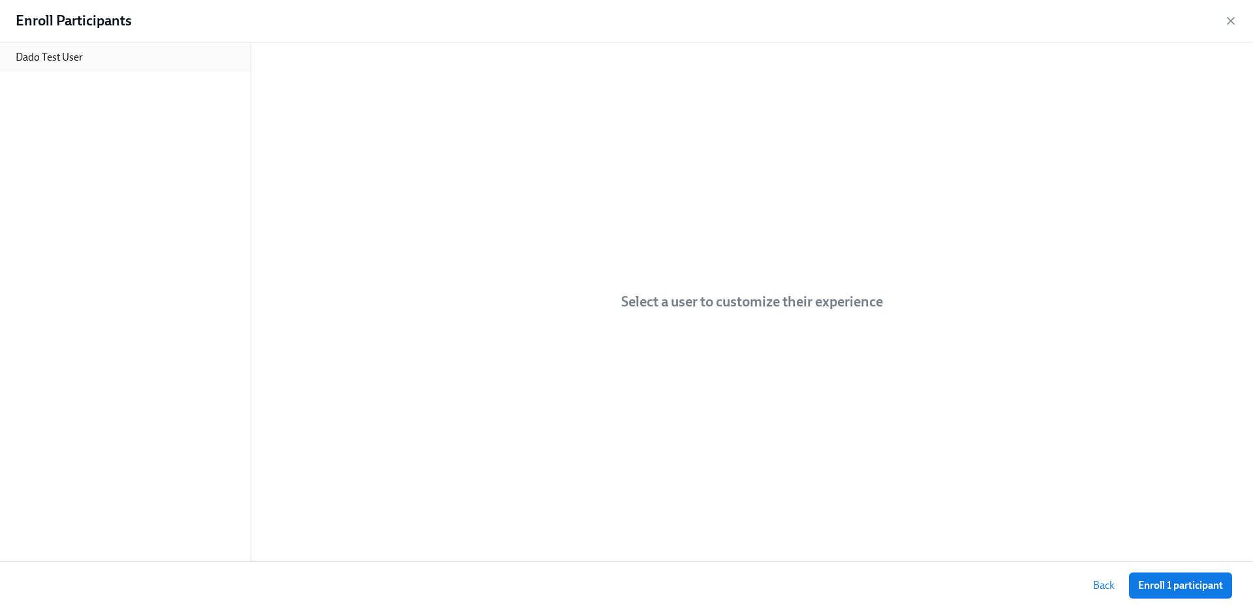
click at [143, 64] on div "Dado Test User" at bounding box center [125, 57] width 251 height 30
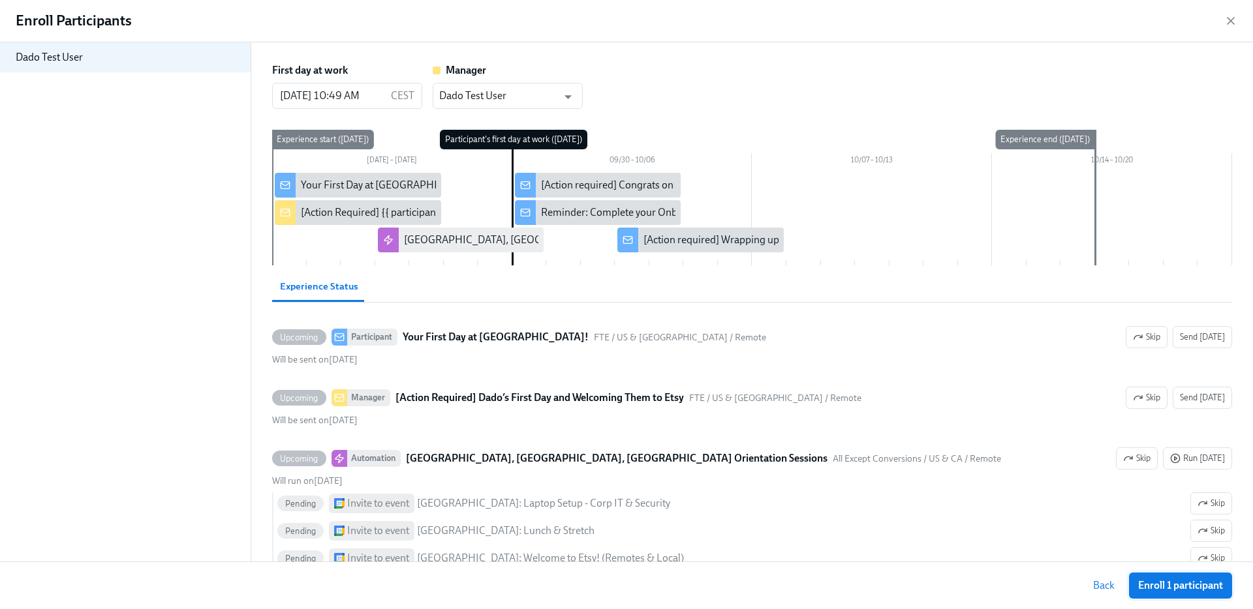
click at [1204, 580] on span "Enroll 1 participant" at bounding box center [1180, 585] width 85 height 13
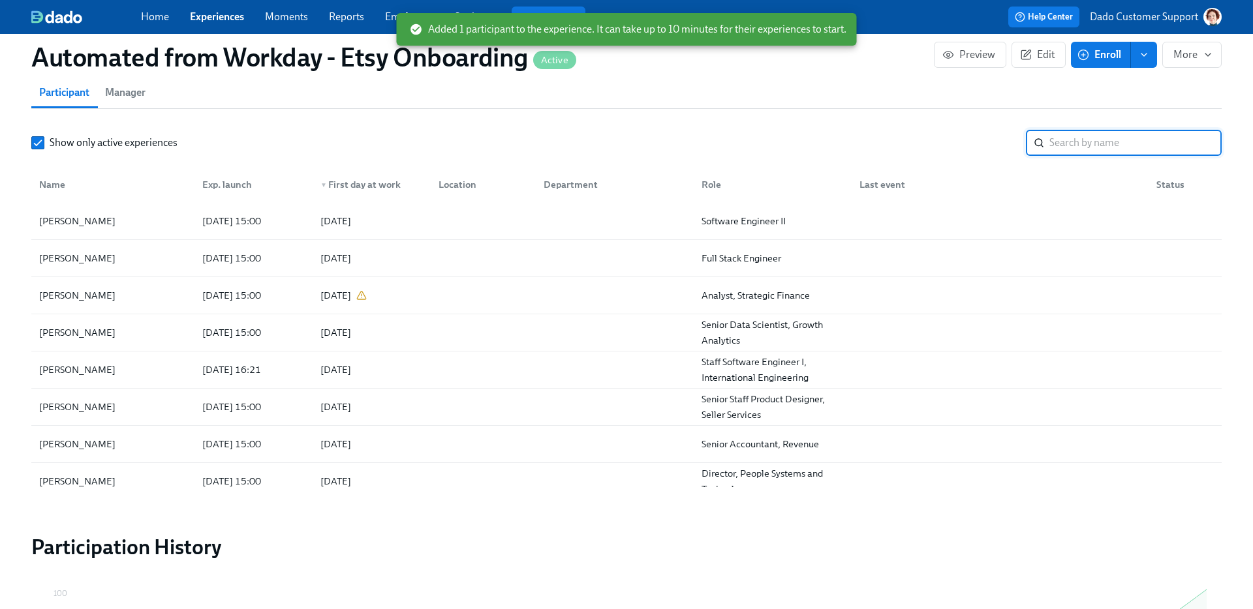
click at [1054, 152] on input "search" at bounding box center [1135, 143] width 172 height 26
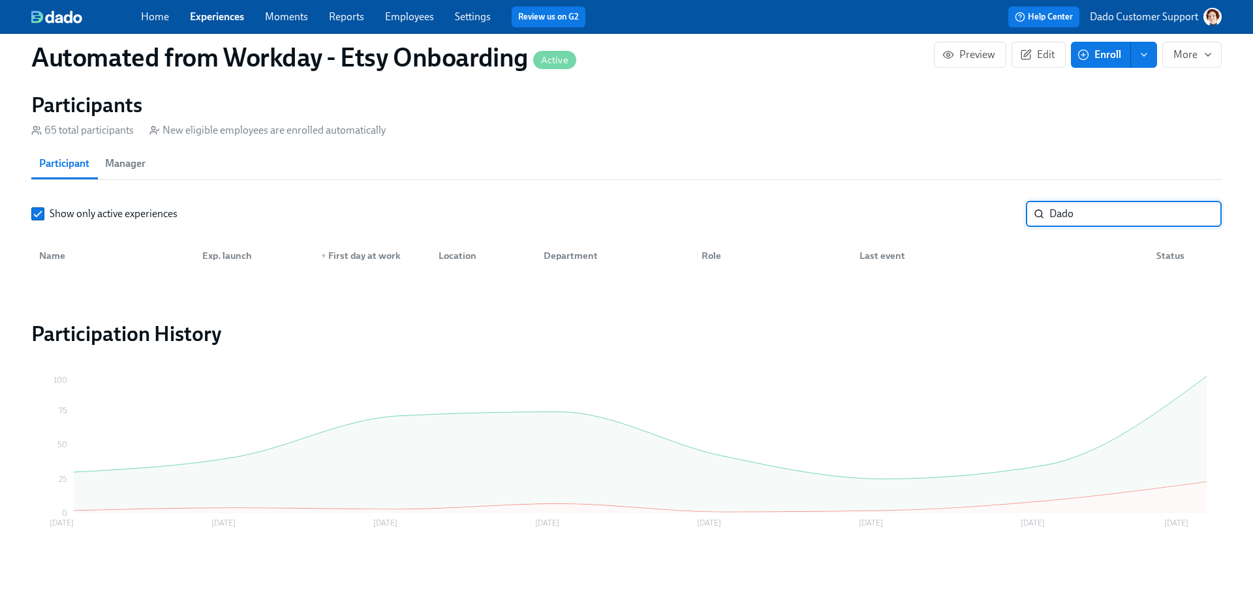
type input "Dado"
click at [32, 219] on input "Show only active experiences" at bounding box center [38, 214] width 12 height 12
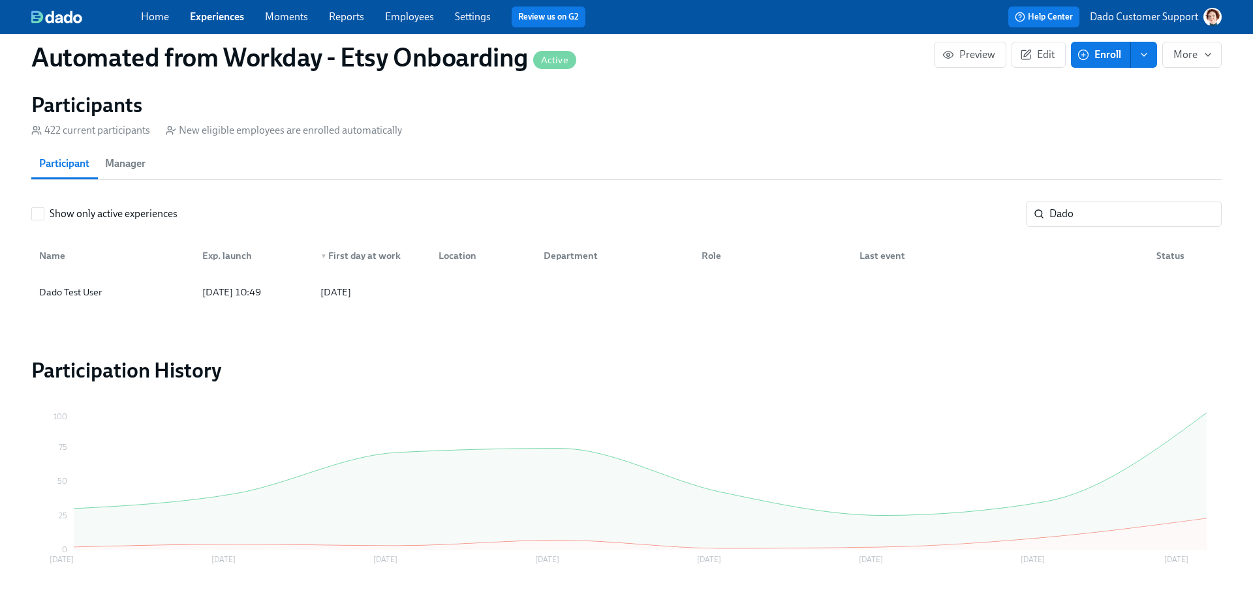
click at [74, 282] on div "Dado Test User" at bounding box center [113, 292] width 158 height 26
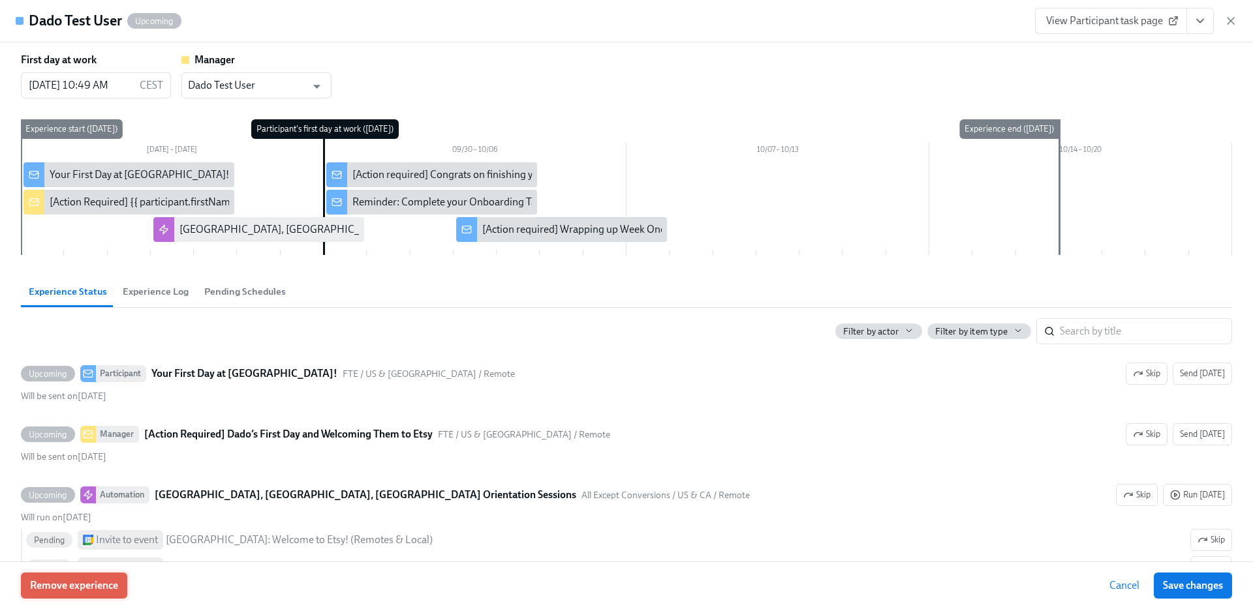
click at [76, 592] on button "Remove experience" at bounding box center [74, 586] width 106 height 26
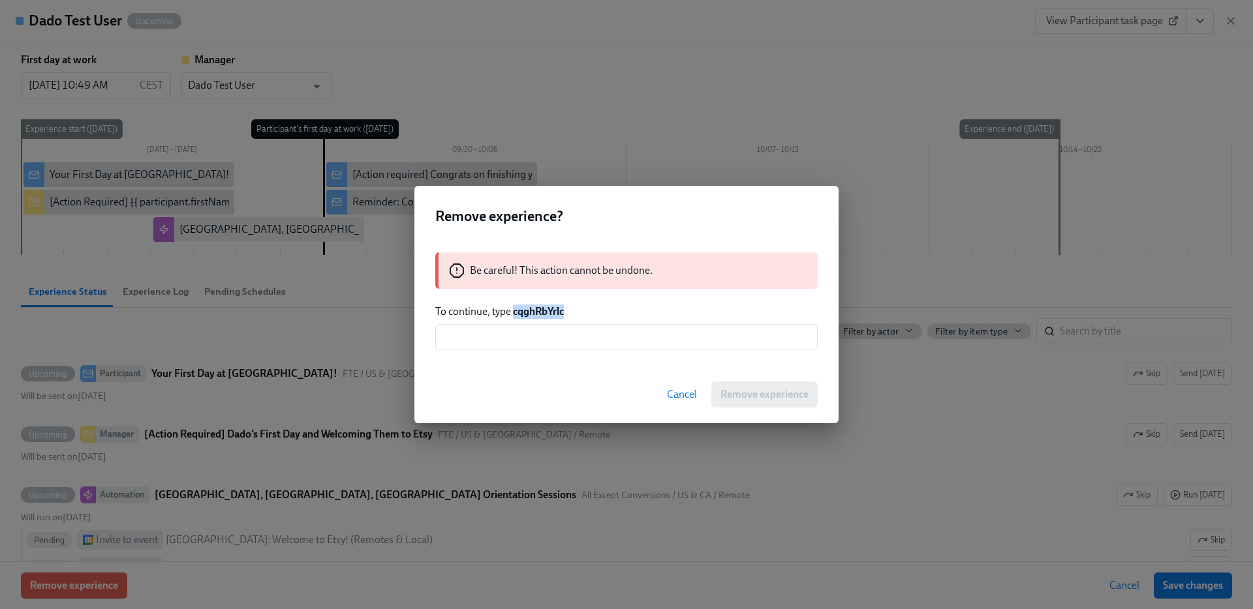
drag, startPoint x: 514, startPoint y: 315, endPoint x: 586, endPoint y: 316, distance: 71.8
click at [586, 315] on p "To continue, type cqghRbYrlc" at bounding box center [626, 312] width 382 height 14
copy strong "cqghRbYrlc"
click at [570, 331] on input "text" at bounding box center [626, 337] width 382 height 26
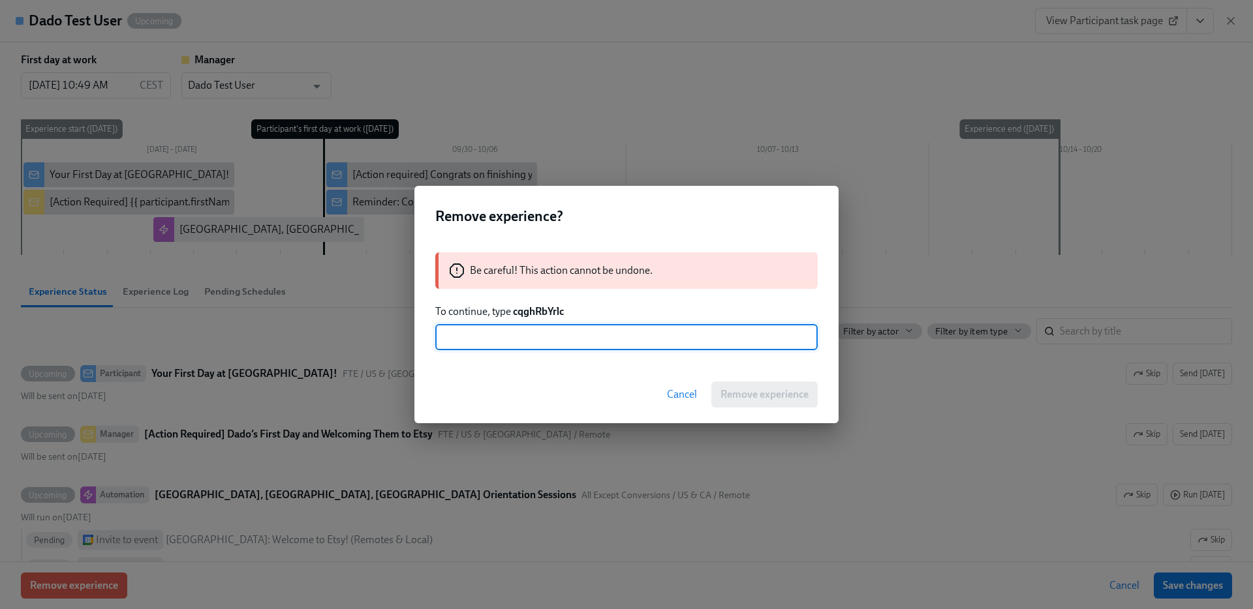
paste input "cqghRbYrlc"
type input "cqghRbYrlc"
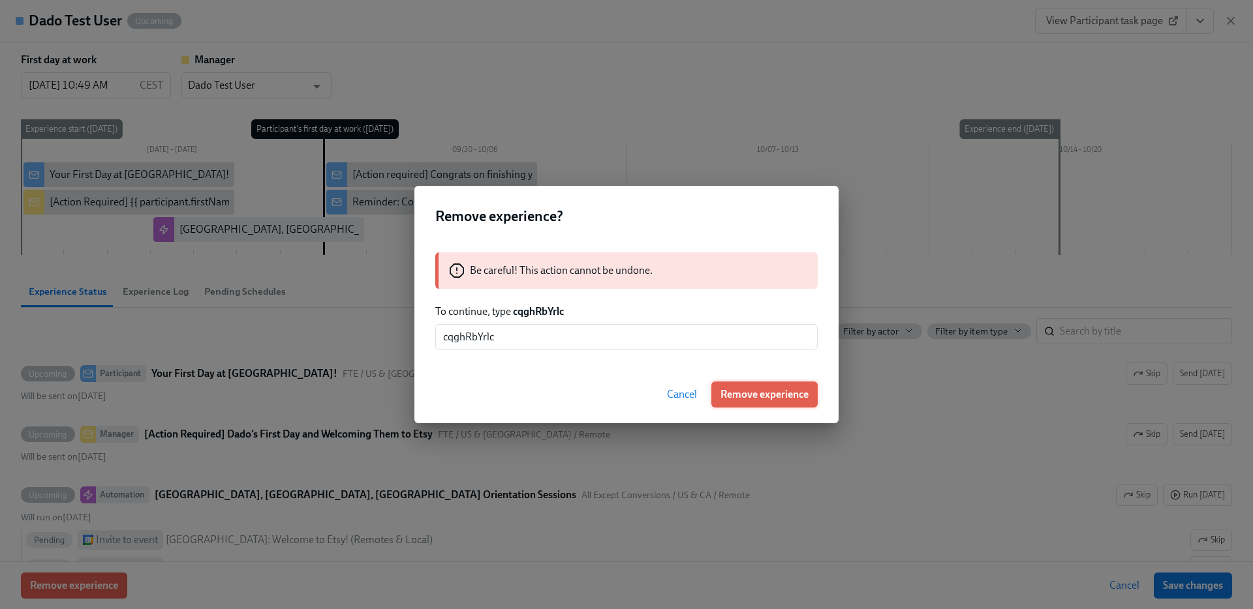
click at [769, 405] on button "Remove experience" at bounding box center [764, 395] width 106 height 26
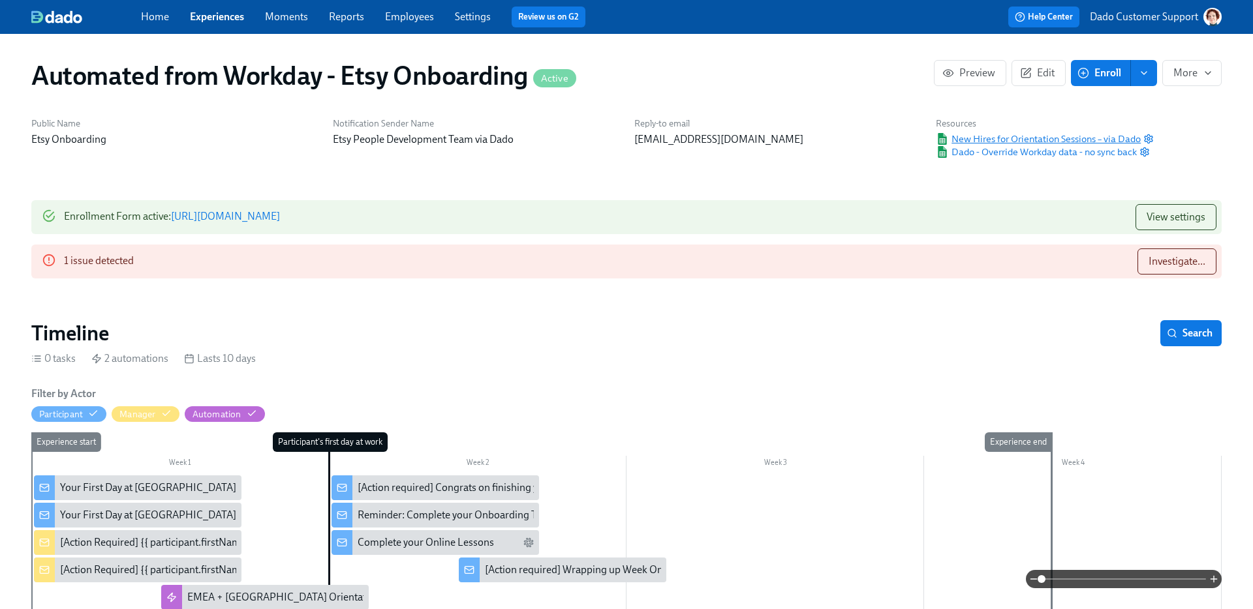
click at [1108, 137] on span "New Hires for Orientation Sessions – via Dado" at bounding box center [1038, 138] width 205 height 13
click at [1067, 147] on span "Dado - Override Workday data - no sync back" at bounding box center [1036, 151] width 201 height 13
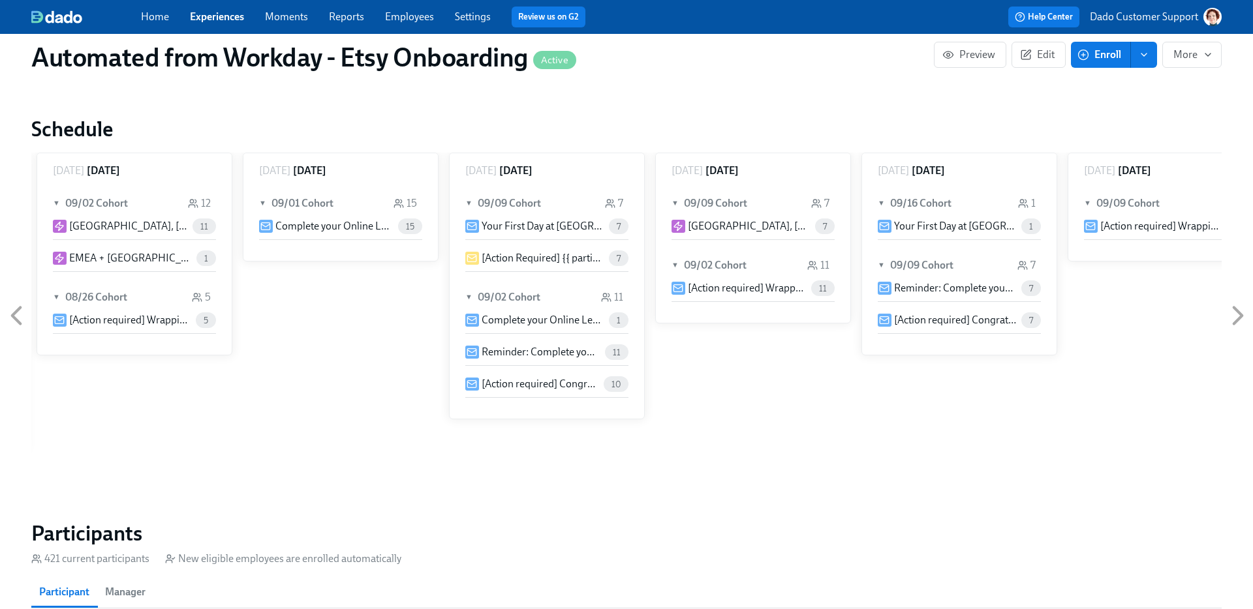
scroll to position [886, 0]
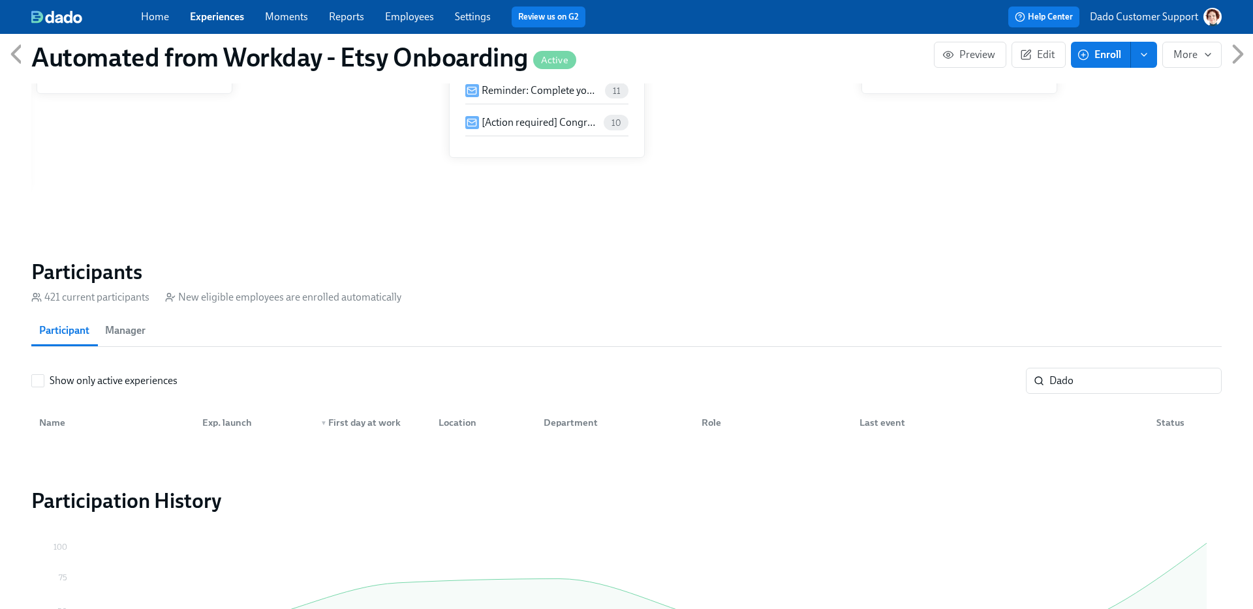
click at [1106, 47] on button "Enroll" at bounding box center [1101, 55] width 60 height 26
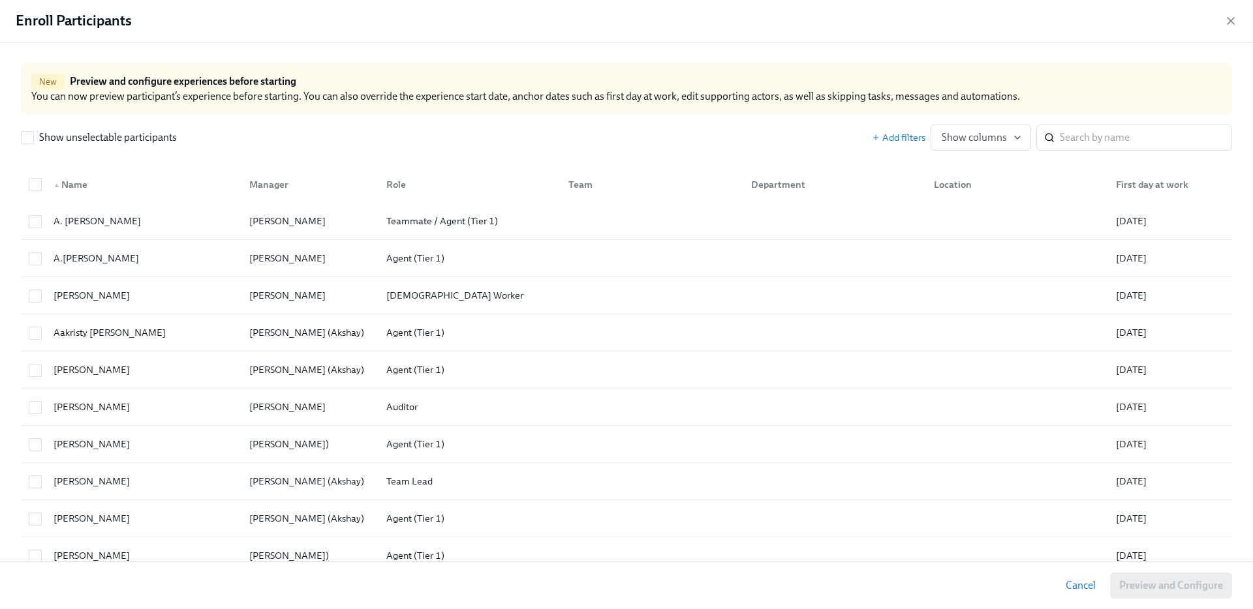
click at [1146, 130] on input "search" at bounding box center [1145, 138] width 172 height 26
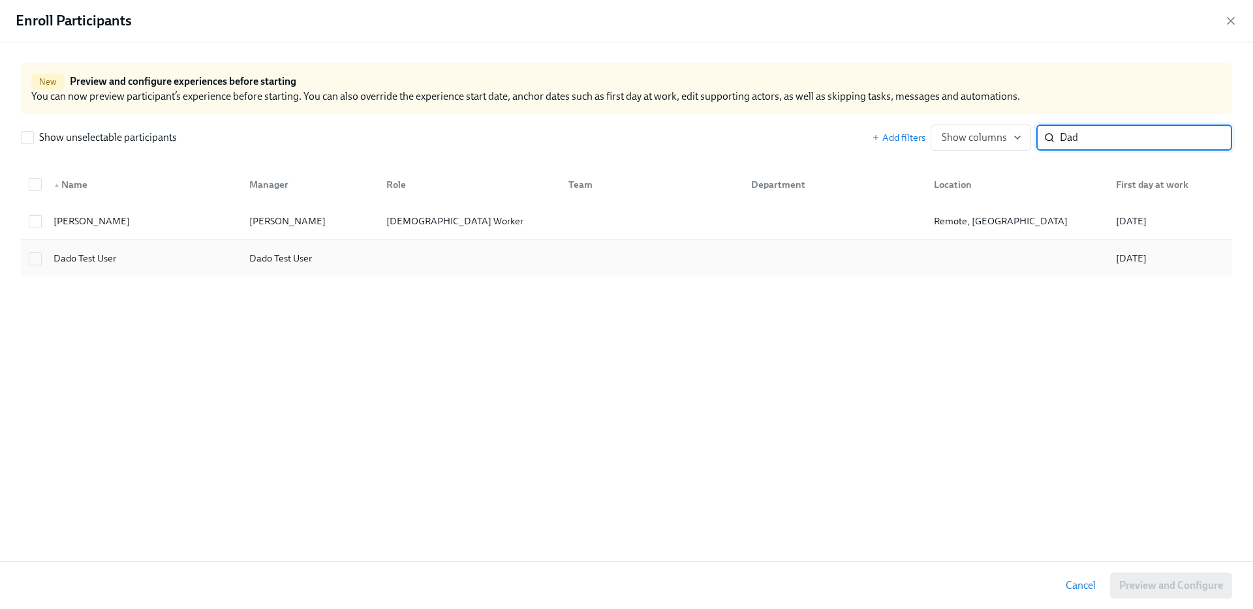
type input "Dad"
click at [314, 273] on div "Dado Test User Dado Test User 09/30/2025" at bounding box center [626, 258] width 1211 height 37
checkbox input "true"
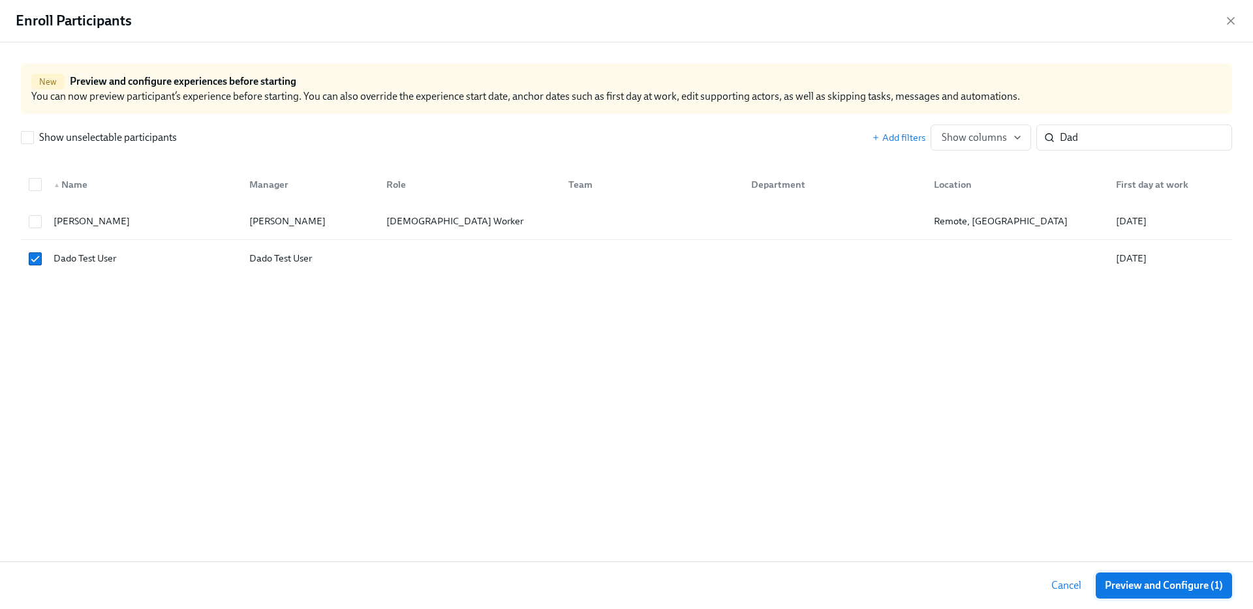
click at [1173, 591] on span "Preview and Configure (1)" at bounding box center [1163, 585] width 118 height 13
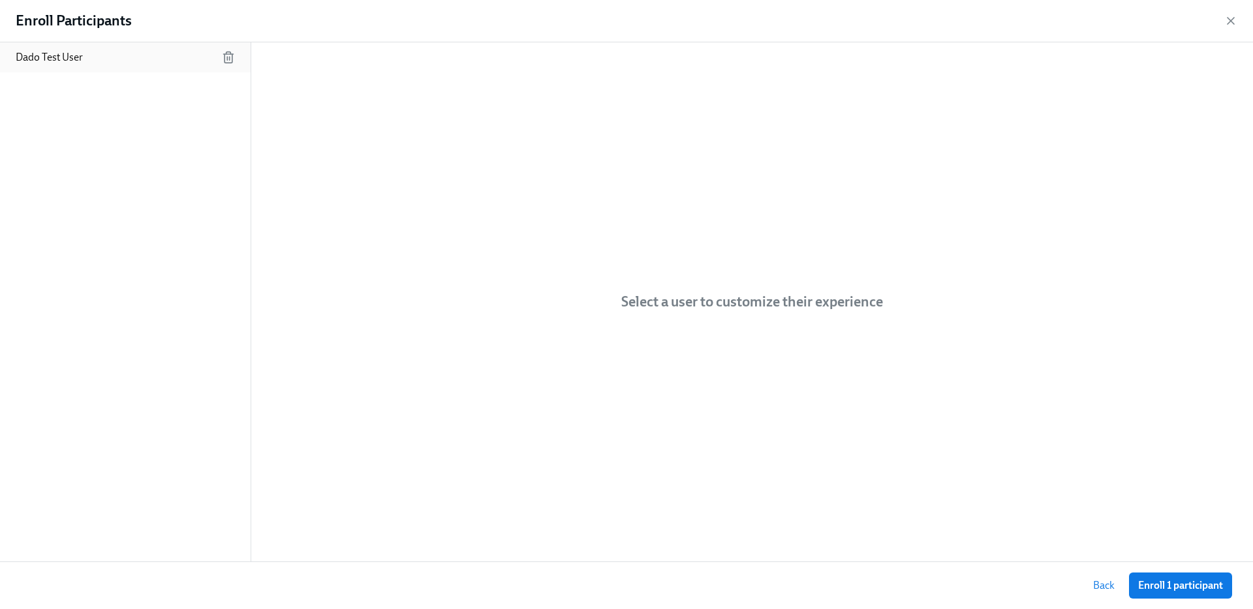
click at [44, 57] on p "Dado Test User" at bounding box center [49, 57] width 67 height 14
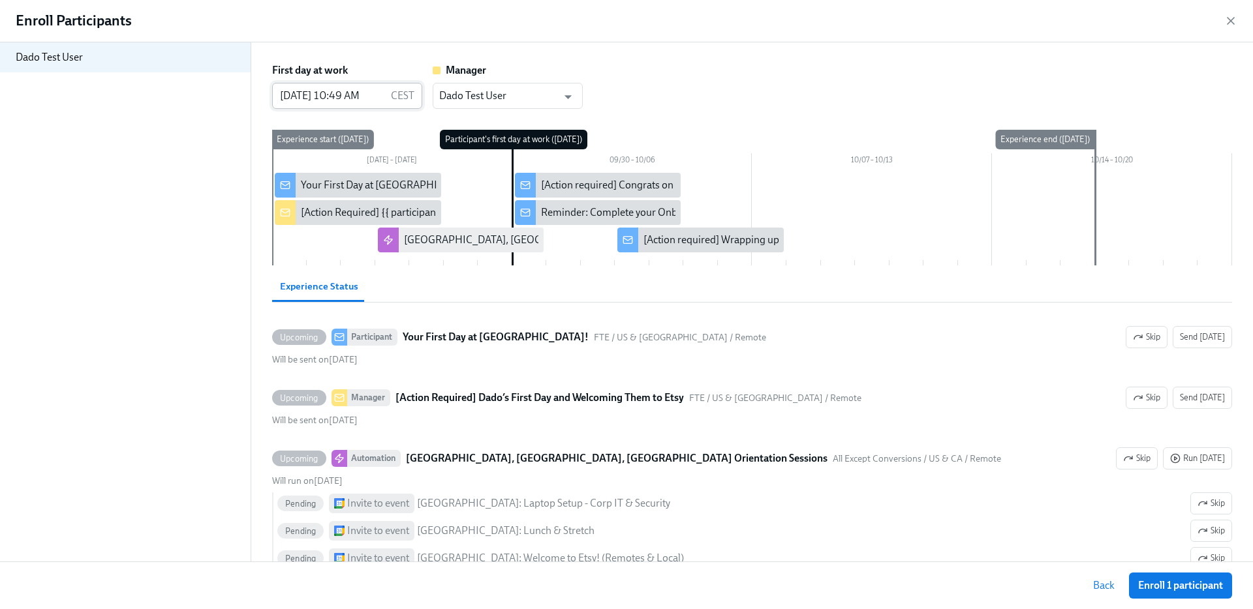
click at [295, 96] on input "09/30/2025 10:49 AM" at bounding box center [329, 96] width 114 height 26
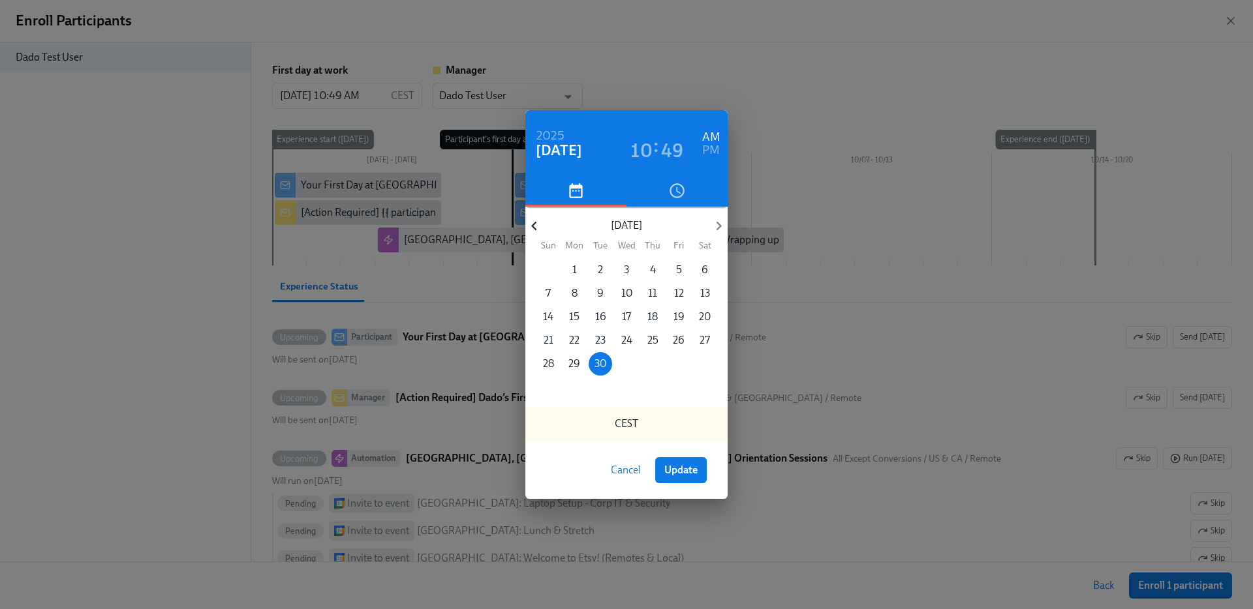
click at [530, 234] on icon "button" at bounding box center [534, 226] width 18 height 18
click at [714, 226] on icon "button" at bounding box center [719, 226] width 18 height 18
click at [572, 268] on p "1" at bounding box center [574, 270] width 5 height 14
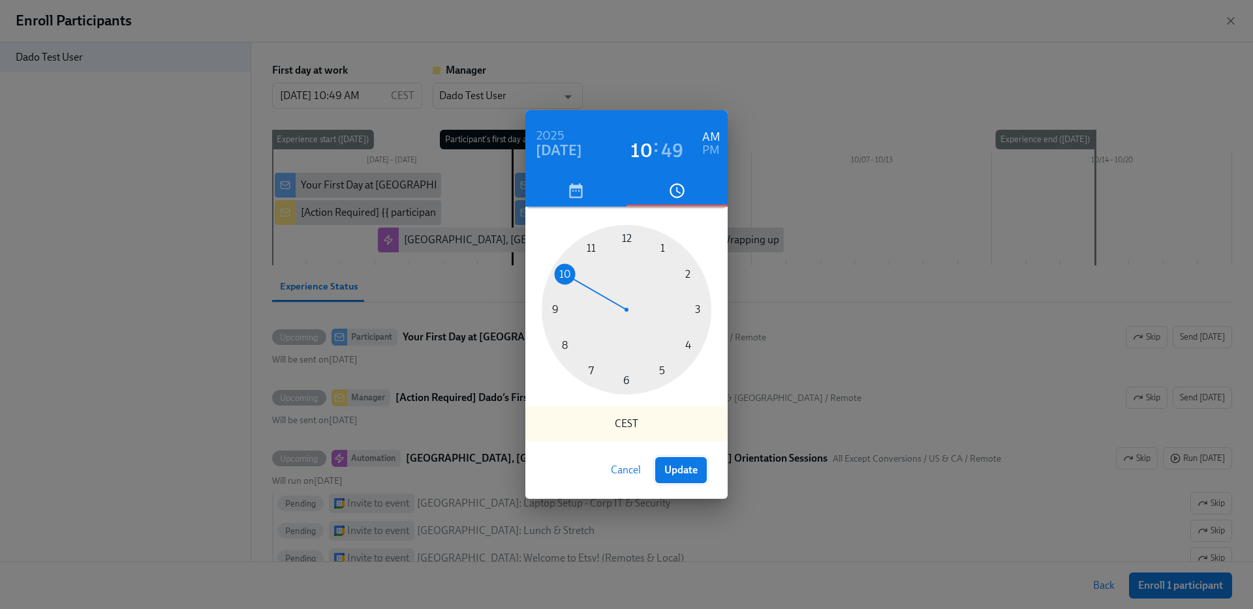
click at [692, 474] on span "Update" at bounding box center [680, 470] width 33 height 13
type input "09/01/2025 10:49 AM"
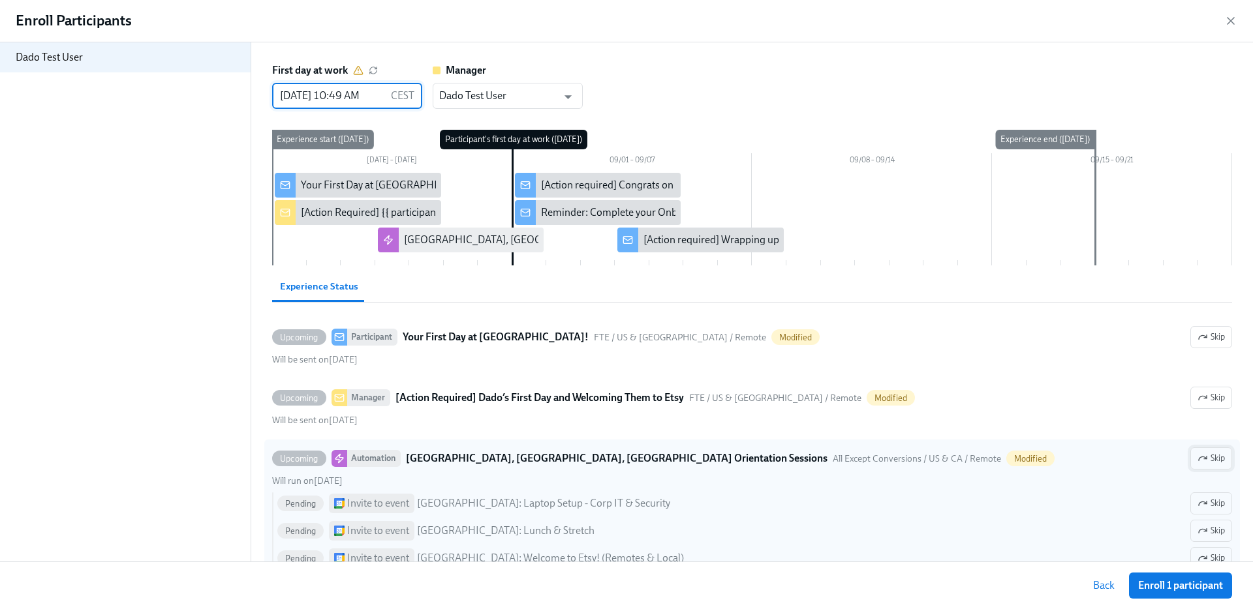
click at [1210, 458] on span "Skip" at bounding box center [1210, 458] width 27 height 13
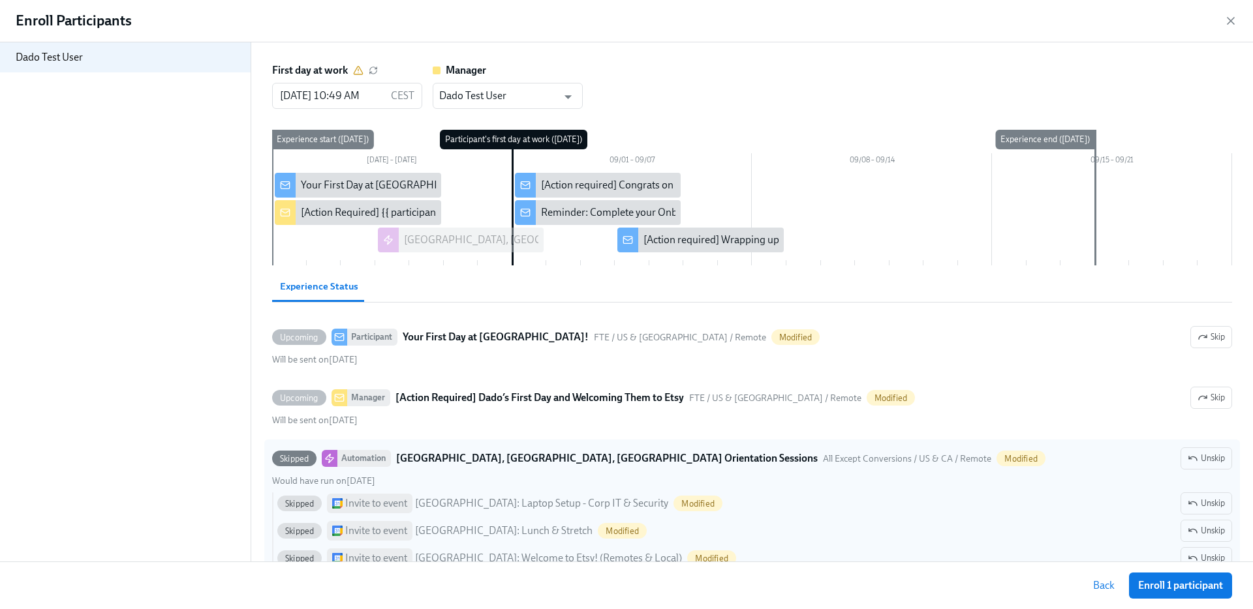
scroll to position [4, 0]
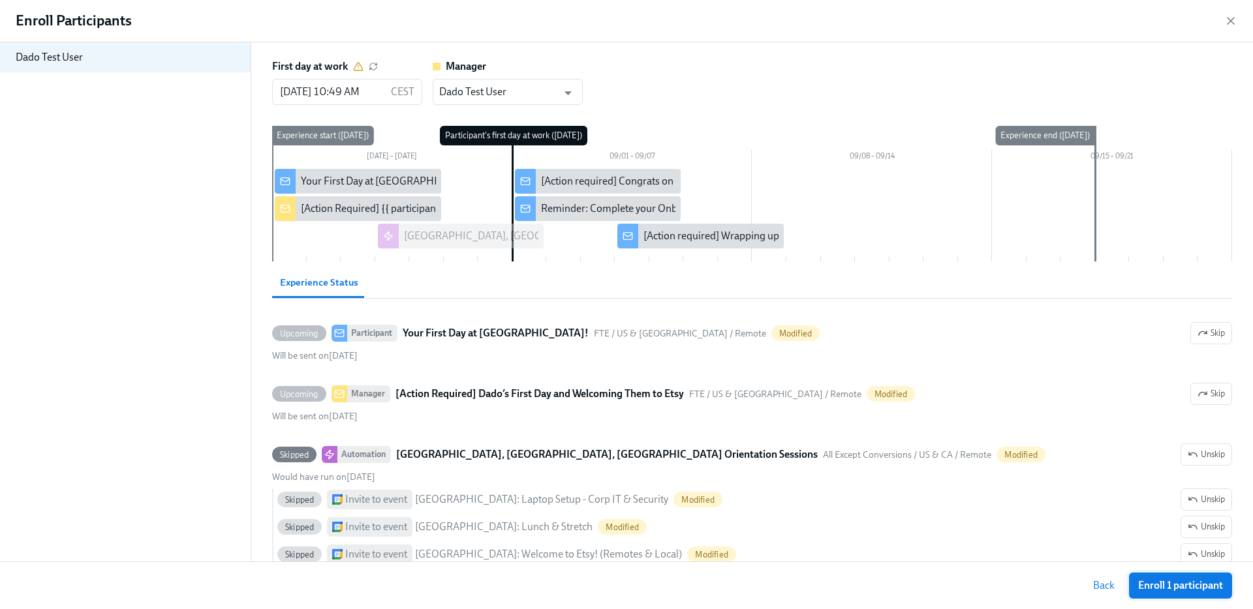
click at [1169, 583] on span "Enroll 1 participant" at bounding box center [1180, 585] width 85 height 13
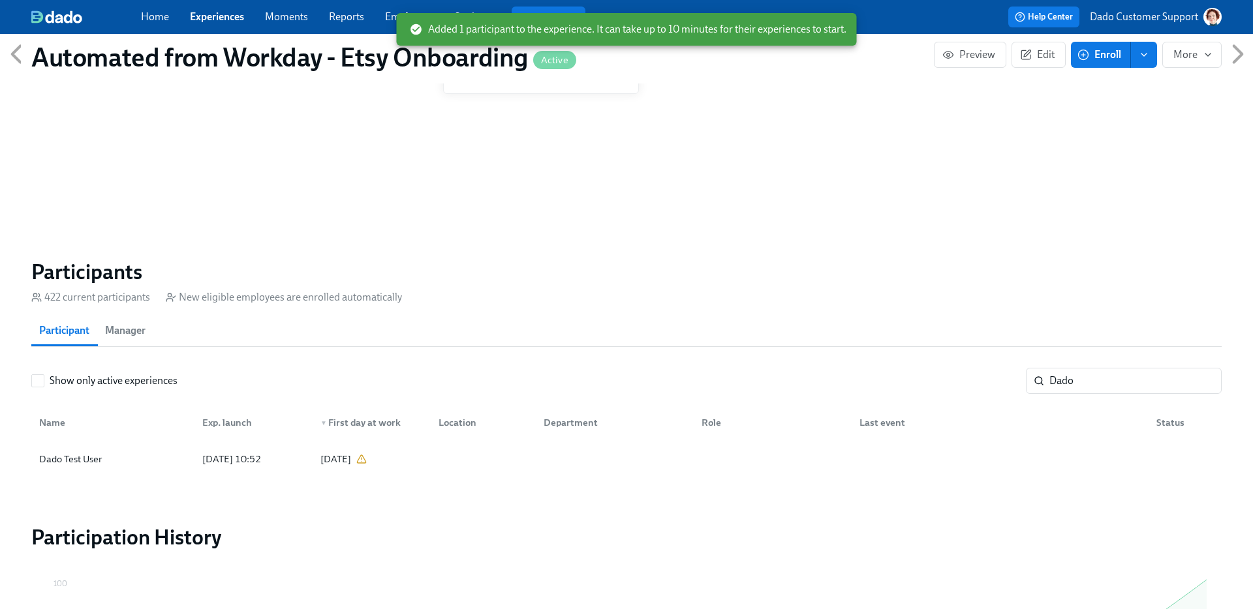
scroll to position [0, 2717]
click at [459, 457] on div at bounding box center [480, 459] width 105 height 26
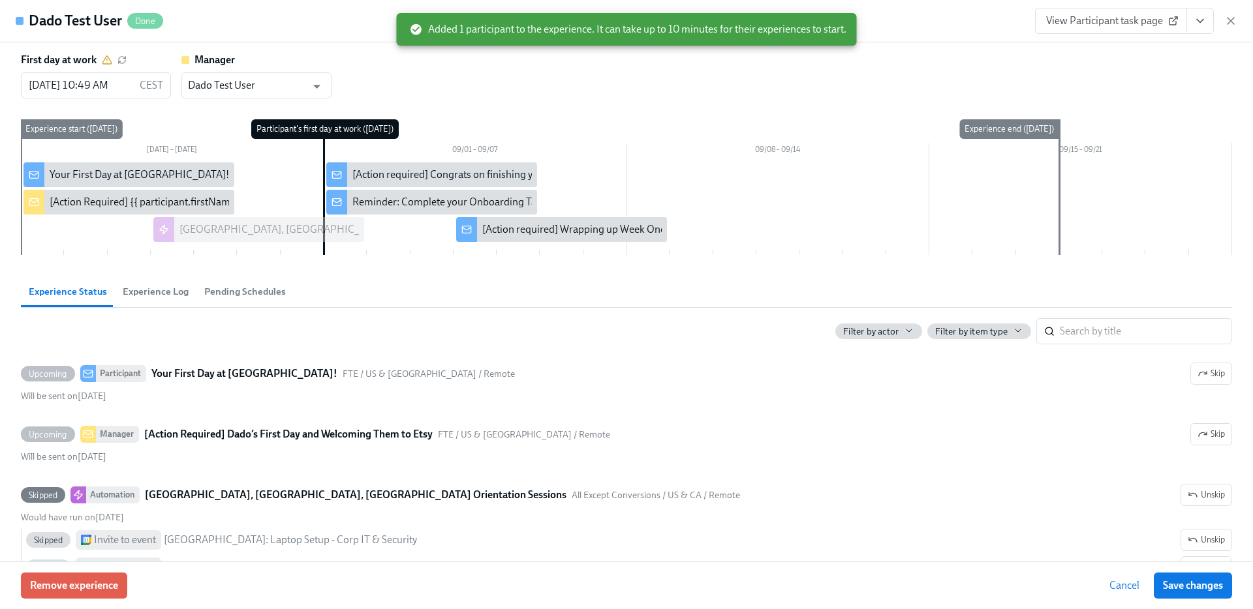
click at [241, 292] on span "Pending Schedules" at bounding box center [245, 291] width 82 height 15
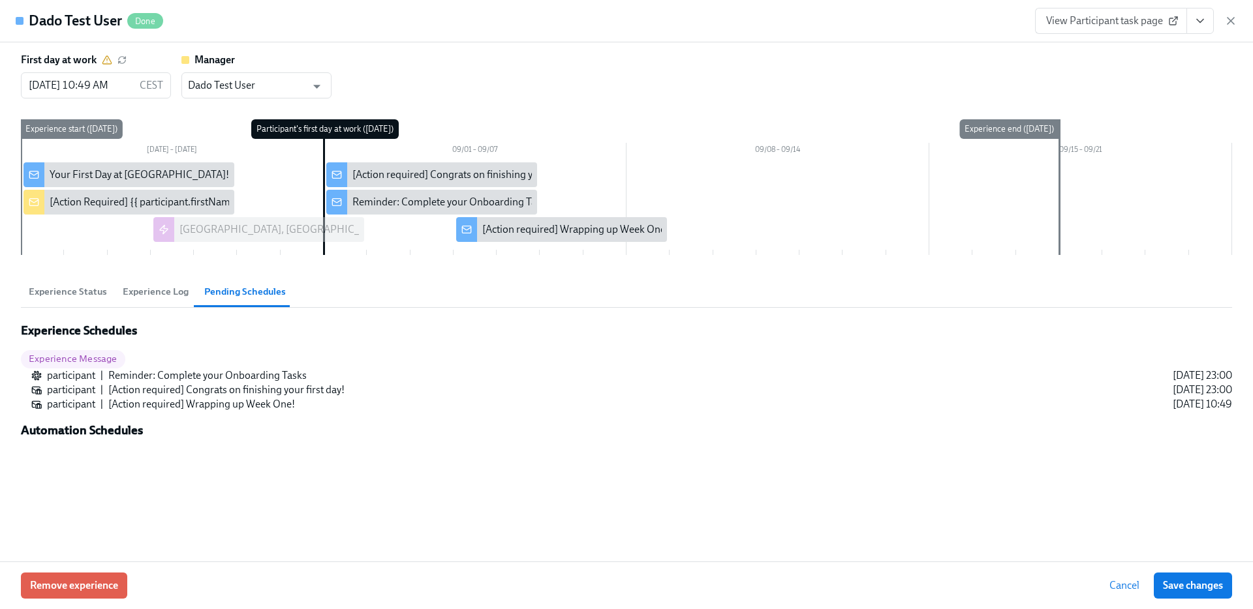
click at [55, 296] on span "Experience Status" at bounding box center [68, 291] width 78 height 15
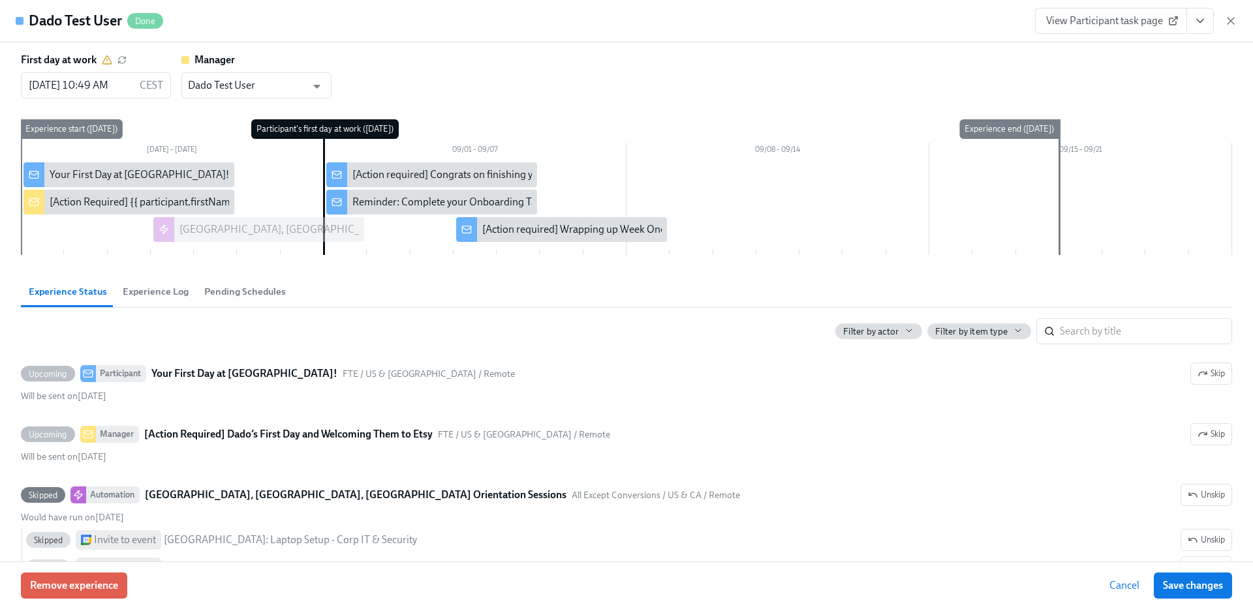
click at [234, 288] on span "Pending Schedules" at bounding box center [245, 291] width 82 height 15
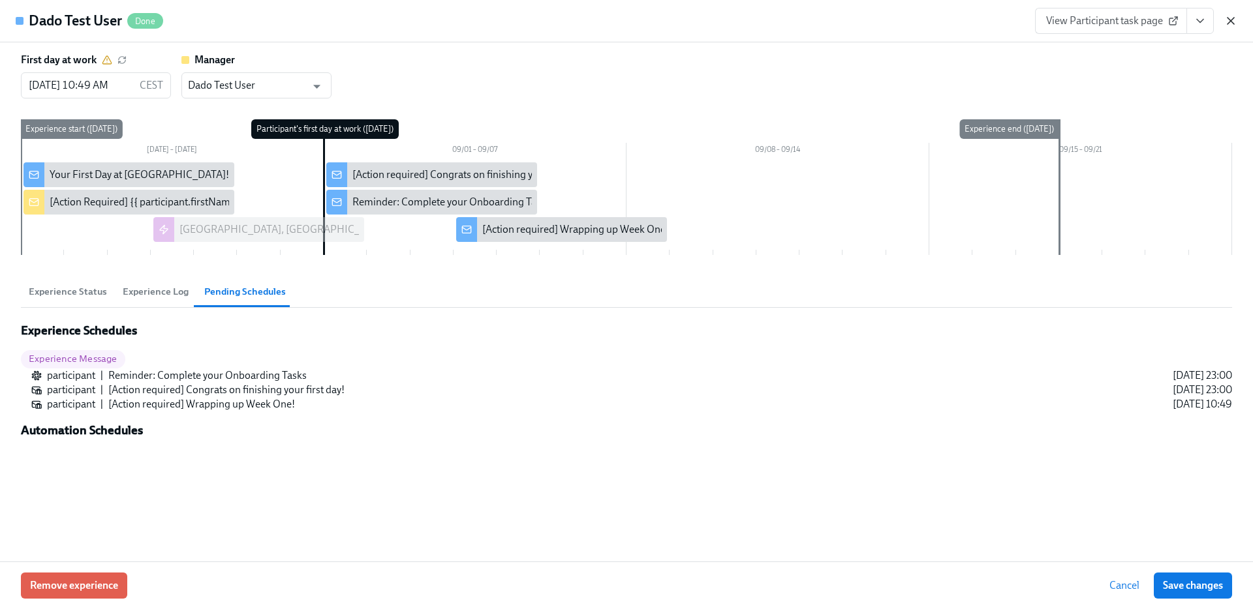
click at [1229, 26] on icon "button" at bounding box center [1230, 20] width 13 height 13
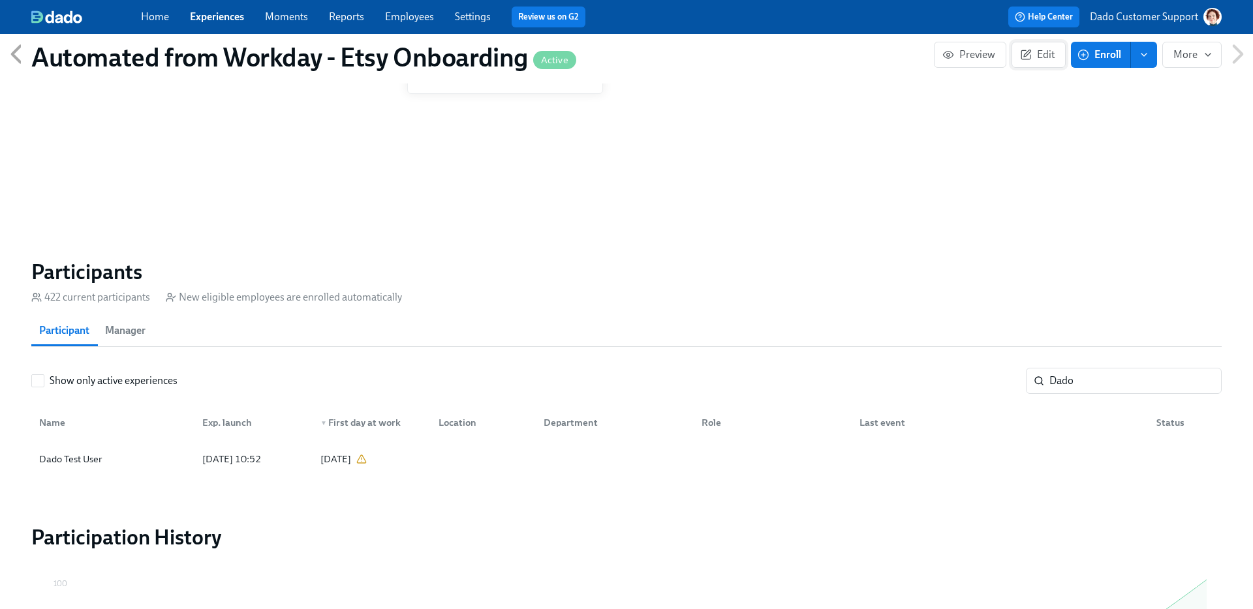
click at [1034, 51] on span "Edit" at bounding box center [1038, 54] width 32 height 13
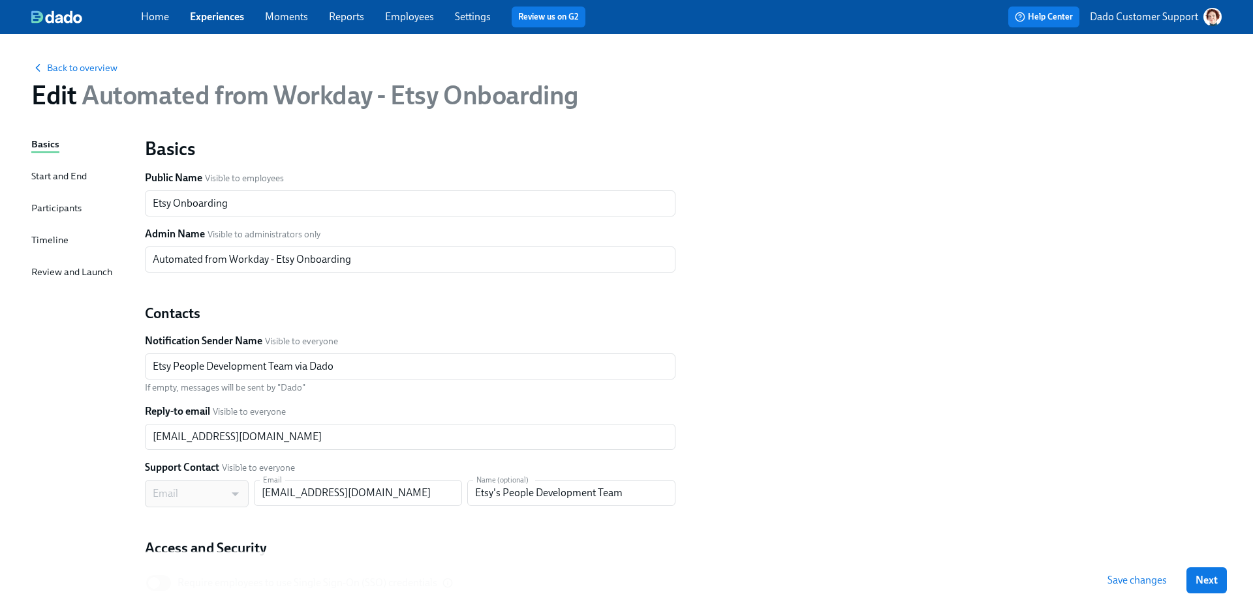
click at [1098, 588] on button "Save changes" at bounding box center [1137, 581] width 78 height 26
click at [99, 67] on span "Back to overview" at bounding box center [74, 67] width 86 height 13
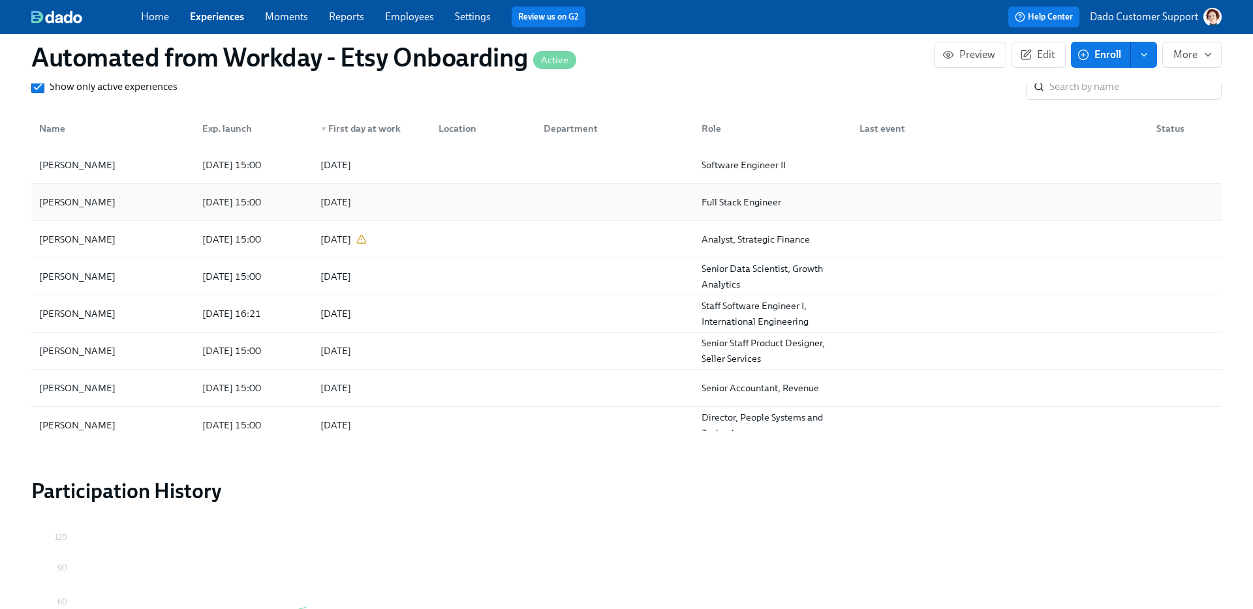
scroll to position [1181, 0]
click at [1061, 87] on input "search" at bounding box center [1135, 85] width 172 height 26
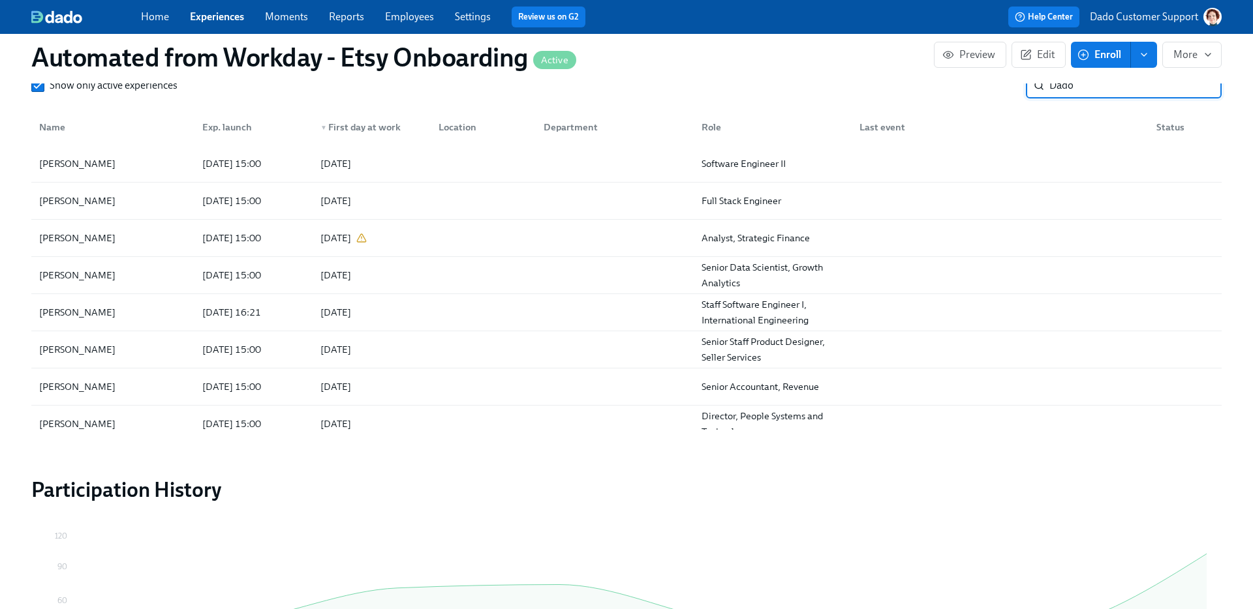
scroll to position [1089, 0]
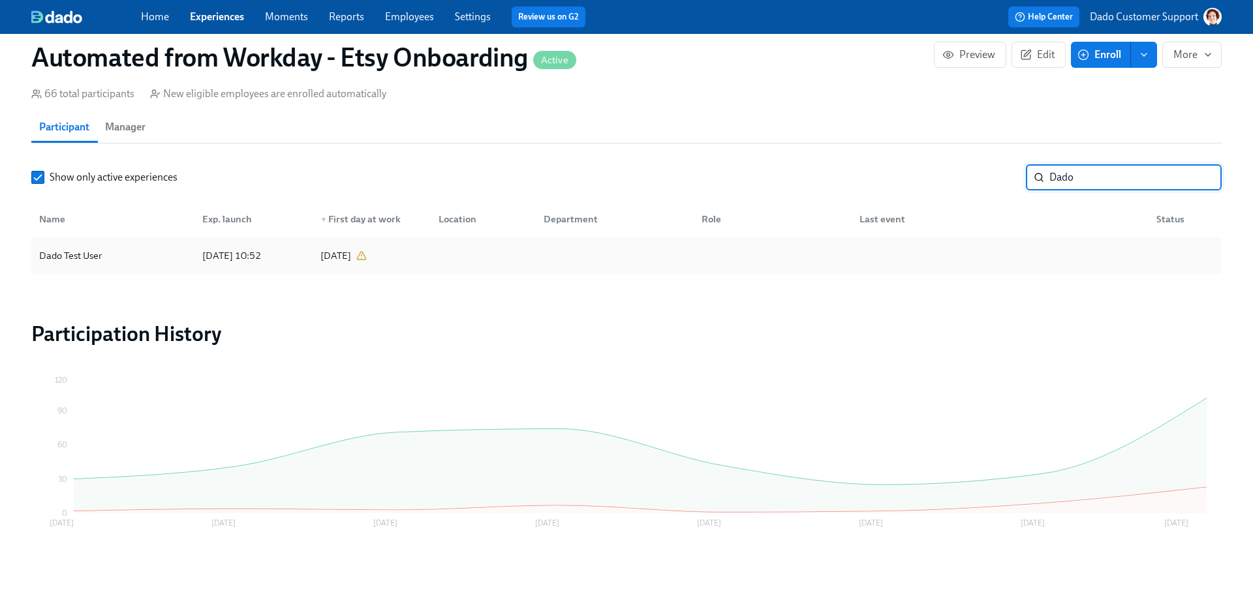
type input "Dado"
click at [157, 239] on div "Dado Test User 2025/08/28 10:52 2025/09/01" at bounding box center [626, 255] width 1190 height 37
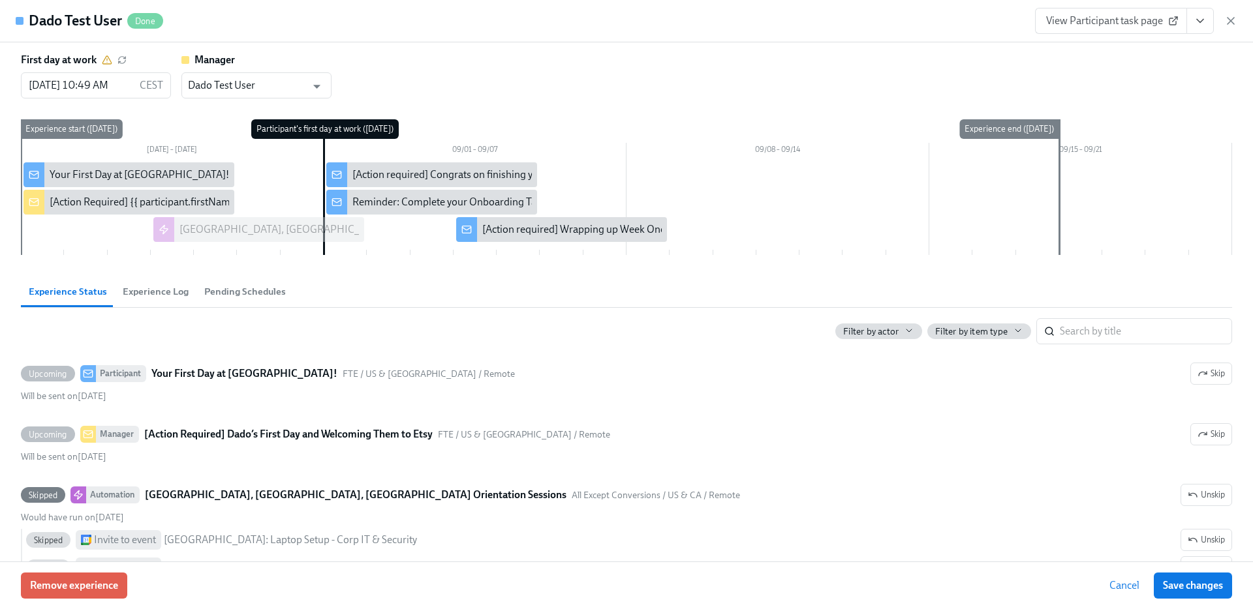
click at [241, 287] on span "Pending Schedules" at bounding box center [245, 291] width 82 height 15
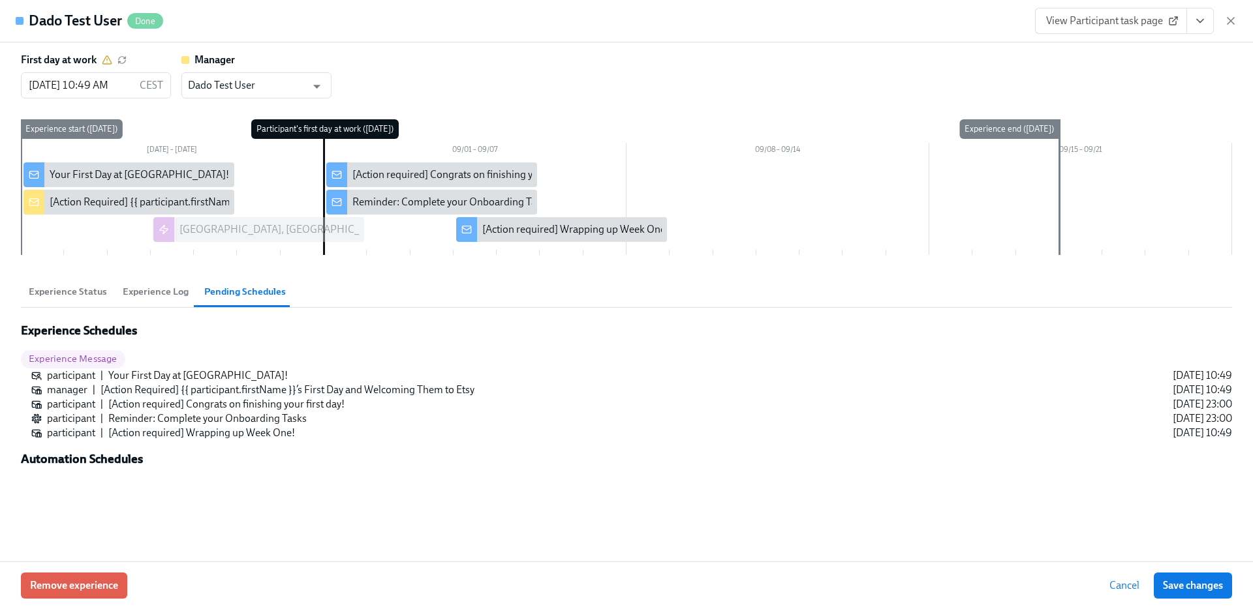
scroll to position [0, 2717]
click at [63, 296] on span "Experience Status" at bounding box center [68, 291] width 78 height 15
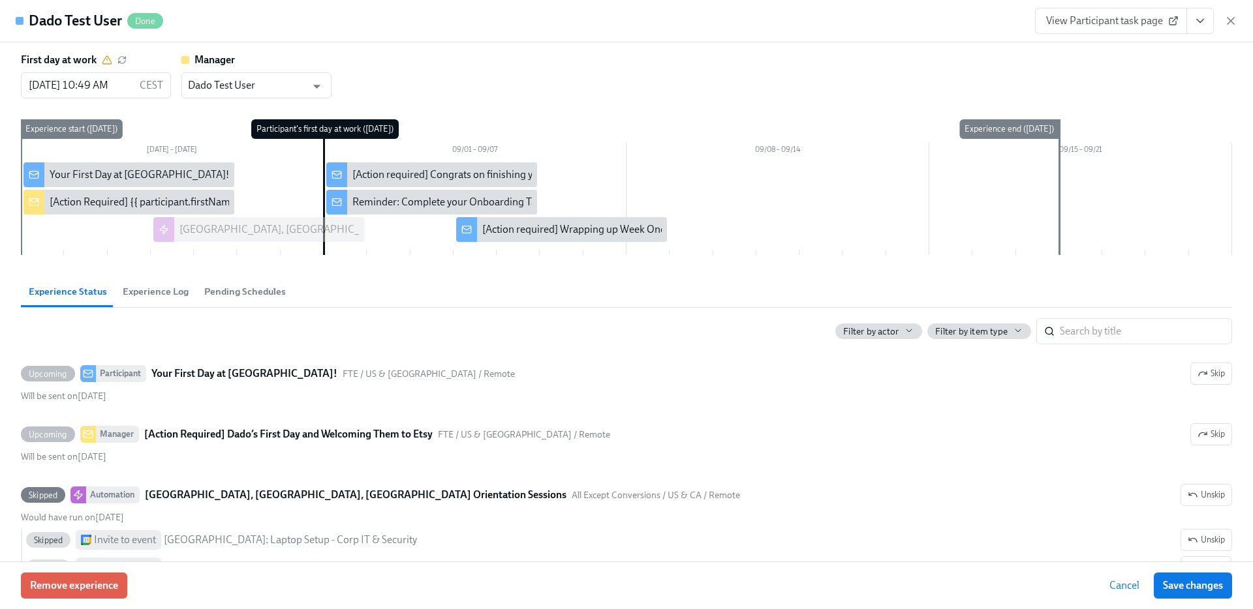
click at [243, 296] on span "Pending Schedules" at bounding box center [245, 291] width 82 height 15
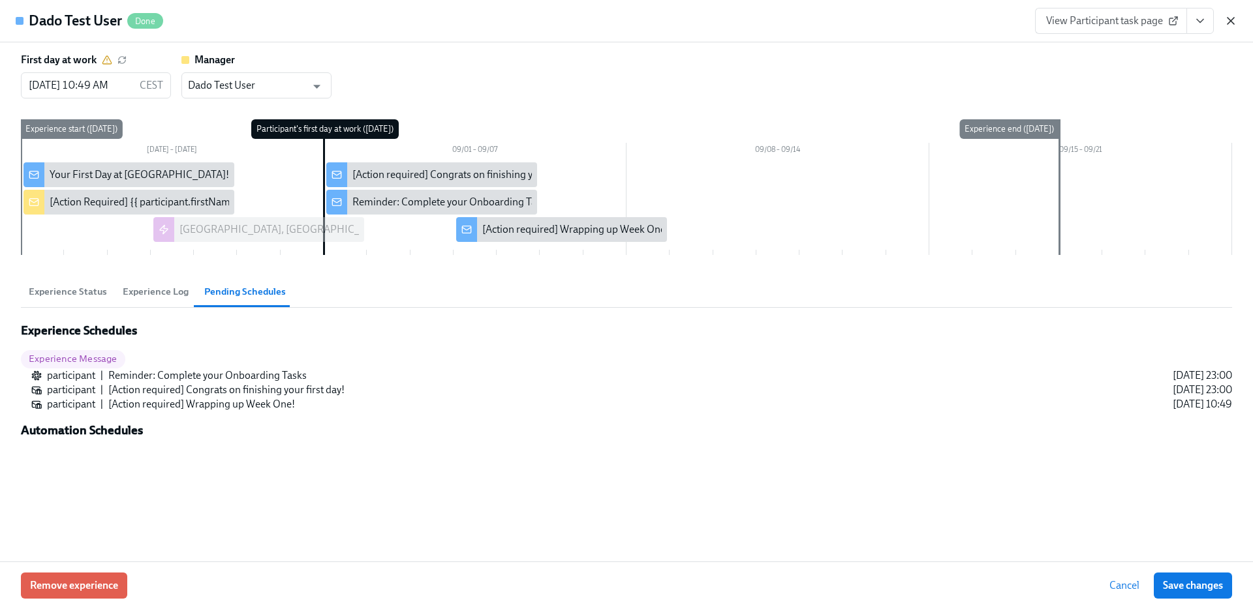
click at [1231, 20] on icon "button" at bounding box center [1230, 21] width 7 height 7
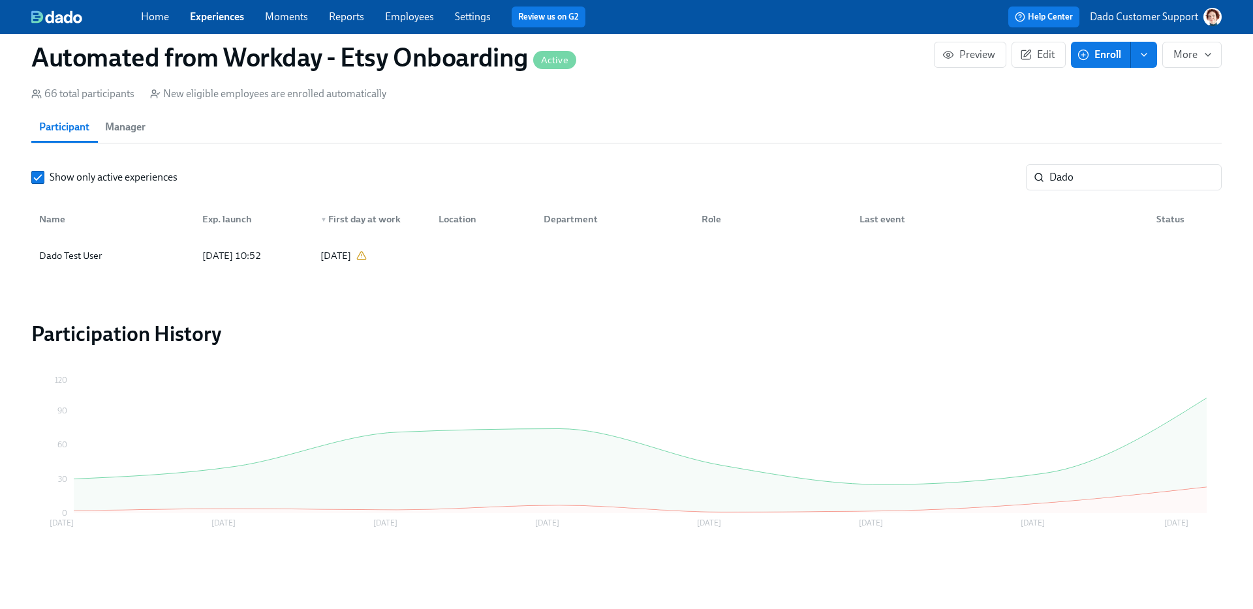
click at [1116, 50] on span "Enroll" at bounding box center [1100, 54] width 41 height 13
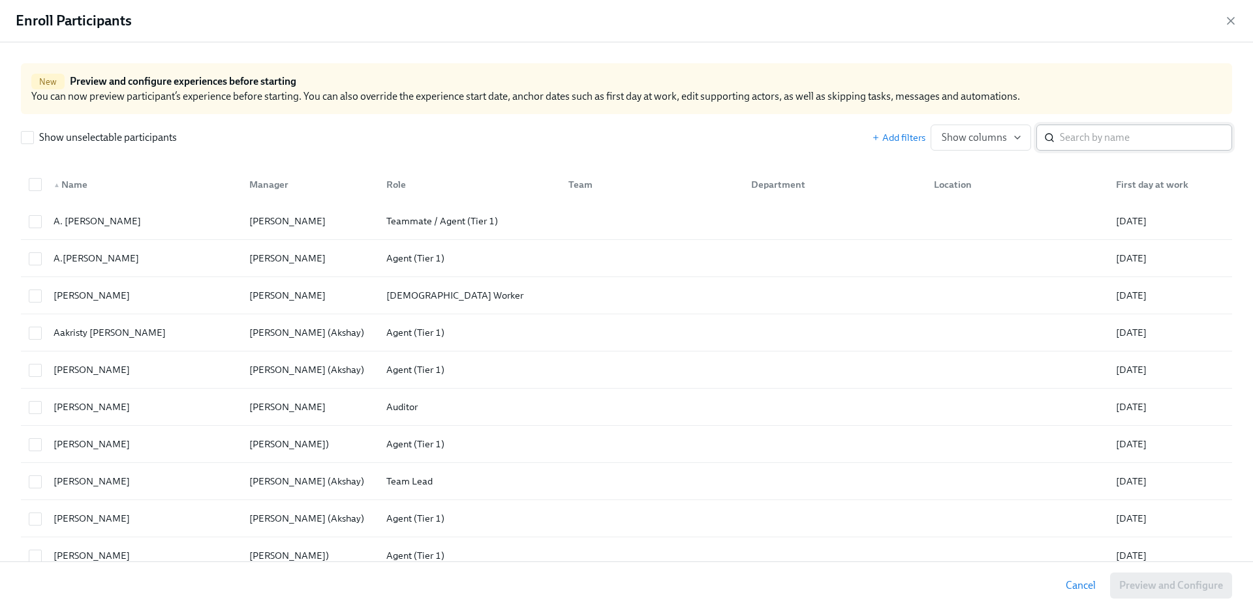
click at [1107, 134] on input "search" at bounding box center [1145, 138] width 172 height 26
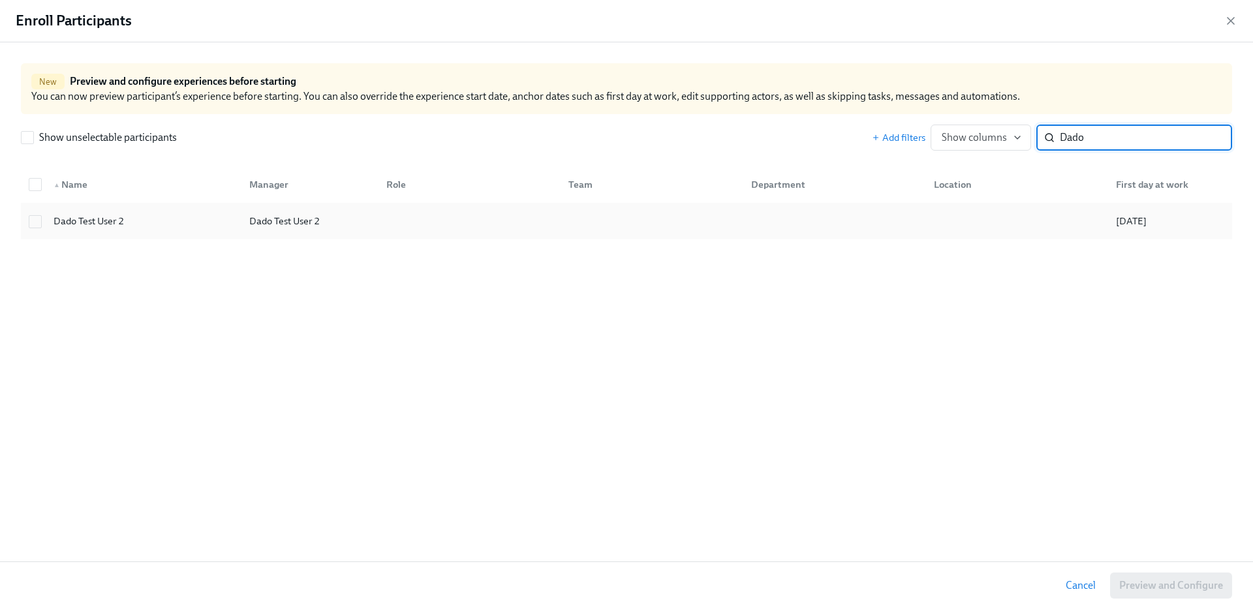
type input "Dado"
click at [182, 235] on div "Dado Test User 2 Dado Test User 2 09/08/2025" at bounding box center [626, 221] width 1211 height 37
checkbox input "true"
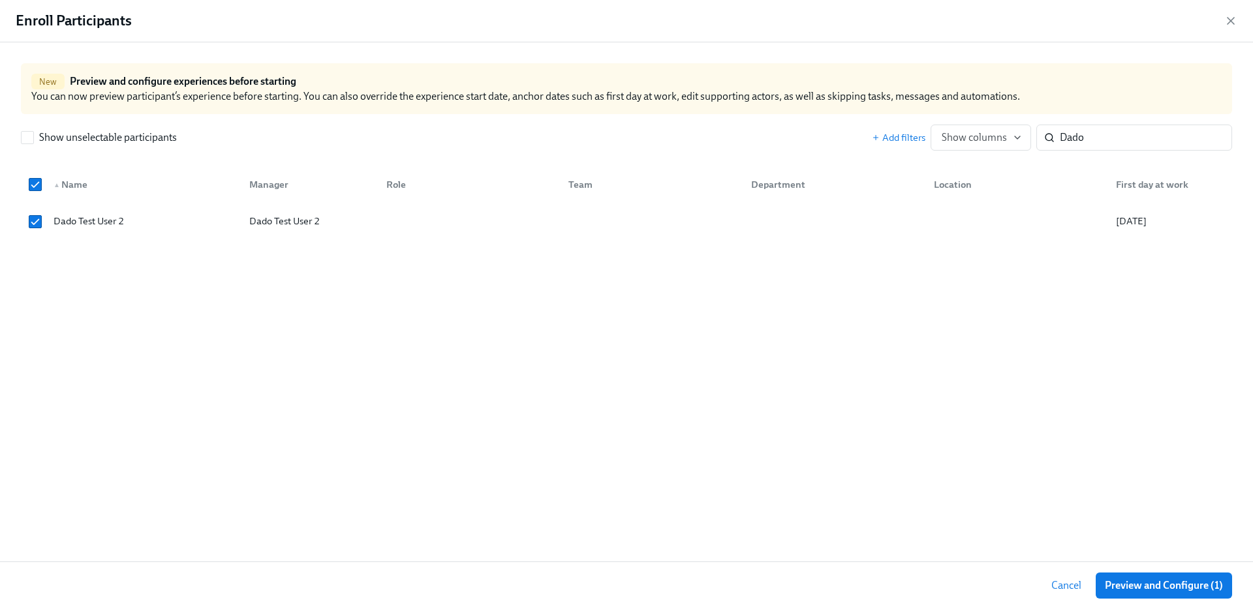
click at [1173, 600] on div "Cancel Preview and Configure (1)" at bounding box center [626, 586] width 1253 height 48
click at [1161, 579] on span "Preview and Configure (1)" at bounding box center [1163, 585] width 118 height 13
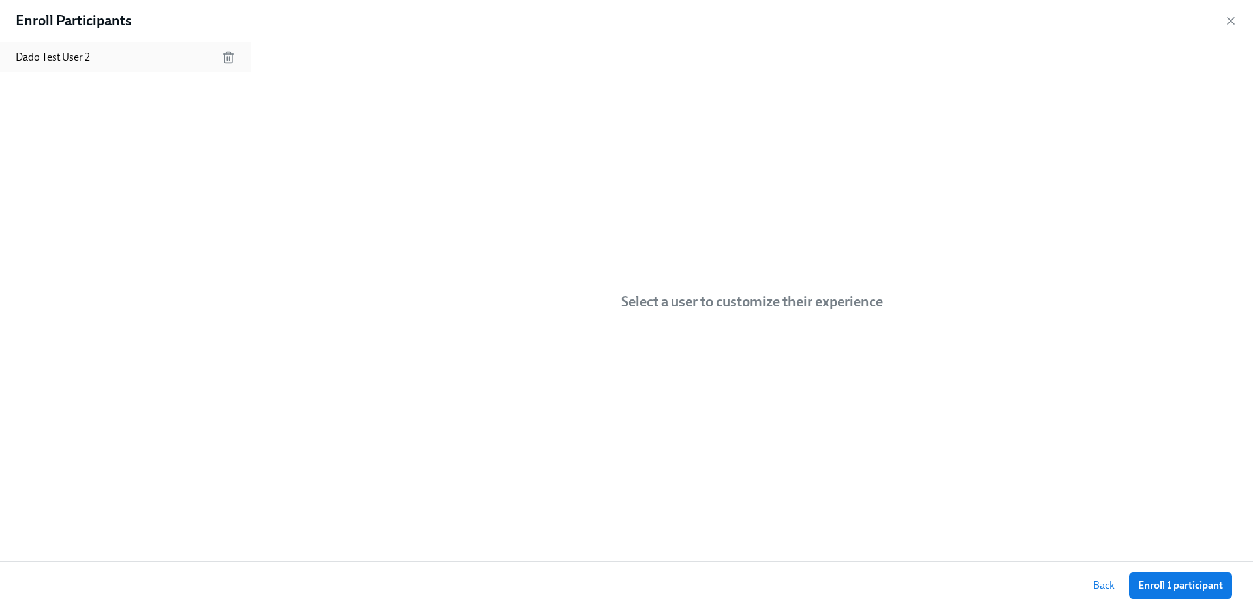
click at [46, 61] on p "Dado Test User 2" at bounding box center [53, 57] width 74 height 14
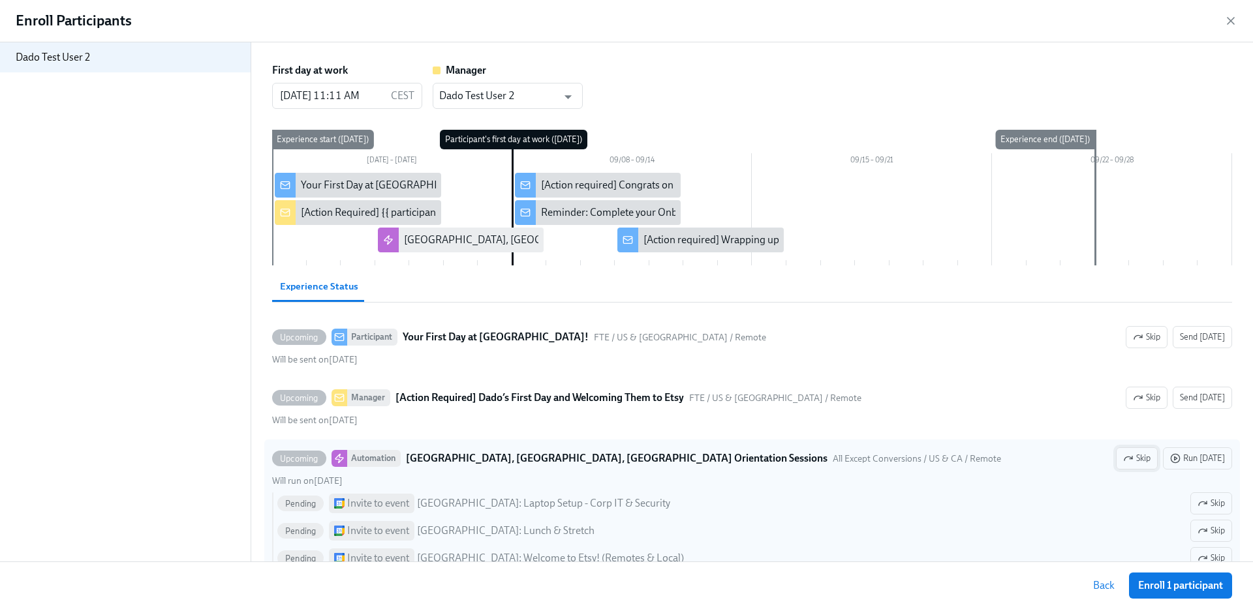
click at [1150, 461] on span "Skip" at bounding box center [1136, 458] width 27 height 13
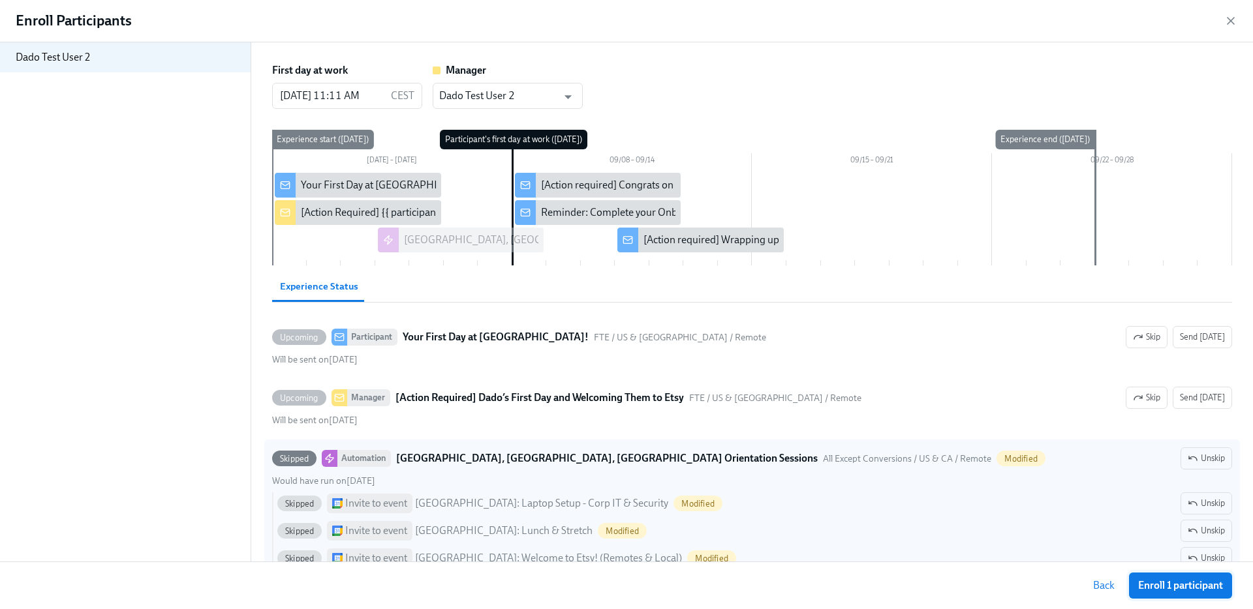
click at [1174, 581] on span "Enroll 1 participant" at bounding box center [1180, 585] width 85 height 13
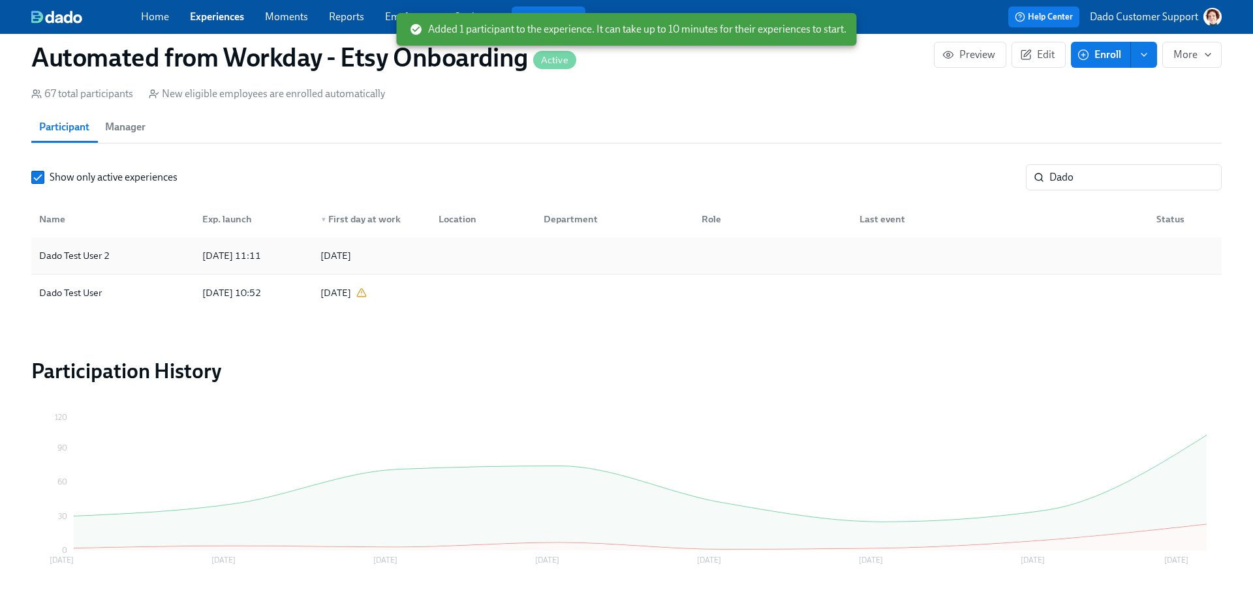
click at [166, 247] on div "Dado Test User 2" at bounding box center [113, 256] width 158 height 26
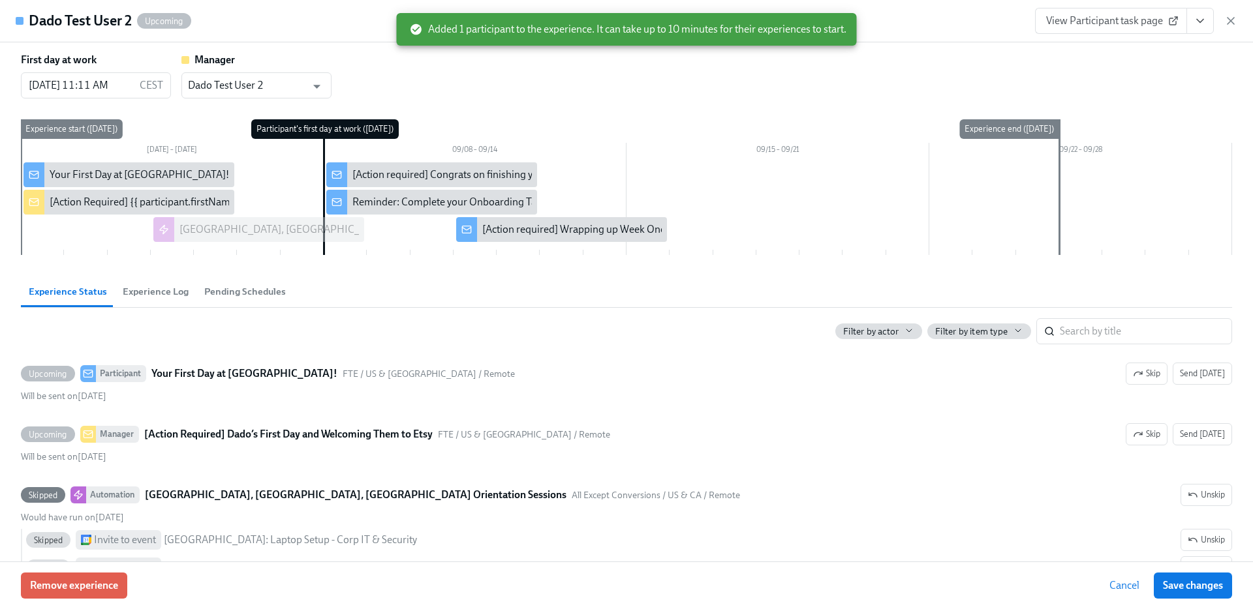
click at [214, 290] on span "Pending Schedules" at bounding box center [245, 291] width 82 height 15
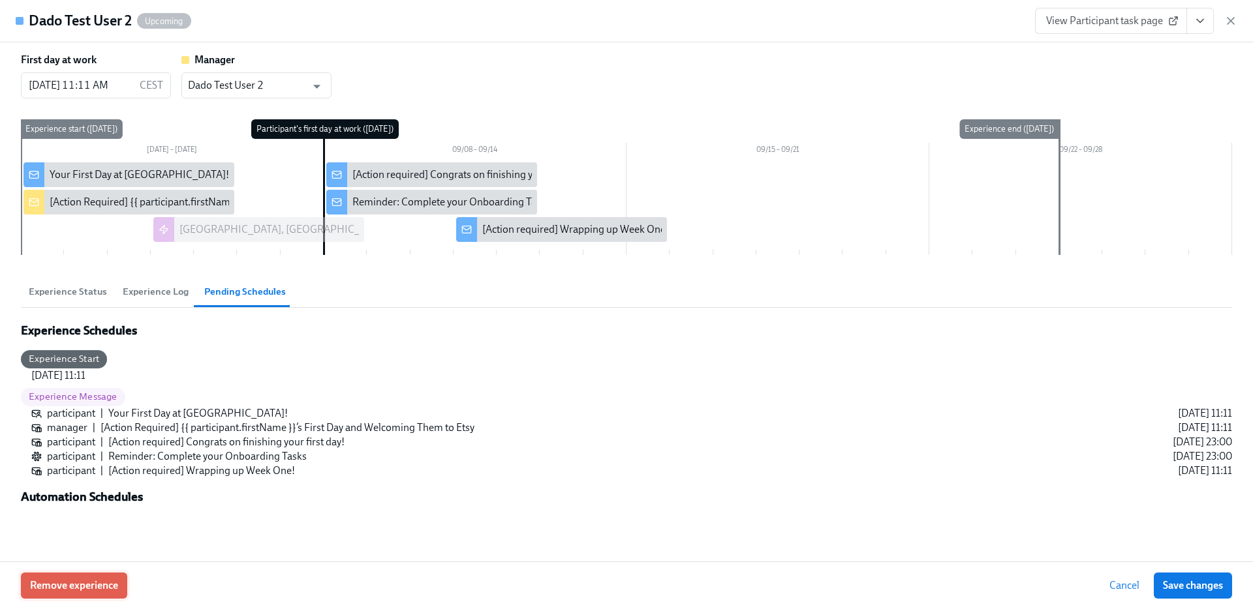
click at [70, 587] on span "Remove experience" at bounding box center [74, 585] width 88 height 13
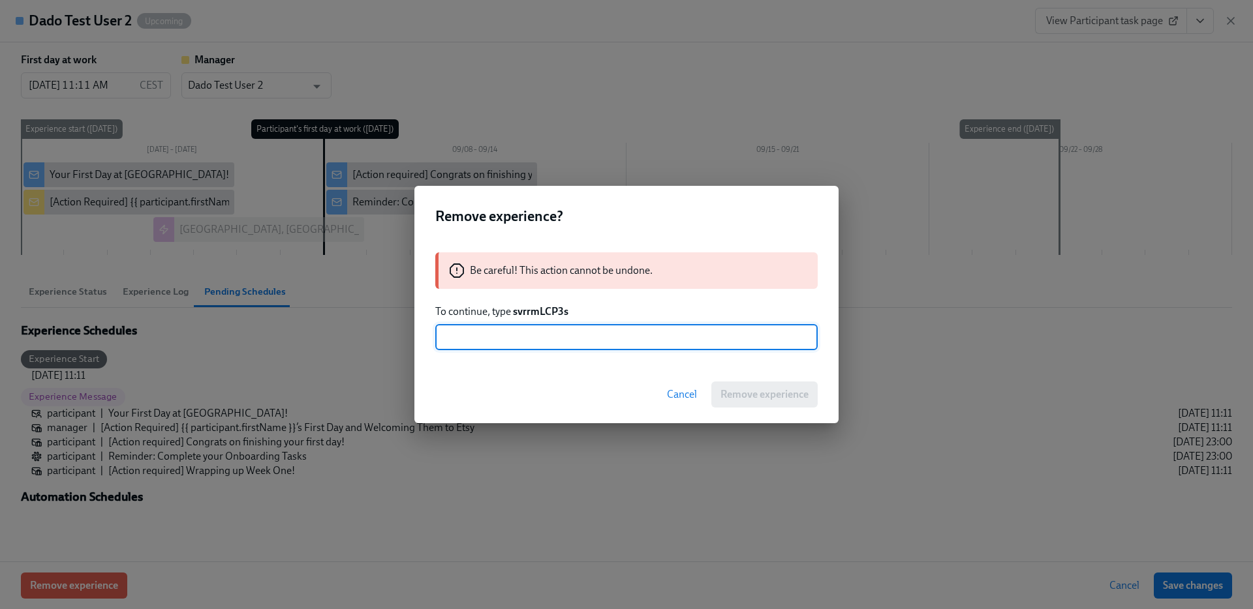
click at [319, 482] on div "Remove experience? Be careful! This action cannot be undone. To continue, type …" at bounding box center [626, 304] width 1253 height 609
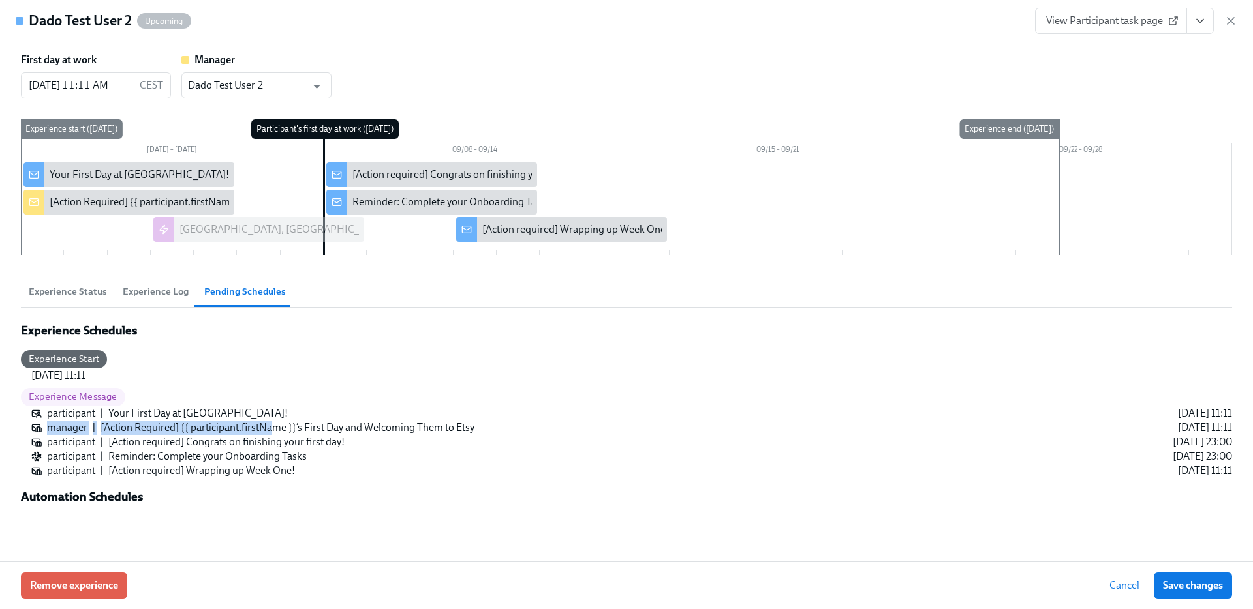
drag, startPoint x: 275, startPoint y: 429, endPoint x: 50, endPoint y: 427, distance: 225.1
click at [50, 427] on div "manager | [Action Required] {{ participant.firstName }}’s First Day and Welcomi…" at bounding box center [631, 428] width 1200 height 14
click at [48, 428] on div "manager" at bounding box center [67, 428] width 40 height 14
drag, startPoint x: 48, startPoint y: 428, endPoint x: 483, endPoint y: 430, distance: 434.5
click at [484, 430] on div "manager | [Action Required] {{ participant.firstName }}’s First Day and Welcomi…" at bounding box center [631, 428] width 1200 height 14
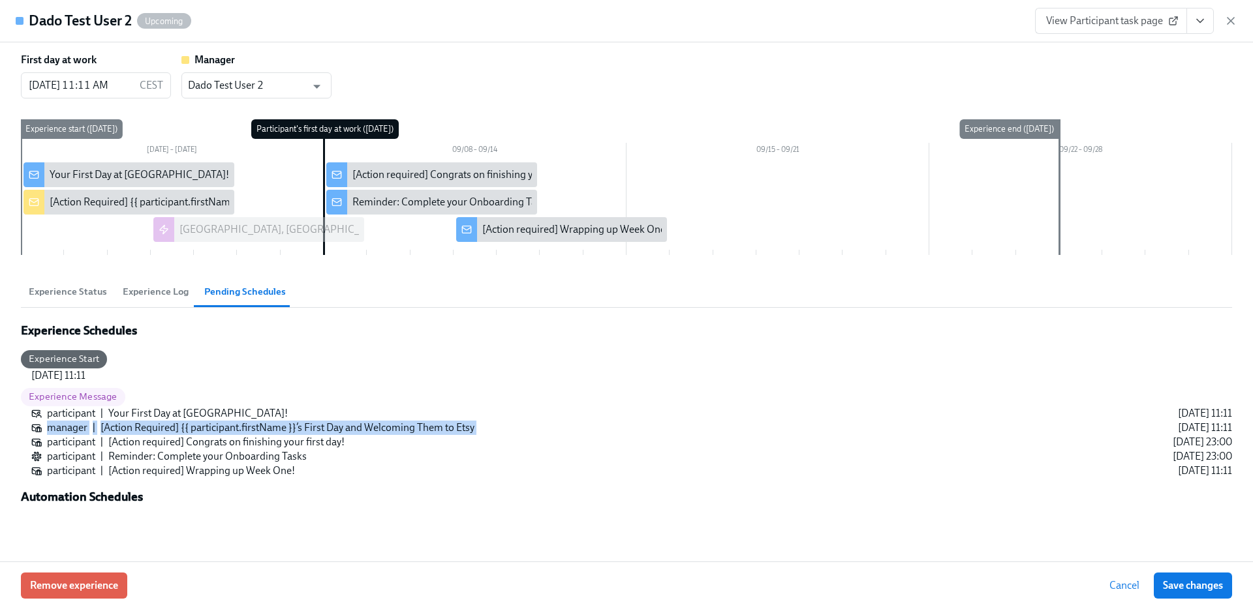
copy div "manager | [Action Required] {{ participant.firstName }}’s First Day and Welcomi…"
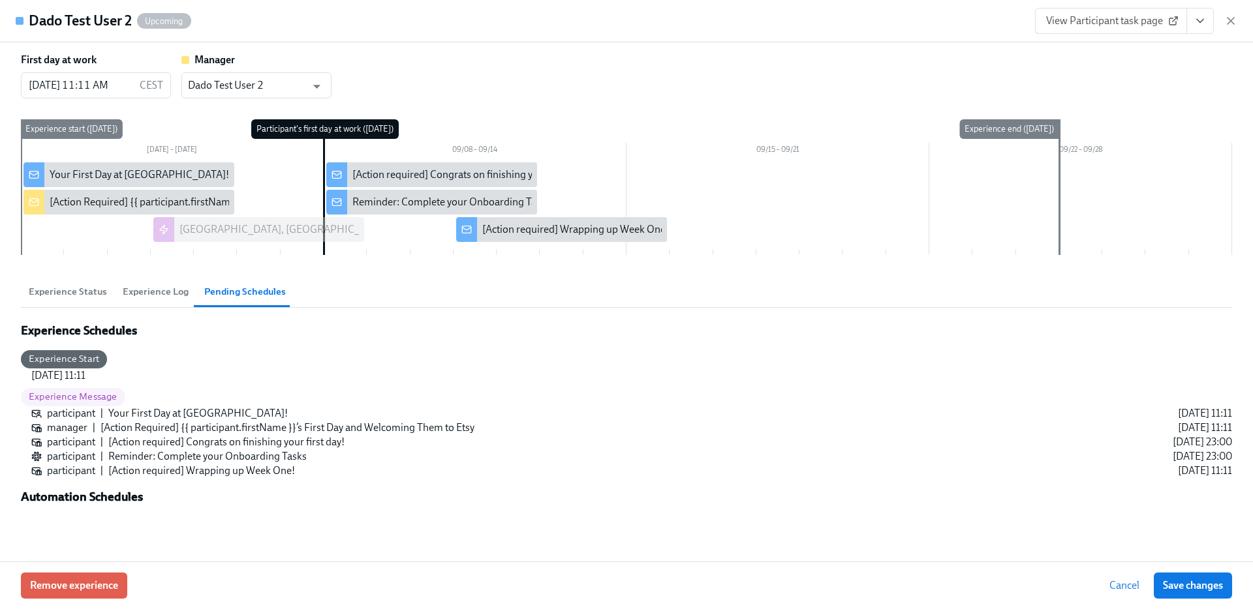
click at [62, 288] on span "Experience Status" at bounding box center [68, 291] width 78 height 15
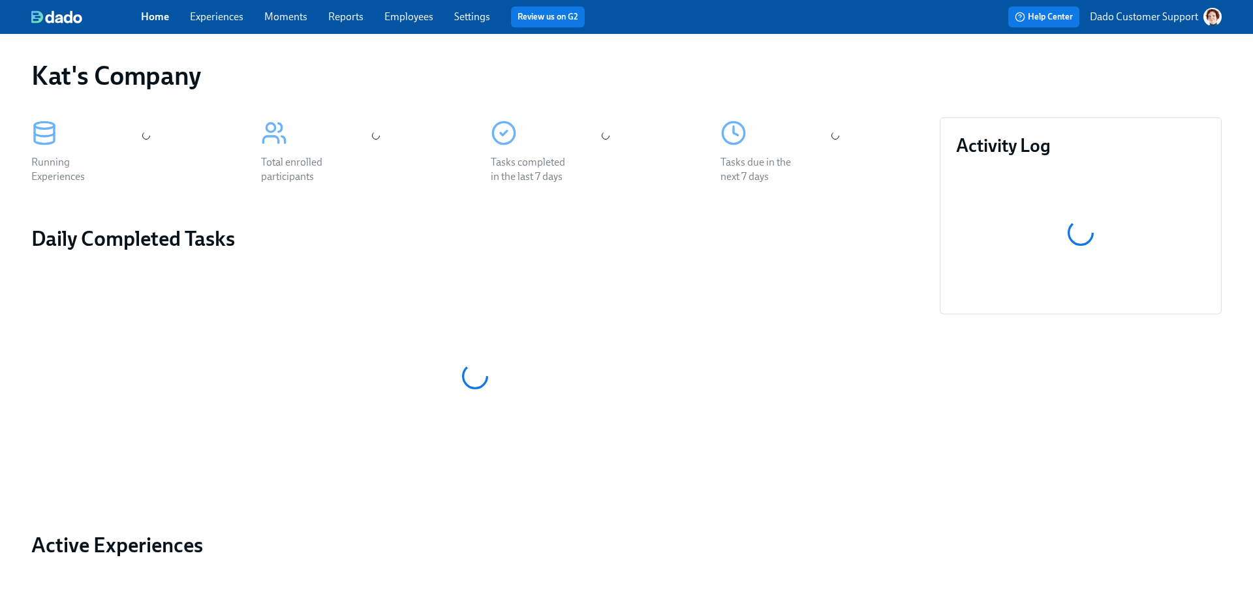
click at [222, 14] on link "Experiences" at bounding box center [216, 16] width 53 height 12
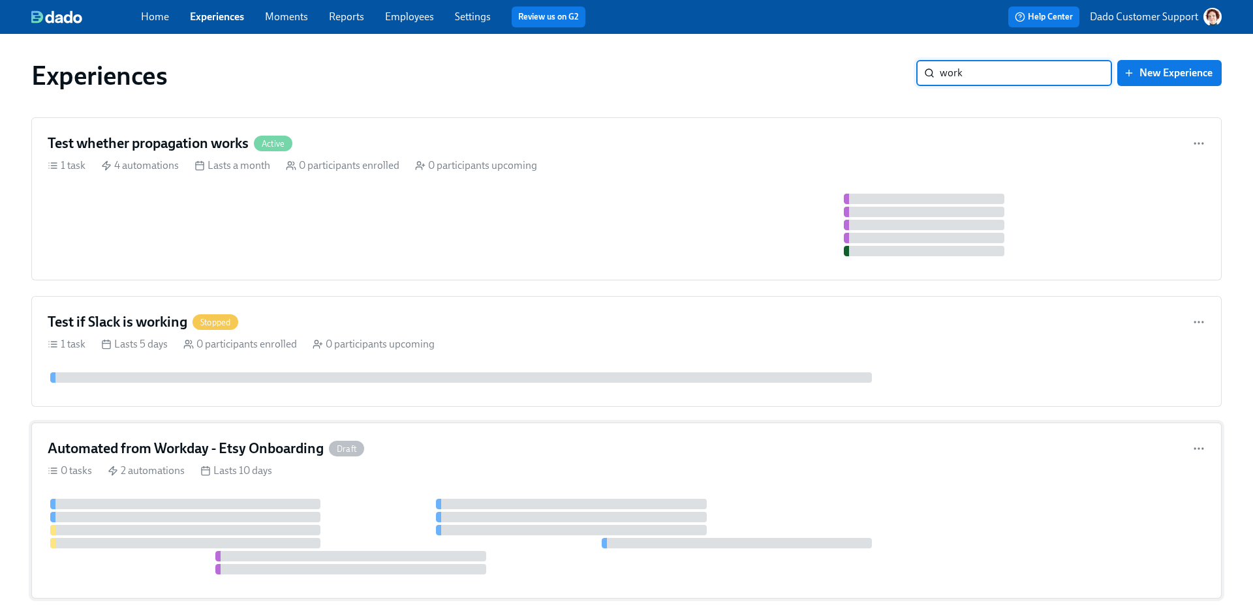
type input "work"
click at [298, 462] on div "Automated from Workday - Etsy Onboarding Draft 0 tasks 2 automations Lasts 10 d…" at bounding box center [626, 511] width 1190 height 176
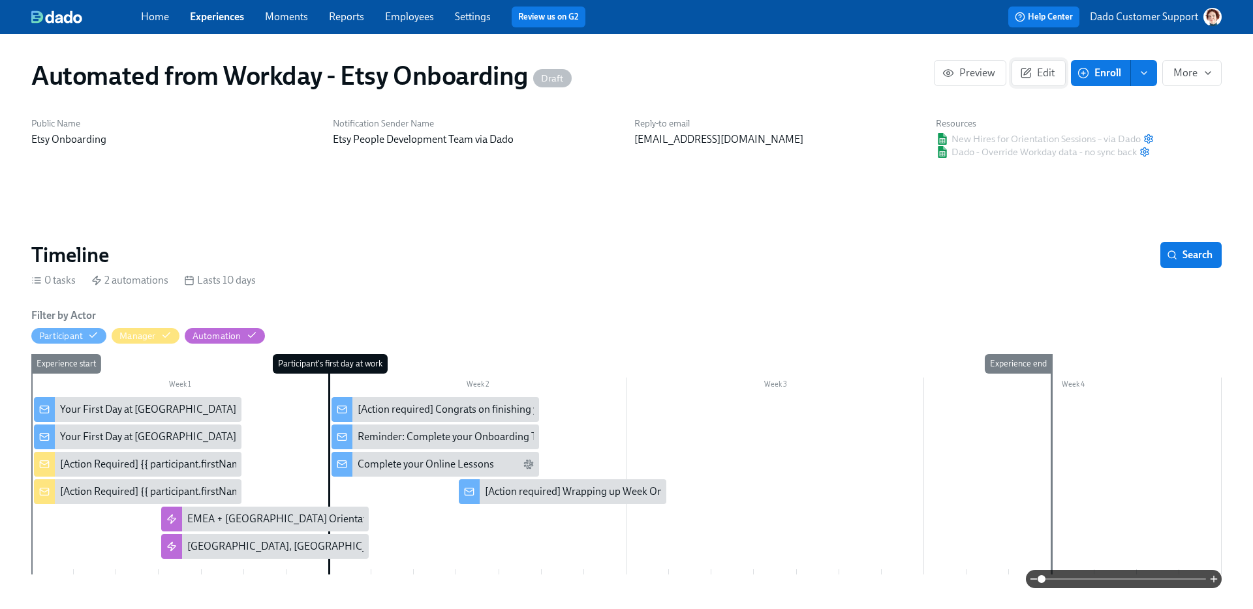
click at [1015, 63] on button "Edit" at bounding box center [1038, 73] width 54 height 26
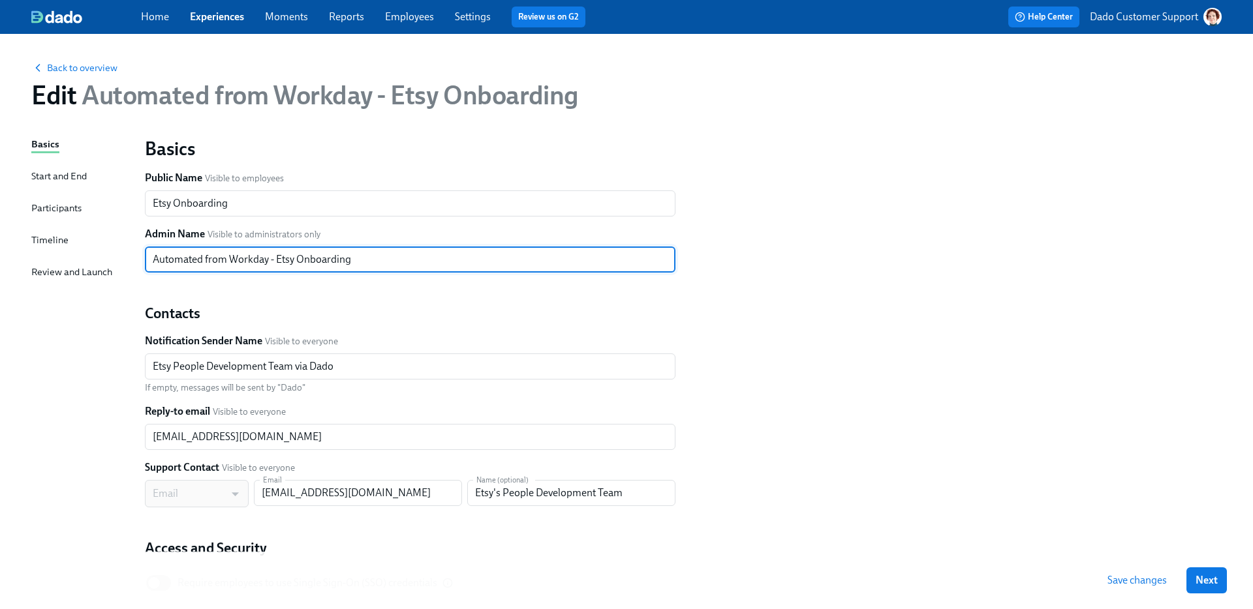
click at [282, 256] on input "Automated from Workday - Etsy Onboarding" at bounding box center [410, 260] width 530 height 26
type input "Automated from Workday - Onboarding"
click at [159, 204] on input "Etsy Onboarding" at bounding box center [410, 203] width 530 height 26
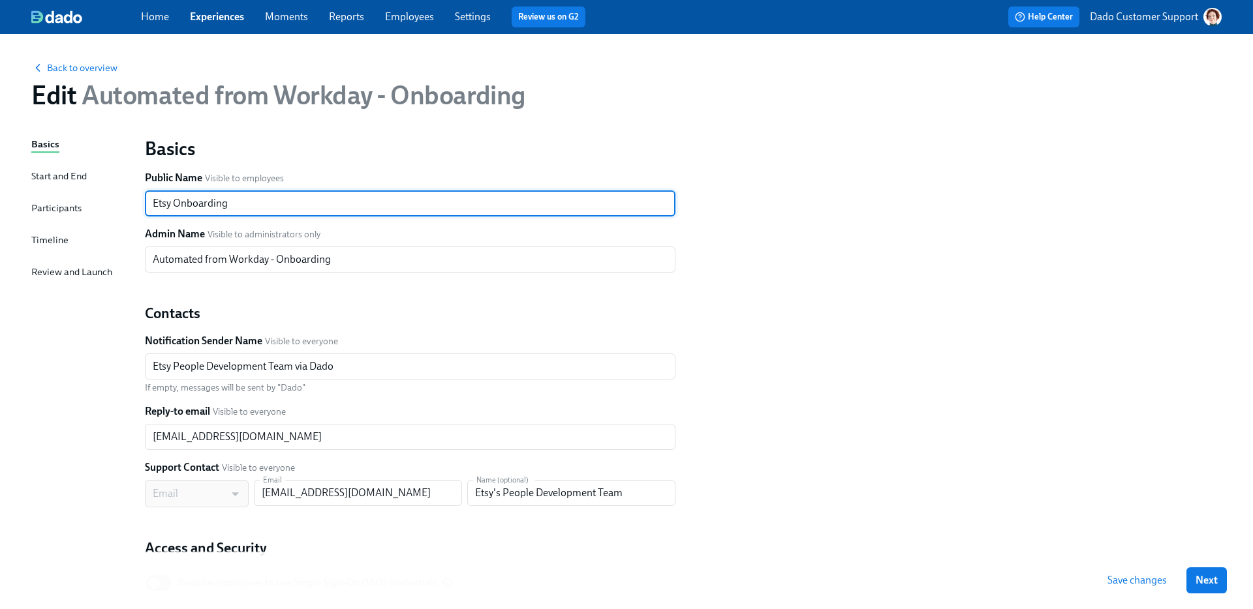
click at [159, 204] on input "Etsy Onboarding" at bounding box center [410, 203] width 530 height 26
type input "E Onboarding"
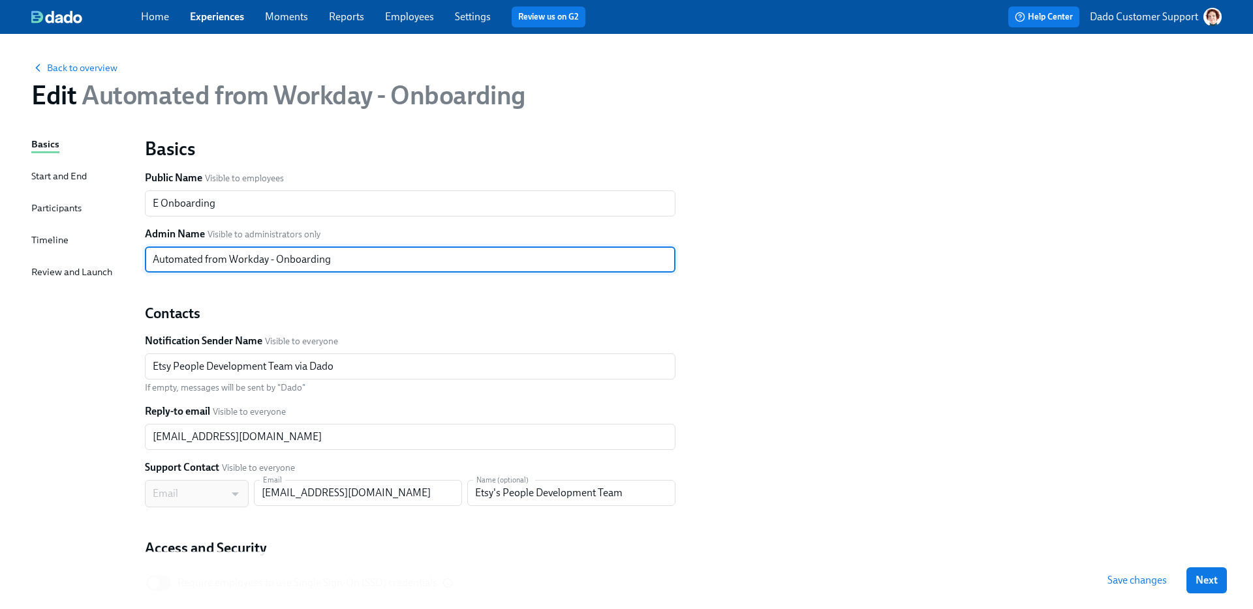
click at [275, 256] on input "Automated from Workday - Onboarding" at bounding box center [410, 260] width 530 height 26
type input "Automated from Workday - E Onboarding"
click at [299, 448] on input "[EMAIL_ADDRESS][DOMAIN_NAME]" at bounding box center [410, 437] width 530 height 26
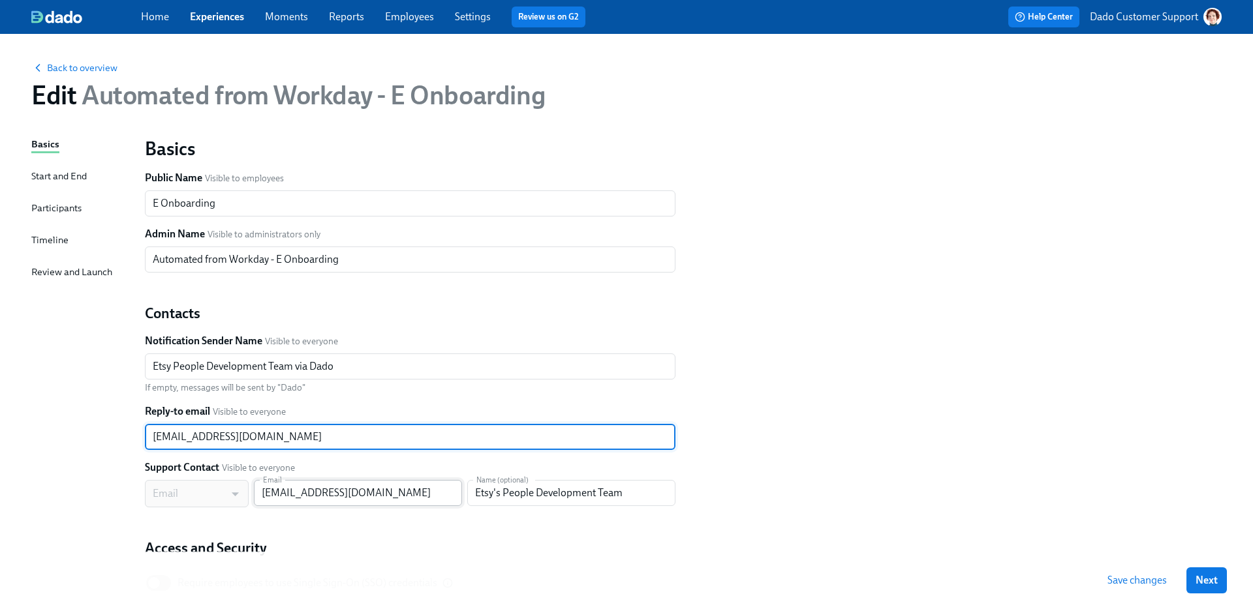
type input "[EMAIL_ADDRESS][DOMAIN_NAME]"
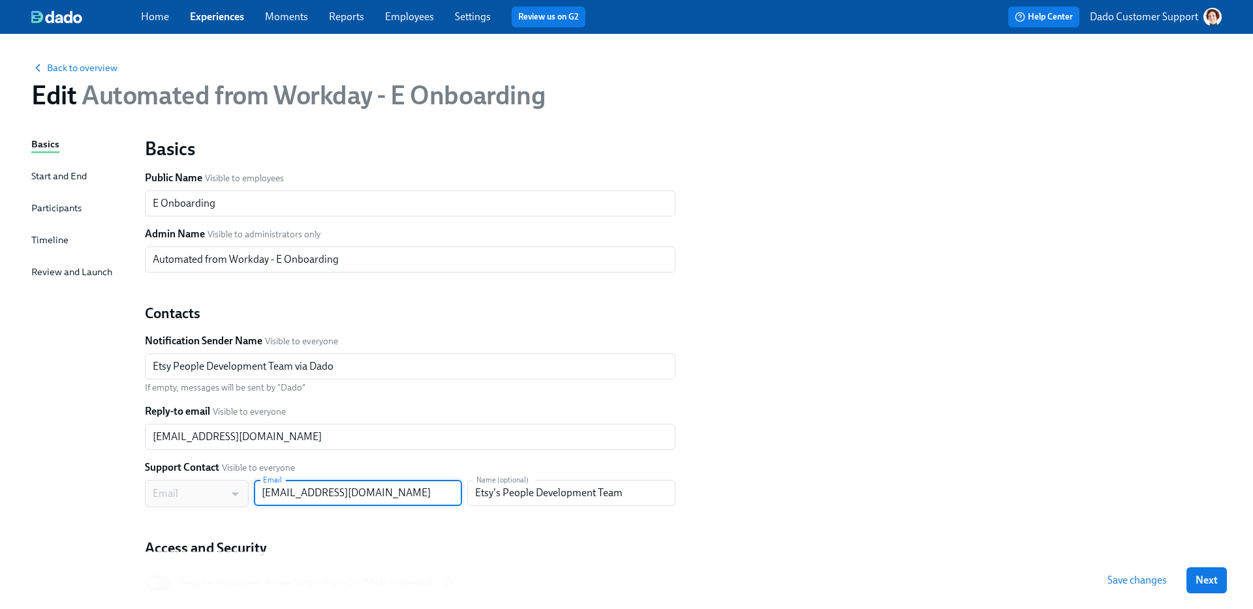
click at [371, 492] on input "[EMAIL_ADDRESS][DOMAIN_NAME]" at bounding box center [358, 493] width 208 height 26
paste input "testuser@dadohr"
type input "[EMAIL_ADDRESS][DOMAIN_NAME]"
click at [524, 519] on div "Basics Public Name Visible to employees E Onboarding ​ Admin Name Visible to ad…" at bounding box center [410, 367] width 530 height 461
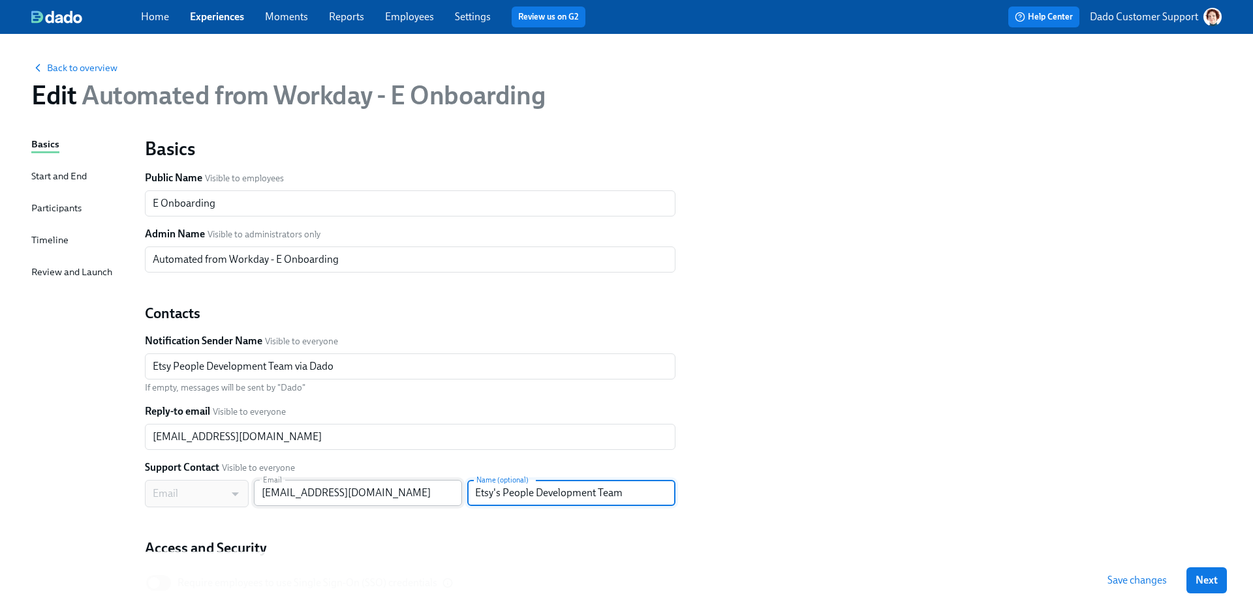
drag, startPoint x: 493, startPoint y: 495, endPoint x: 452, endPoint y: 491, distance: 40.6
click at [453, 492] on div "Email MAIL ​ Email testuser@dadohr.com Email Name (optional) Etsy's People Deve…" at bounding box center [410, 493] width 530 height 27
type input "People Development Team"
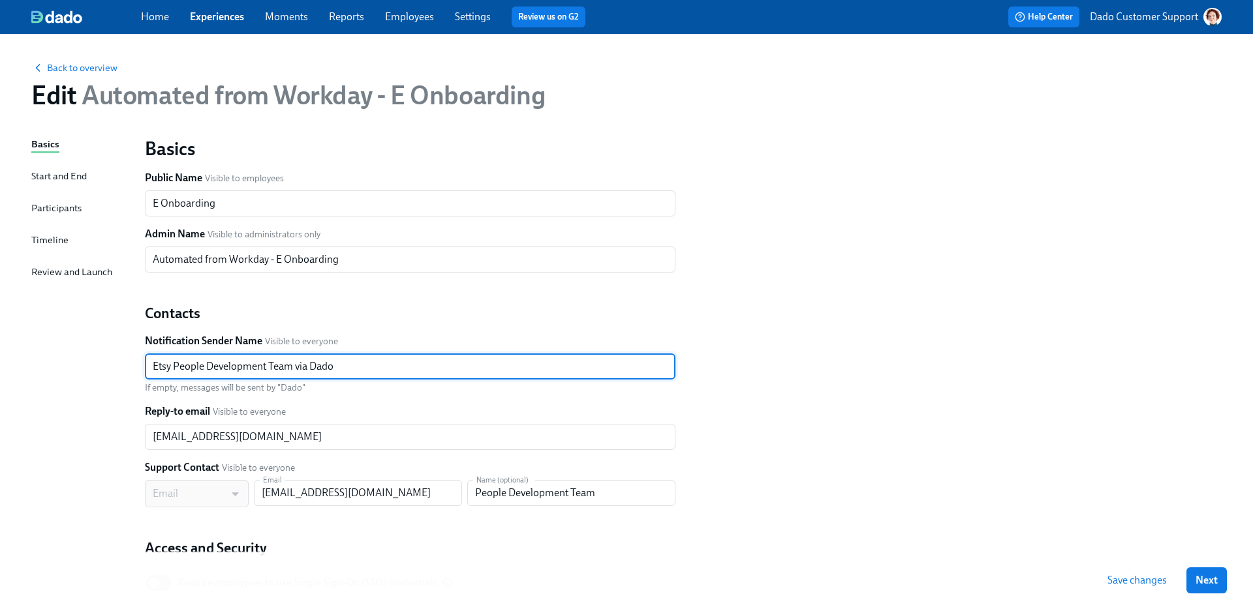
drag, startPoint x: 168, startPoint y: 365, endPoint x: 161, endPoint y: 365, distance: 7.2
click at [161, 365] on input "Etsy People Development Team via Dado" at bounding box center [410, 367] width 530 height 26
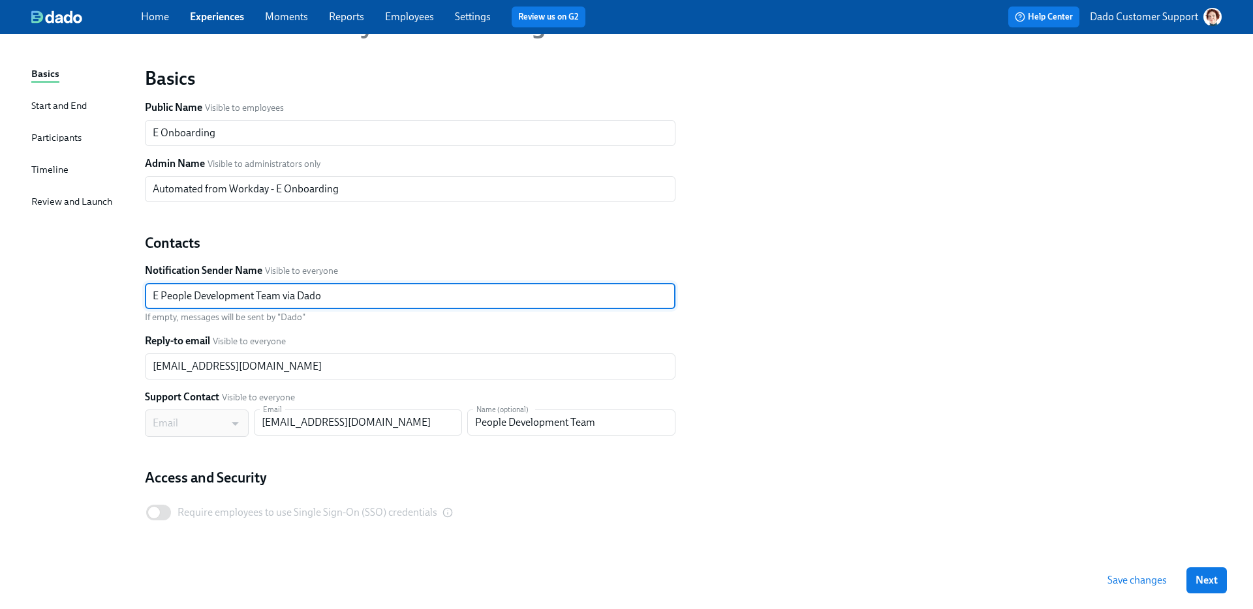
scroll to position [78, 0]
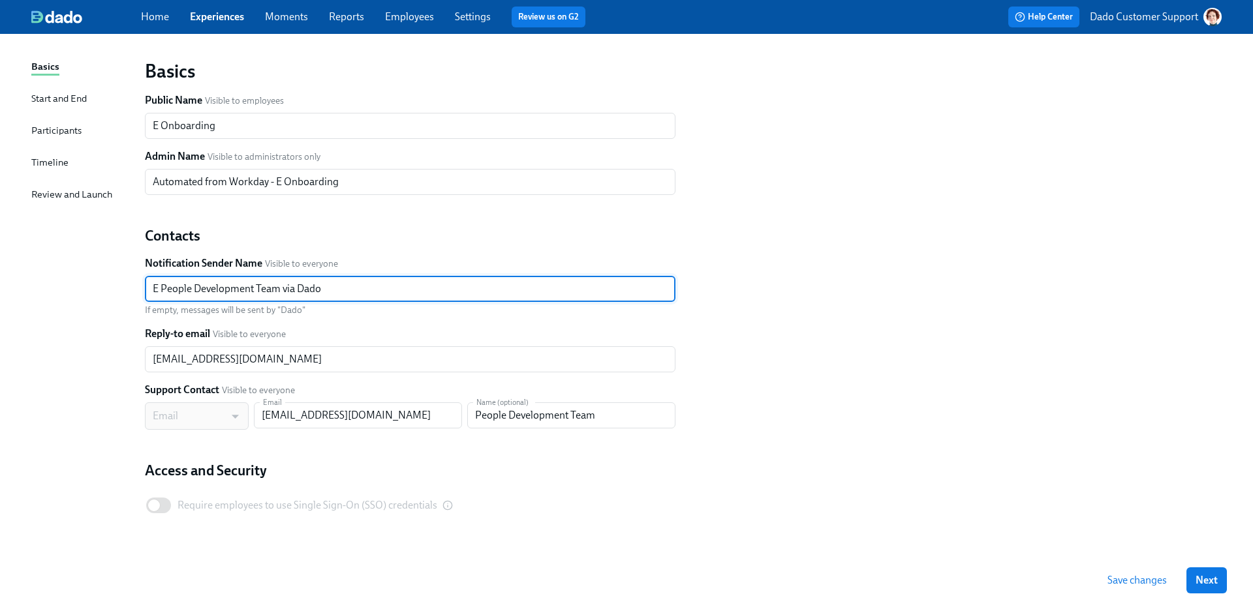
type input "E People Development Team via Dado"
click at [50, 105] on div "Start and End" at bounding box center [58, 99] width 55 height 16
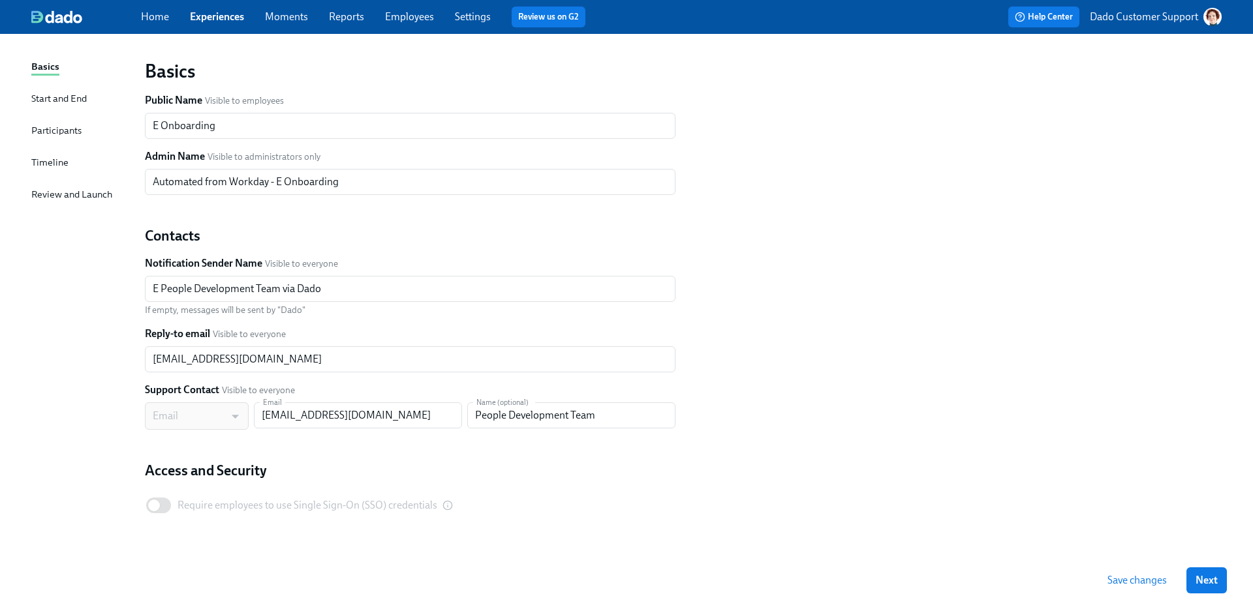
click at [48, 96] on div "Start and End" at bounding box center [58, 98] width 55 height 14
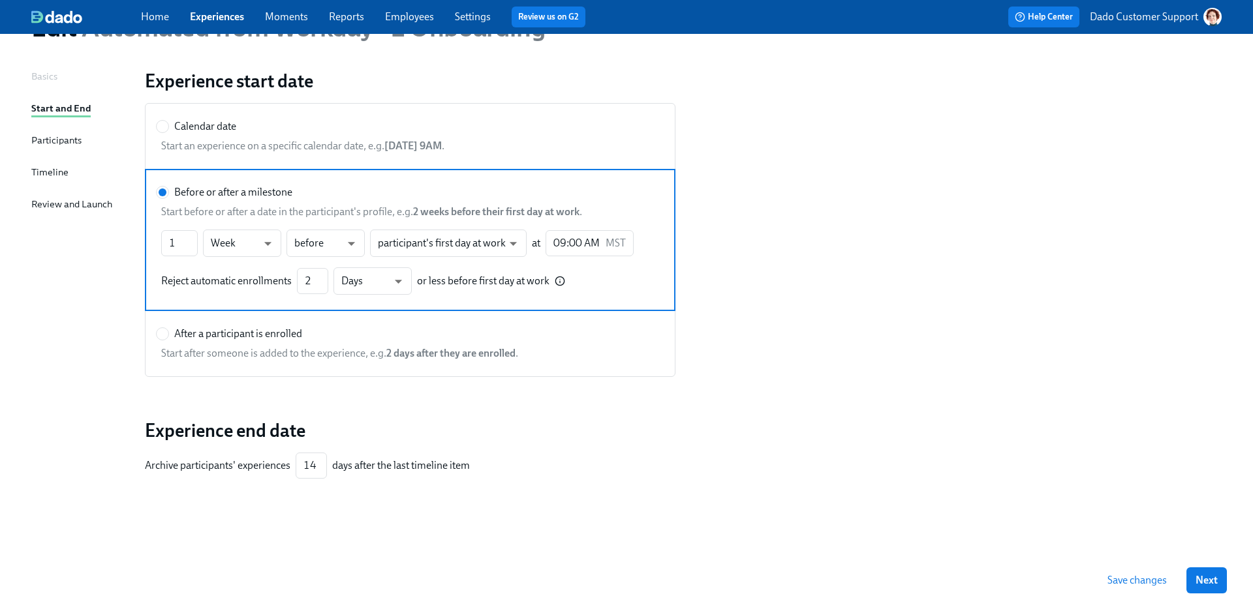
click at [53, 136] on div "Participants" at bounding box center [56, 140] width 50 height 14
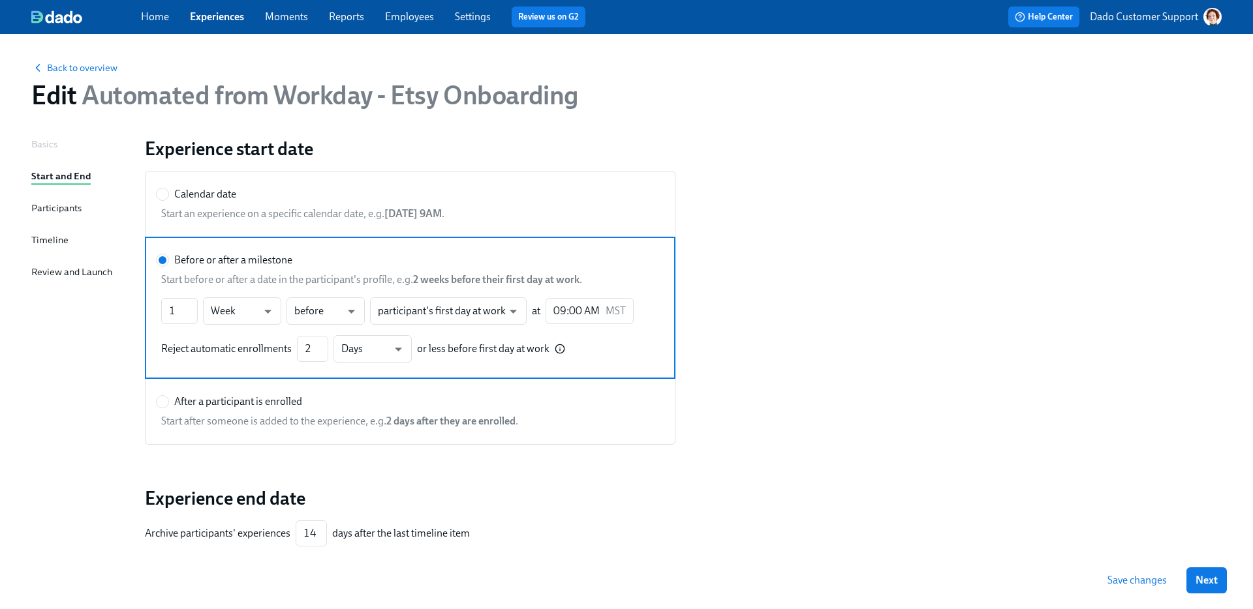
click at [33, 145] on div "Basics" at bounding box center [44, 144] width 26 height 14
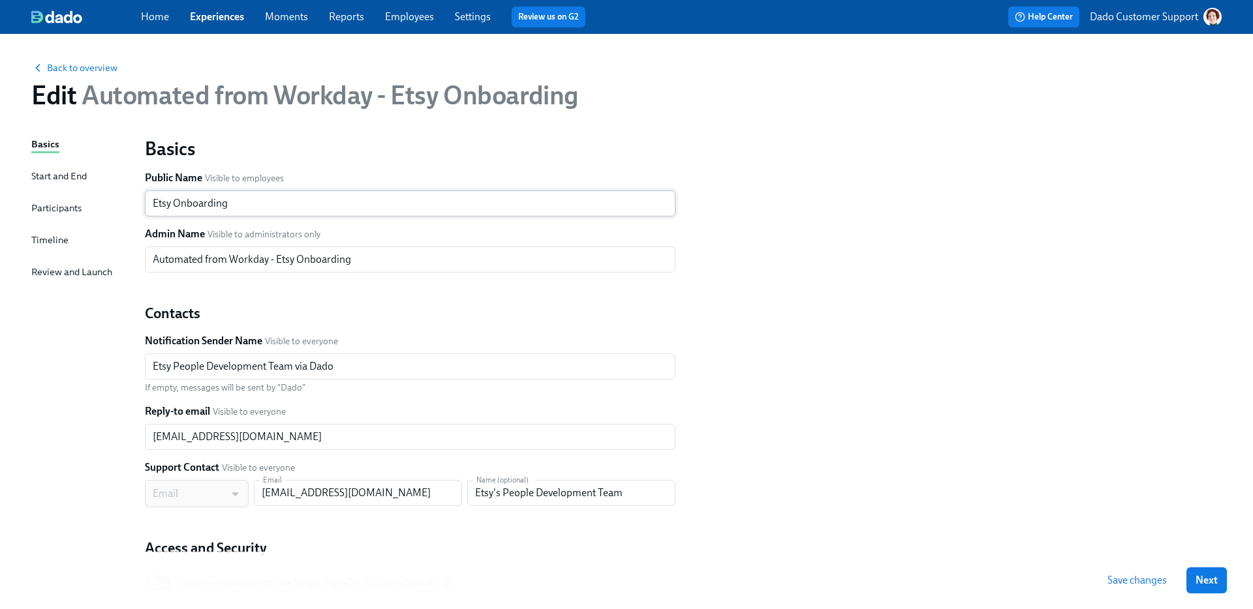
click at [168, 200] on input "Etsy Onboarding" at bounding box center [410, 203] width 530 height 26
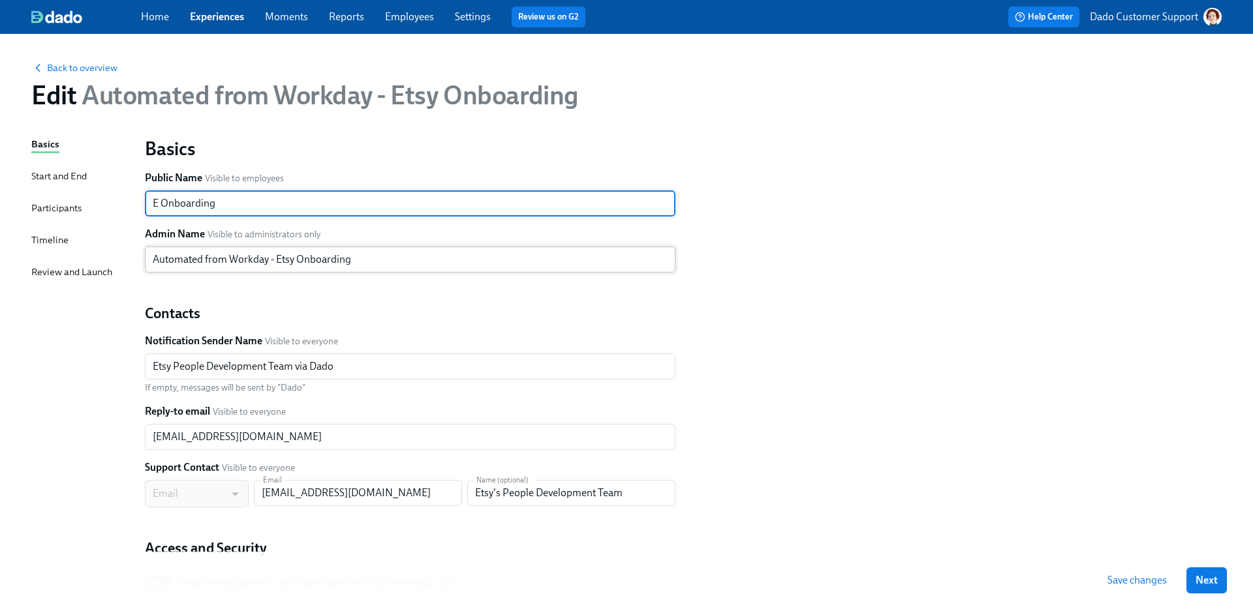
type input "E Onboarding"
click at [290, 260] on input "Automated from Workday - Etsy Onboarding" at bounding box center [410, 260] width 530 height 26
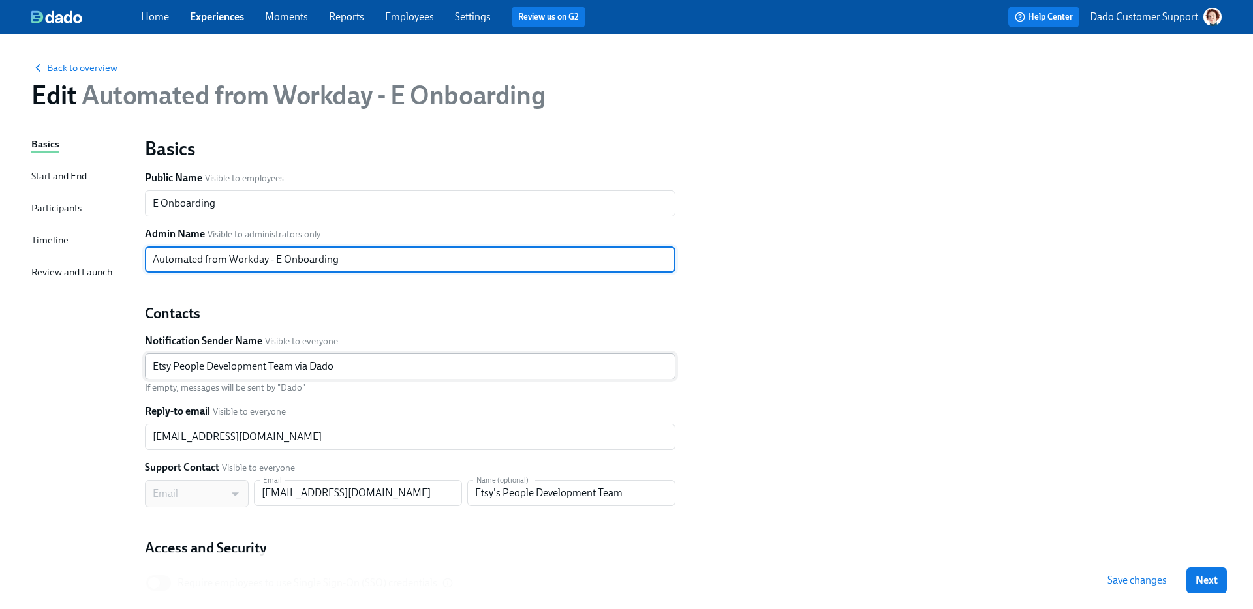
type input "Automated from Workday - E Onboarding"
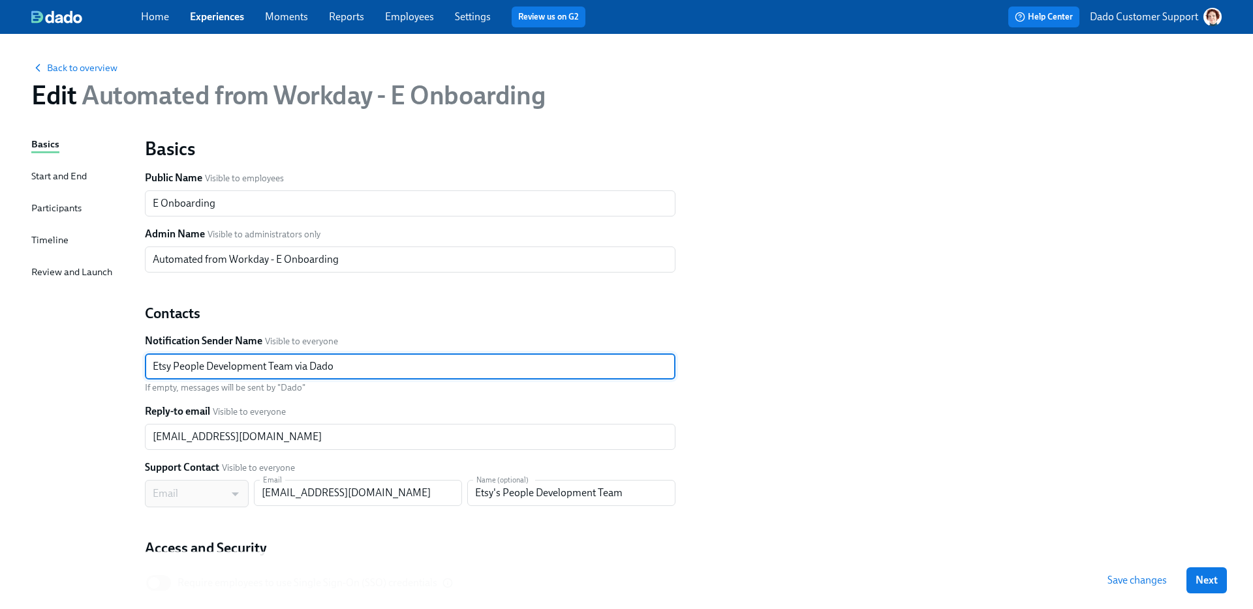
click at [171, 367] on input "Etsy People Development Team via Dado" at bounding box center [410, 367] width 530 height 26
type input "E People Development Team via Dado"
click at [497, 495] on input "Etsy's People Development Team" at bounding box center [571, 493] width 208 height 26
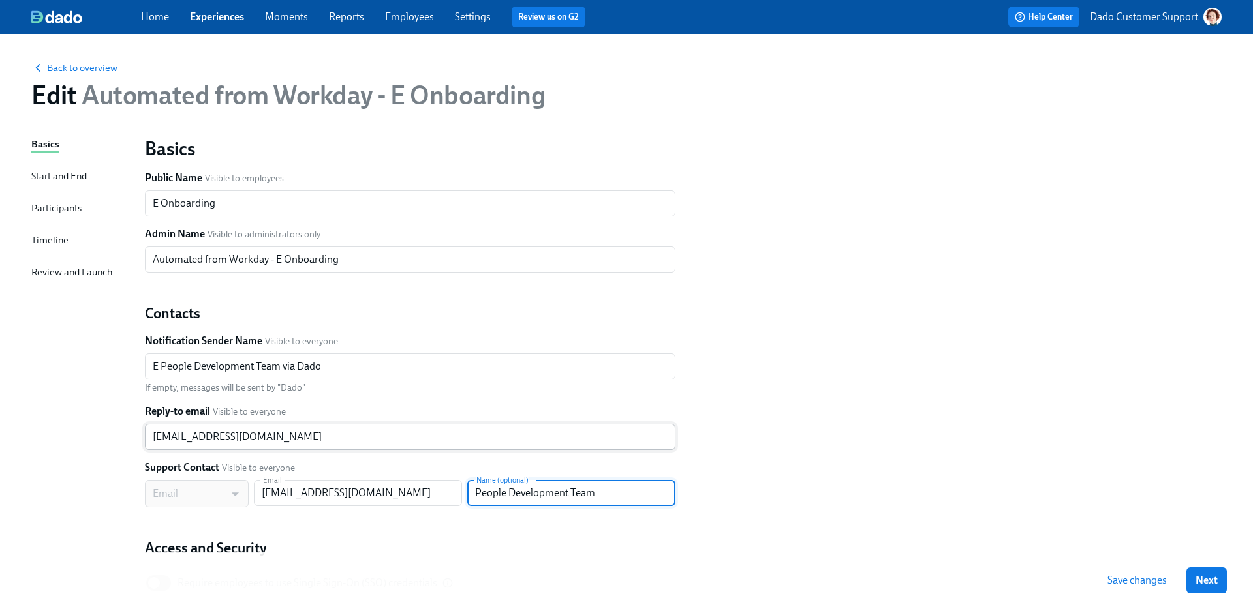
type input "People Development Team"
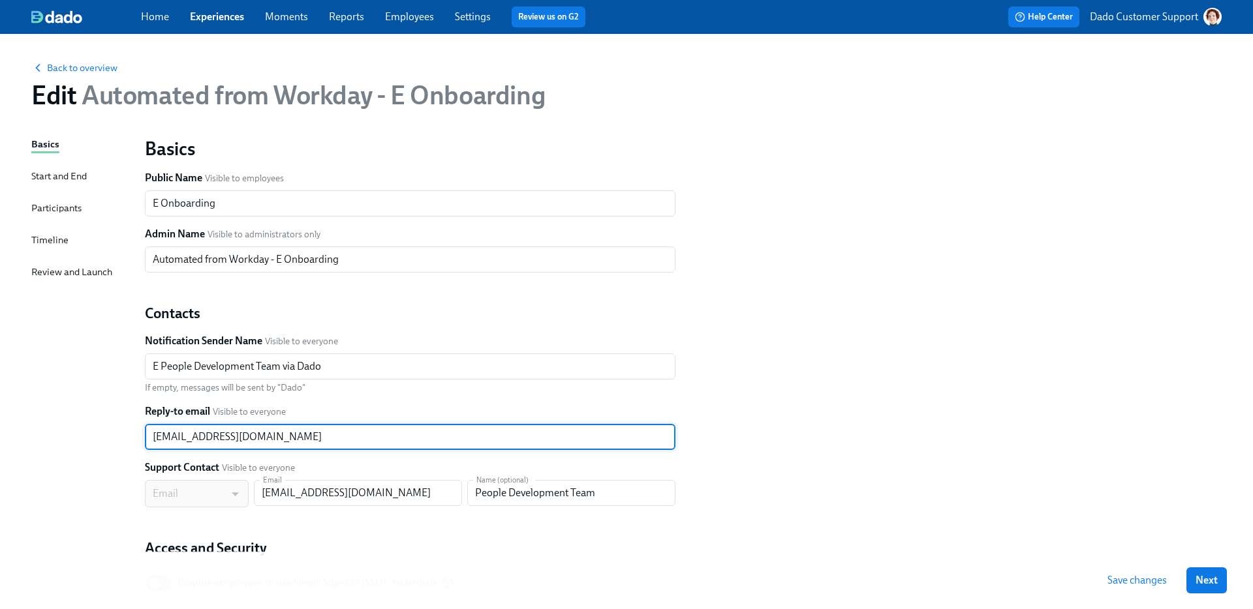
click at [198, 435] on input "[EMAIL_ADDRESS][DOMAIN_NAME]" at bounding box center [410, 437] width 530 height 26
paste input "testuser@dadohr"
type input "[EMAIL_ADDRESS][DOMAIN_NAME]"
click at [348, 490] on input "[EMAIL_ADDRESS][DOMAIN_NAME]" at bounding box center [358, 493] width 208 height 26
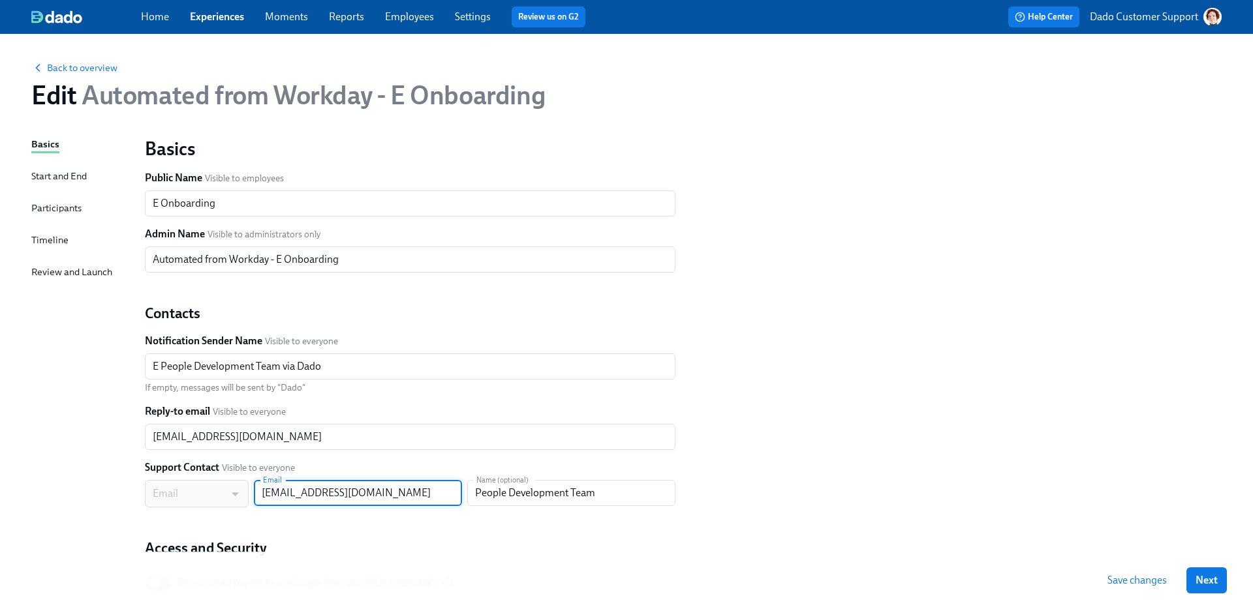
paste input "testuser@dadohr"
type input "[EMAIL_ADDRESS][DOMAIN_NAME]"
click at [1120, 594] on div "Save changes Next" at bounding box center [626, 580] width 1253 height 57
click at [1121, 583] on span "Save changes" at bounding box center [1136, 580] width 59 height 13
click at [46, 173] on div "Start and End" at bounding box center [58, 176] width 55 height 14
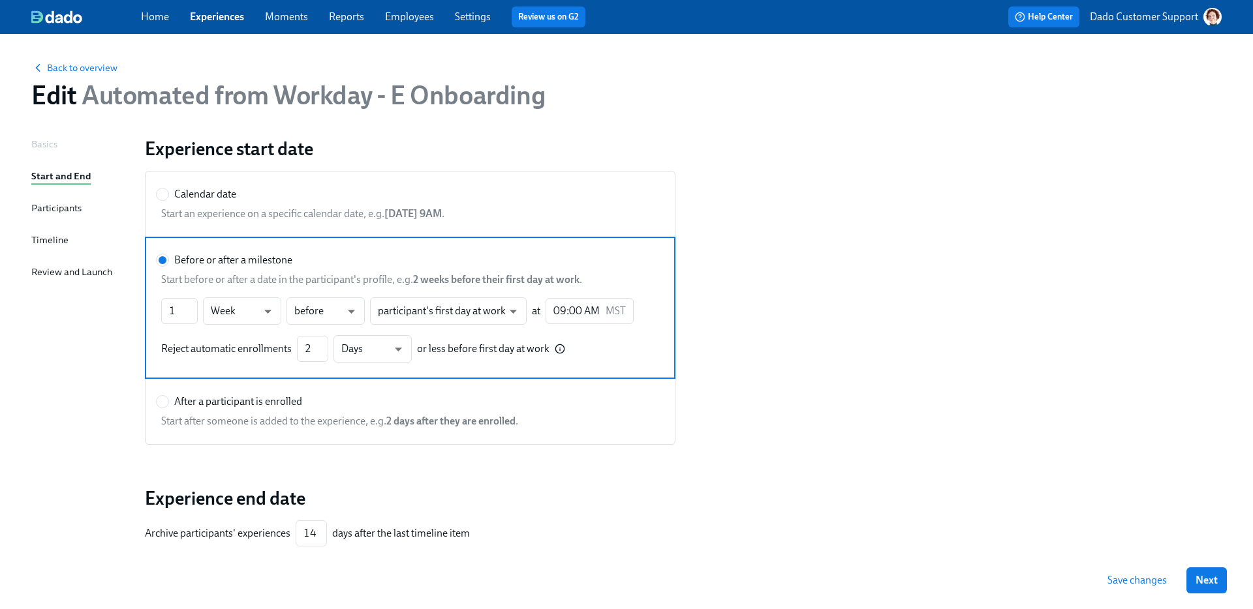
click at [52, 209] on div "Participants" at bounding box center [56, 208] width 50 height 14
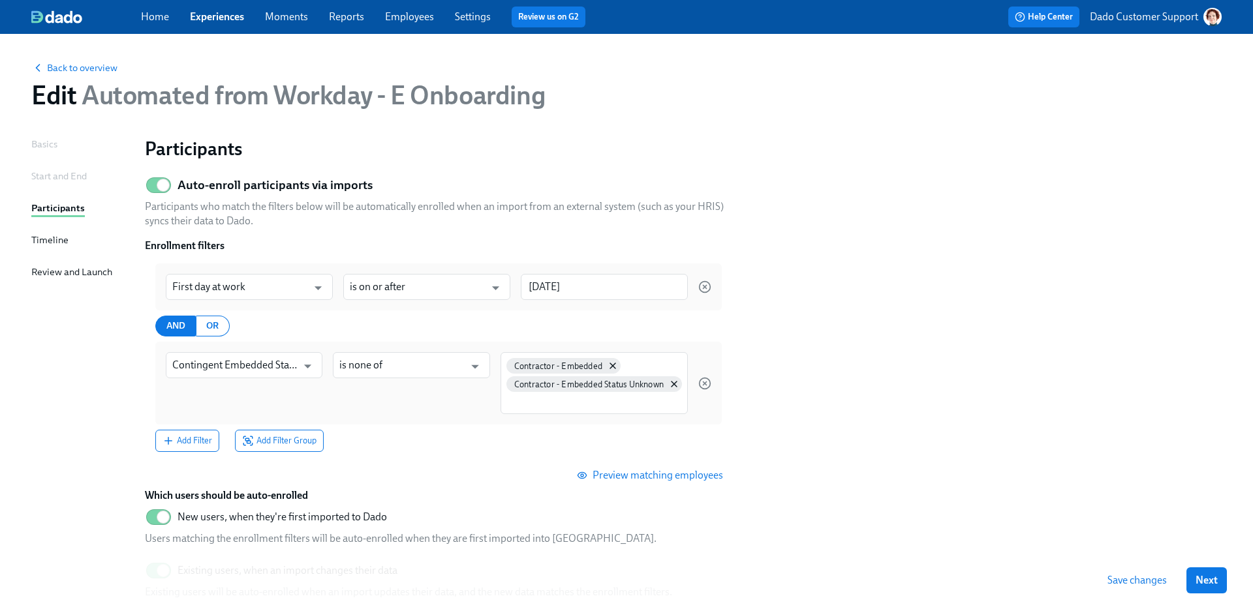
click at [52, 239] on div "Timeline" at bounding box center [49, 240] width 37 height 14
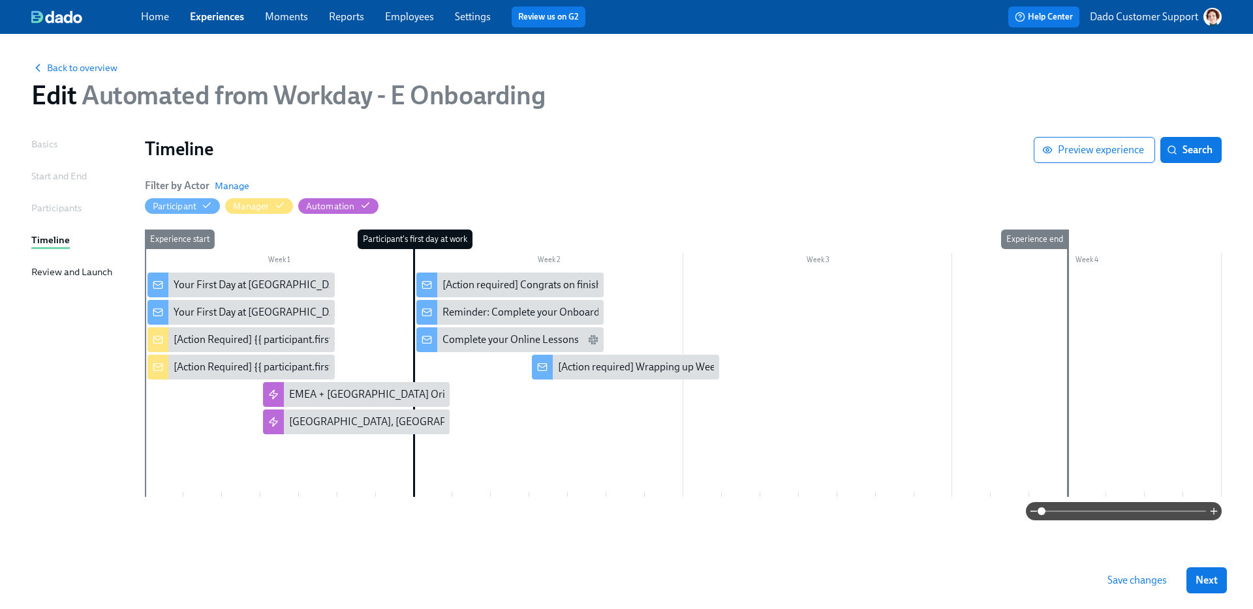
drag, startPoint x: 91, startPoint y: 61, endPoint x: 89, endPoint y: 301, distance: 240.1
click at [89, 302] on div "Back to overview Edit Automated from Workday - E Onboarding Basics Start and En…" at bounding box center [626, 314] width 1190 height 528
click at [85, 268] on div "Review and Launch" at bounding box center [71, 272] width 81 height 14
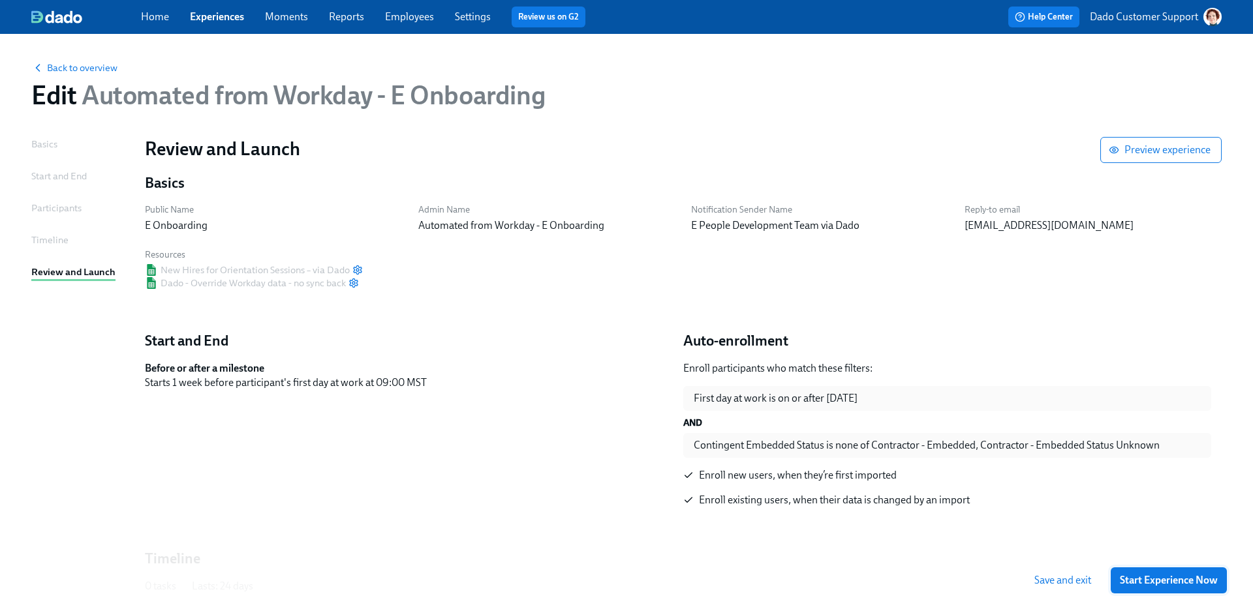
click at [1192, 581] on span "Start Experience Now" at bounding box center [1168, 580] width 98 height 13
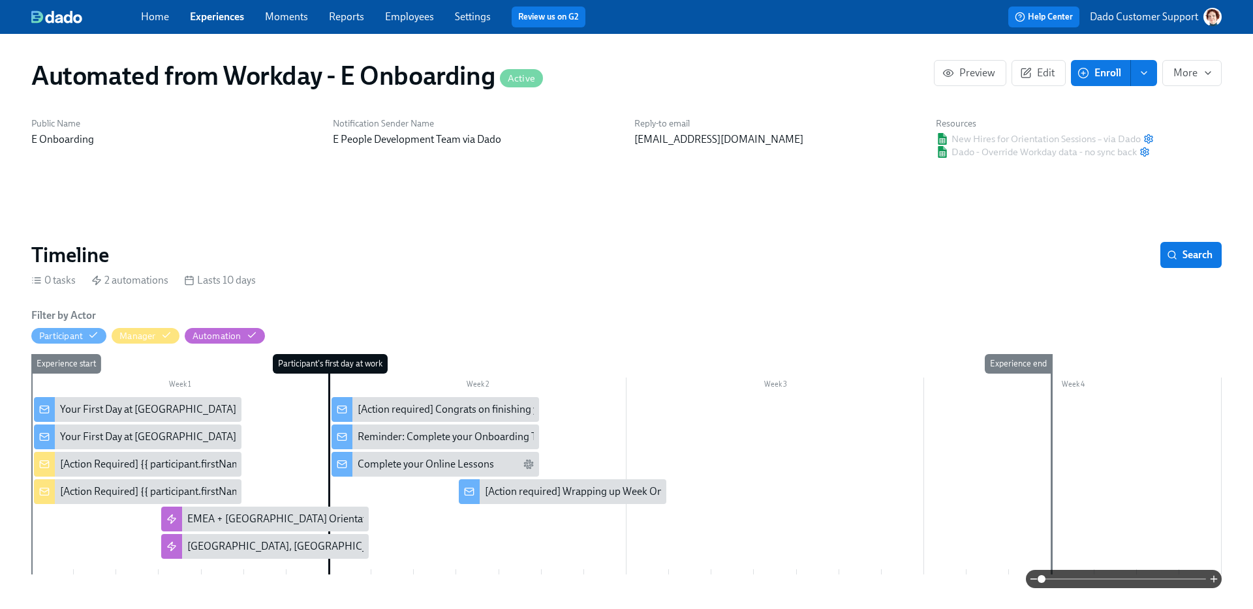
click at [1109, 76] on span "Enroll" at bounding box center [1100, 73] width 41 height 13
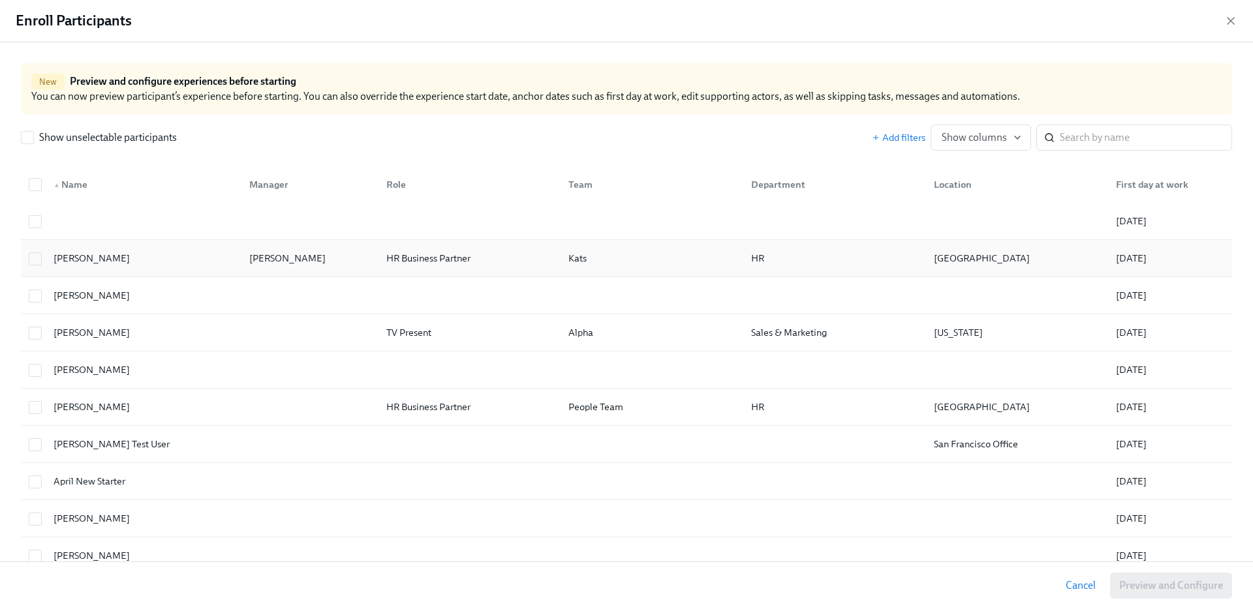
click at [235, 267] on div "Agustin Duarte" at bounding box center [141, 258] width 196 height 26
click at [172, 260] on div "Agustin Duarte" at bounding box center [141, 258] width 196 height 26
checkbox input "false"
click at [1126, 132] on input "search" at bounding box center [1145, 138] width 172 height 26
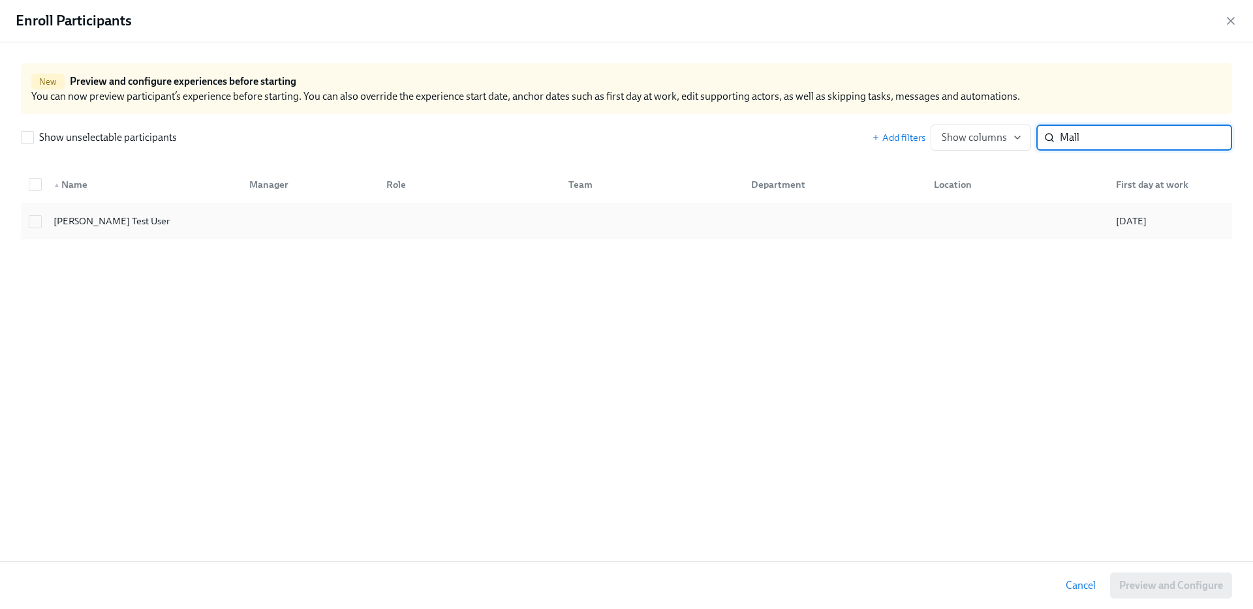
type input "Mall"
click at [859, 225] on div at bounding box center [831, 221] width 183 height 26
checkbox input "true"
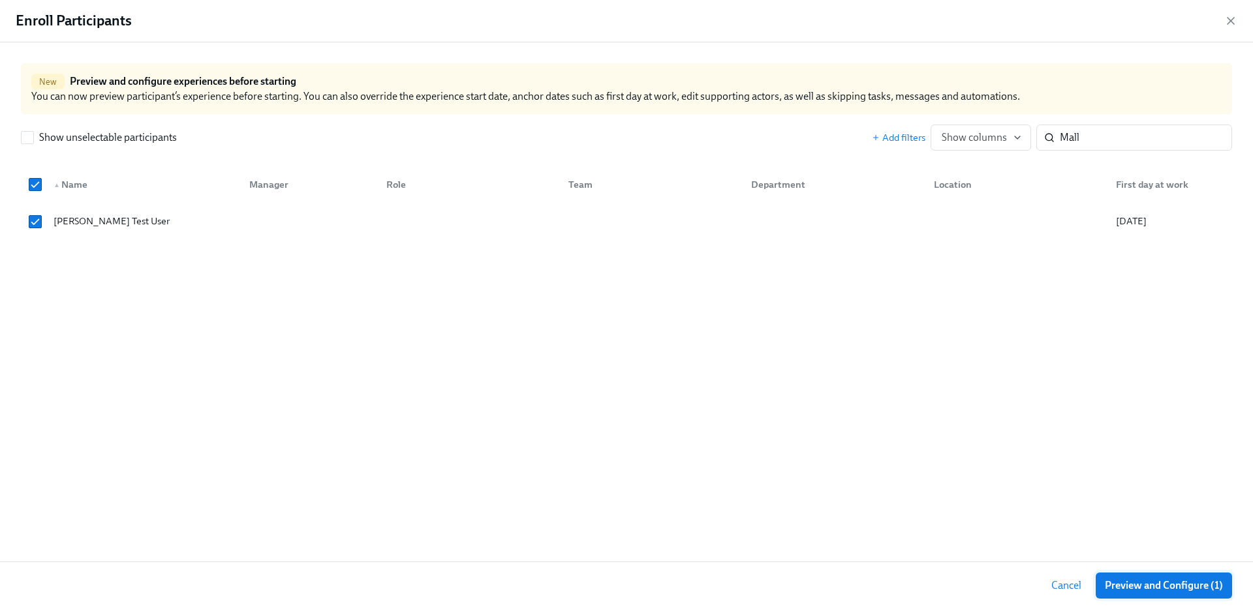
click at [1176, 587] on span "Preview and Configure (1)" at bounding box center [1163, 585] width 118 height 13
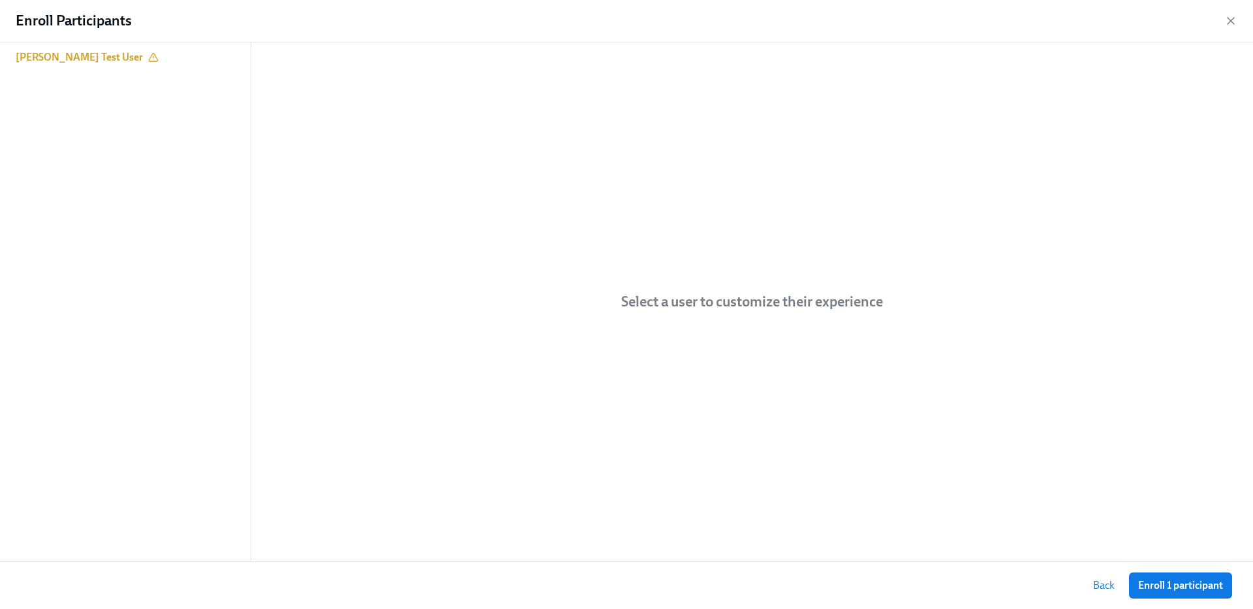
click at [96, 41] on div "Enroll Participants" at bounding box center [626, 21] width 1253 height 42
click at [87, 55] on h6 "Mallory Test User" at bounding box center [79, 57] width 127 height 14
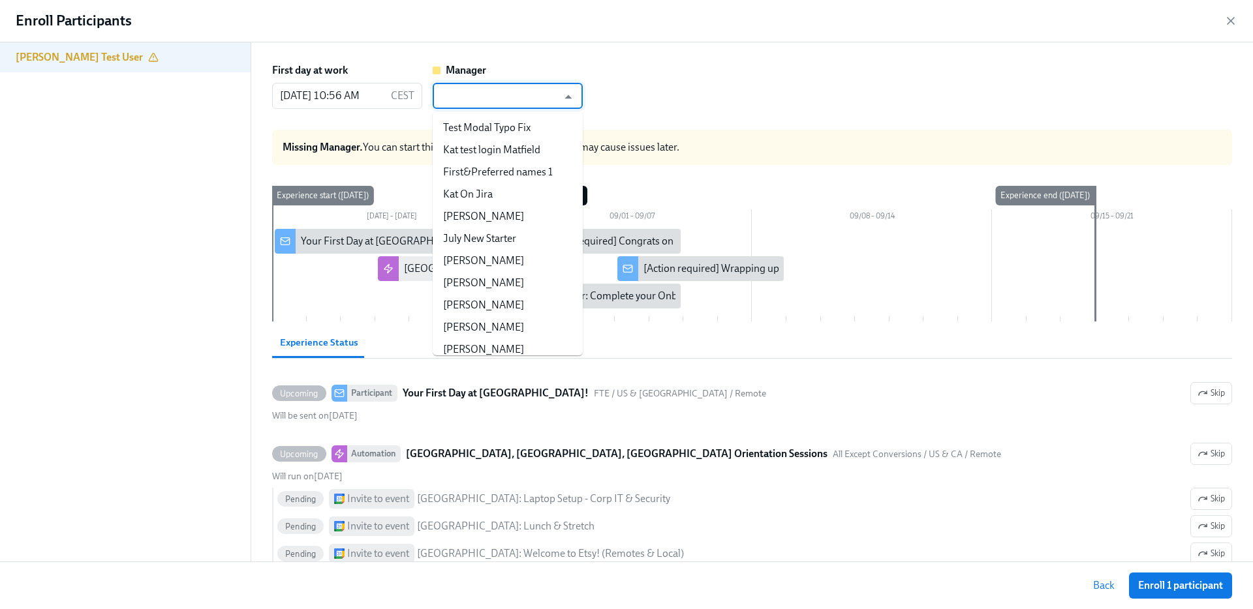
click at [483, 102] on input "text" at bounding box center [498, 96] width 118 height 26
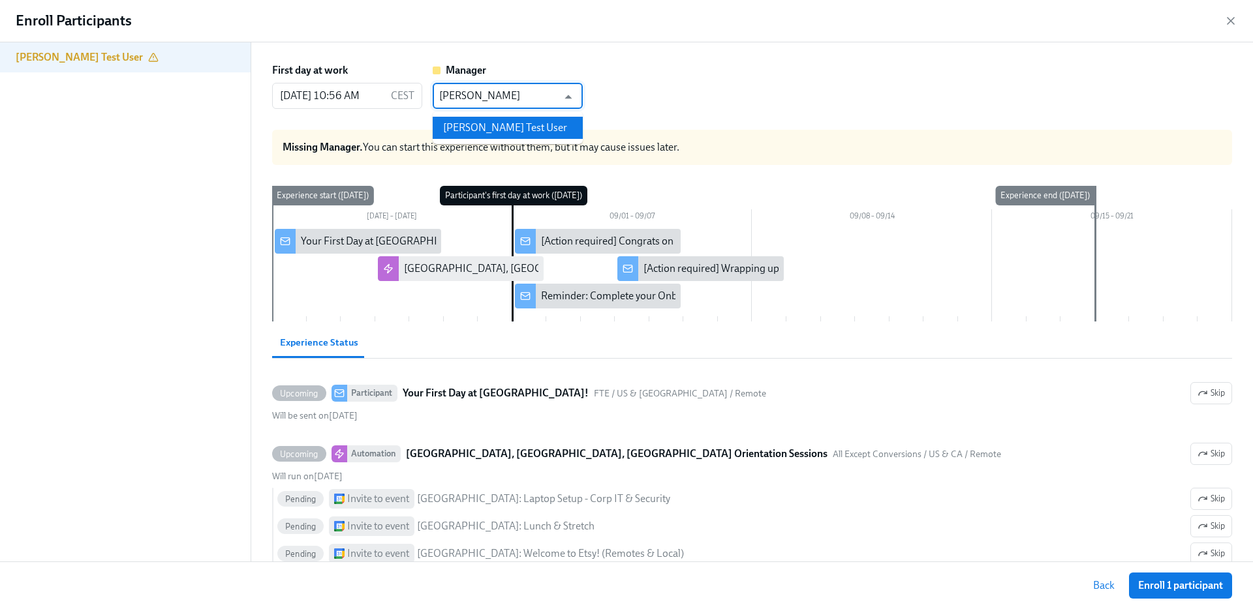
click at [469, 125] on li "Mallory Test User" at bounding box center [508, 128] width 150 height 22
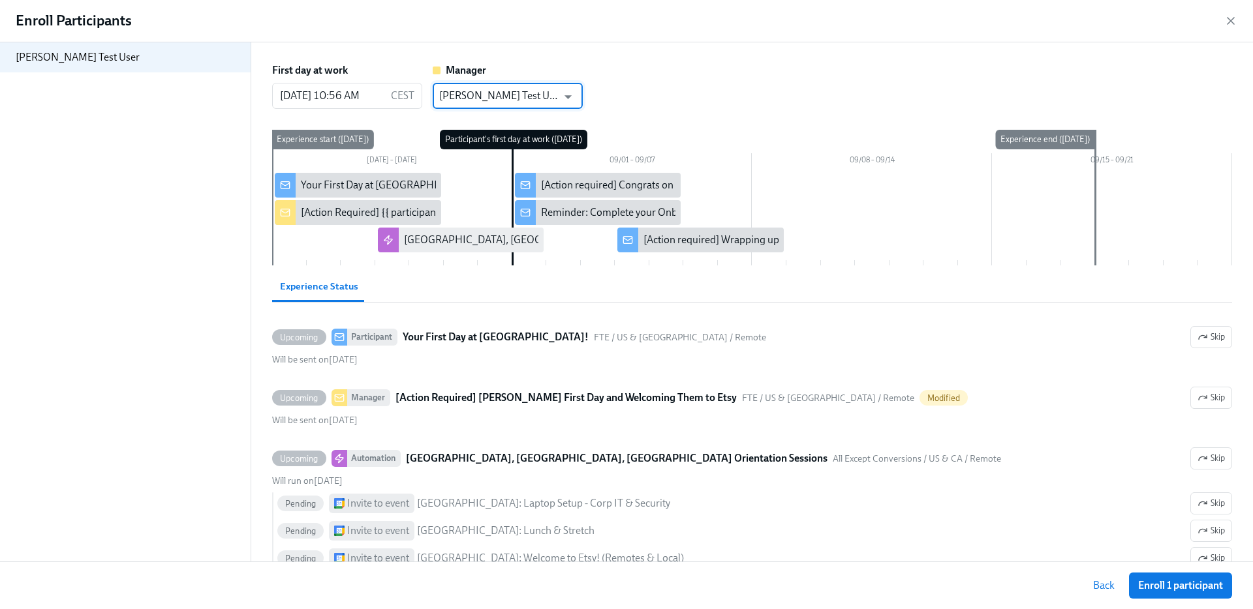
type input "Mallory Test User"
click at [1118, 581] on button "Back" at bounding box center [1104, 586] width 40 height 26
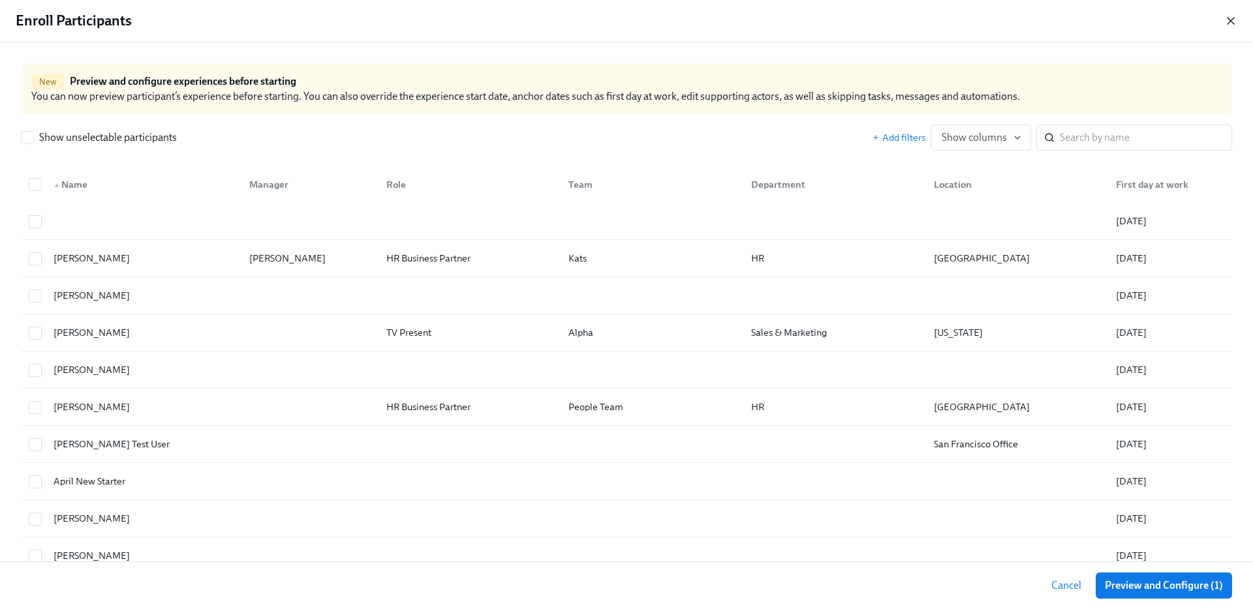
click at [1229, 14] on icon "button" at bounding box center [1230, 20] width 13 height 13
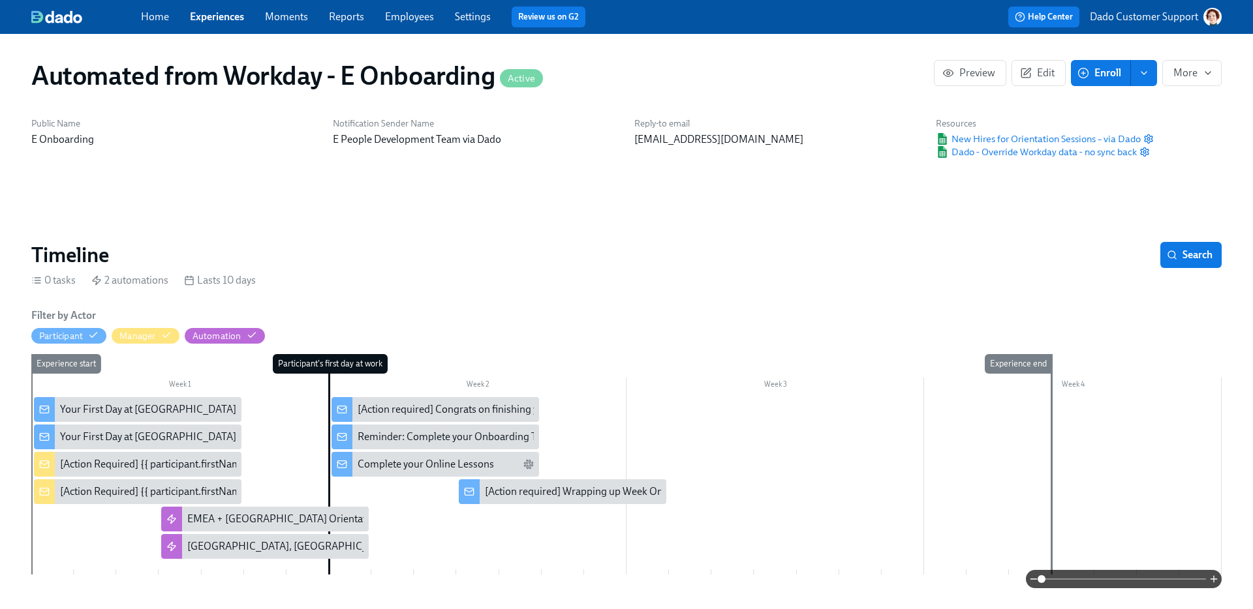
click at [1117, 64] on button "Enroll" at bounding box center [1101, 73] width 60 height 26
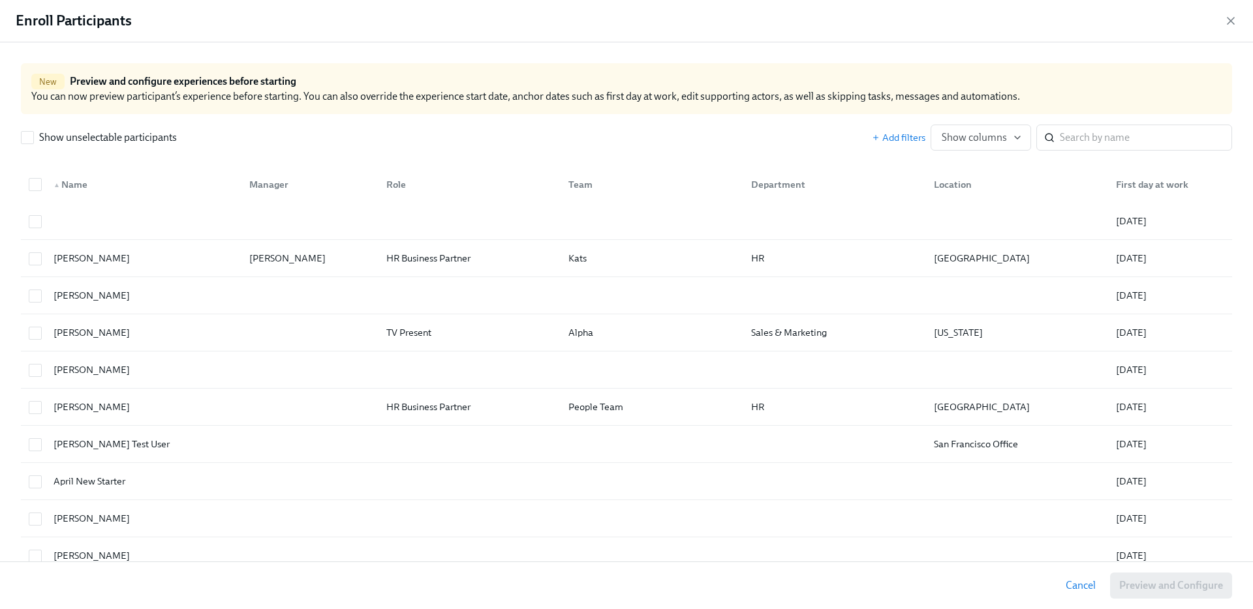
click at [1138, 130] on input "search" at bounding box center [1145, 138] width 172 height 26
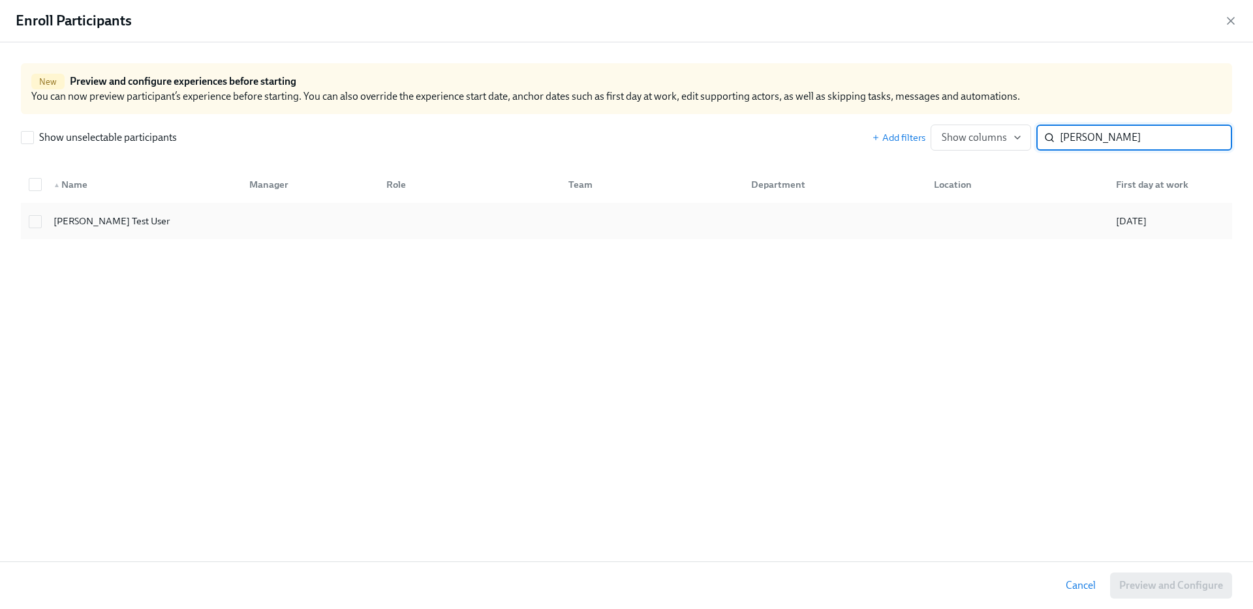
type input "Mallory"
click at [455, 220] on div at bounding box center [467, 221] width 183 height 26
checkbox input "true"
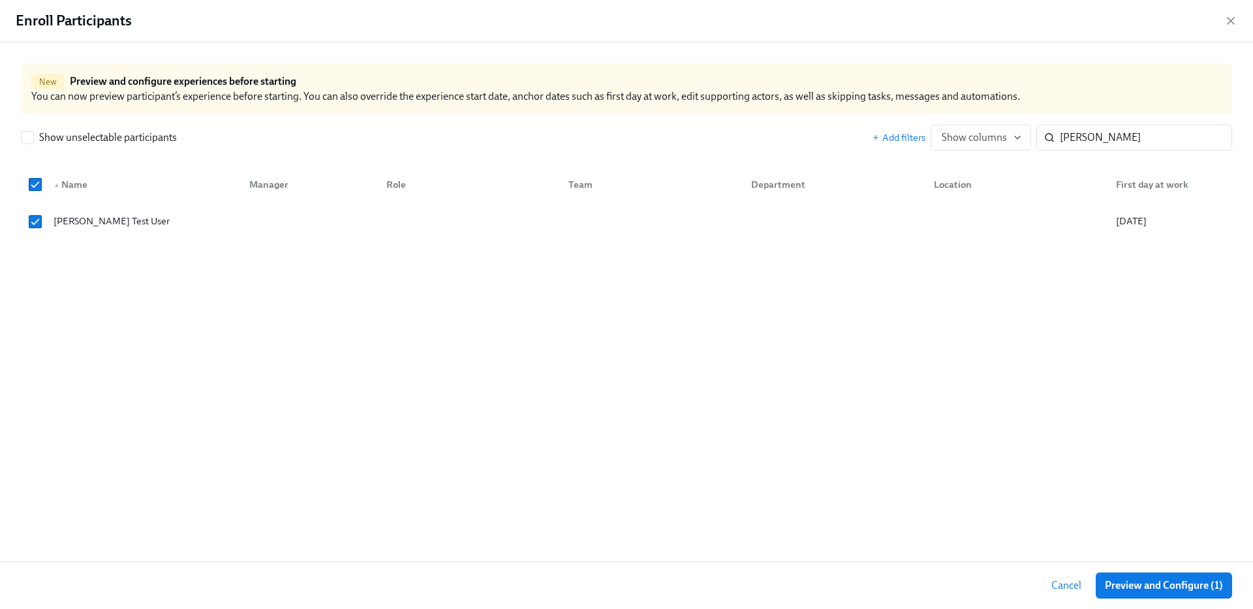
click at [1121, 603] on div "Cancel Preview and Configure (1)" at bounding box center [626, 586] width 1253 height 48
click at [1121, 592] on button "Preview and Configure (1)" at bounding box center [1163, 586] width 136 height 26
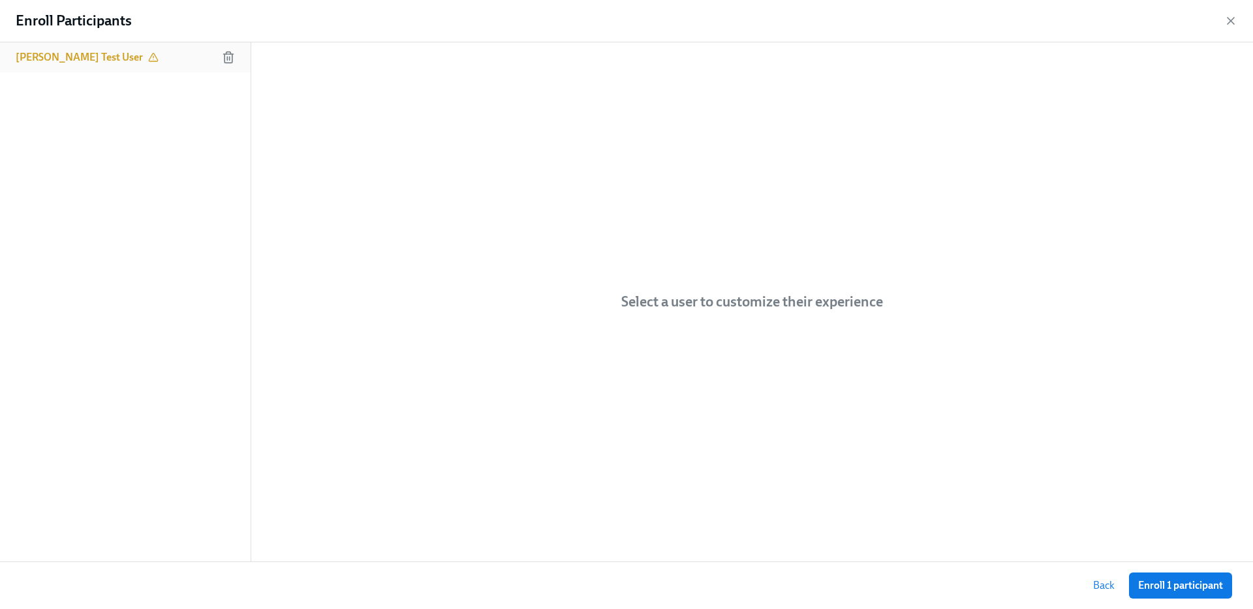
click at [73, 48] on div "Mallory Test User" at bounding box center [125, 57] width 251 height 30
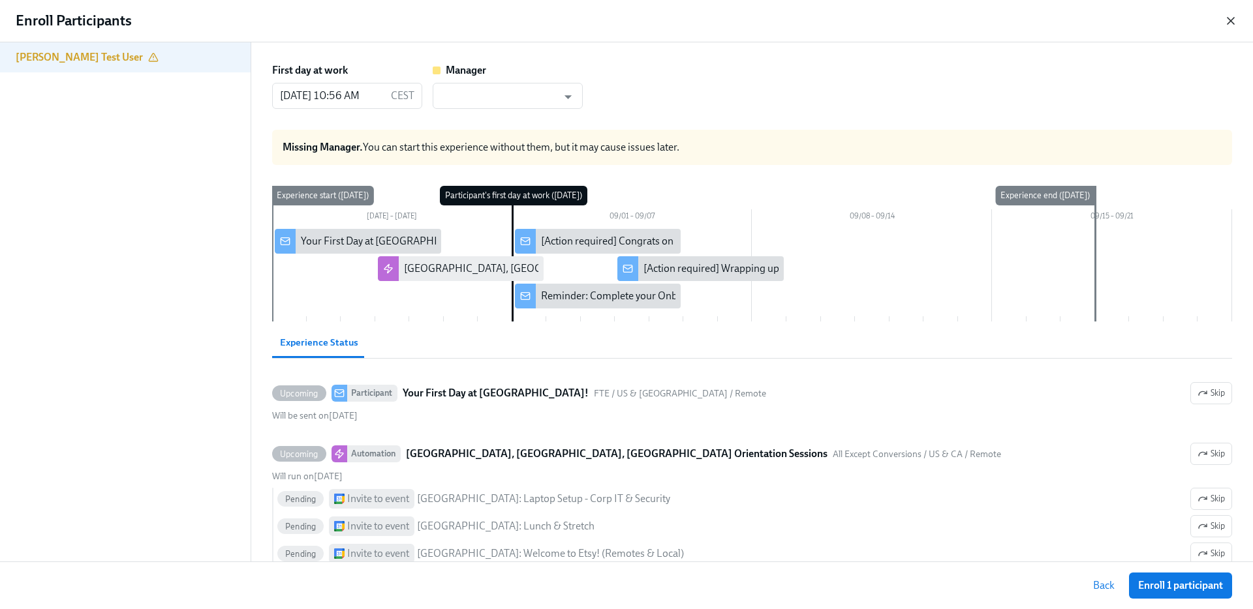
click at [1228, 20] on icon "button" at bounding box center [1230, 20] width 13 height 13
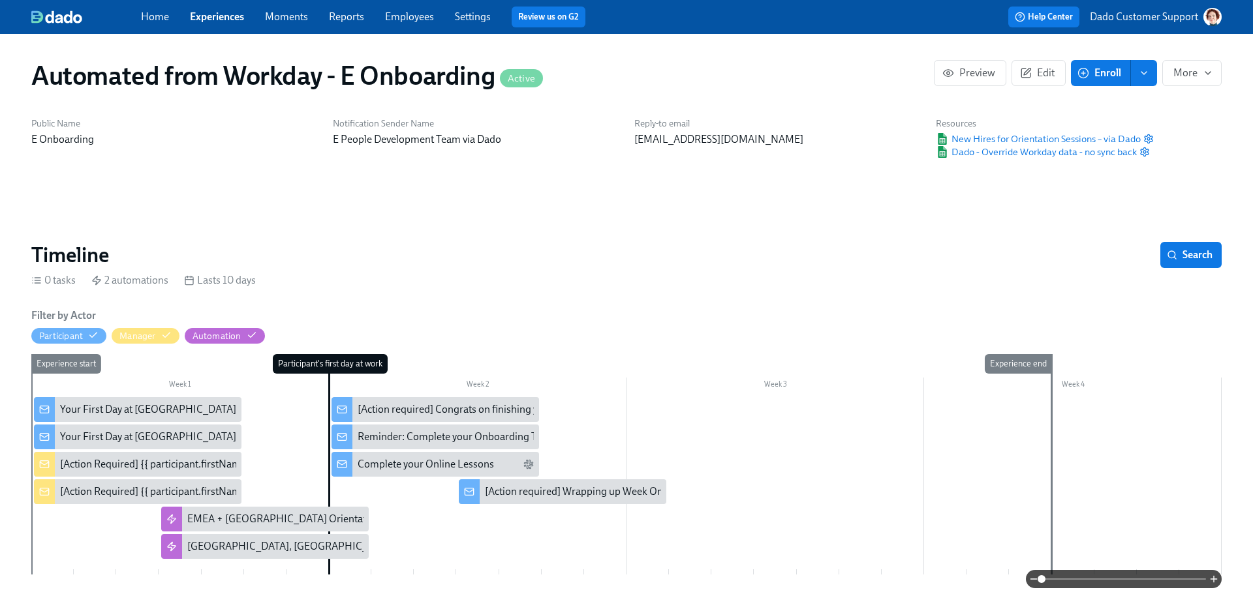
click at [1099, 75] on span "Enroll" at bounding box center [1100, 73] width 41 height 13
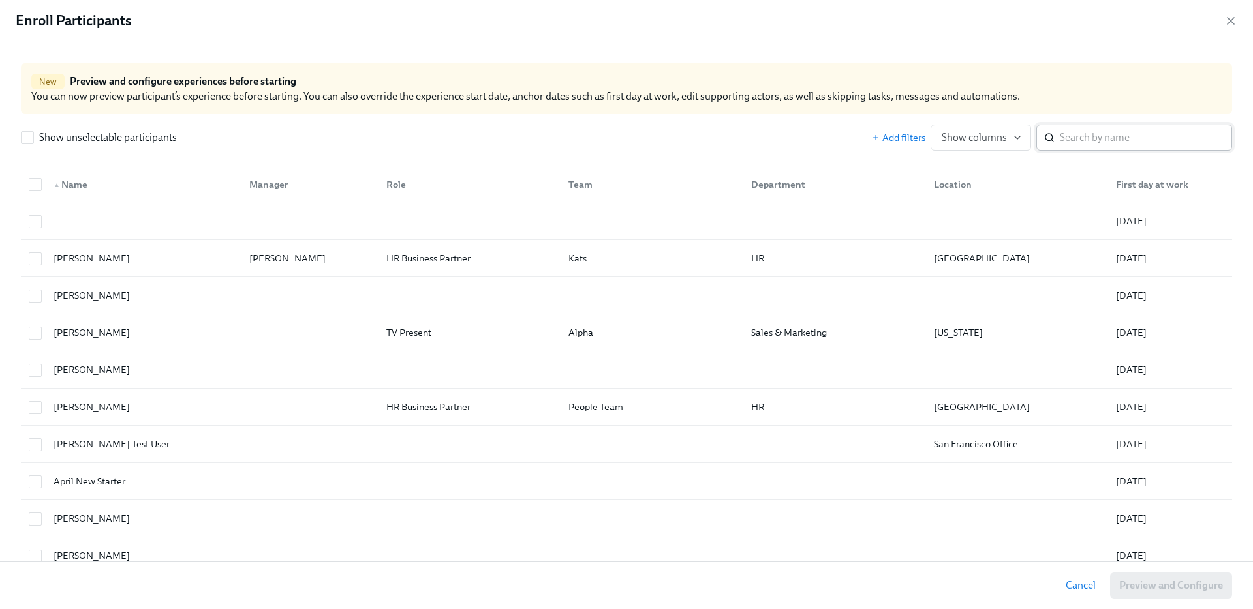
click at [1139, 138] on input "search" at bounding box center [1145, 138] width 172 height 26
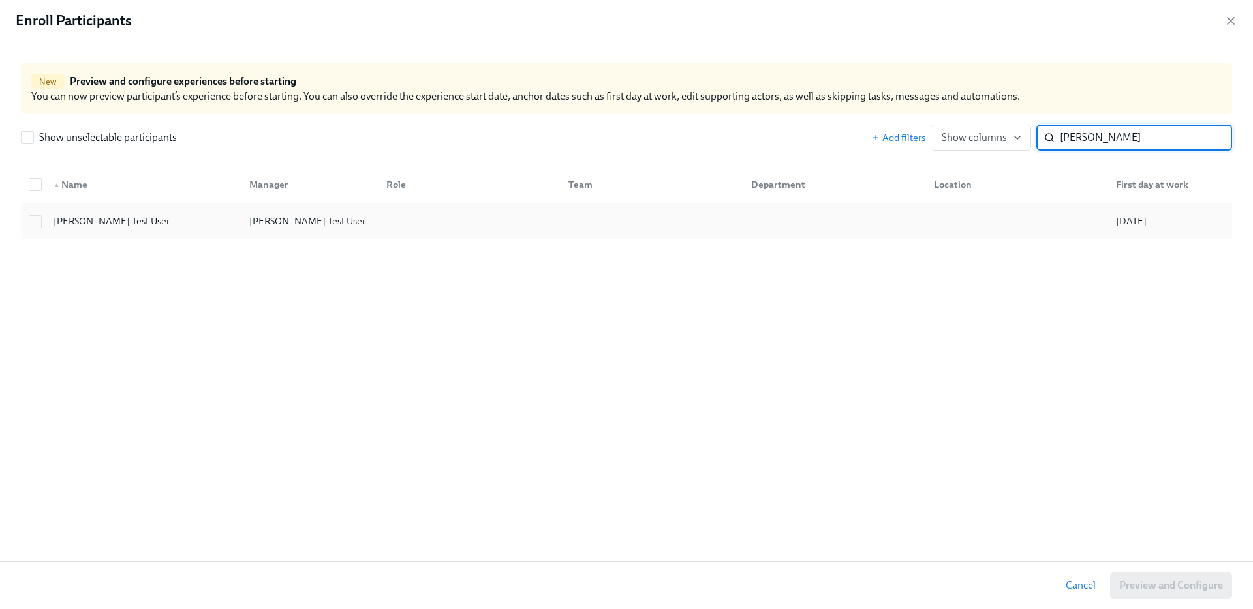
type input "Mallory"
click at [418, 212] on div at bounding box center [467, 221] width 183 height 26
checkbox input "true"
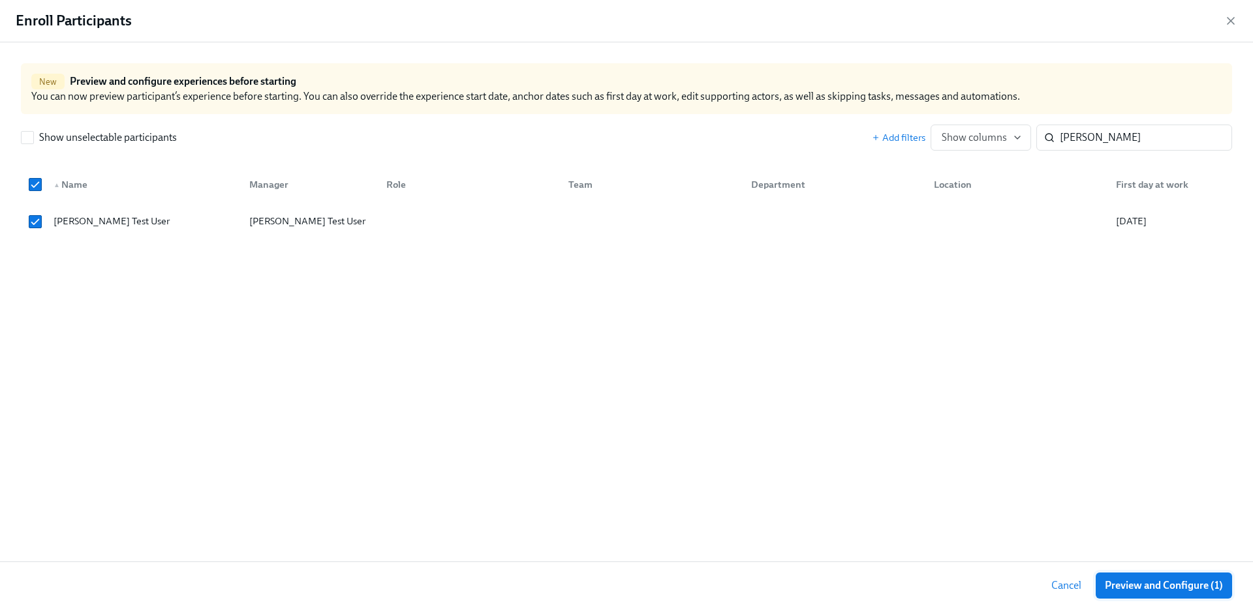
click at [1176, 577] on button "Preview and Configure (1)" at bounding box center [1163, 586] width 136 height 26
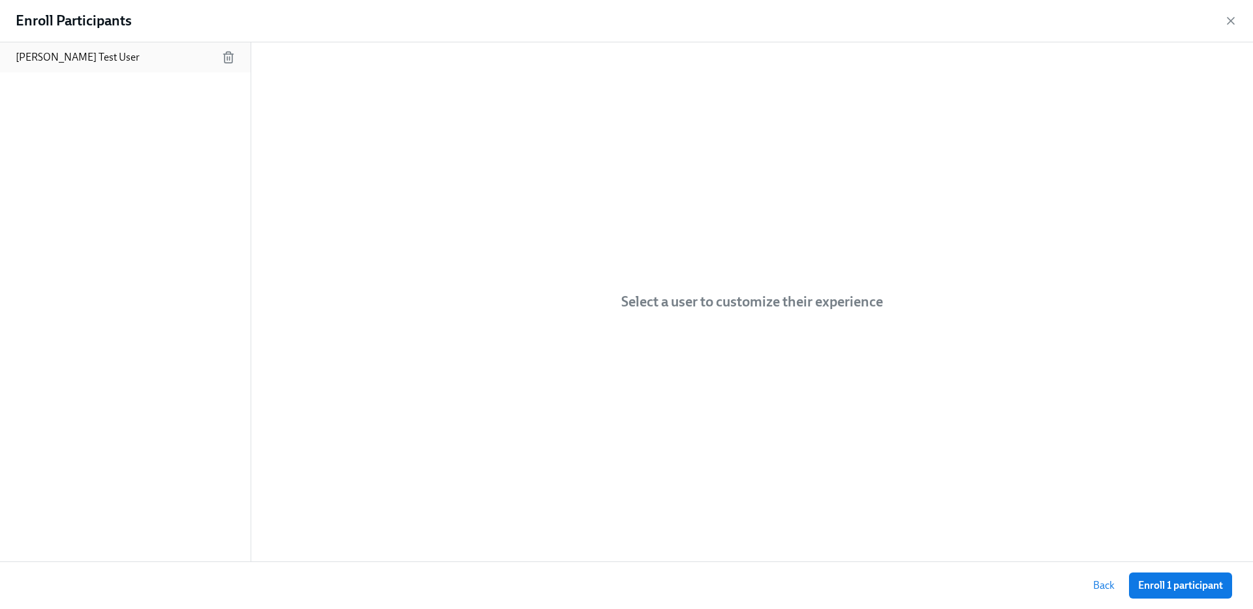
click at [146, 61] on div "Mallory Test User" at bounding box center [125, 57] width 251 height 30
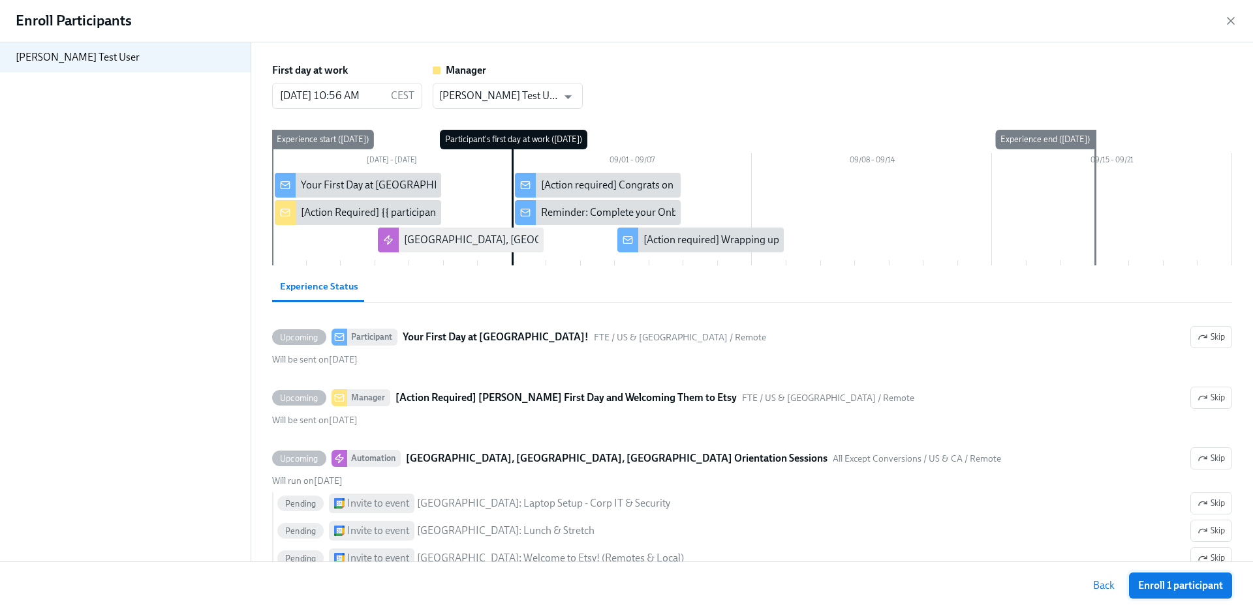
click at [1190, 582] on span "Enroll 1 participant" at bounding box center [1180, 585] width 85 height 13
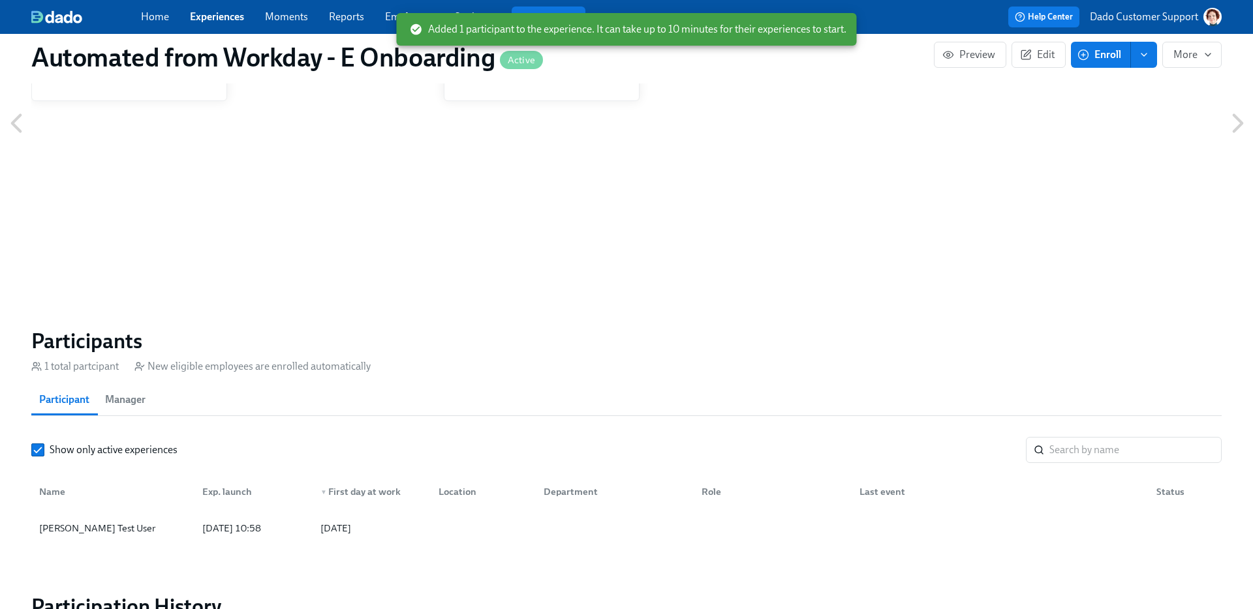
scroll to position [824, 0]
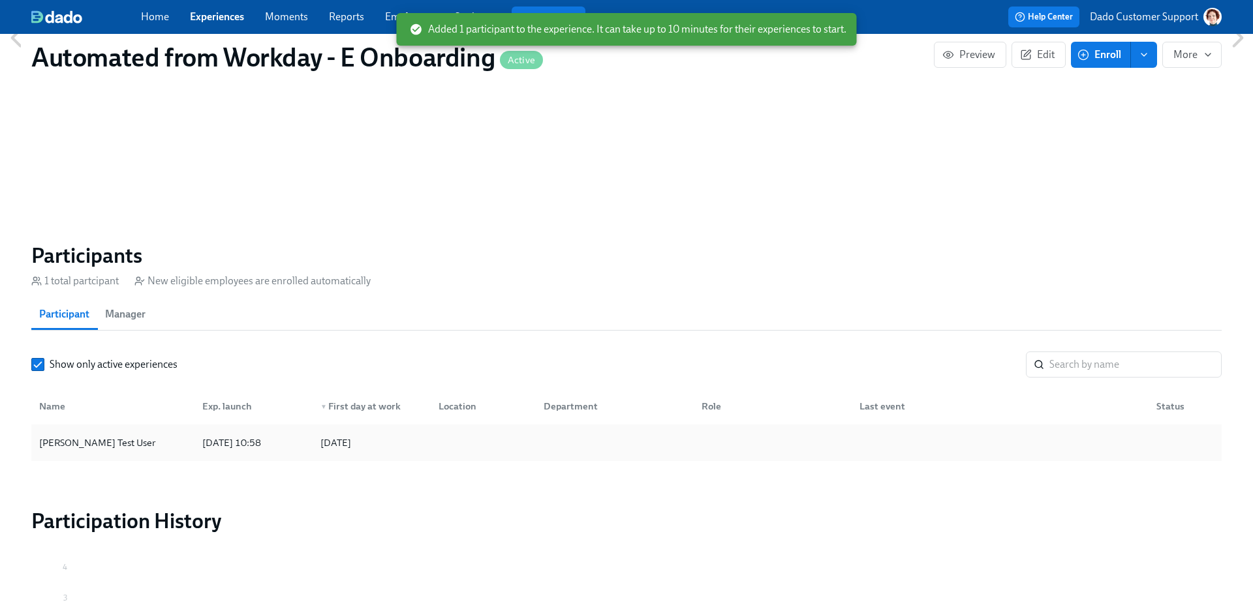
click at [144, 425] on div "Mallory Test User 2025/08/28 10:58 2025/09/01" at bounding box center [626, 443] width 1190 height 37
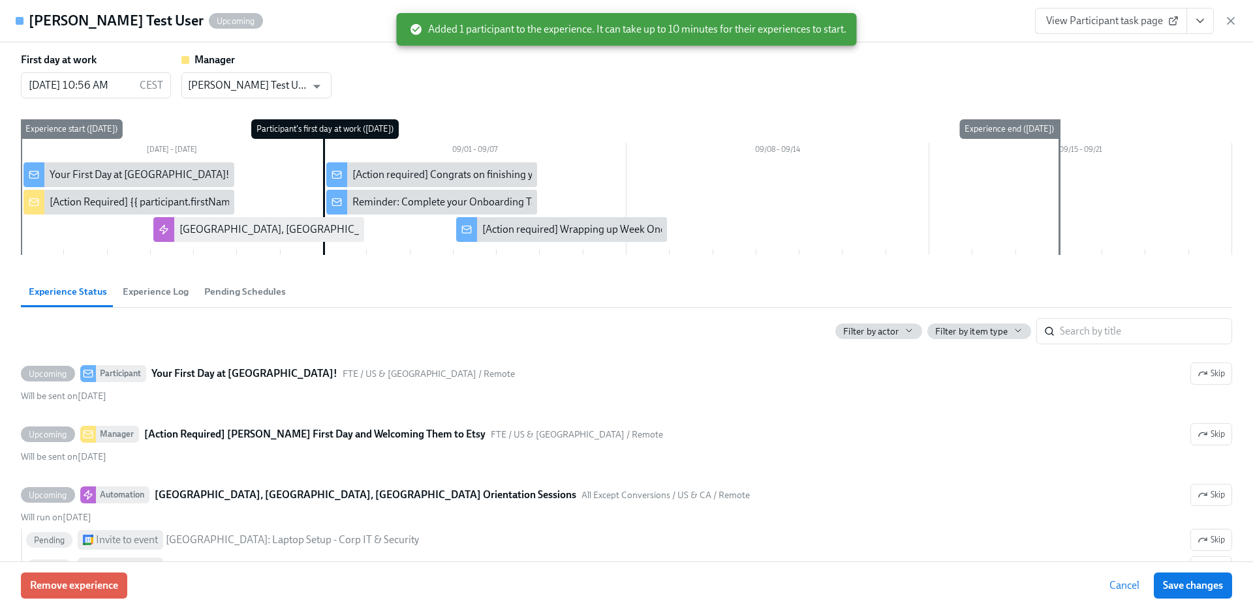
click at [147, 294] on span "Experience Log" at bounding box center [156, 291] width 66 height 15
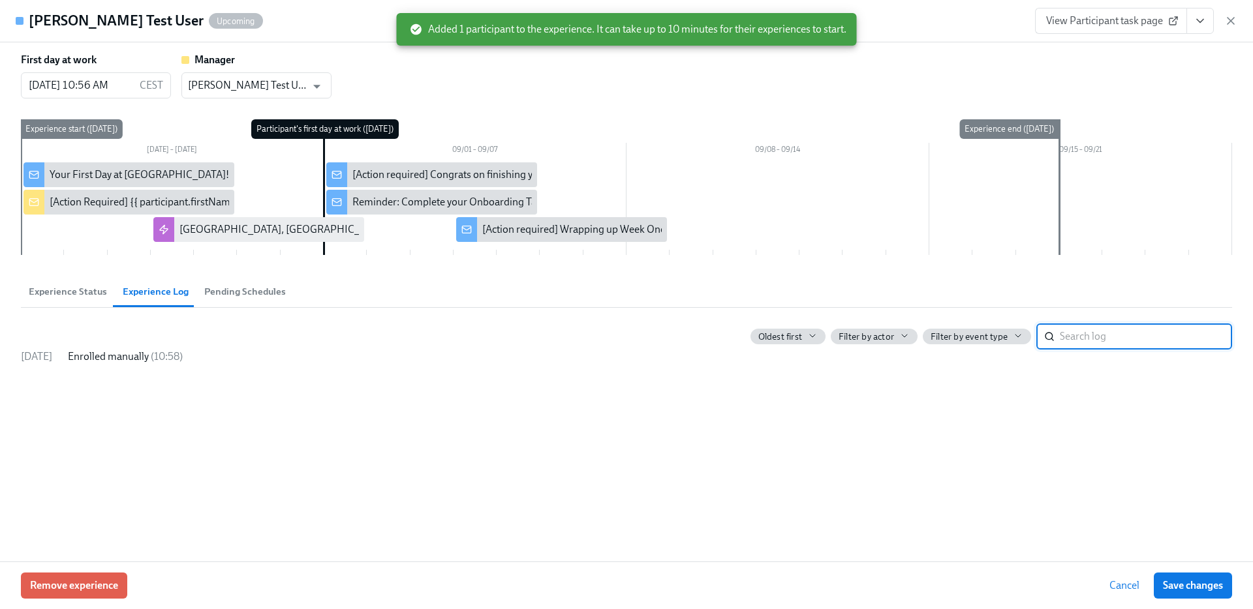
click at [226, 292] on span "Pending Schedules" at bounding box center [245, 291] width 82 height 15
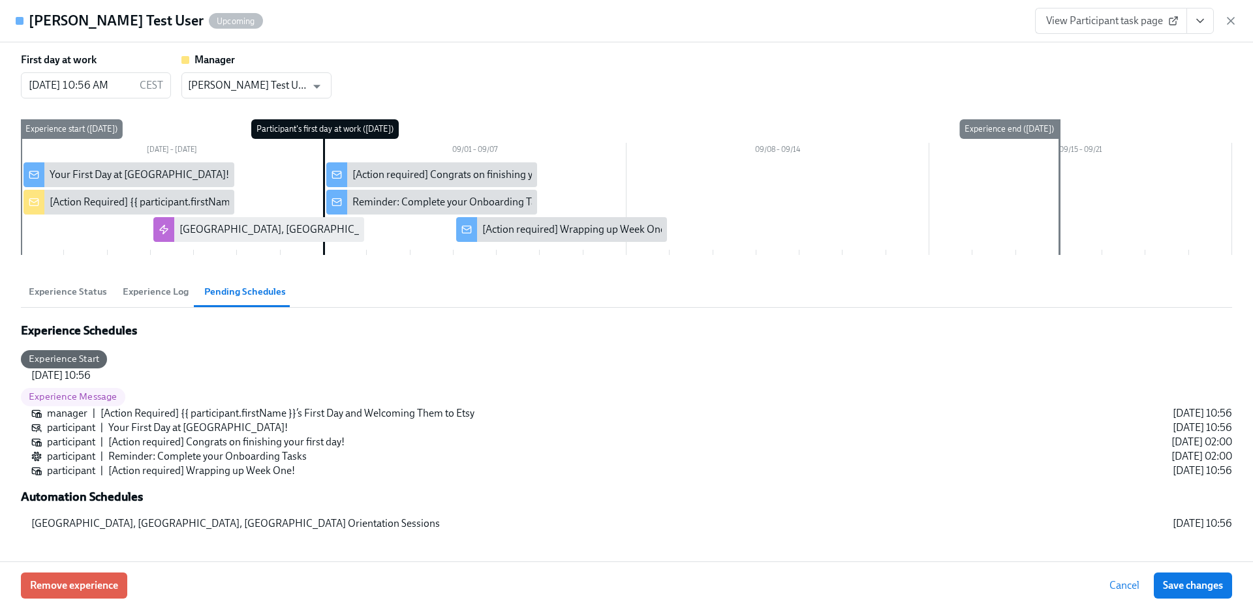
click at [75, 284] on span "Experience Status" at bounding box center [68, 291] width 78 height 15
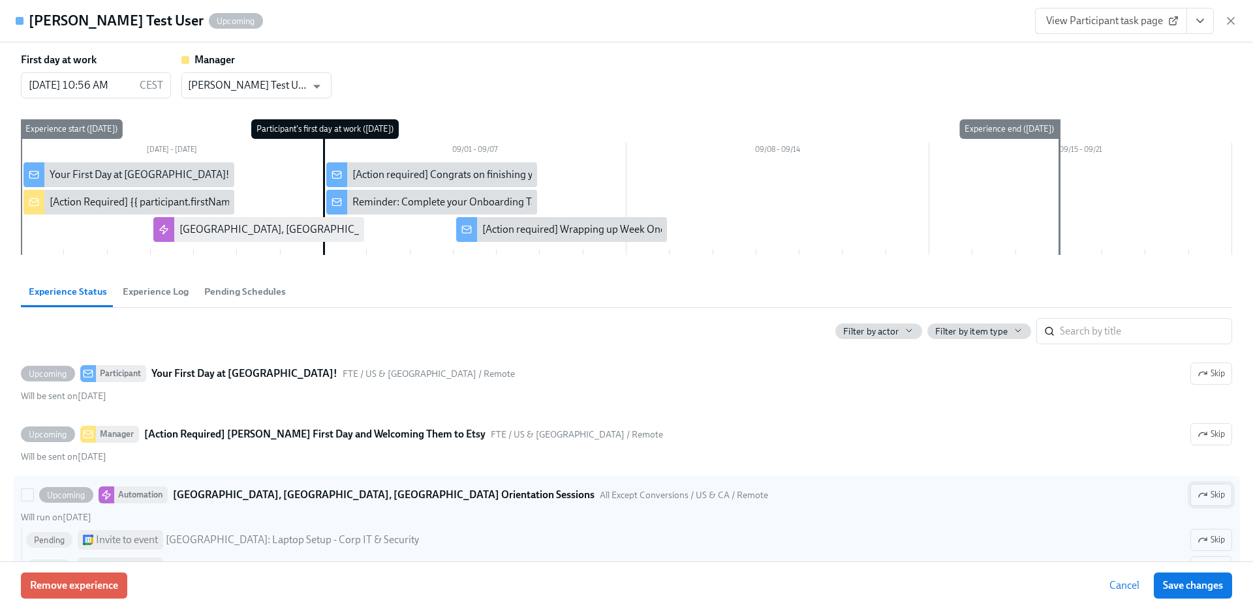
click at [1203, 491] on icon "button" at bounding box center [1202, 495] width 10 height 10
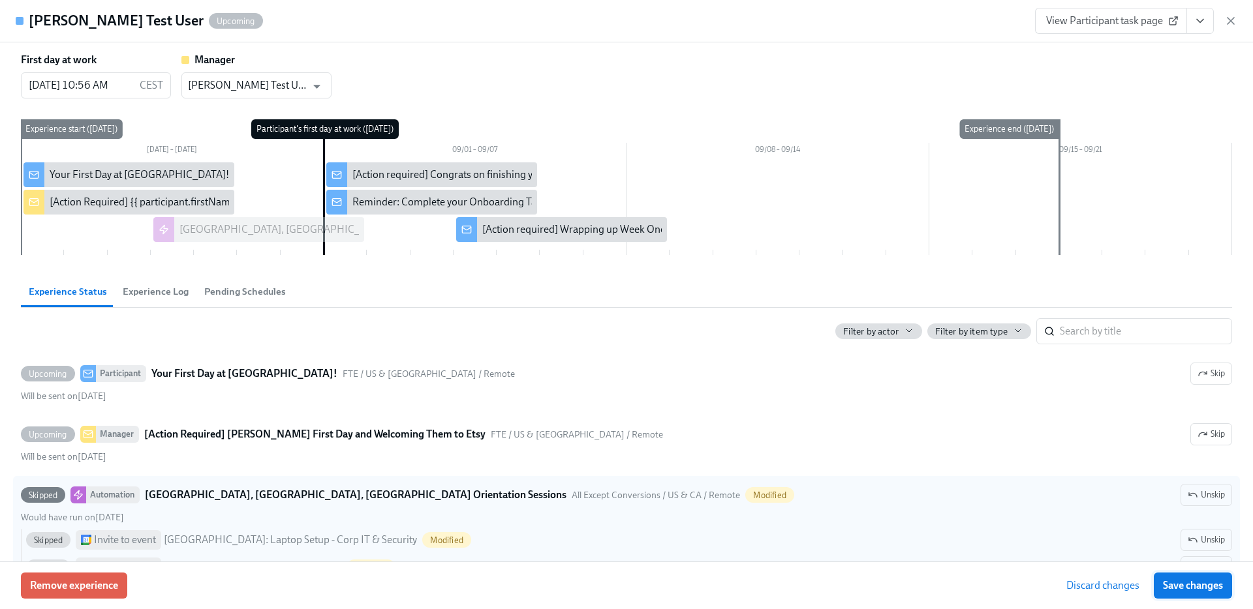
click at [1187, 579] on button "Save changes" at bounding box center [1192, 586] width 78 height 26
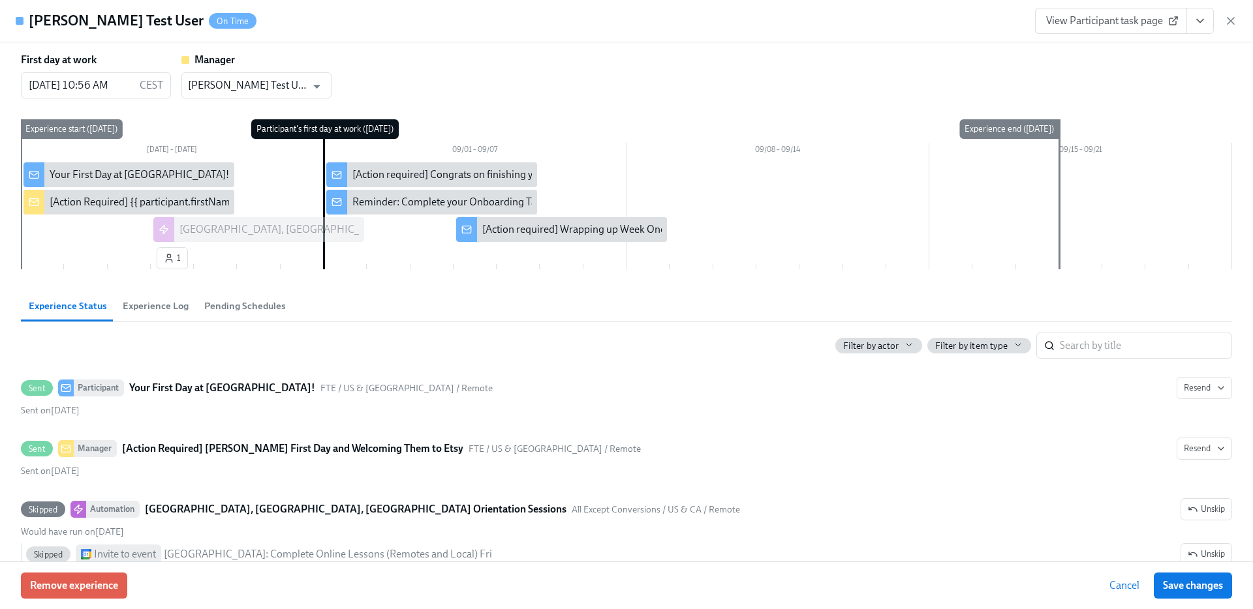
scroll to position [779, 0]
click at [239, 305] on span "Pending Schedules" at bounding box center [245, 306] width 82 height 15
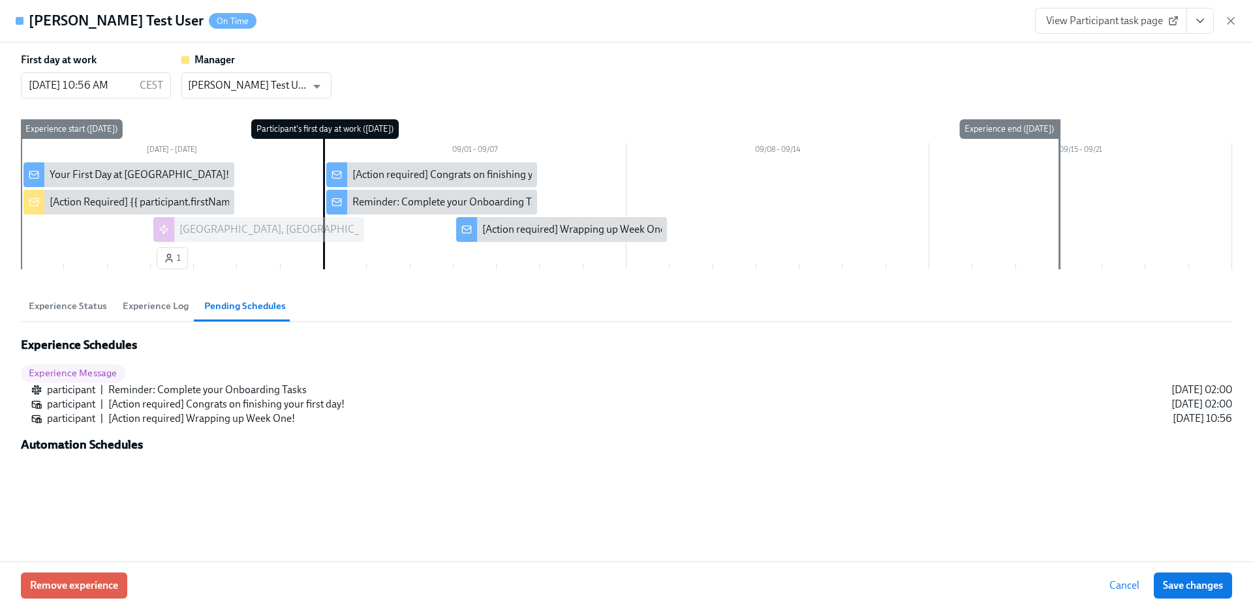
click at [69, 306] on span "Experience Status" at bounding box center [68, 306] width 78 height 15
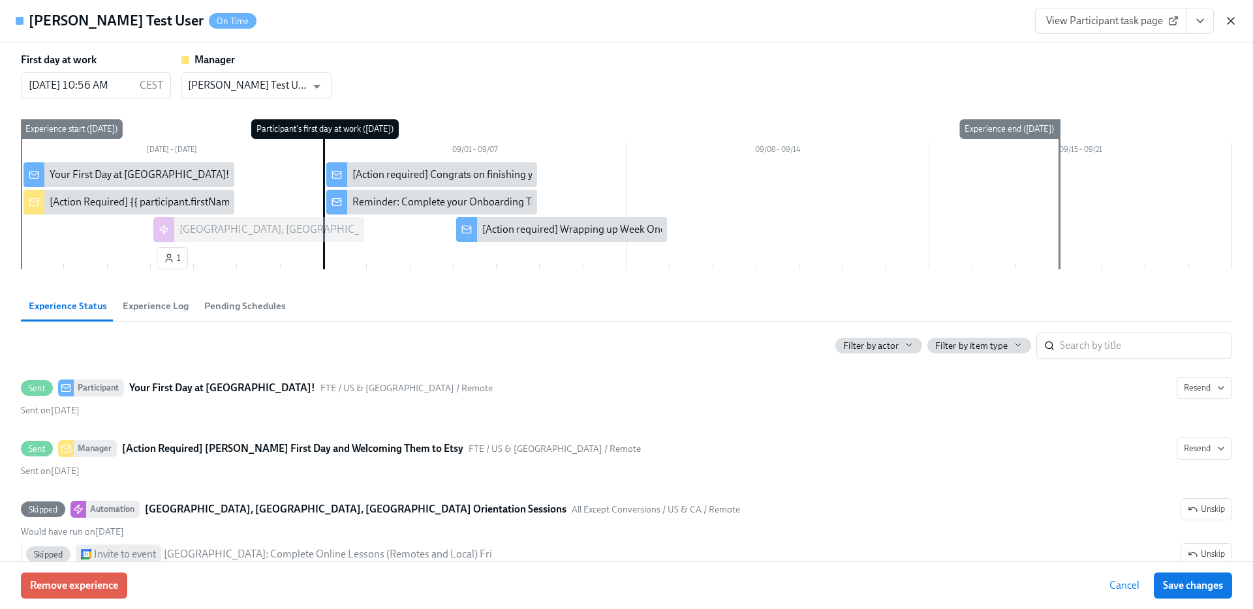
click at [1228, 27] on icon "button" at bounding box center [1230, 20] width 13 height 13
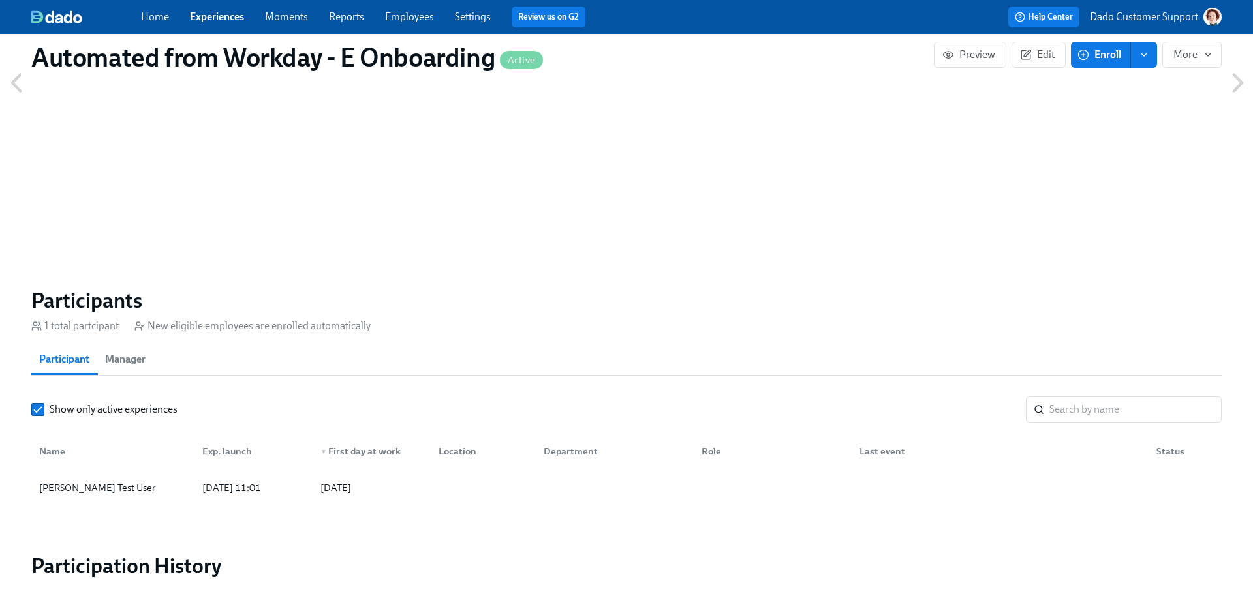
click at [1108, 50] on span "Enroll" at bounding box center [1100, 54] width 41 height 13
